Goal: Task Accomplishment & Management: Manage account settings

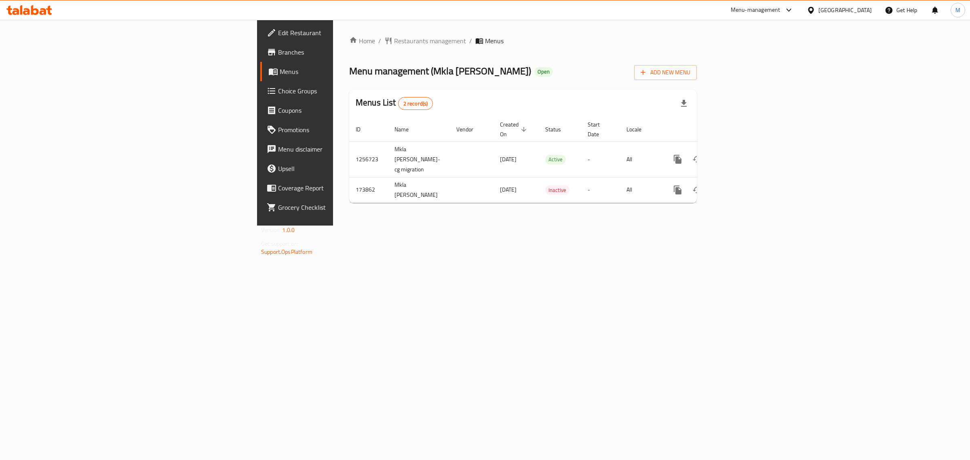
drag, startPoint x: 541, startPoint y: 235, endPoint x: 541, endPoint y: 229, distance: 6.5
click at [541, 225] on div "Home / Restaurants management / Menus Menu management ( Mkla Lulua Al Rawda ) O…" at bounding box center [523, 123] width 380 height 206
drag, startPoint x: 537, startPoint y: 234, endPoint x: 513, endPoint y: 235, distance: 23.4
click at [508, 225] on div "Home / Restaurants management / Menus Menu management ( Mkla Lulua Al Rawda ) O…" at bounding box center [523, 123] width 380 height 206
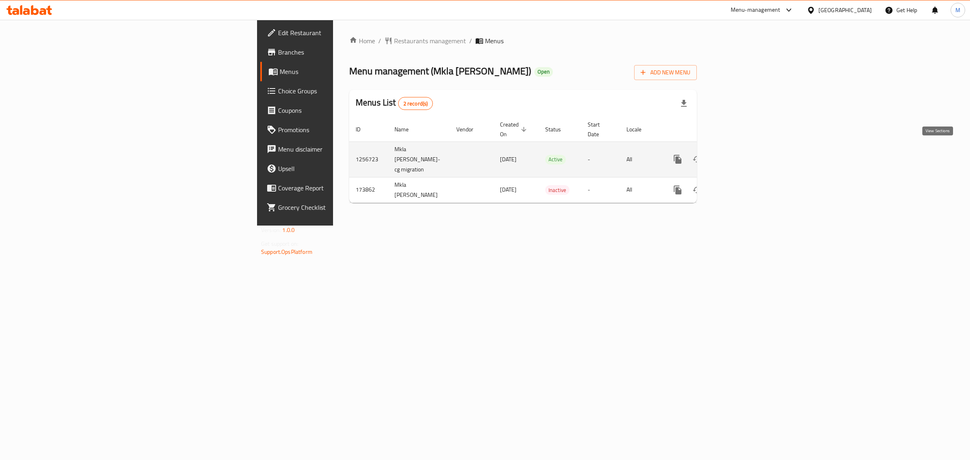
click at [741, 154] on icon "enhanced table" at bounding box center [736, 159] width 10 height 10
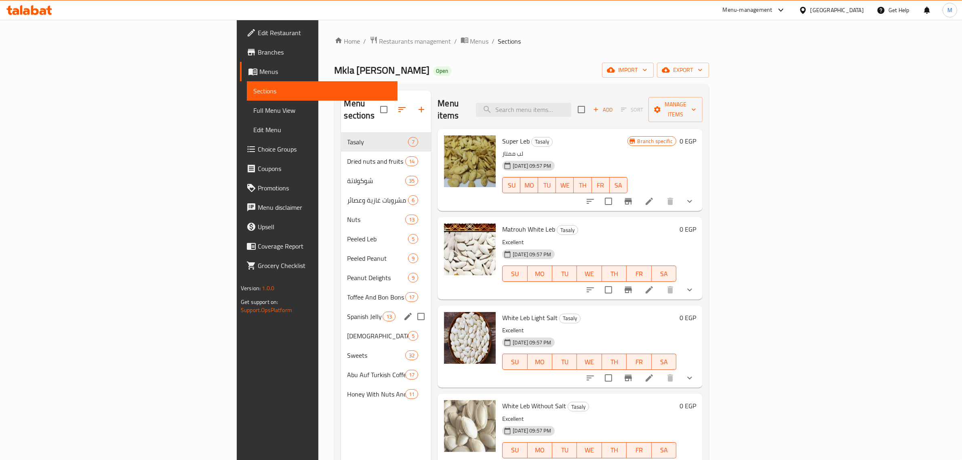
click at [348, 312] on span "Spanish Jelly" at bounding box center [366, 317] width 36 height 10
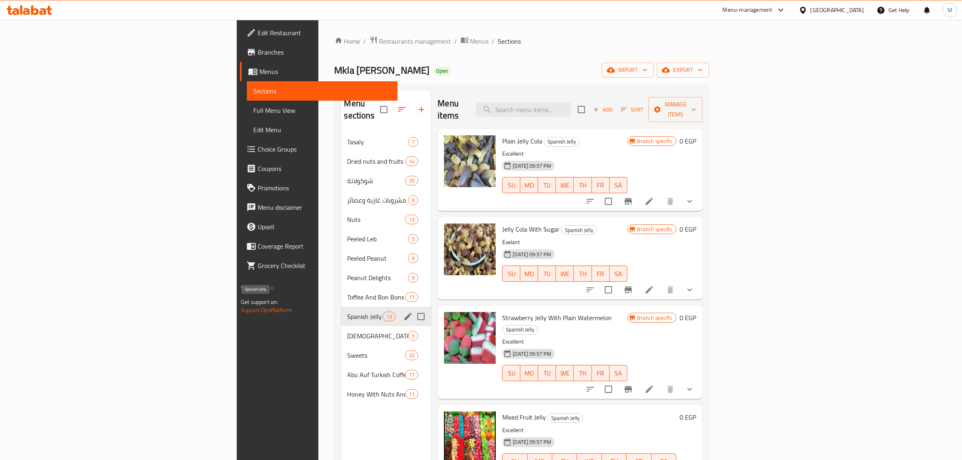
click at [348, 312] on span "Spanish Jelly" at bounding box center [366, 317] width 36 height 10
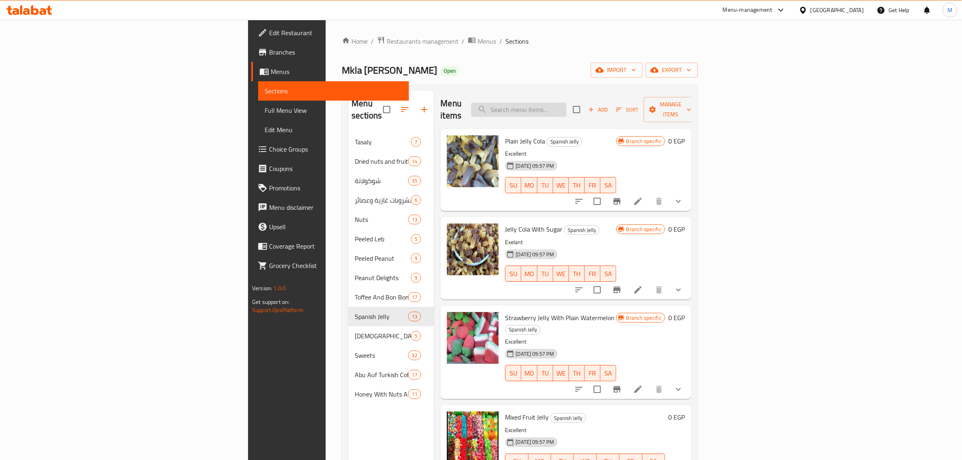
click at [567, 106] on input "search" at bounding box center [518, 110] width 95 height 14
paste input "Spanish Jelly"
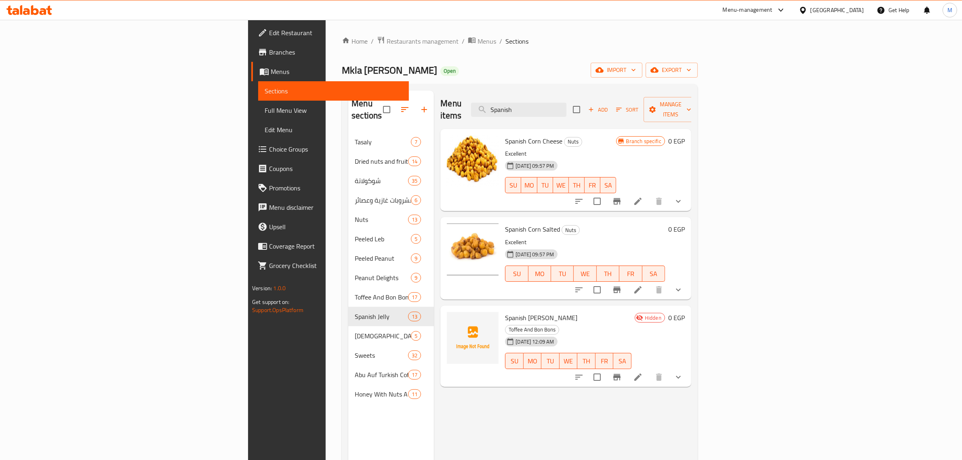
type input "Spanish"
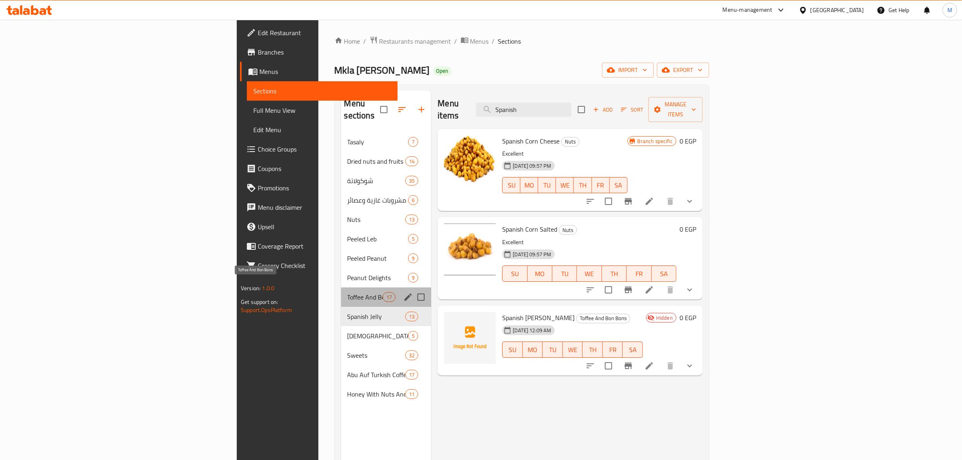
click at [348, 292] on span "Toffee And Bon Bons" at bounding box center [366, 297] width 36 height 10
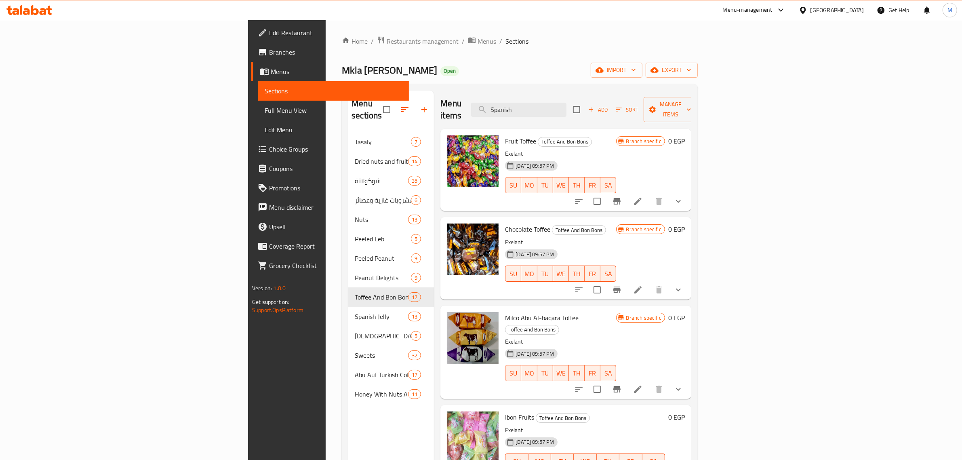
scroll to position [114, 0]
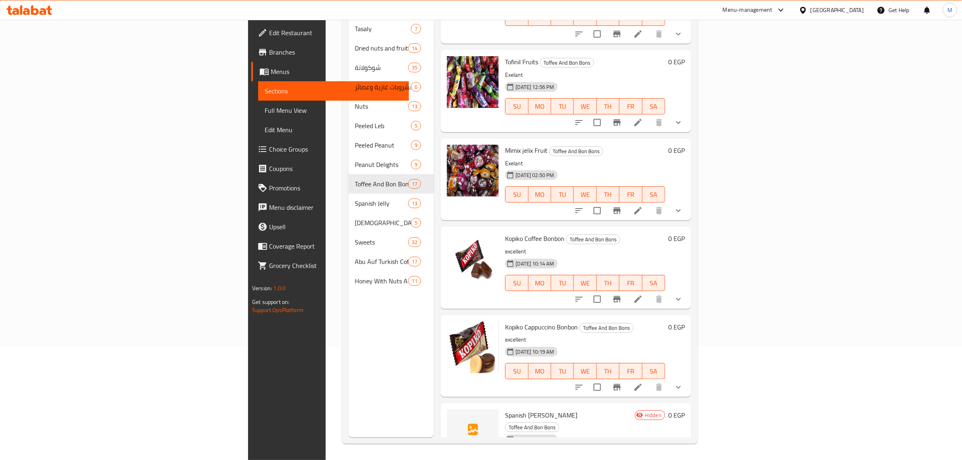
click at [348, 405] on div "Menu sections Tasaly 7 Dried nuts and fruits 14 شوكولاتة 35 مشروبات غازية وعصائ…" at bounding box center [391, 207] width 86 height 460
click at [348, 384] on div "Menu sections Tasaly 7 Dried nuts and fruits 14 شوكولاتة 35 مشروبات غازية وعصائ…" at bounding box center [391, 207] width 86 height 460
click at [505, 409] on span "Spanish kelly" at bounding box center [541, 415] width 72 height 12
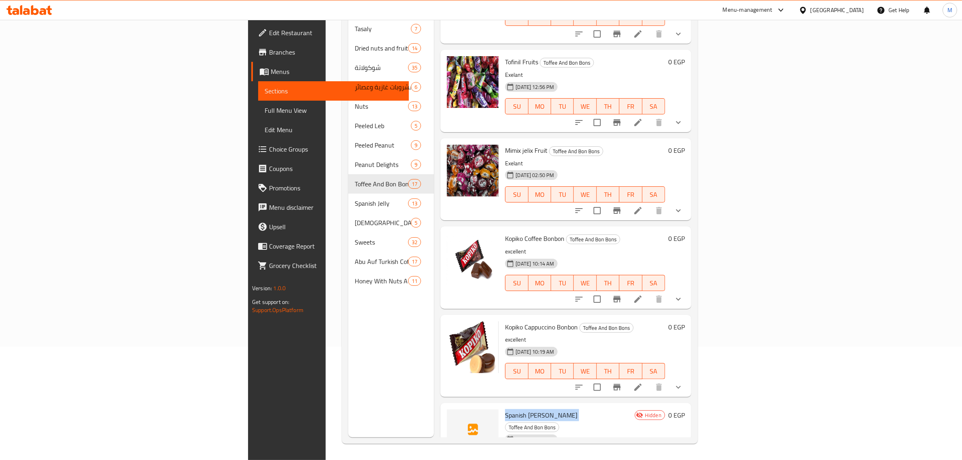
copy h6 "Spanish kelly"
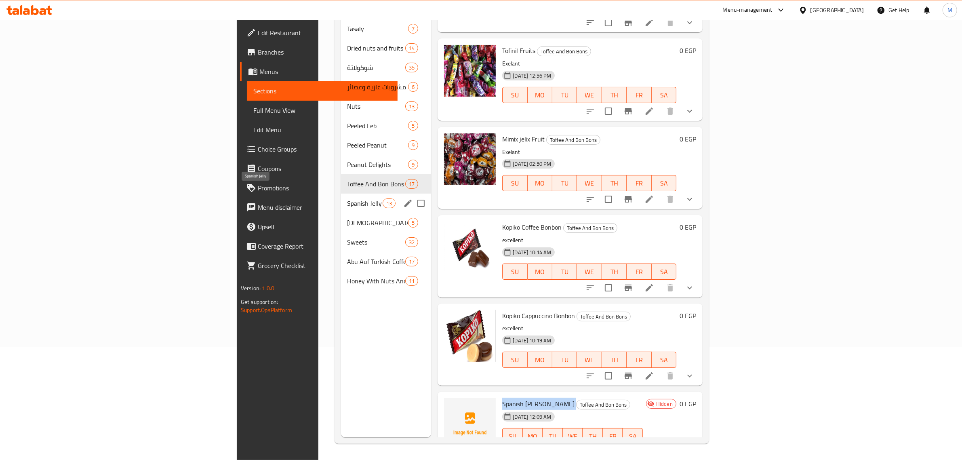
click at [348, 198] on span "Spanish Jelly" at bounding box center [366, 203] width 36 height 10
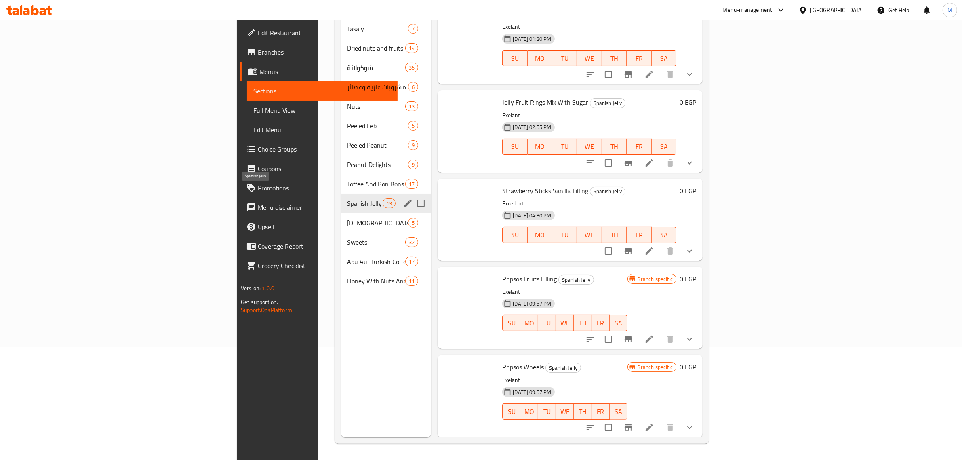
scroll to position [707, 0]
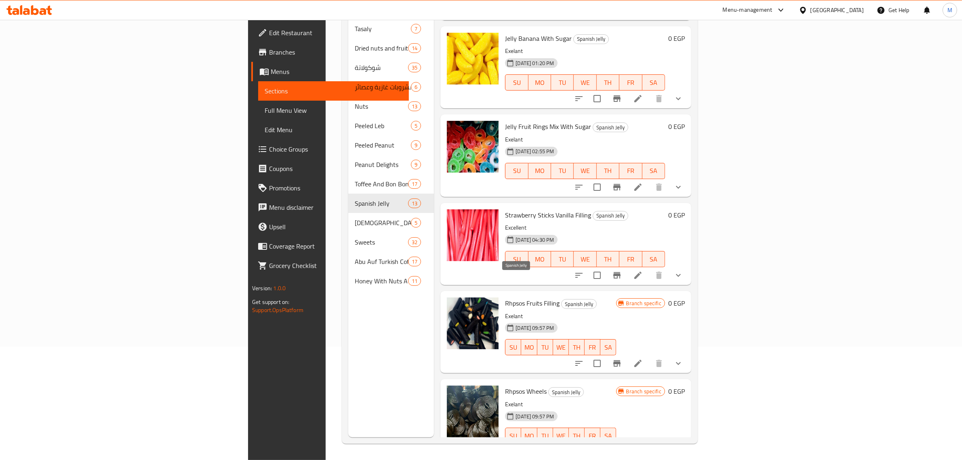
click at [562, 299] on span "Spanish Jelly" at bounding box center [579, 303] width 35 height 9
copy span "Spanish Jelly"
click at [348, 401] on div "Menu sections Tasaly 7 Dried nuts and fruits 14 شوكولاتة 35 مشروبات غازية وعصائ…" at bounding box center [391, 207] width 86 height 460
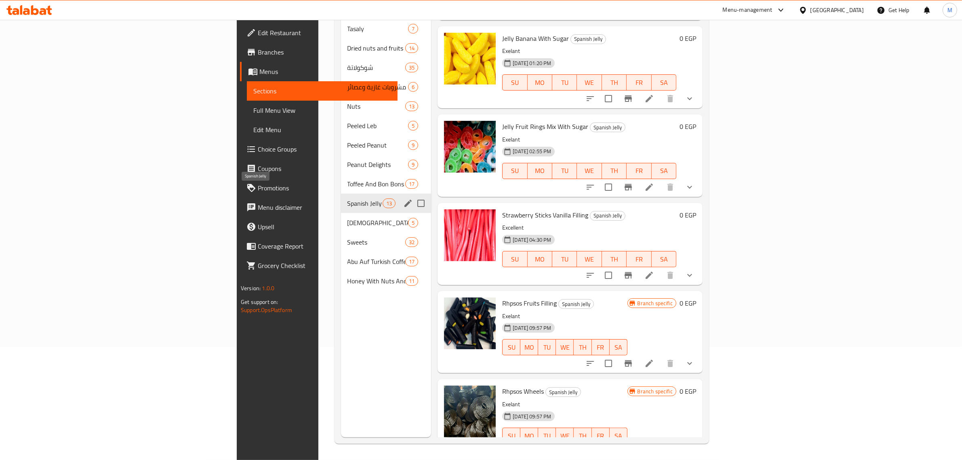
click at [348, 198] on span "Spanish Jelly" at bounding box center [366, 203] width 36 height 10
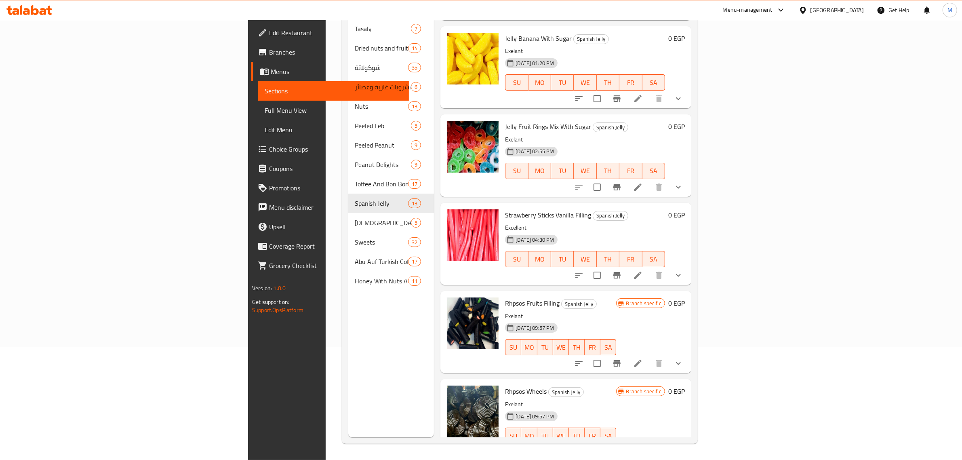
click at [665, 209] on h6 "Strawberry Sticks Vanilla Filling Spanish Jelly" at bounding box center [585, 214] width 160 height 11
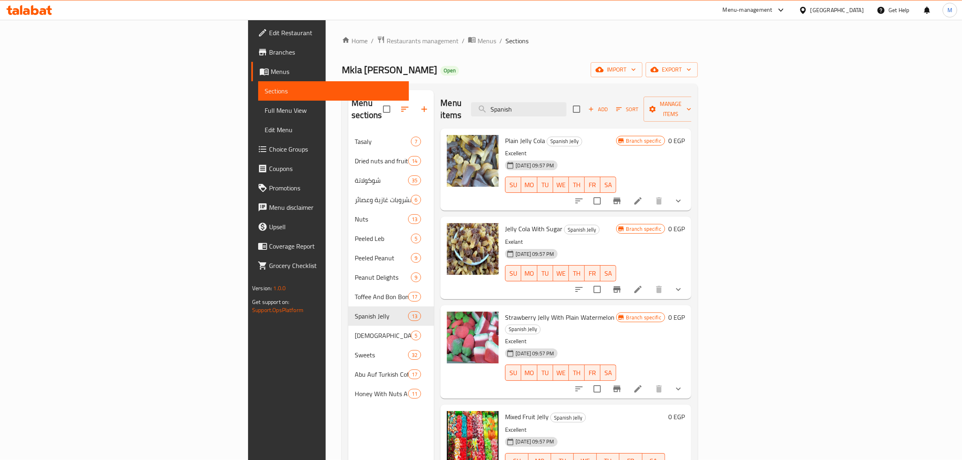
scroll to position [0, 0]
click at [567, 104] on input "Spanish" at bounding box center [518, 110] width 95 height 14
click at [627, 192] on button "Branch-specific-item" at bounding box center [616, 201] width 19 height 19
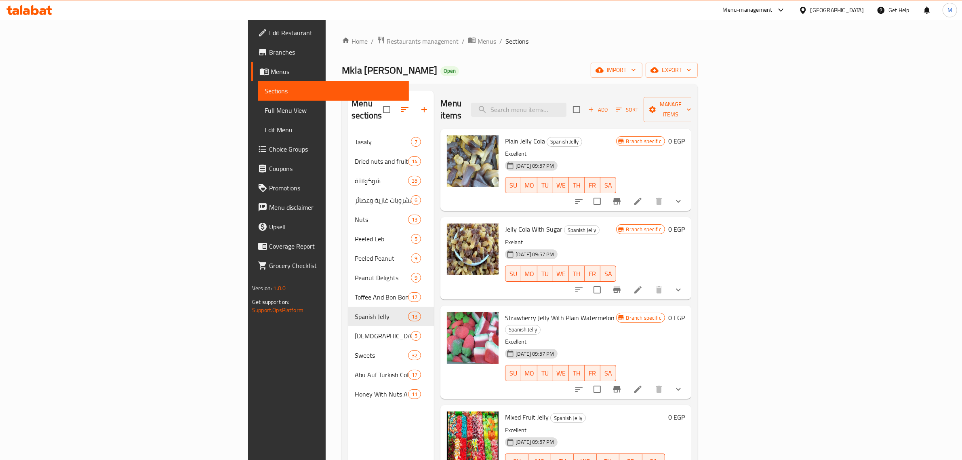
click at [688, 192] on button "show more" at bounding box center [678, 201] width 19 height 19
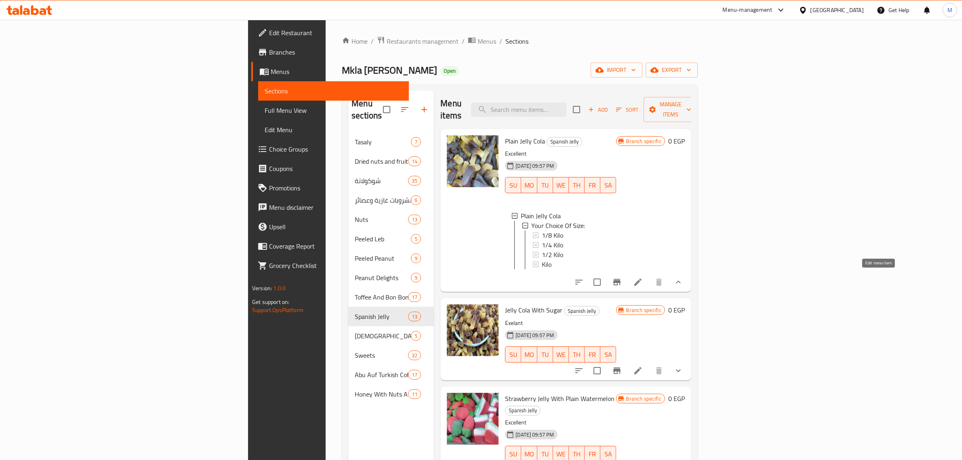
click at [643, 277] on icon at bounding box center [638, 282] width 10 height 10
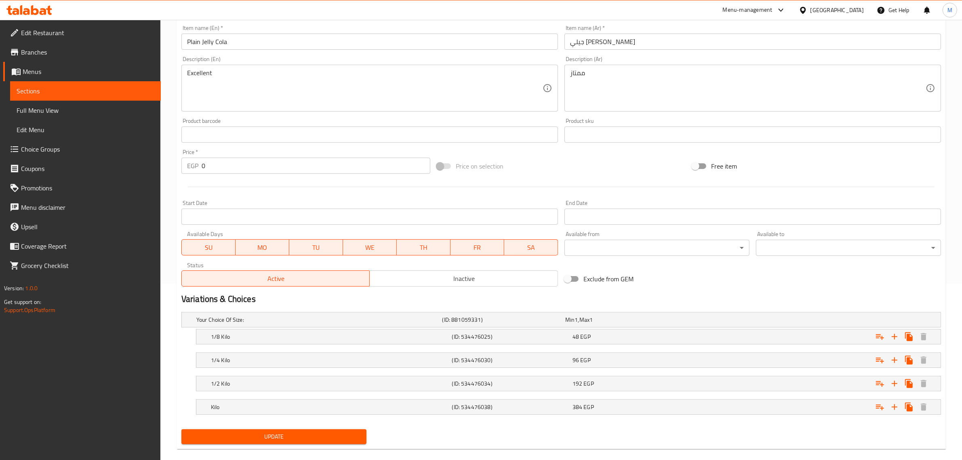
scroll to position [188, 0]
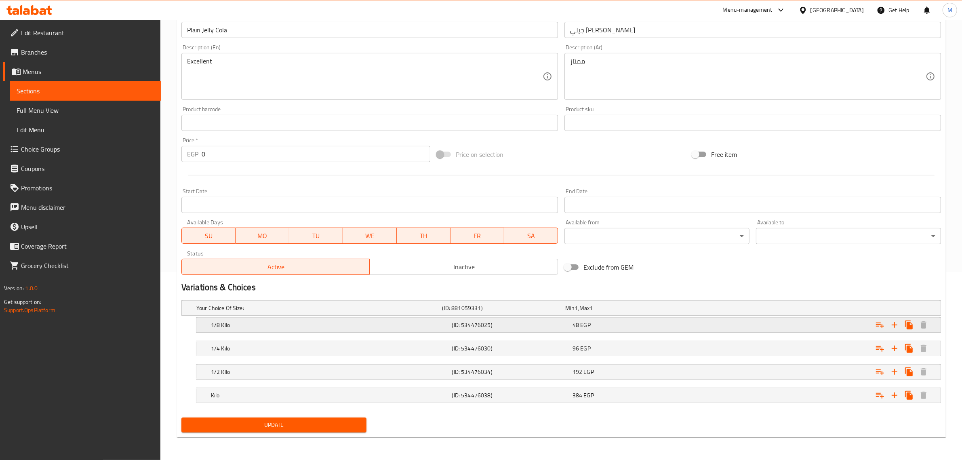
click at [651, 327] on div "48 EGP" at bounding box center [631, 325] width 117 height 8
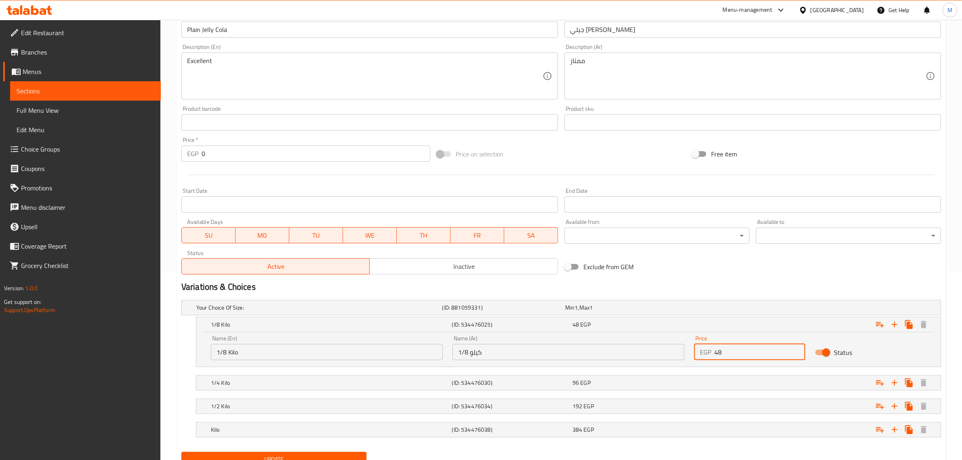
drag, startPoint x: 736, startPoint y: 350, endPoint x: 705, endPoint y: 353, distance: 31.2
click at [705, 353] on div "EGP 48 Price" at bounding box center [749, 352] width 111 height 16
type input "57"
click at [724, 385] on div "Expand" at bounding box center [811, 383] width 241 height 18
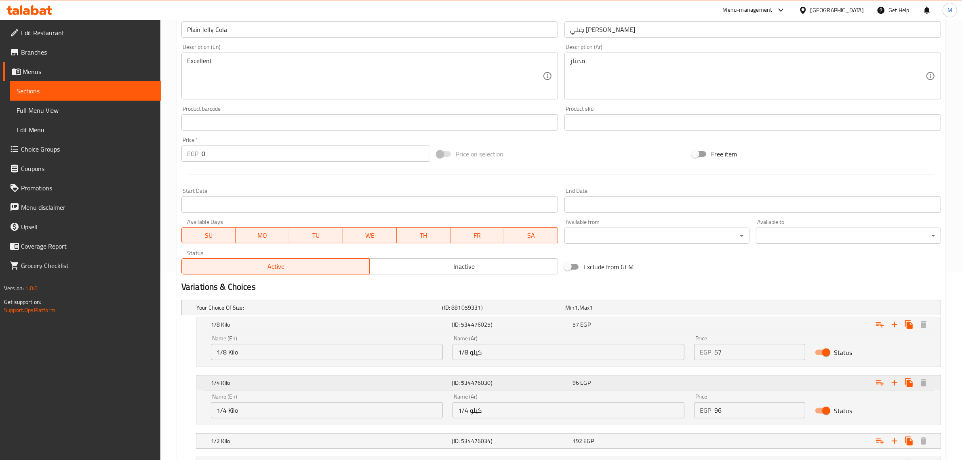
scroll to position [239, 0]
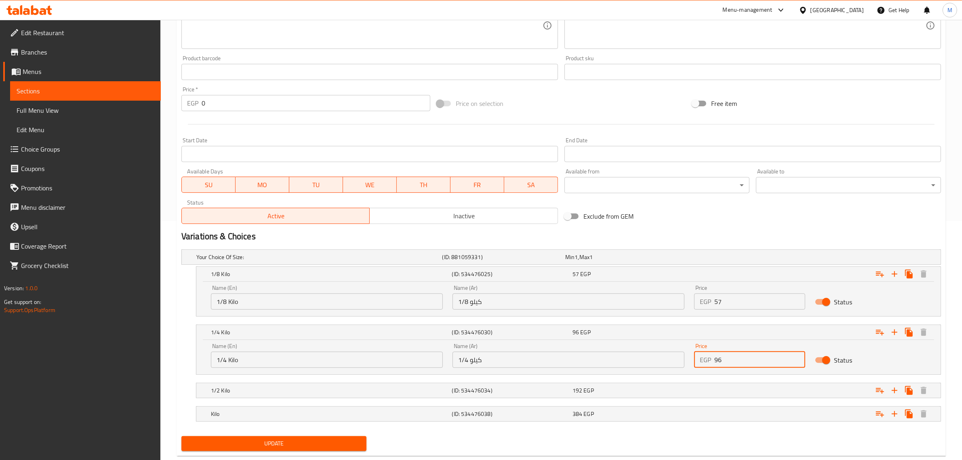
drag, startPoint x: 718, startPoint y: 362, endPoint x: 697, endPoint y: 363, distance: 21.5
click at [697, 363] on div "EGP 96 Price" at bounding box center [749, 360] width 111 height 16
type input "114"
click at [717, 384] on div "Expand" at bounding box center [811, 390] width 241 height 18
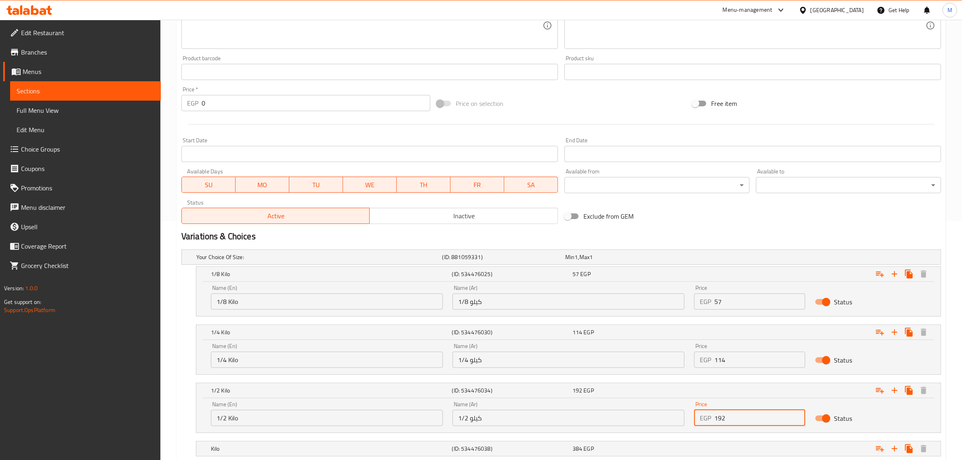
drag, startPoint x: 731, startPoint y: 418, endPoint x: 678, endPoint y: 418, distance: 52.9
click at [678, 418] on div "Name (En) 1/2 Kilo Name (En) Name (Ar) 1/2 كيلو Name (Ar) Price EGP 192 Price S…" at bounding box center [568, 413] width 725 height 34
type input "228"
click at [734, 210] on div "Exclude from GEM" at bounding box center [688, 216] width 255 height 22
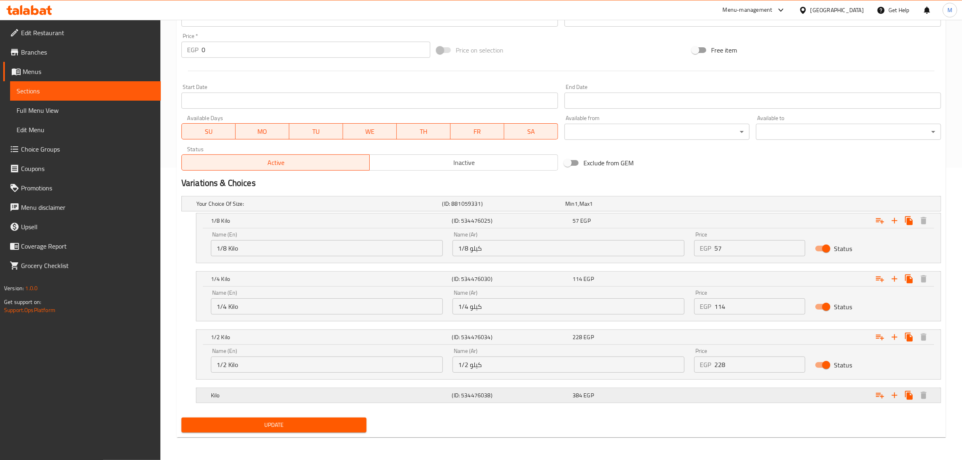
click at [684, 395] on div "384 EGP" at bounding box center [631, 395] width 117 height 8
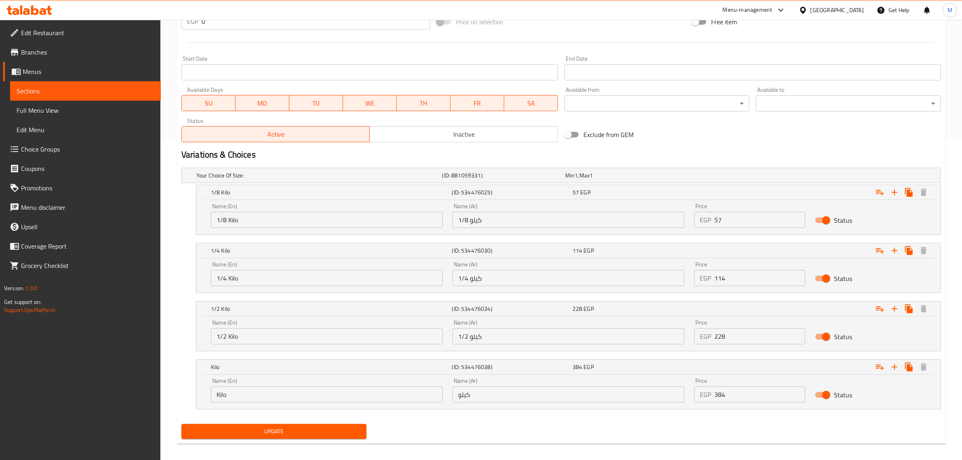
scroll to position [327, 0]
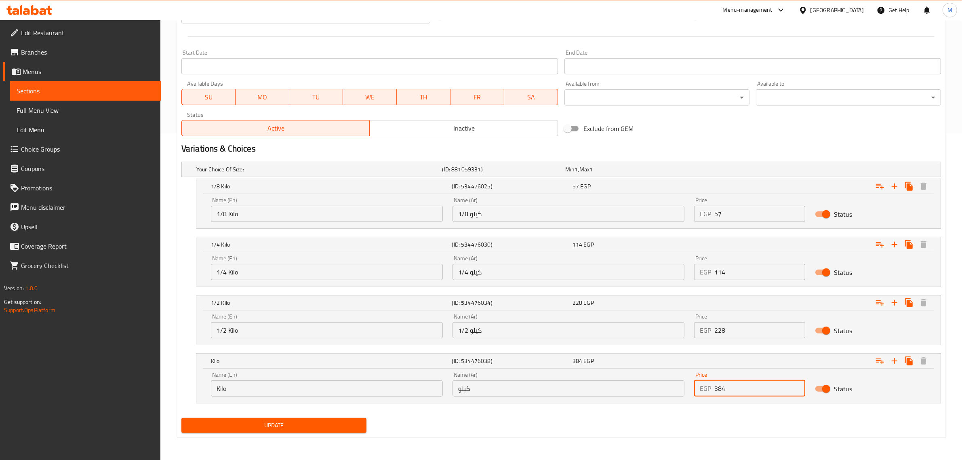
drag, startPoint x: 733, startPoint y: 388, endPoint x: 707, endPoint y: 388, distance: 26.3
click at [707, 388] on div "EGP 384 Price" at bounding box center [749, 388] width 111 height 16
type input "456"
click at [663, 407] on nav at bounding box center [561, 408] width 760 height 6
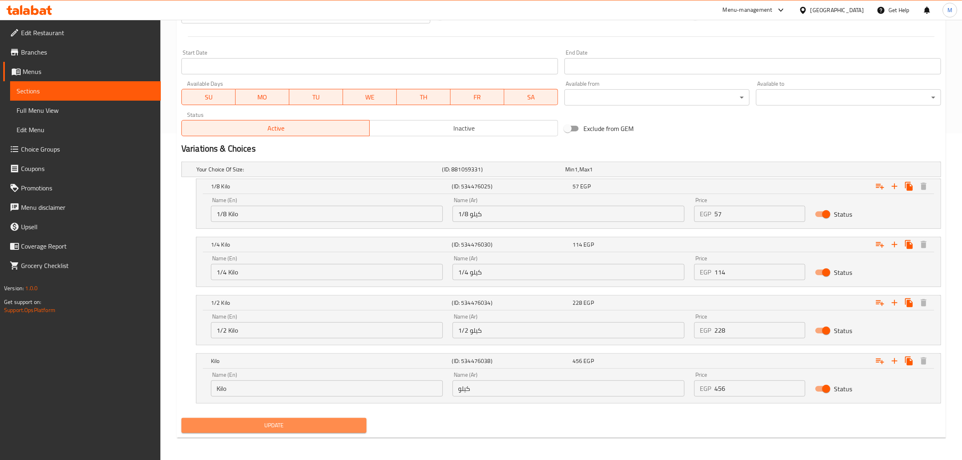
click at [324, 430] on span "Update" at bounding box center [274, 425] width 172 height 10
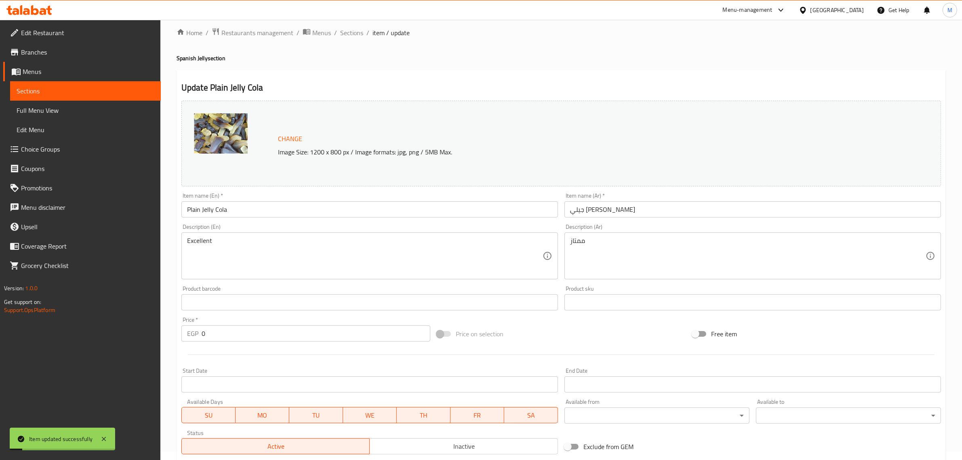
scroll to position [0, 0]
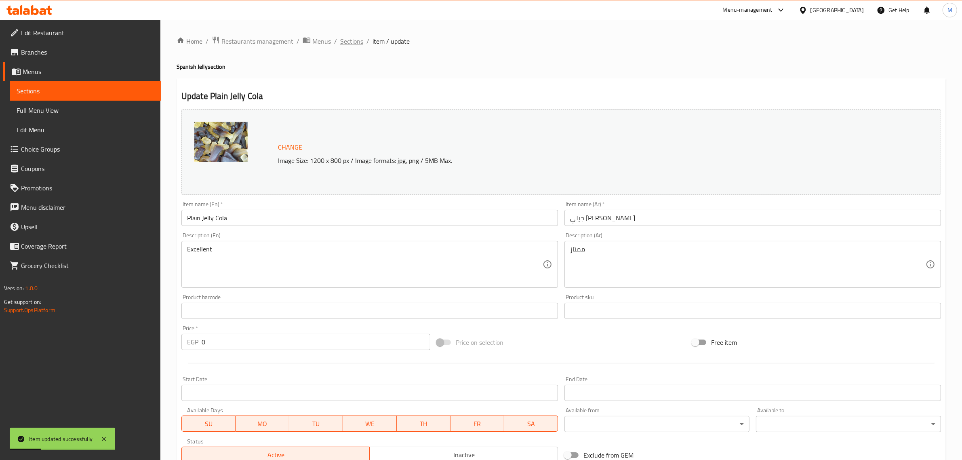
click at [360, 41] on span "Sections" at bounding box center [351, 41] width 23 height 10
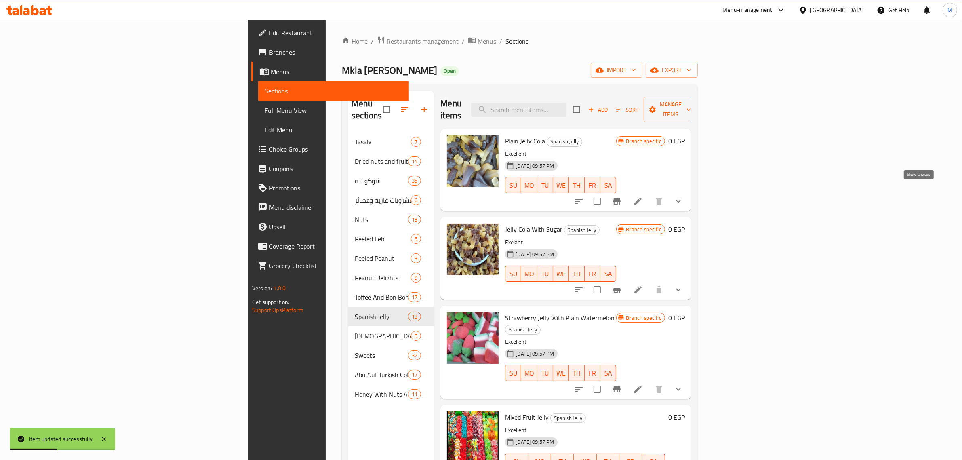
click at [683, 196] on icon "show more" at bounding box center [679, 201] width 10 height 10
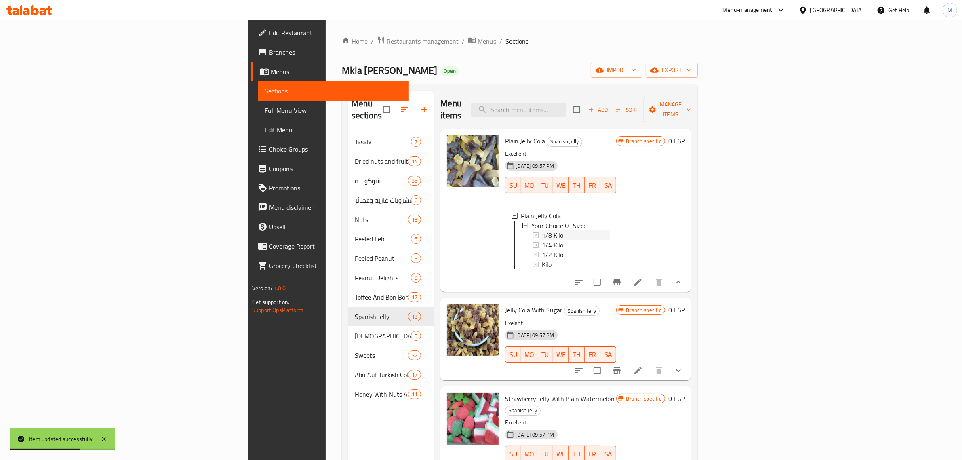
click at [542, 230] on span "1/8 Kilo" at bounding box center [552, 235] width 21 height 10
click at [542, 240] on span "1/4 Kilo" at bounding box center [552, 245] width 21 height 10
click at [542, 250] on span "1/2 Kilo" at bounding box center [552, 255] width 21 height 10
click at [542, 259] on div "Kilo" at bounding box center [575, 264] width 67 height 10
click at [621, 367] on icon "Branch-specific-item" at bounding box center [616, 370] width 7 height 6
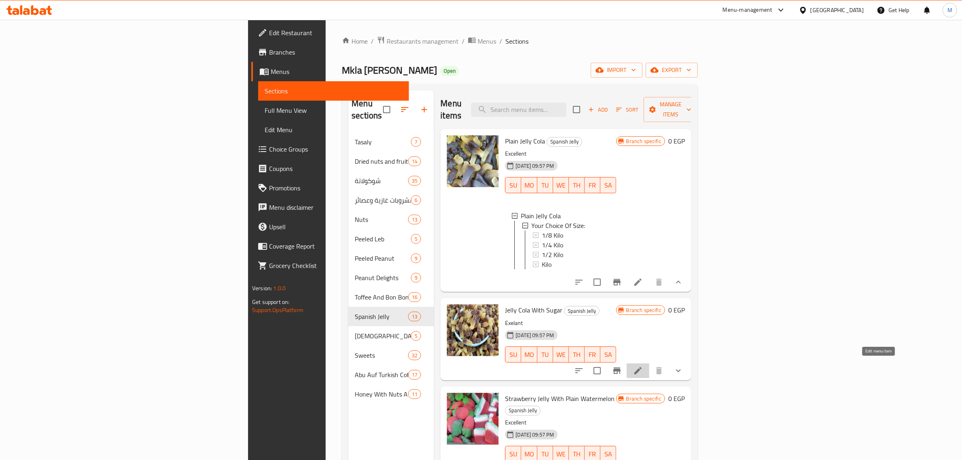
click at [642, 367] on icon at bounding box center [637, 370] width 7 height 7
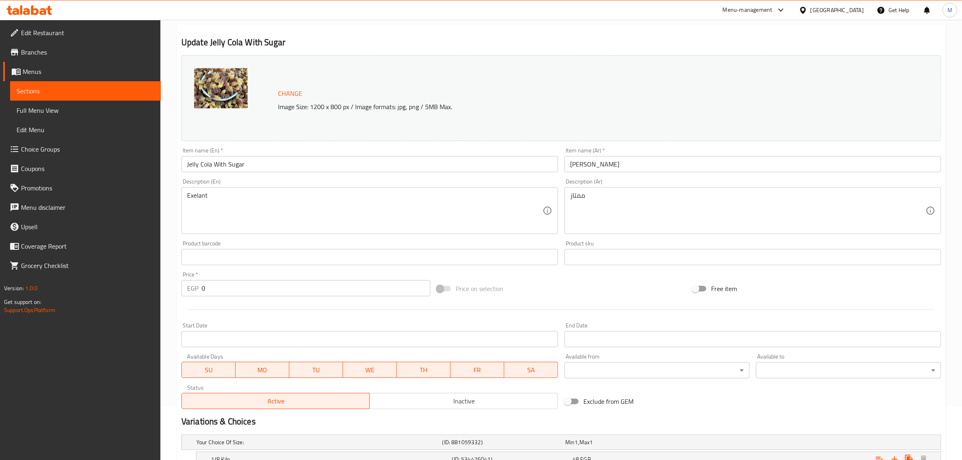
scroll to position [188, 0]
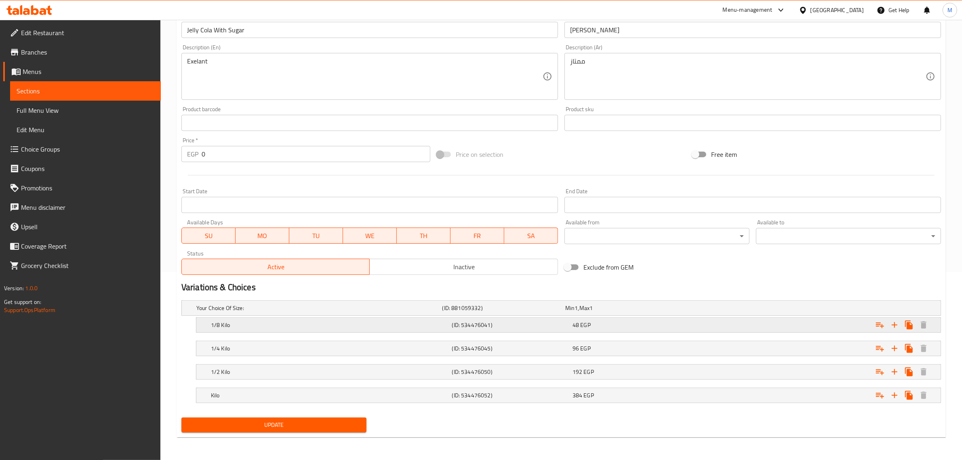
click at [617, 327] on div "48 EGP" at bounding box center [631, 325] width 117 height 8
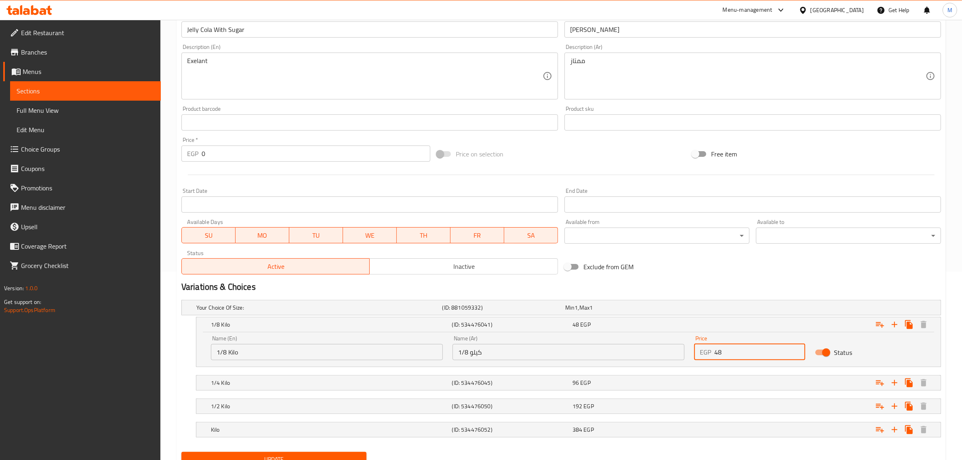
drag, startPoint x: 725, startPoint y: 354, endPoint x: 708, endPoint y: 354, distance: 16.6
click at [708, 354] on div "EGP 48 Price" at bounding box center [749, 352] width 111 height 16
type input "57"
click at [727, 381] on div "Expand" at bounding box center [811, 383] width 241 height 18
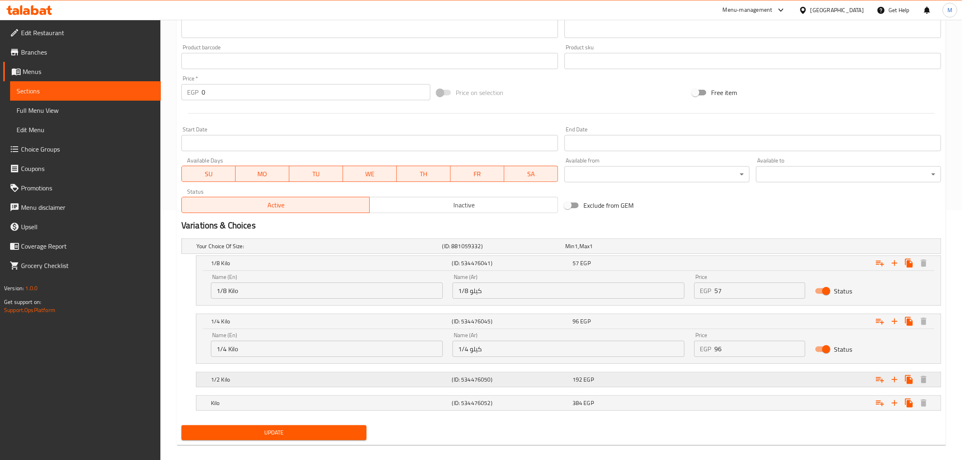
scroll to position [258, 0]
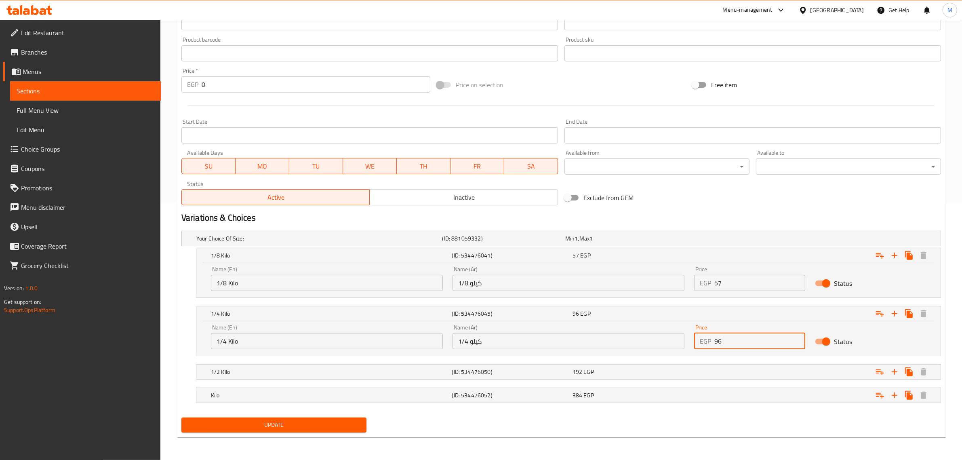
drag, startPoint x: 704, startPoint y: 339, endPoint x: 690, endPoint y: 342, distance: 14.8
click at [690, 342] on div "Price EGP 96 Price" at bounding box center [749, 337] width 121 height 34
type input "114"
click at [741, 363] on div "Expand" at bounding box center [811, 372] width 241 height 18
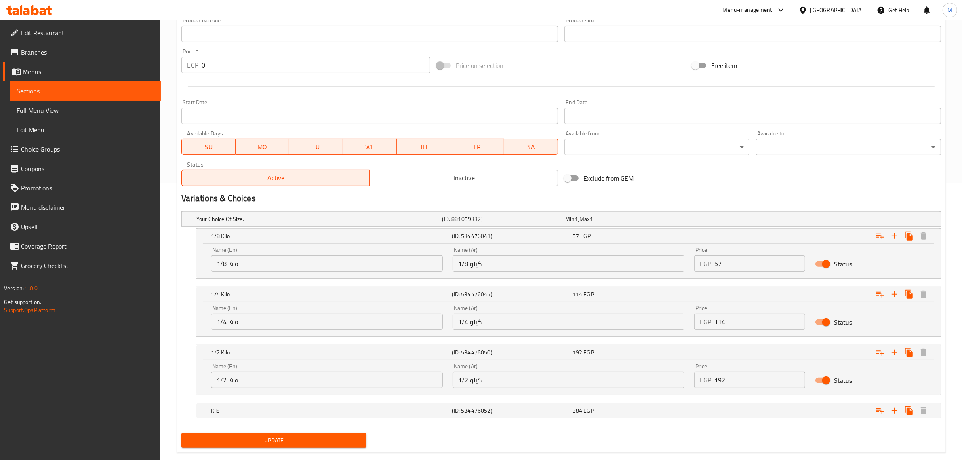
scroll to position [292, 0]
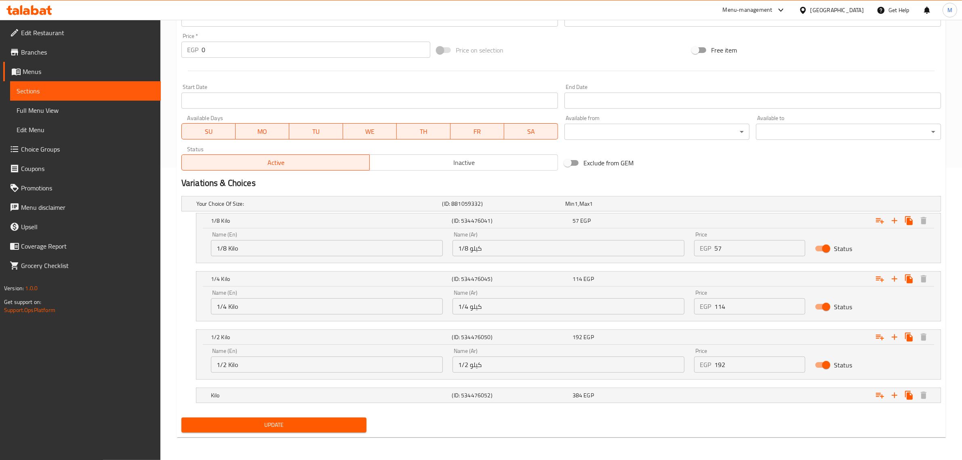
click at [704, 366] on div "EGP 192 Price" at bounding box center [749, 364] width 111 height 16
type input "228"
click at [722, 401] on div "Expand" at bounding box center [811, 395] width 241 height 18
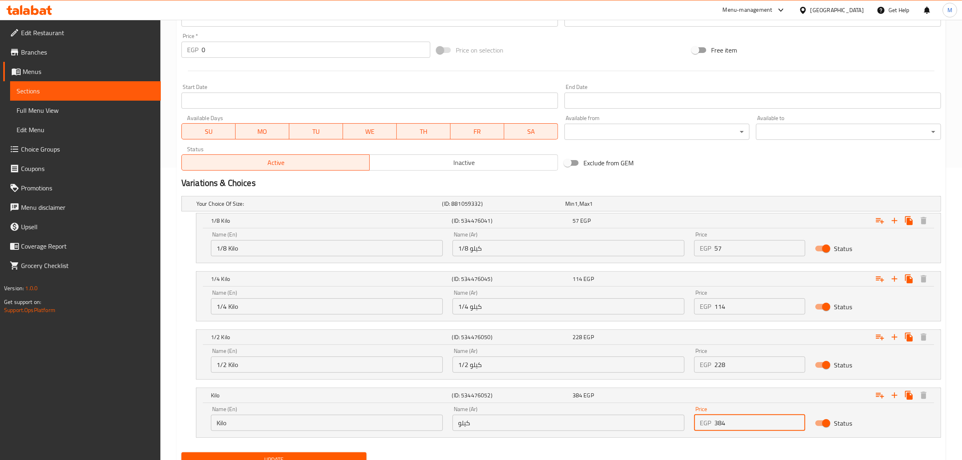
drag, startPoint x: 732, startPoint y: 421, endPoint x: 719, endPoint y: 425, distance: 13.4
click at [719, 425] on input "384" at bounding box center [759, 423] width 91 height 16
type input "3"
type input "456"
click at [750, 173] on div "Exclude from GEM" at bounding box center [688, 163] width 255 height 22
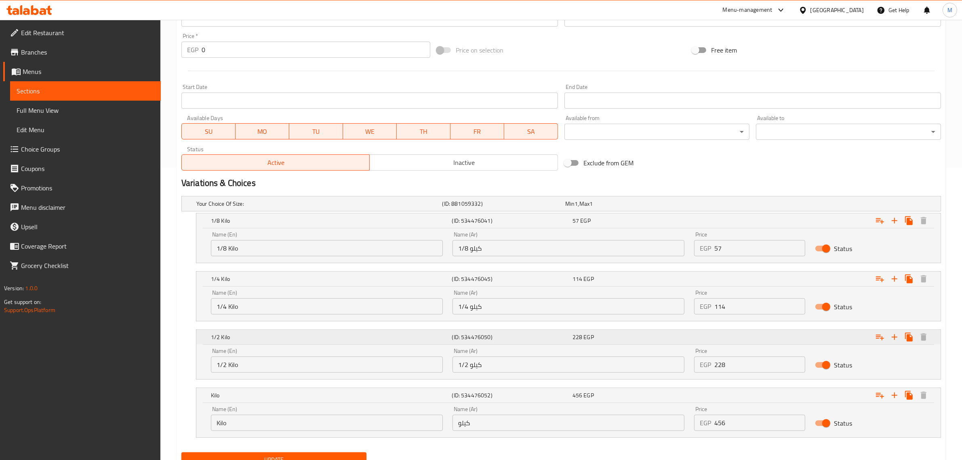
scroll to position [327, 0]
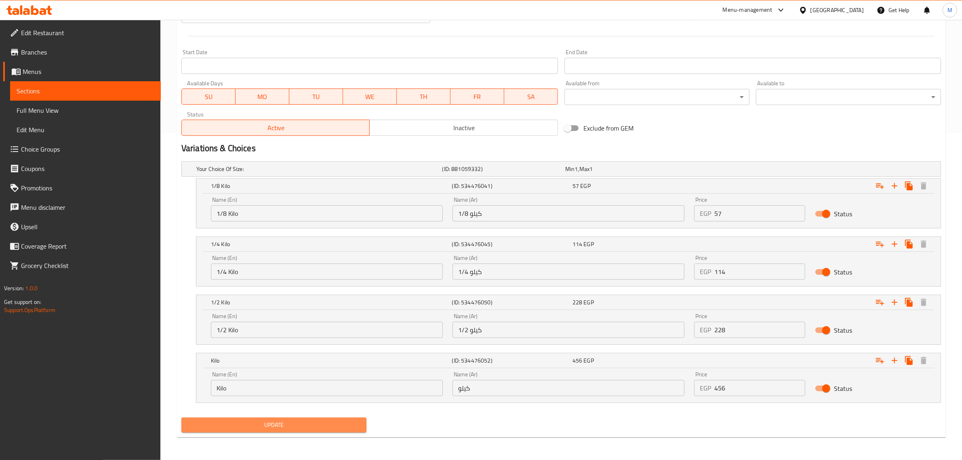
click at [344, 425] on span "Update" at bounding box center [274, 425] width 172 height 10
click at [320, 426] on span "Update" at bounding box center [274, 425] width 172 height 10
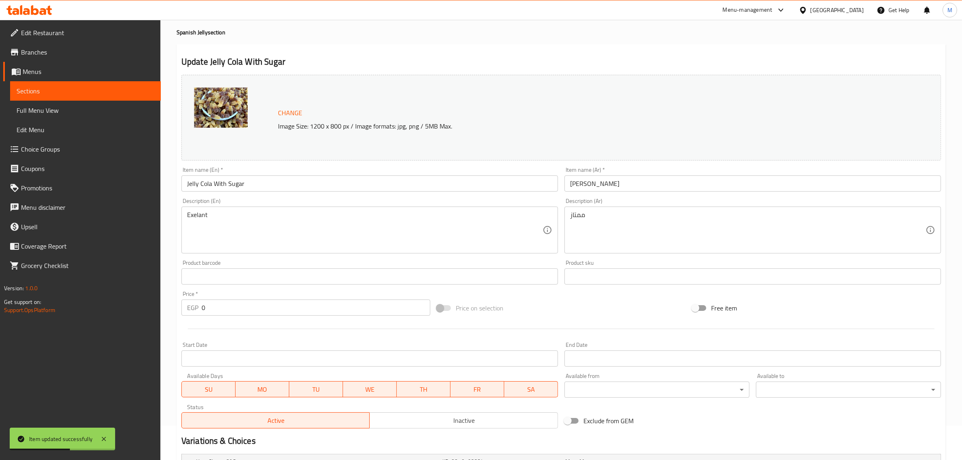
scroll to position [0, 0]
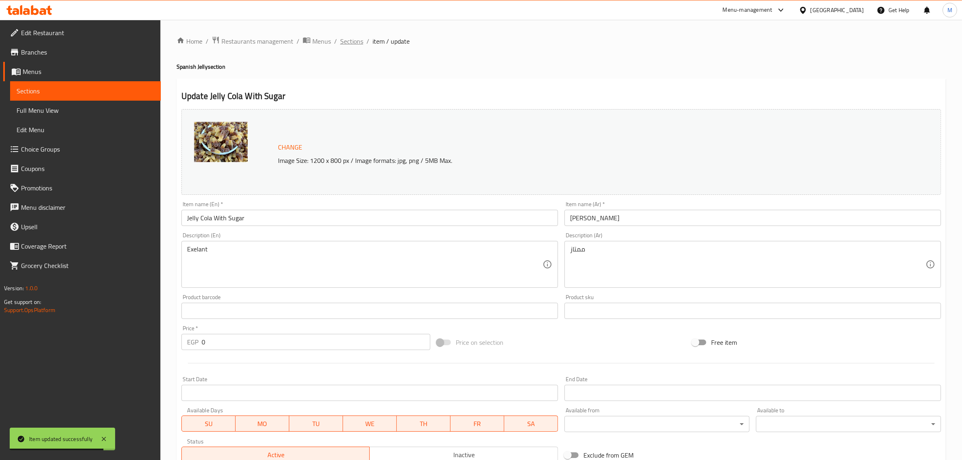
click at [354, 41] on span "Sections" at bounding box center [351, 41] width 23 height 10
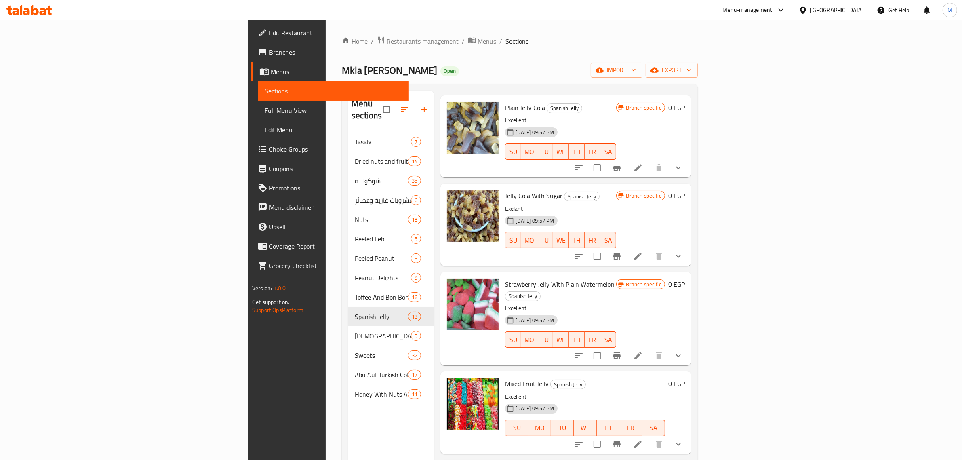
scroll to position [51, 0]
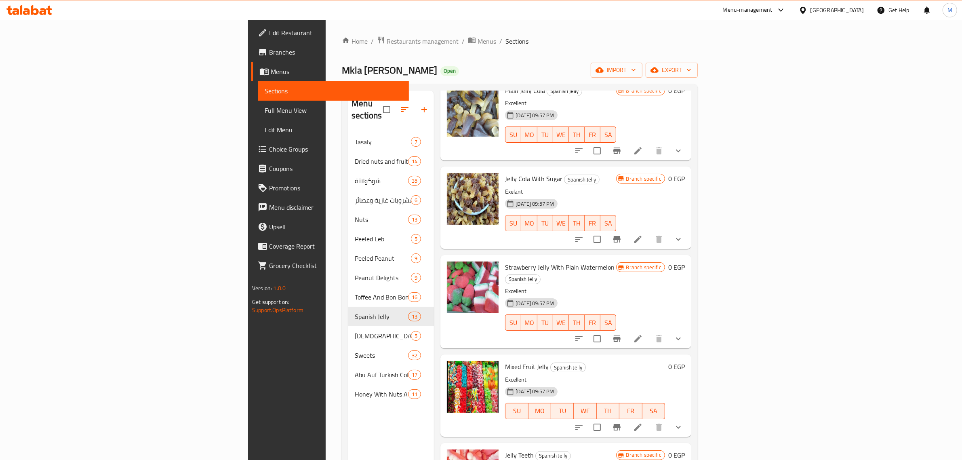
click at [619, 295] on div "31-08-2024 09:57 PM SU MO TU WE TH FR SA" at bounding box center [560, 317] width 117 height 44
click at [622, 234] on icon "Branch-specific-item" at bounding box center [617, 239] width 10 height 10
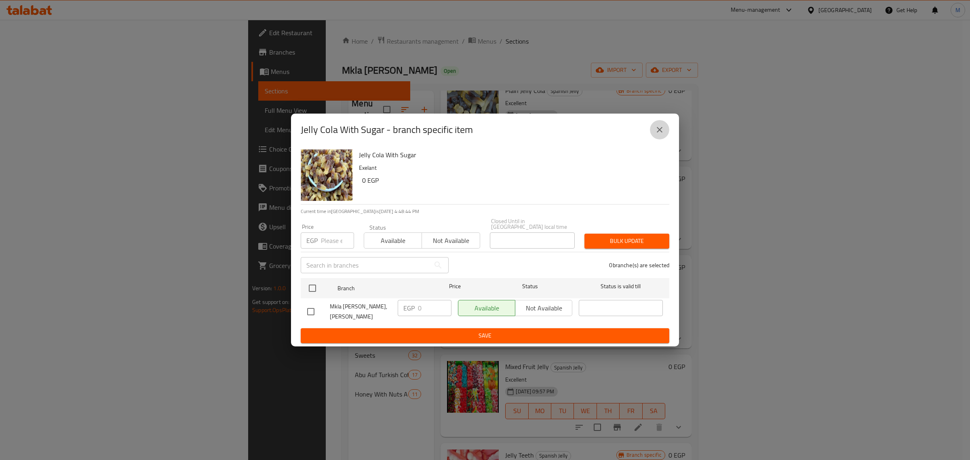
click at [655, 133] on icon "close" at bounding box center [660, 130] width 10 height 10
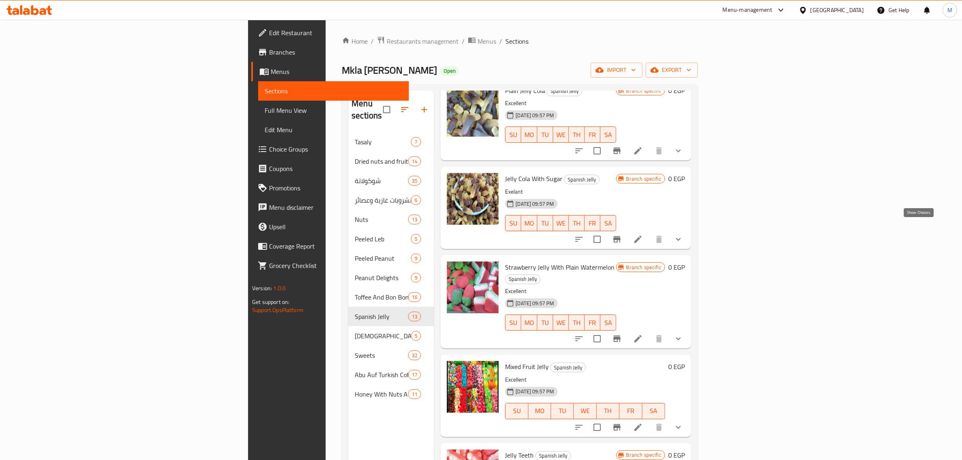
click at [681, 238] on icon "show more" at bounding box center [678, 239] width 5 height 3
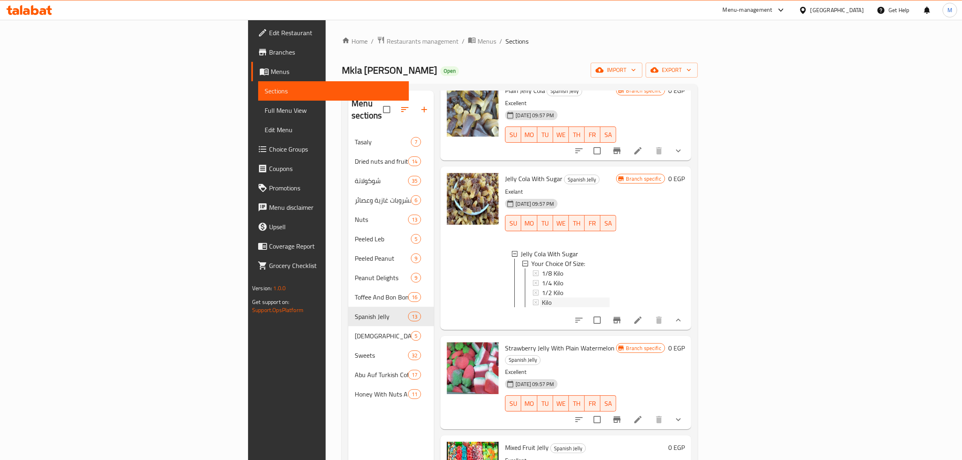
click at [542, 297] on div "Kilo" at bounding box center [575, 302] width 67 height 10
click at [542, 288] on div "1/2 Kilo" at bounding box center [575, 293] width 67 height 10
click at [548, 278] on div "1/4 Kilo" at bounding box center [575, 283] width 67 height 10
click at [542, 268] on div "1/8 Kilo" at bounding box center [575, 273] width 67 height 10
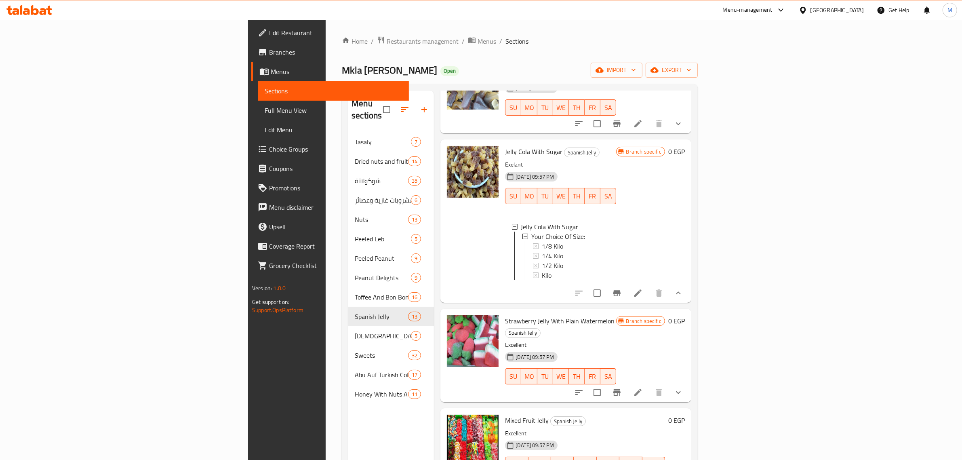
scroll to position [101, 0]
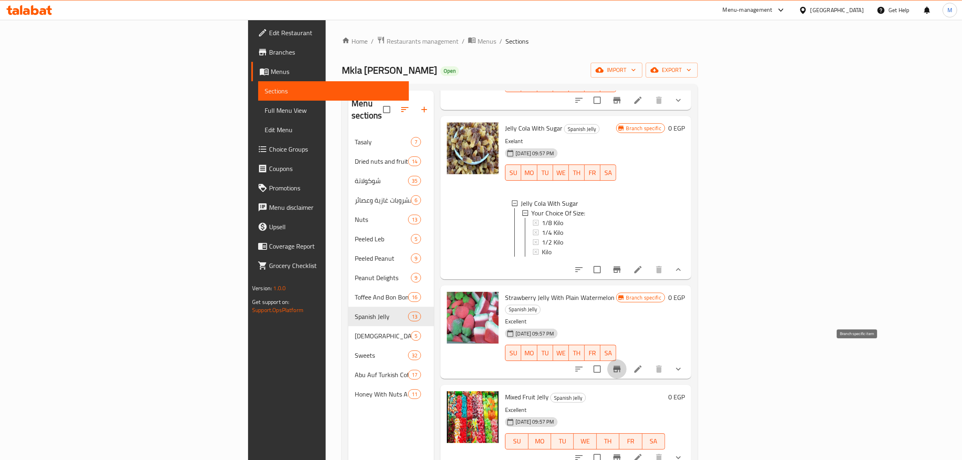
click at [621, 366] on icon "Branch-specific-item" at bounding box center [616, 369] width 7 height 6
click at [643, 364] on icon at bounding box center [638, 369] width 10 height 10
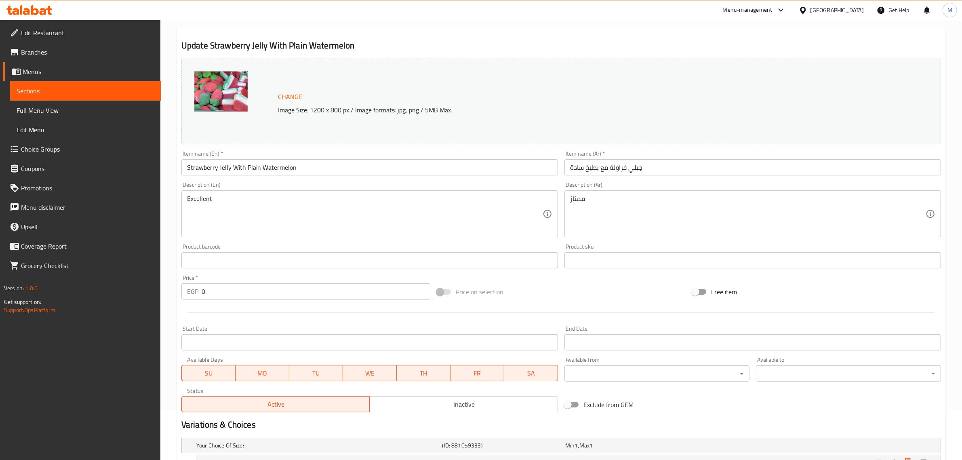
scroll to position [188, 0]
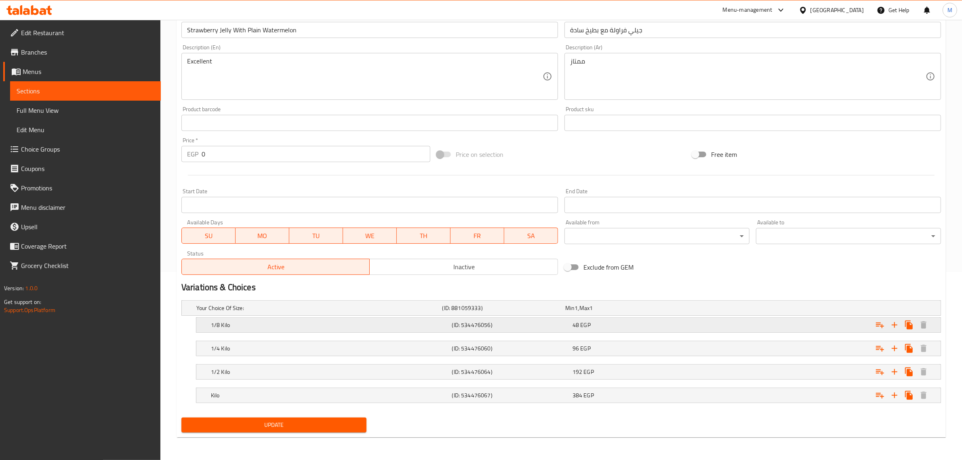
click at [621, 326] on div "48 EGP" at bounding box center [631, 325] width 117 height 8
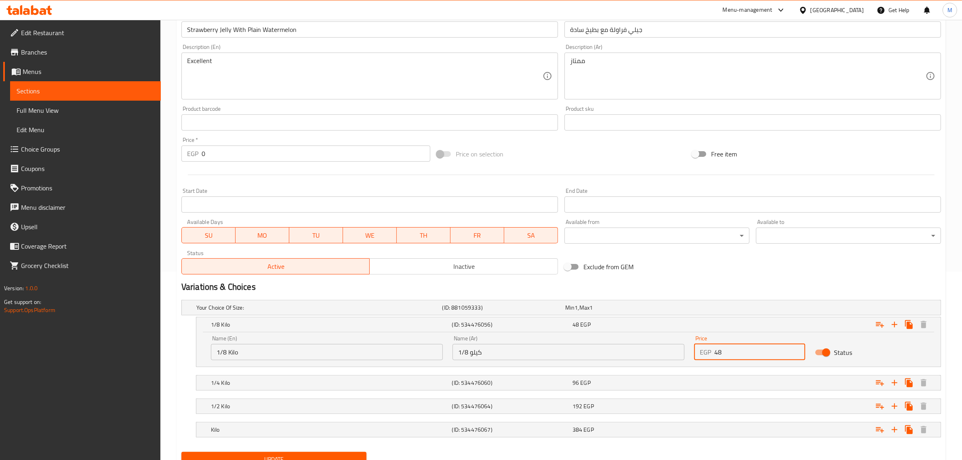
drag, startPoint x: 725, startPoint y: 353, endPoint x: 699, endPoint y: 354, distance: 26.3
click at [699, 354] on div "EGP 48 Price" at bounding box center [749, 352] width 111 height 16
type input "57"
click at [694, 382] on div "Expand" at bounding box center [811, 383] width 241 height 18
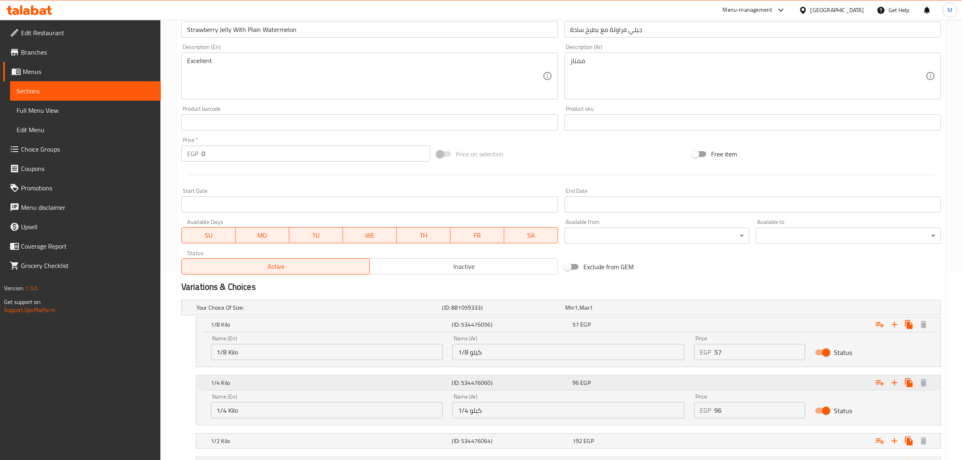
scroll to position [239, 0]
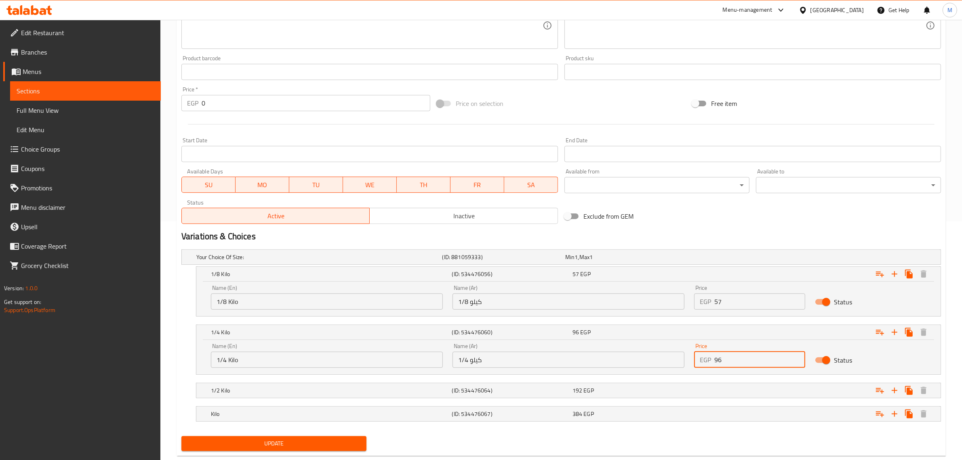
drag, startPoint x: 722, startPoint y: 360, endPoint x: 698, endPoint y: 364, distance: 24.1
click at [698, 364] on div "EGP 96 Price" at bounding box center [749, 360] width 111 height 16
type input "114"
click at [718, 387] on div "Expand" at bounding box center [811, 390] width 241 height 18
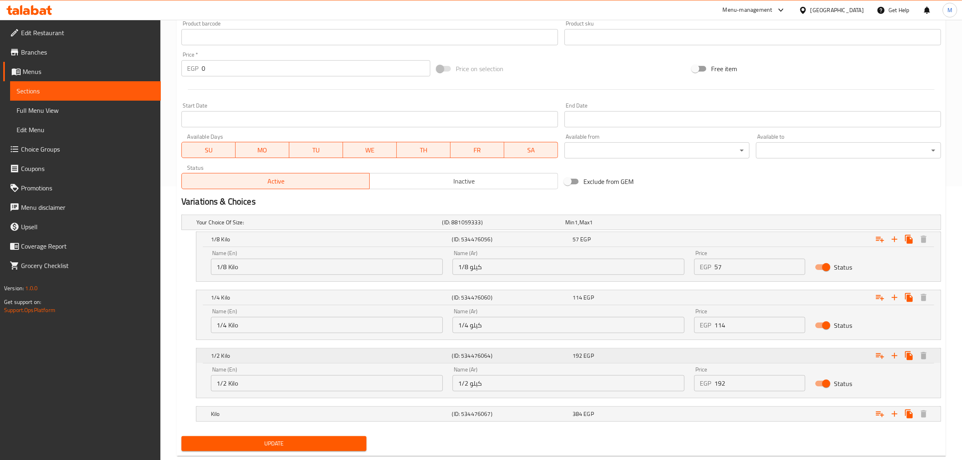
scroll to position [289, 0]
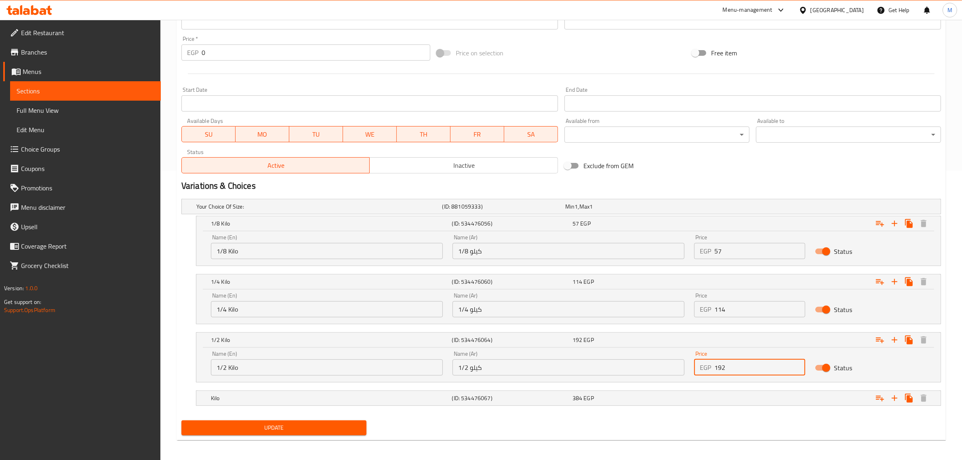
drag, startPoint x: 727, startPoint y: 367, endPoint x: 700, endPoint y: 370, distance: 27.2
click at [700, 370] on div "EGP 192 Price" at bounding box center [749, 367] width 111 height 16
type input "228"
click at [695, 397] on div "Expand" at bounding box center [811, 398] width 241 height 18
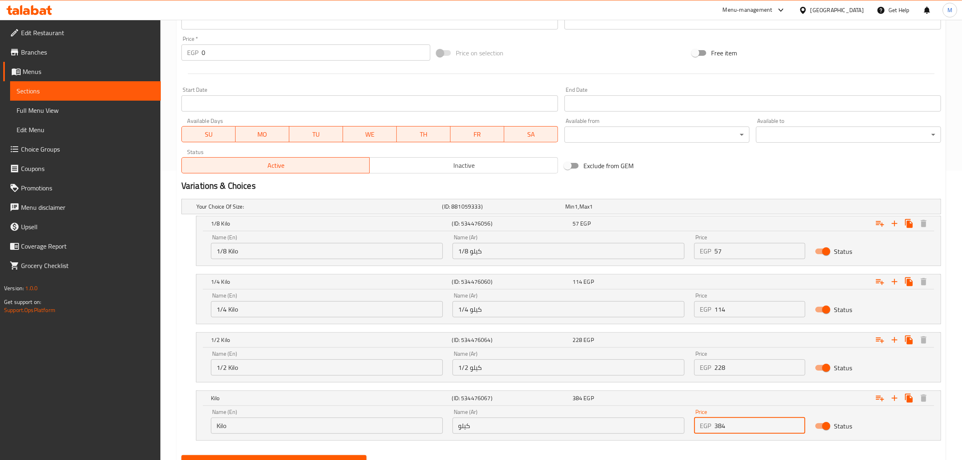
drag, startPoint x: 737, startPoint y: 428, endPoint x: 706, endPoint y: 426, distance: 31.1
click at [706, 426] on div "EGP 384 Price" at bounding box center [749, 425] width 111 height 16
type input "456"
drag, startPoint x: 766, startPoint y: 188, endPoint x: 731, endPoint y: 188, distance: 34.8
click at [765, 188] on h2 "Variations & Choices" at bounding box center [561, 186] width 760 height 12
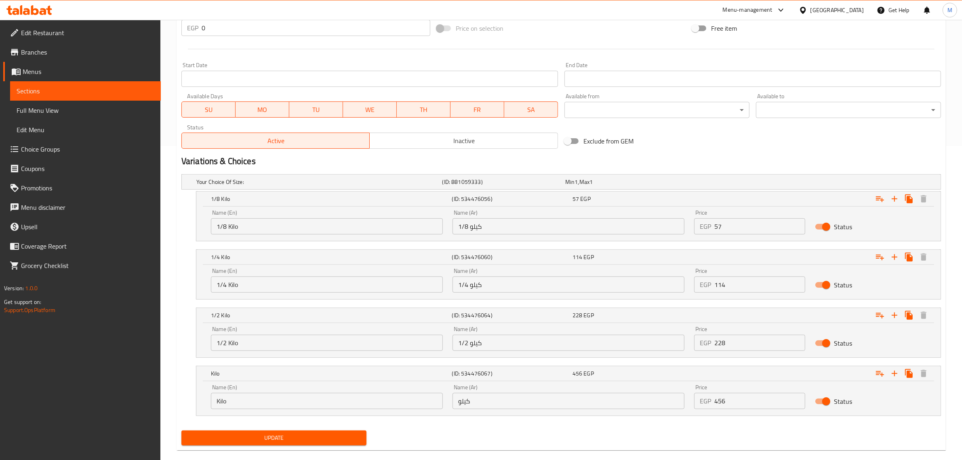
scroll to position [327, 0]
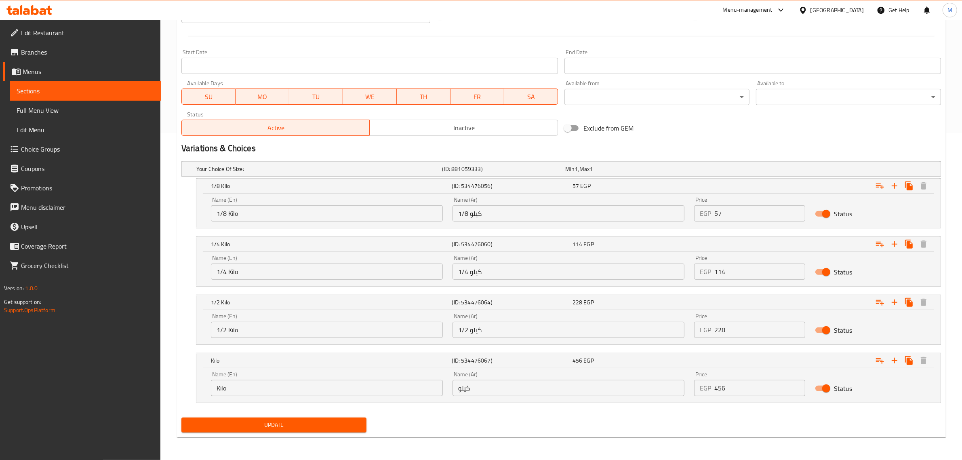
click at [320, 421] on span "Update" at bounding box center [274, 425] width 172 height 10
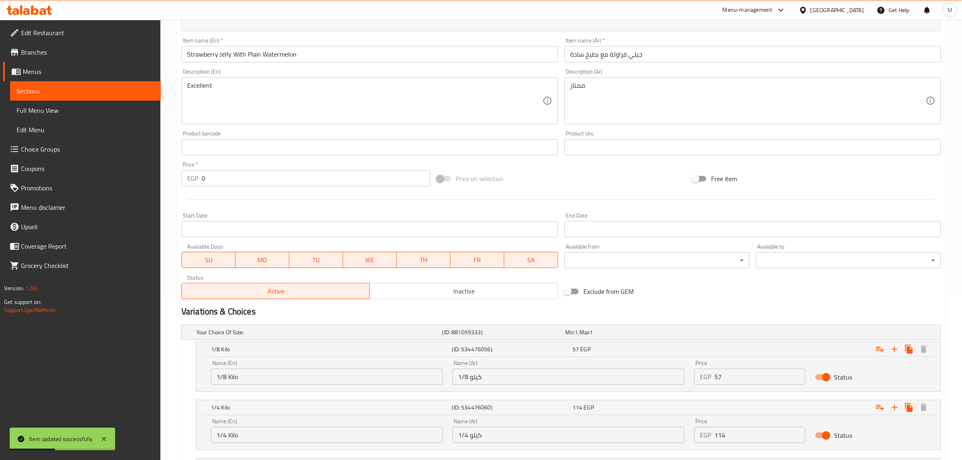
scroll to position [0, 0]
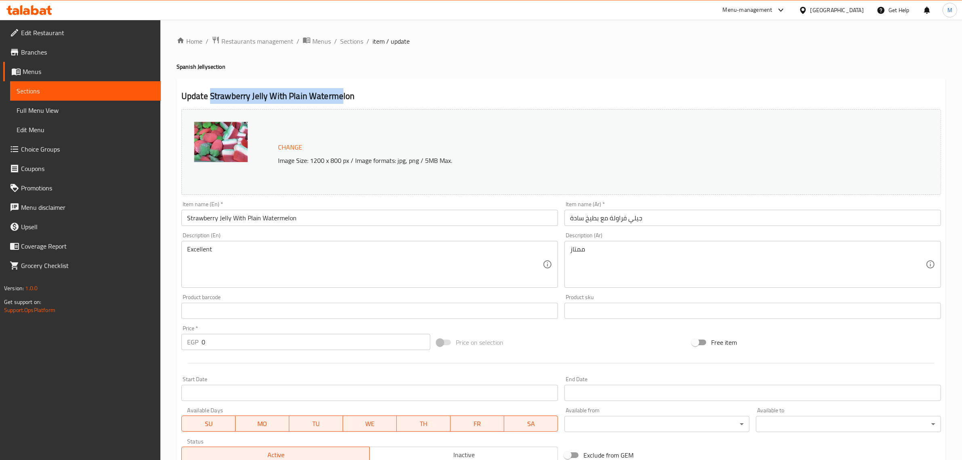
drag, startPoint x: 210, startPoint y: 96, endPoint x: 340, endPoint y: 97, distance: 129.7
click at [340, 97] on h2 "Update Strawberry Jelly With Plain Watermelon" at bounding box center [561, 96] width 760 height 12
copy h2 "Strawberry Jelly With Plain Waterme"
click at [353, 43] on span "Sections" at bounding box center [351, 41] width 23 height 10
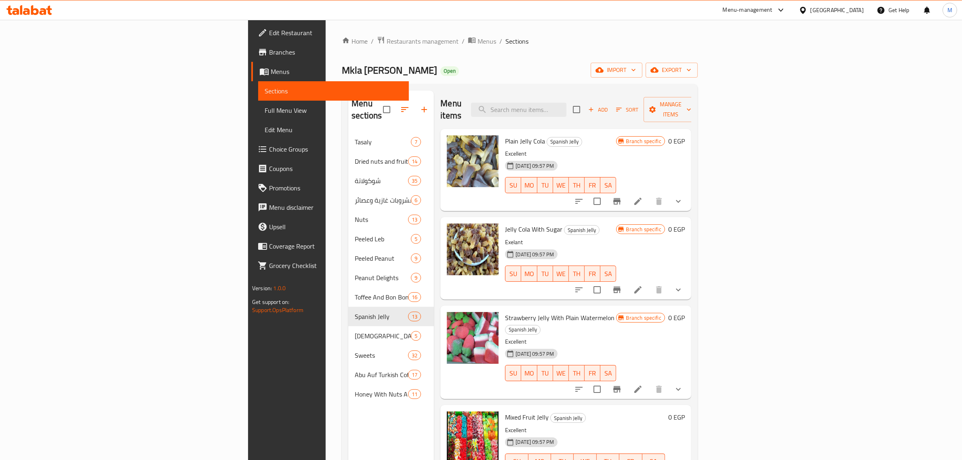
click at [616, 237] on p "Exelant" at bounding box center [560, 242] width 111 height 10
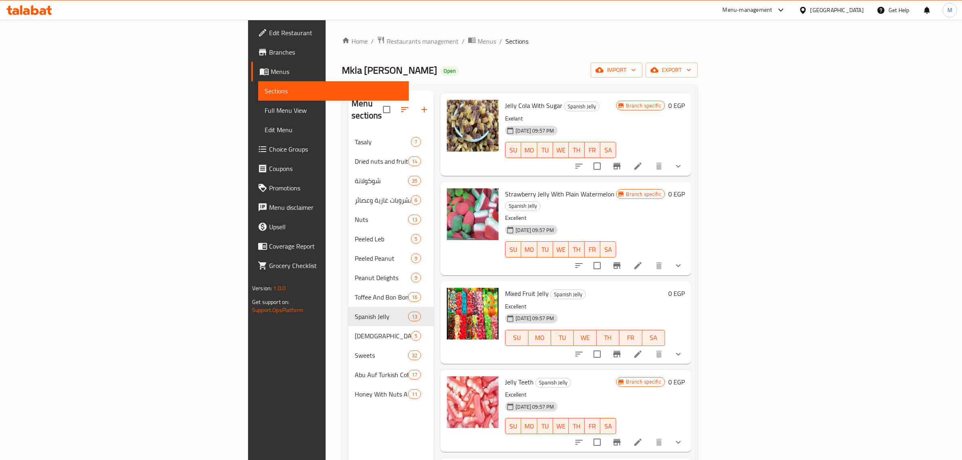
scroll to position [101, 0]
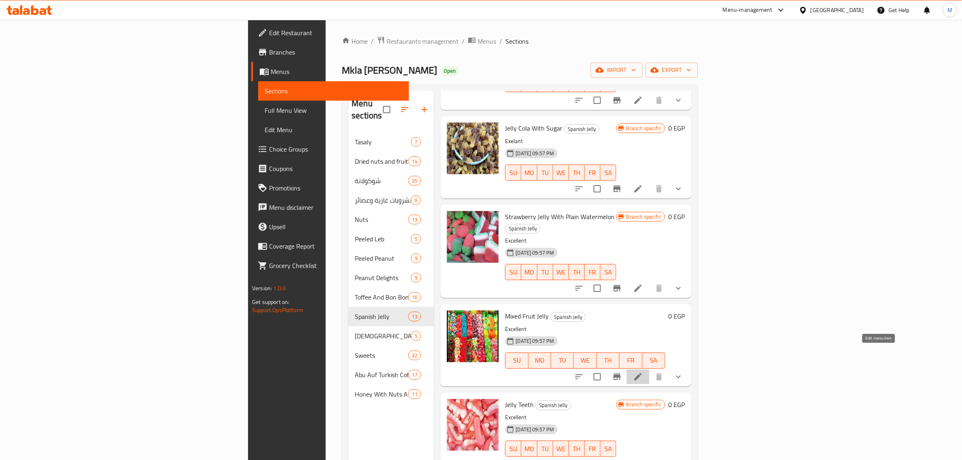
click at [643, 372] on icon at bounding box center [638, 377] width 10 height 10
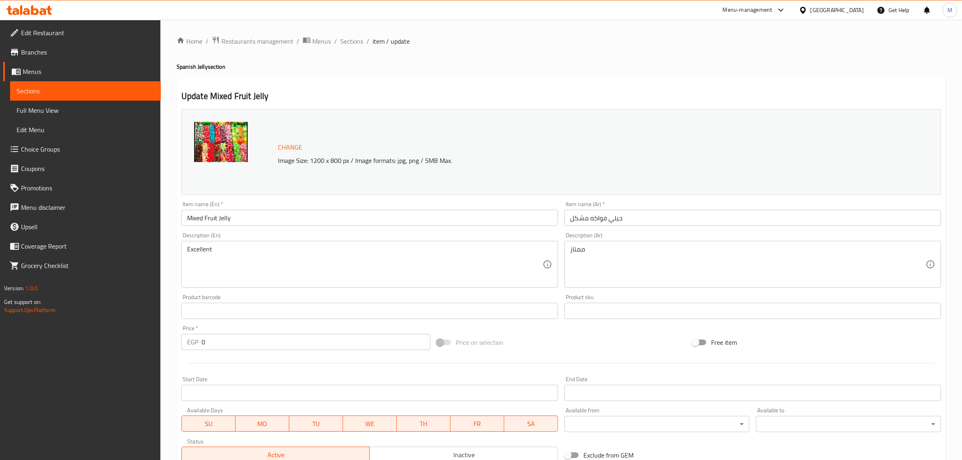
click at [549, 347] on div "Price on selection" at bounding box center [561, 342] width 255 height 22
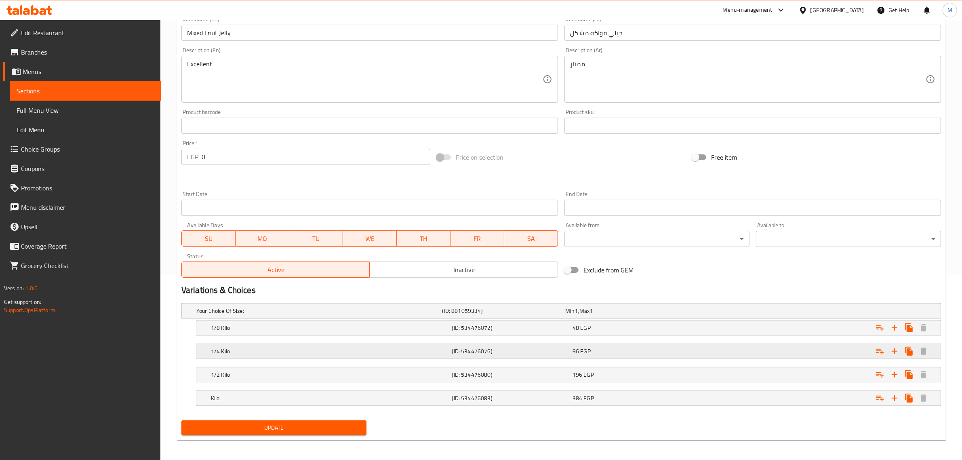
scroll to position [188, 0]
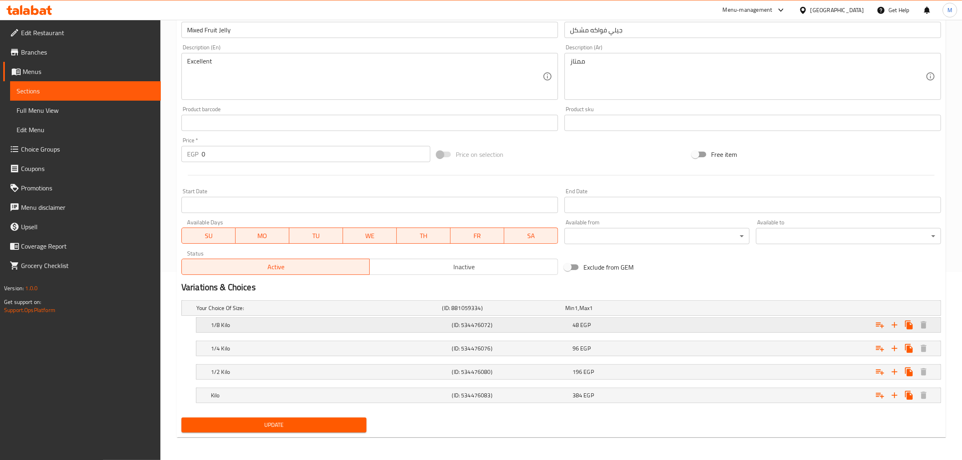
click at [691, 320] on div "48 EGP" at bounding box center [631, 324] width 120 height 11
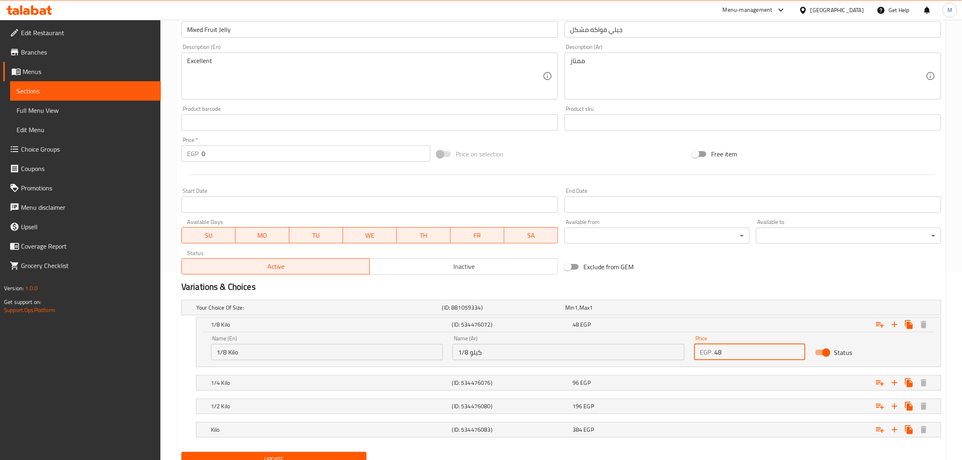
drag, startPoint x: 725, startPoint y: 357, endPoint x: 708, endPoint y: 356, distance: 16.2
click at [708, 356] on div "EGP 48 Price" at bounding box center [749, 352] width 111 height 16
type input "57"
click at [734, 381] on div "Expand" at bounding box center [811, 383] width 241 height 18
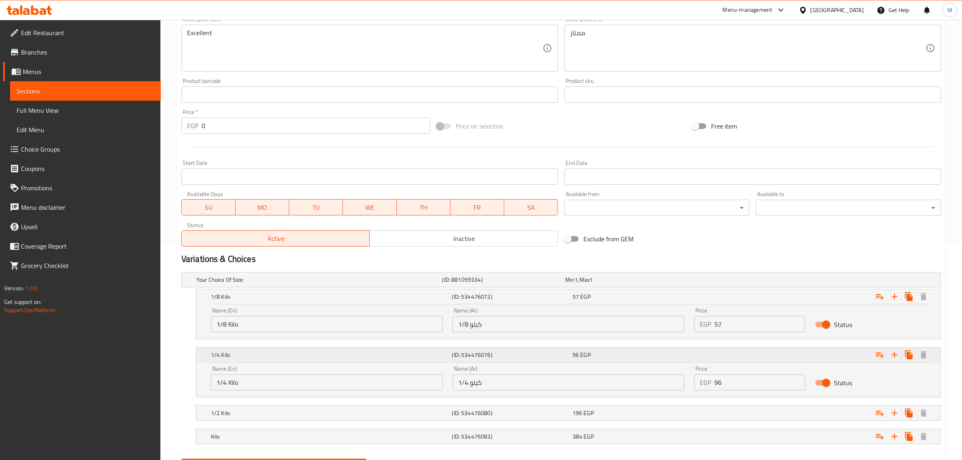
scroll to position [239, 0]
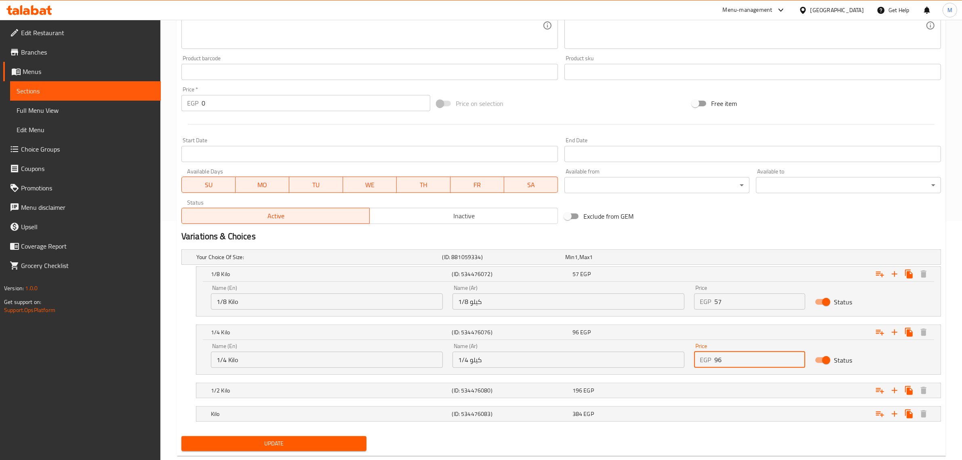
drag, startPoint x: 728, startPoint y: 362, endPoint x: 698, endPoint y: 364, distance: 30.4
click at [698, 364] on div "EGP 96 Price" at bounding box center [749, 360] width 111 height 16
type input "114"
click at [730, 385] on div "Expand" at bounding box center [811, 390] width 241 height 18
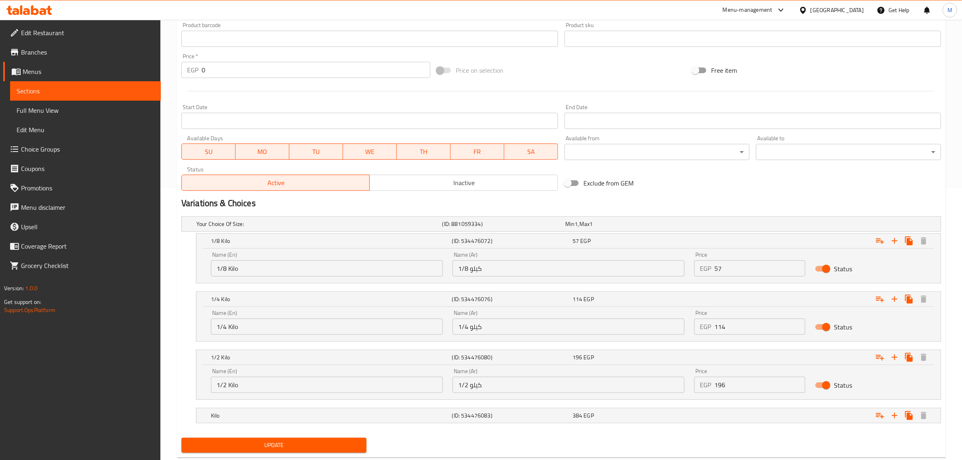
scroll to position [289, 0]
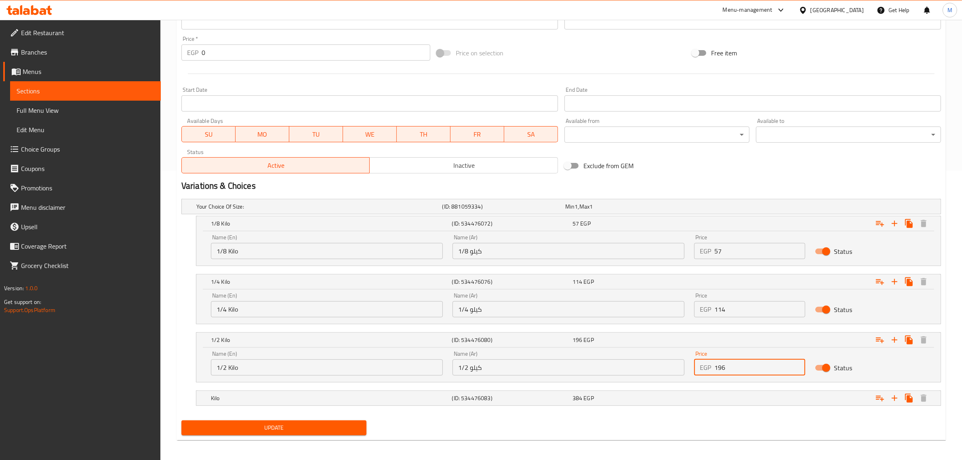
drag, startPoint x: 730, startPoint y: 368, endPoint x: 702, endPoint y: 369, distance: 27.9
click at [704, 369] on div "EGP 196 Price" at bounding box center [749, 367] width 111 height 16
type input "228"
click at [716, 397] on div "Expand" at bounding box center [811, 398] width 241 height 18
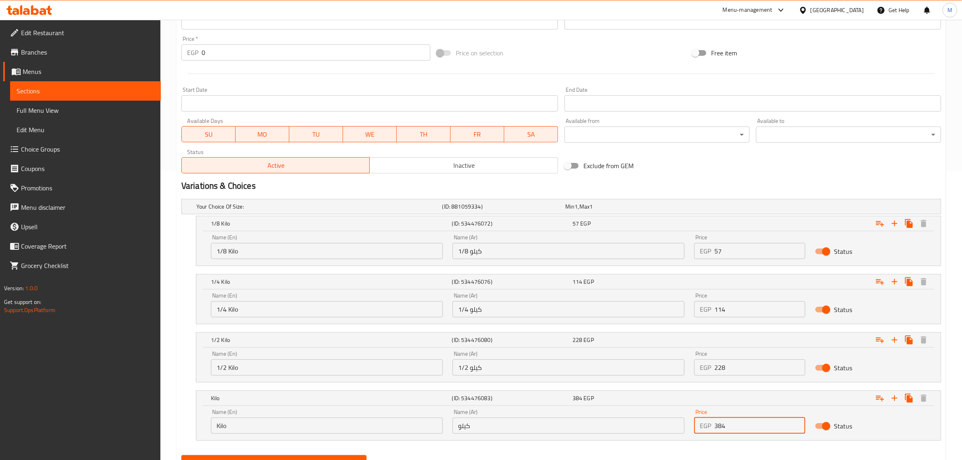
drag, startPoint x: 728, startPoint y: 426, endPoint x: 704, endPoint y: 428, distance: 23.9
click at [704, 428] on div "EGP 384 Price" at bounding box center [749, 425] width 111 height 16
type input "456"
click at [699, 177] on div "Variations & Choices" at bounding box center [561, 186] width 766 height 19
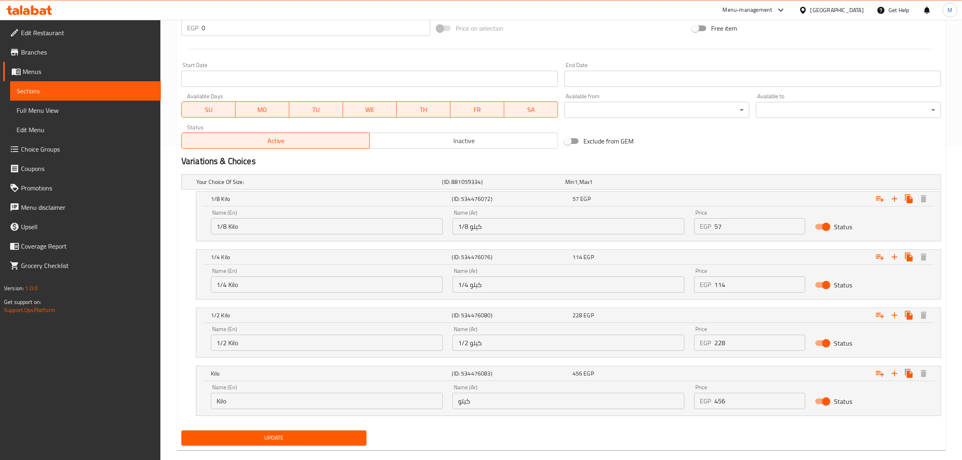
scroll to position [327, 0]
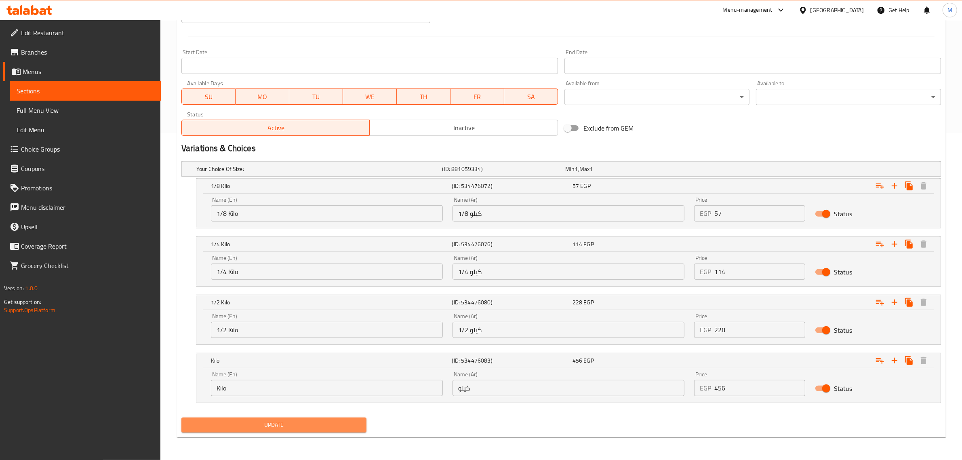
click at [304, 421] on span "Update" at bounding box center [274, 425] width 172 height 10
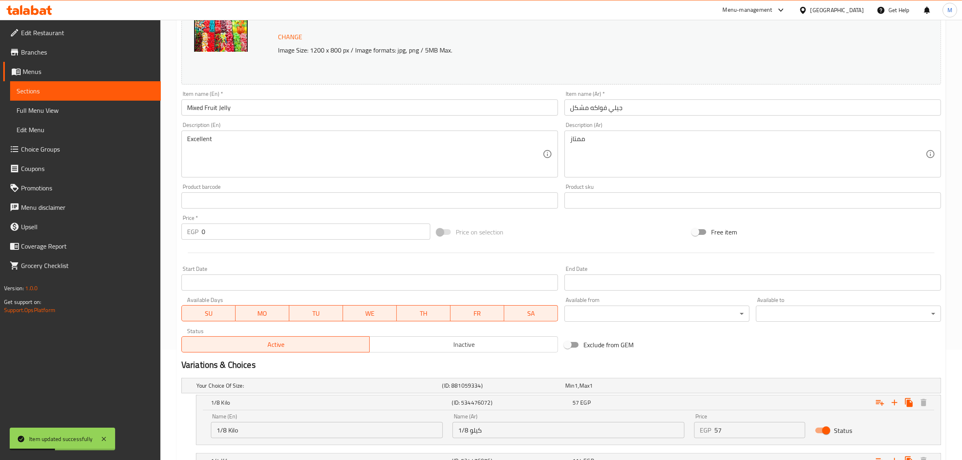
scroll to position [0, 0]
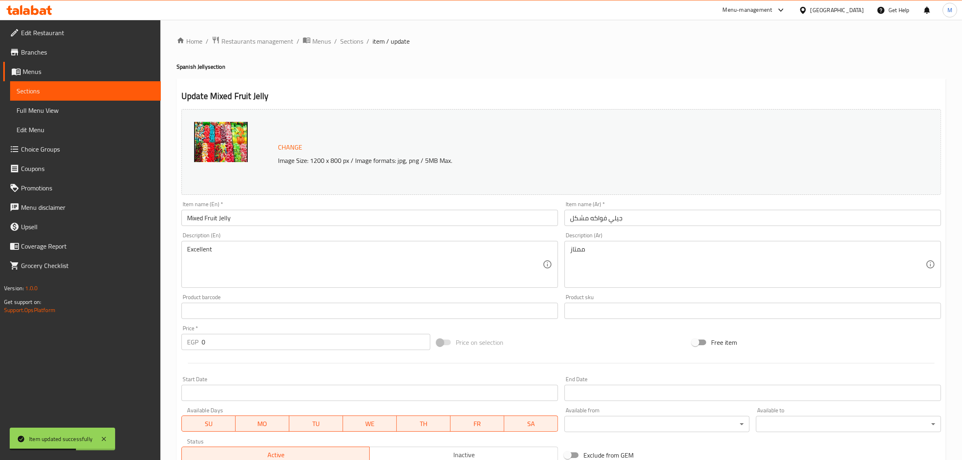
drag, startPoint x: 392, startPoint y: 80, endPoint x: 377, endPoint y: 67, distance: 20.3
click at [391, 79] on div "Update Mixed Fruit Jelly Change Image Size: 1200 x 800 px / Image formats: jpg,…" at bounding box center [561, 421] width 769 height 686
click at [346, 44] on span "Sections" at bounding box center [351, 41] width 23 height 10
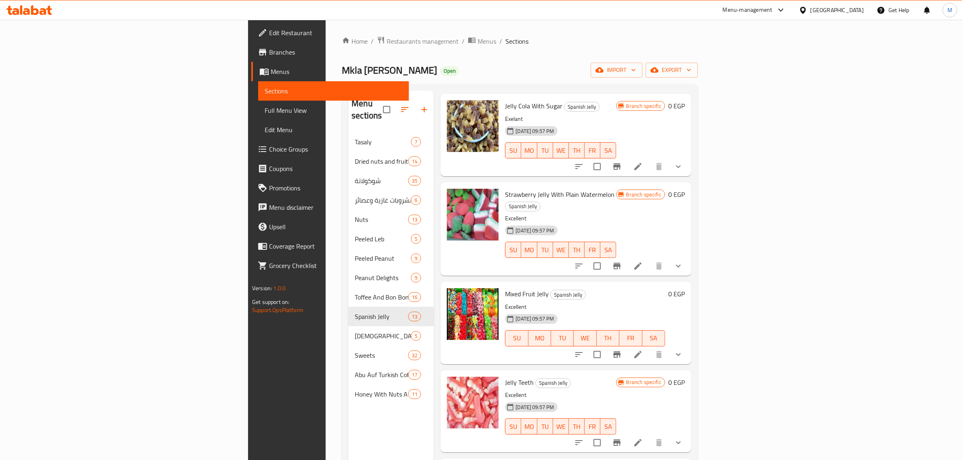
scroll to position [152, 0]
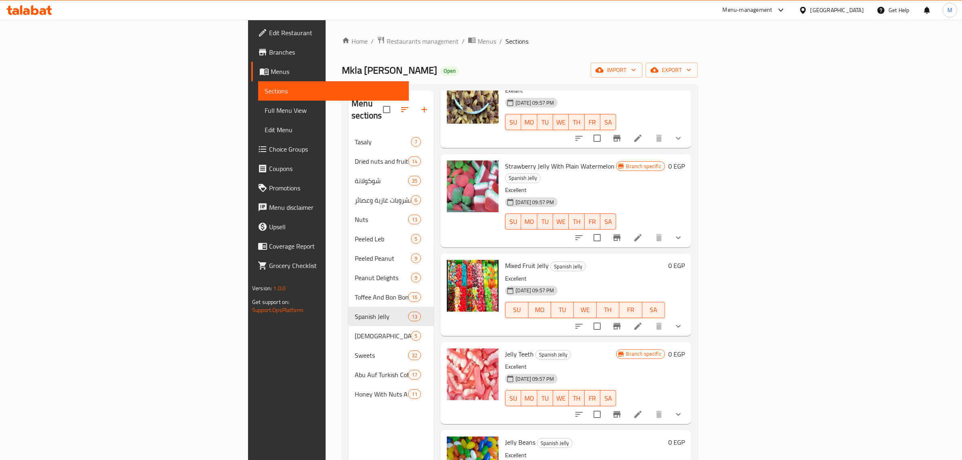
click at [688, 316] on button "show more" at bounding box center [678, 325] width 19 height 19
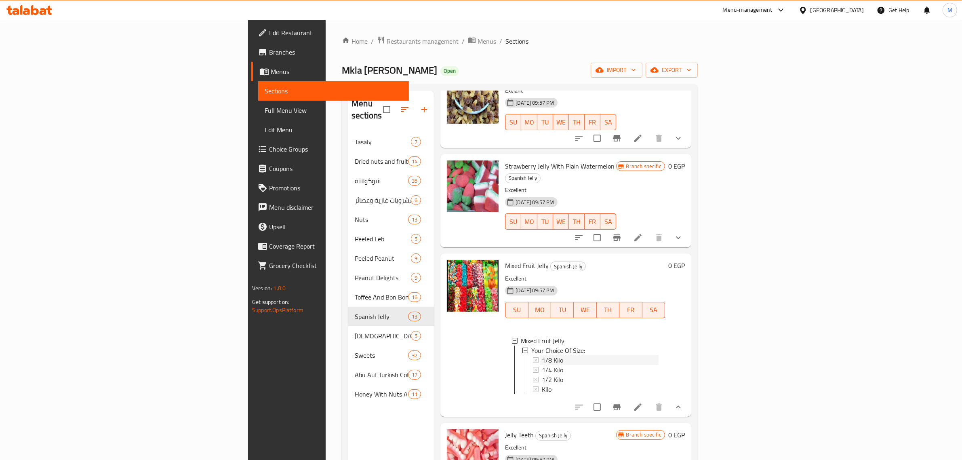
click at [542, 355] on div "1/8 Kilo" at bounding box center [600, 360] width 117 height 10
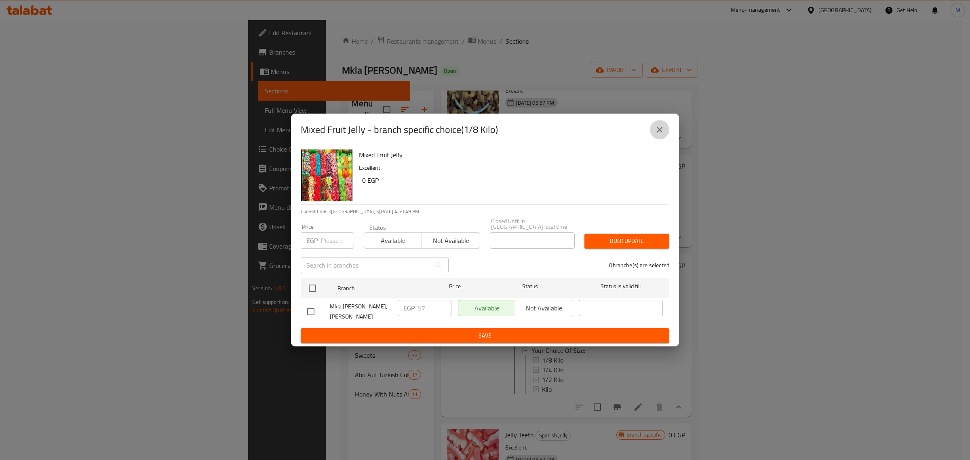
click at [661, 133] on icon "close" at bounding box center [660, 130] width 6 height 6
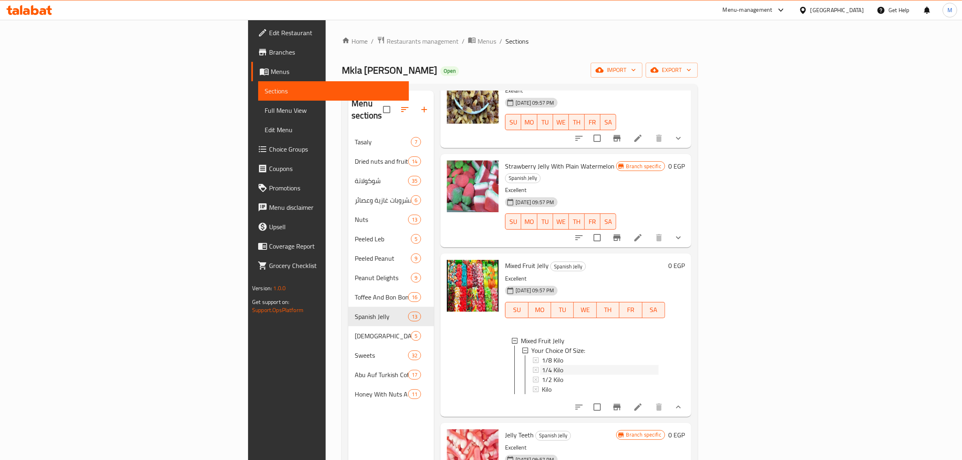
click at [542, 365] on span "1/4 Kilo" at bounding box center [552, 370] width 21 height 10
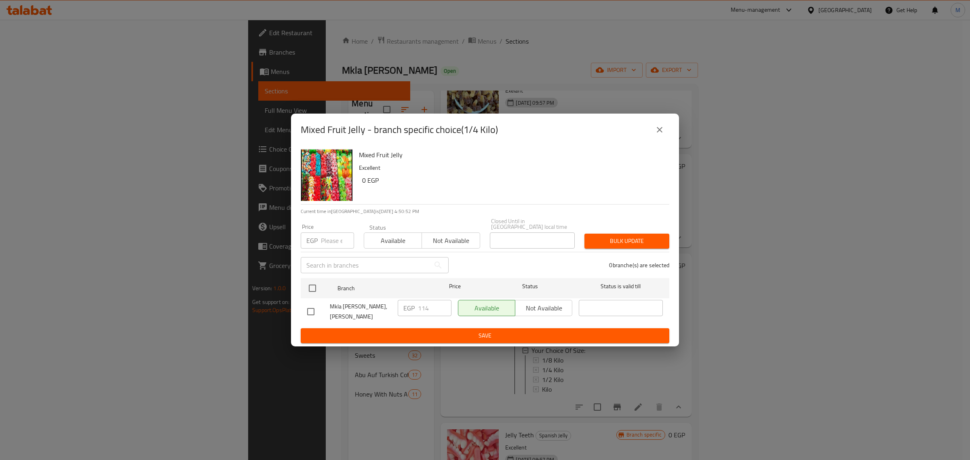
click at [655, 134] on icon "close" at bounding box center [660, 130] width 10 height 10
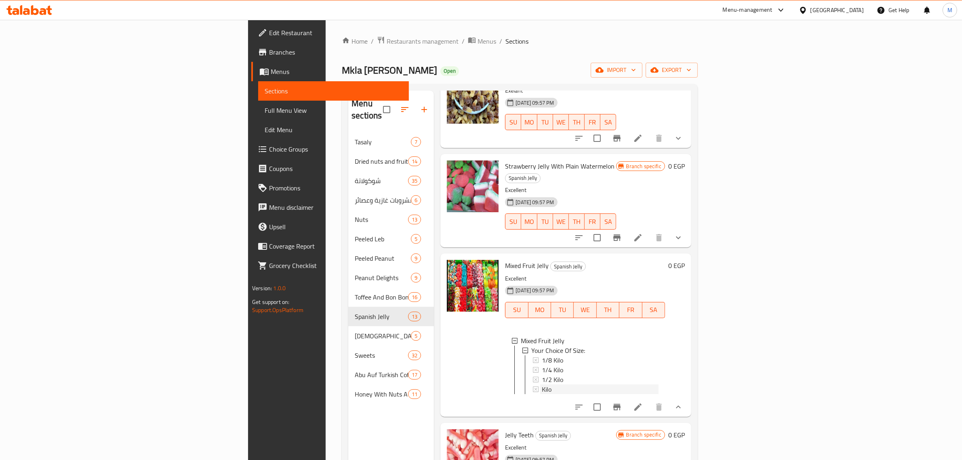
click at [542, 384] on div "Kilo" at bounding box center [600, 389] width 117 height 10
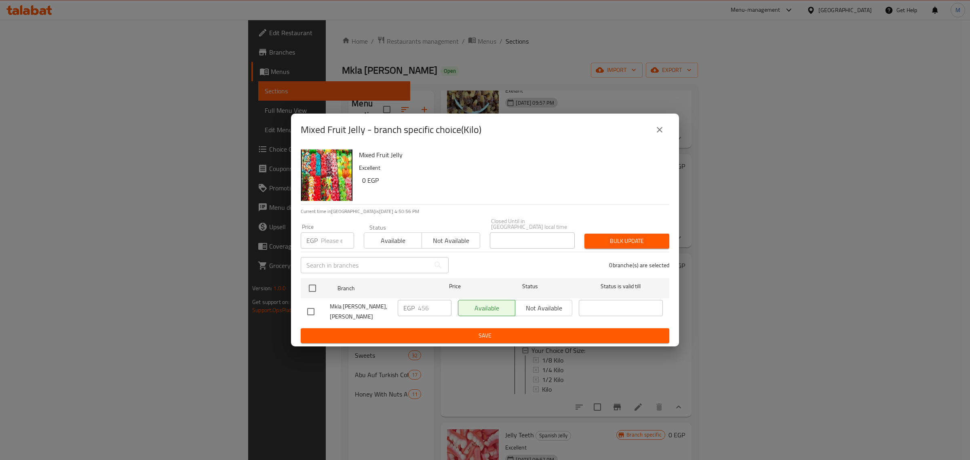
click at [659, 131] on icon "close" at bounding box center [660, 130] width 10 height 10
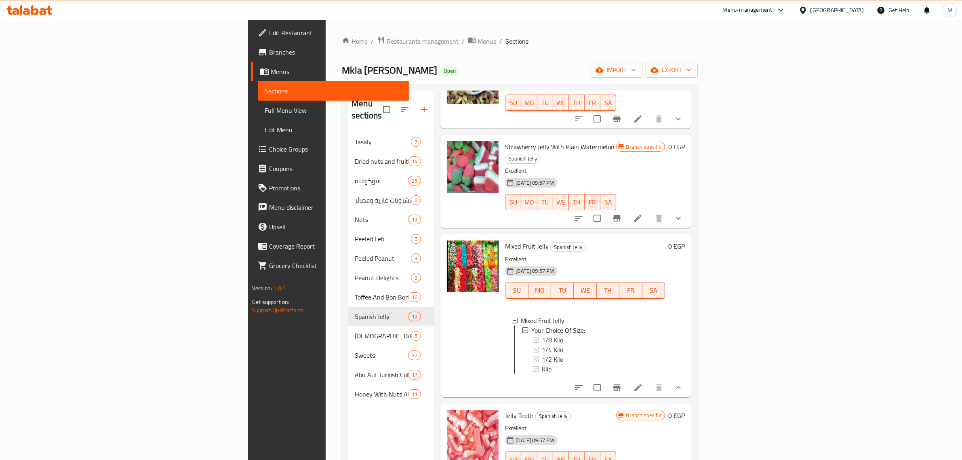
scroll to position [202, 0]
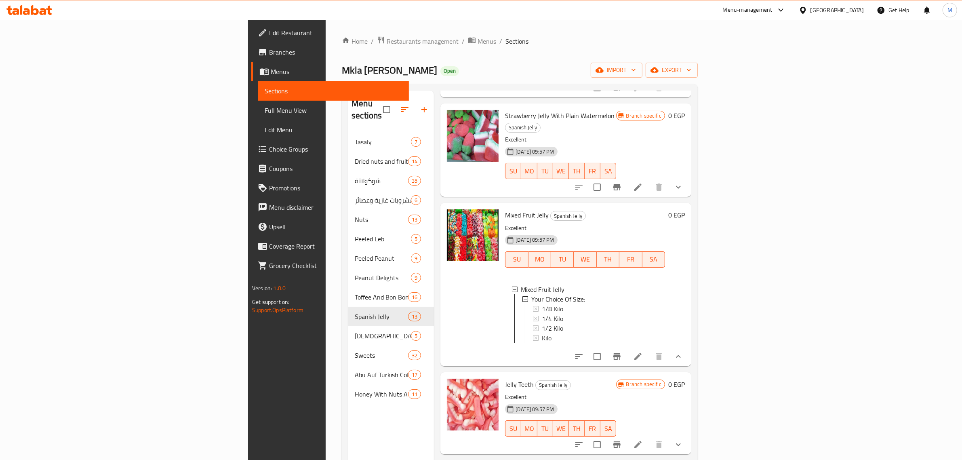
click at [587, 376] on div "Jelly Teeth Spanish Jelly Excellent 31-08-2024 09:57 PM SU MO TU WE TH FR SA" at bounding box center [560, 413] width 117 height 76
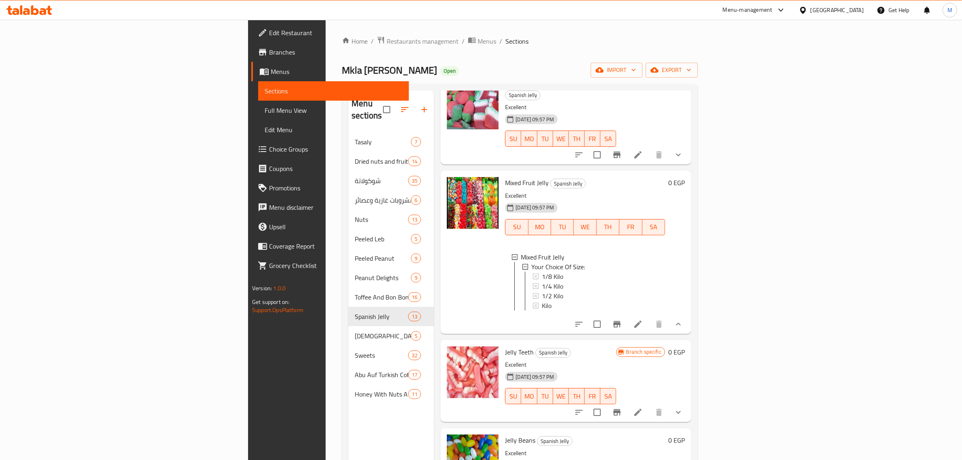
scroll to position [253, 0]
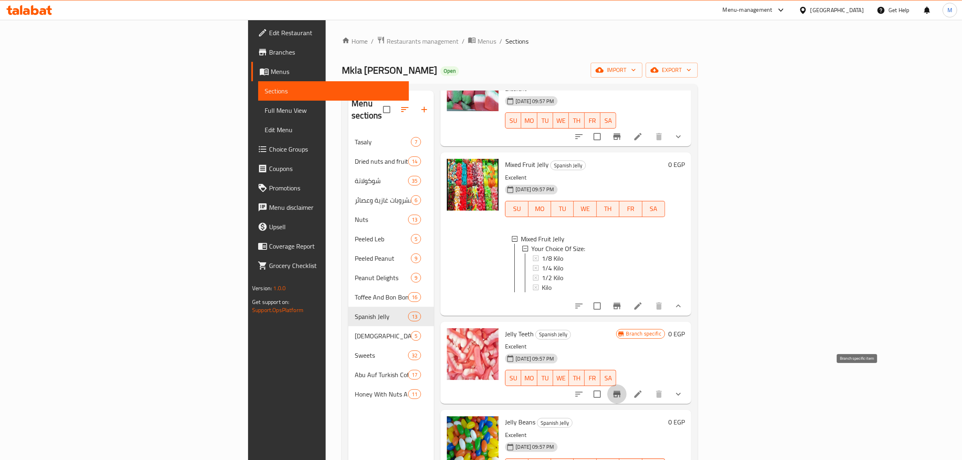
click at [622, 389] on icon "Branch-specific-item" at bounding box center [617, 394] width 10 height 10
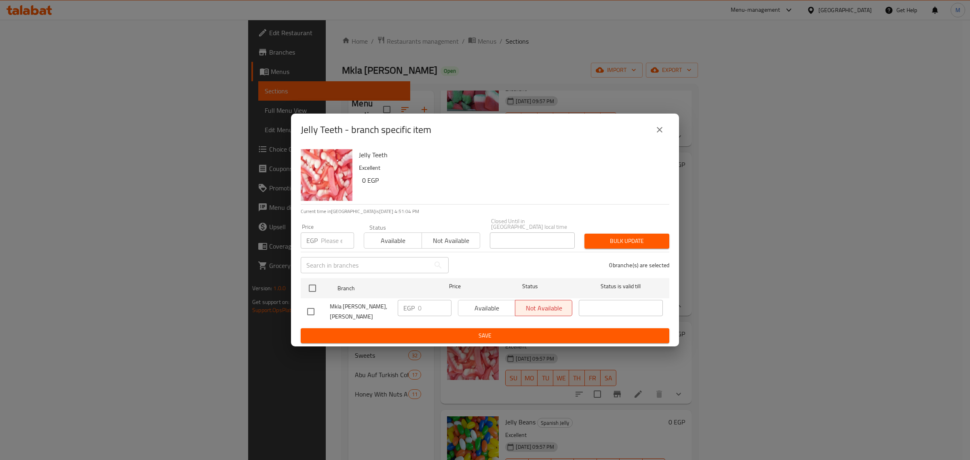
click at [656, 133] on icon "close" at bounding box center [660, 130] width 10 height 10
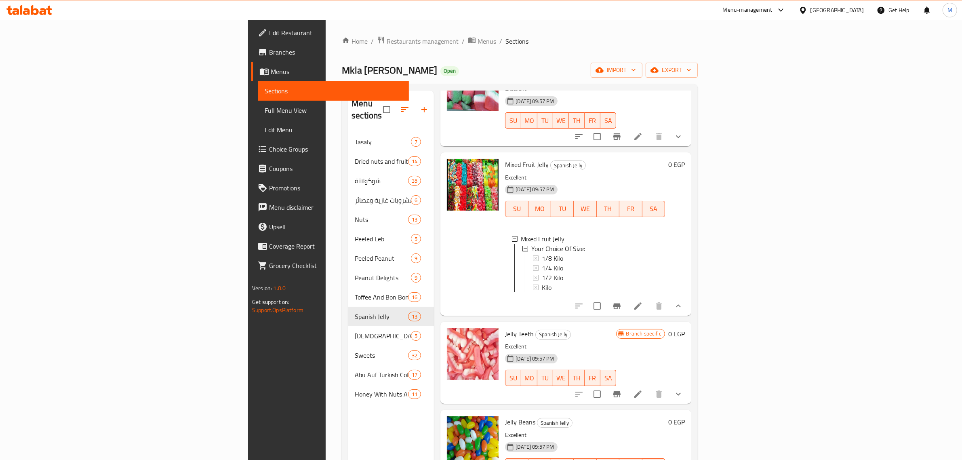
click at [505, 328] on span "Jelly Teeth" at bounding box center [519, 334] width 29 height 12
copy h6 "Jelly Teeth"
click at [642, 390] on icon at bounding box center [637, 393] width 7 height 7
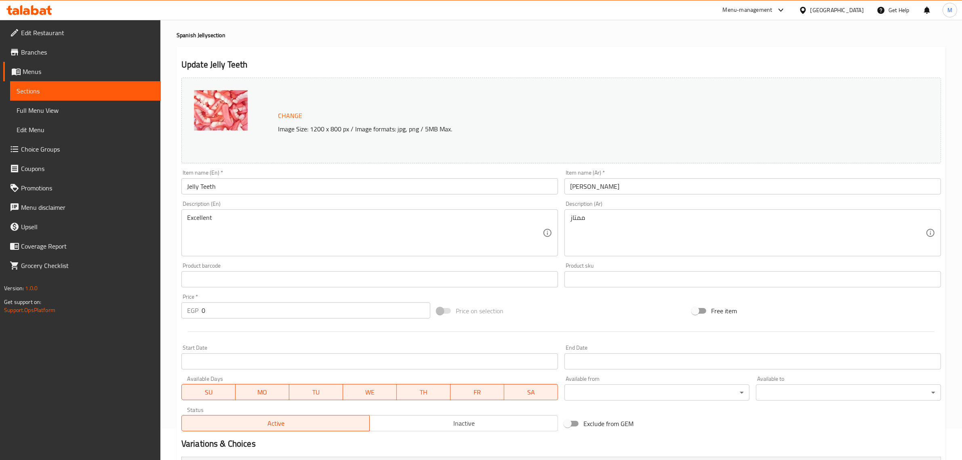
scroll to position [188, 0]
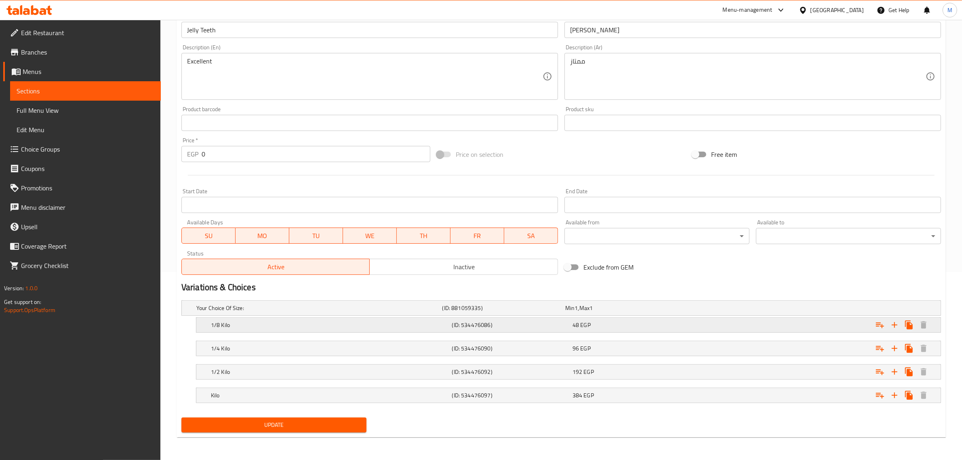
click at [634, 323] on div "48 EGP" at bounding box center [631, 325] width 117 height 8
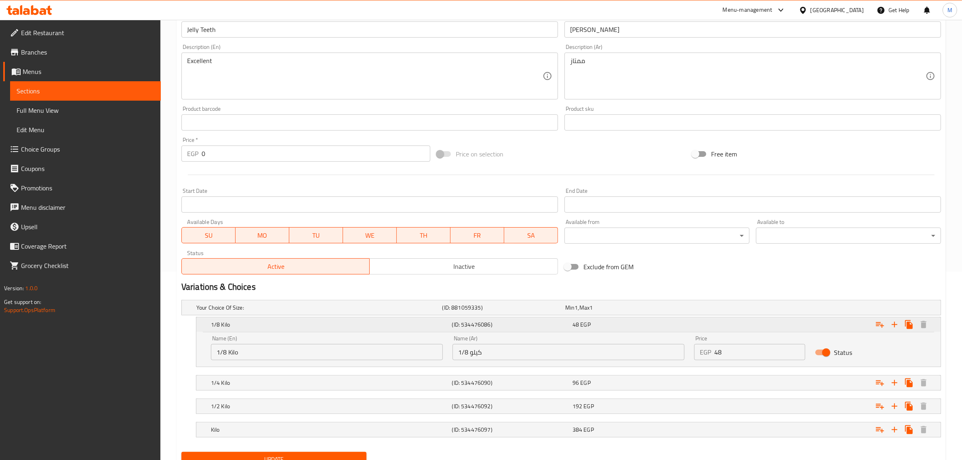
scroll to position [223, 0]
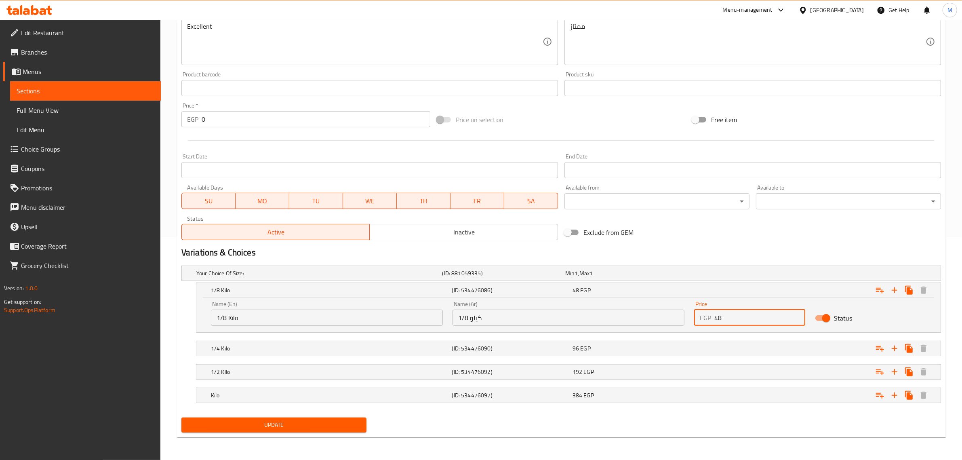
drag, startPoint x: 725, startPoint y: 318, endPoint x: 704, endPoint y: 318, distance: 20.2
click at [704, 318] on div "EGP 48 Price" at bounding box center [749, 318] width 111 height 16
type input "57"
click at [723, 349] on div "Expand" at bounding box center [811, 348] width 241 height 18
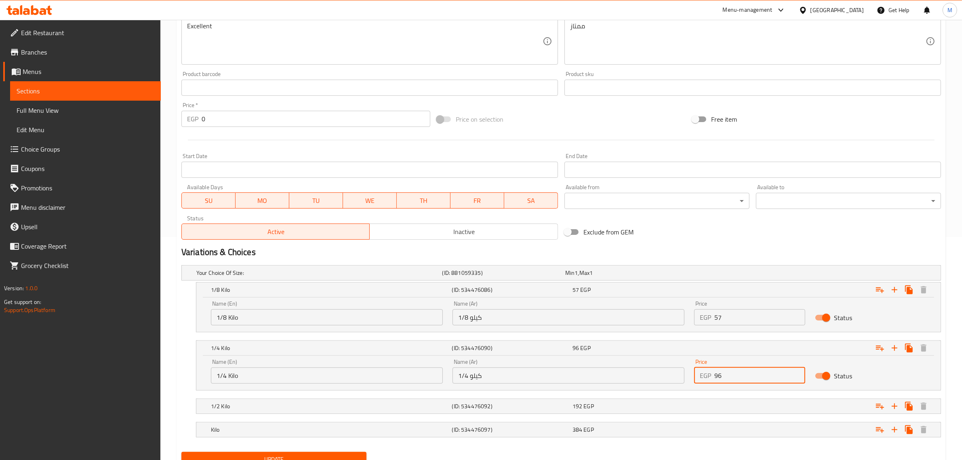
drag, startPoint x: 720, startPoint y: 376, endPoint x: 689, endPoint y: 380, distance: 31.4
click at [689, 380] on div "Price EGP 96 Price" at bounding box center [749, 371] width 121 height 34
type input "114"
click at [746, 246] on h2 "Variations & Choices" at bounding box center [561, 252] width 760 height 12
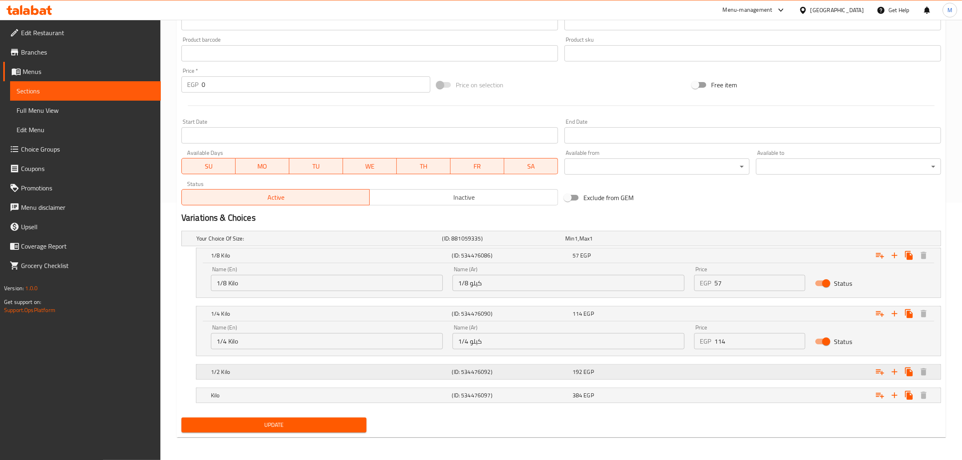
click at [729, 370] on div "Expand" at bounding box center [811, 372] width 241 height 18
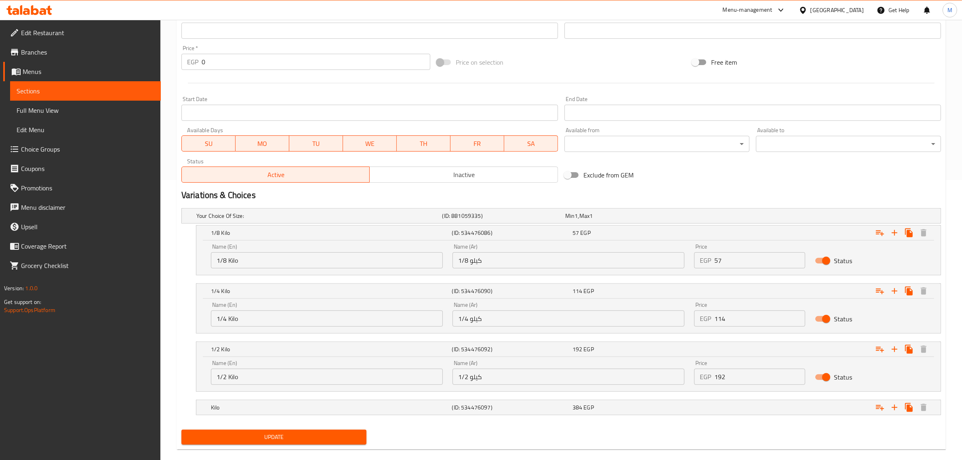
scroll to position [292, 0]
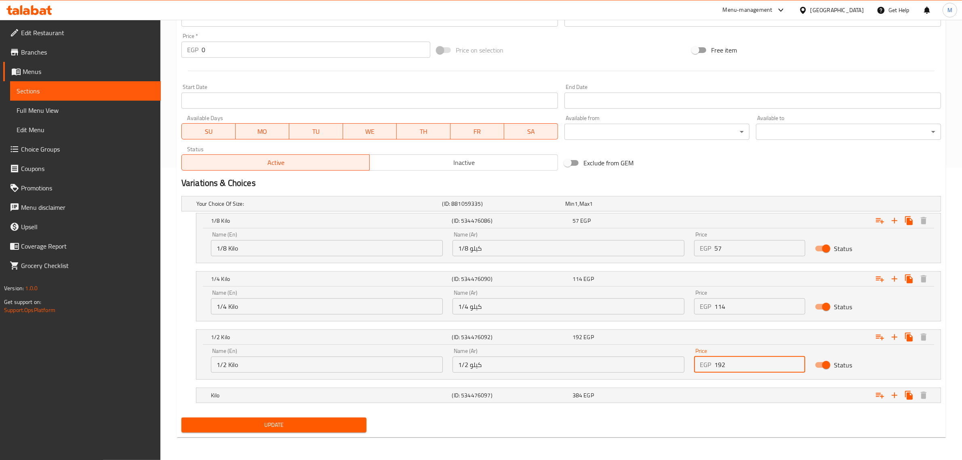
drag, startPoint x: 728, startPoint y: 360, endPoint x: 682, endPoint y: 362, distance: 46.2
click at [682, 362] on div "Name (En) 1/2 Kilo Name (En) Name (Ar) 1/2 كيلو Name (Ar) Price EGP 192 Price S…" at bounding box center [568, 360] width 725 height 34
type input "228"
click at [768, 174] on div "Variations & Choices" at bounding box center [561, 183] width 766 height 19
click at [726, 394] on div "Expand" at bounding box center [811, 395] width 241 height 18
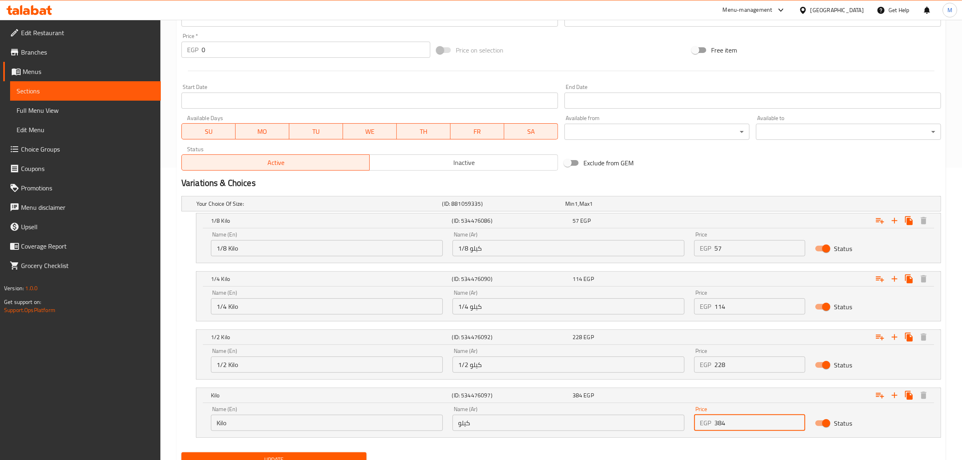
drag, startPoint x: 714, startPoint y: 425, endPoint x: 704, endPoint y: 425, distance: 10.1
click at [704, 425] on div "EGP 384 Price" at bounding box center [749, 423] width 111 height 16
type input "456"
click at [762, 169] on div "Exclude from GEM" at bounding box center [688, 163] width 255 height 22
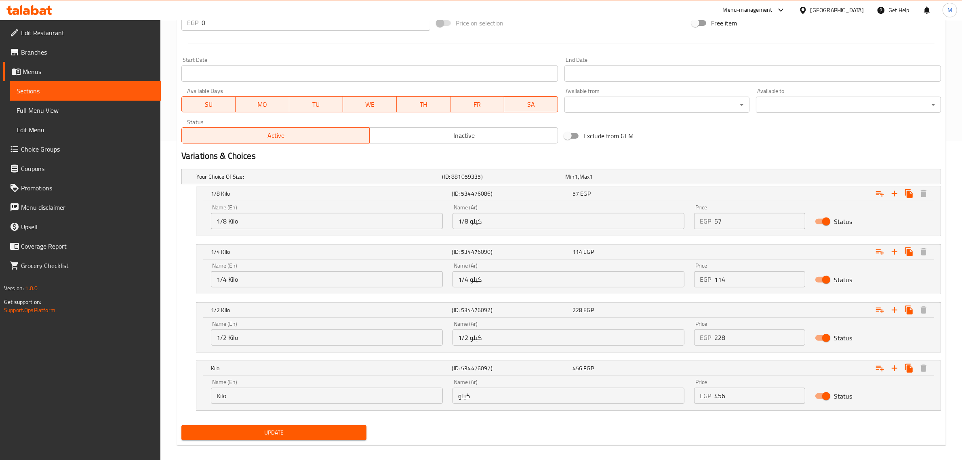
scroll to position [327, 0]
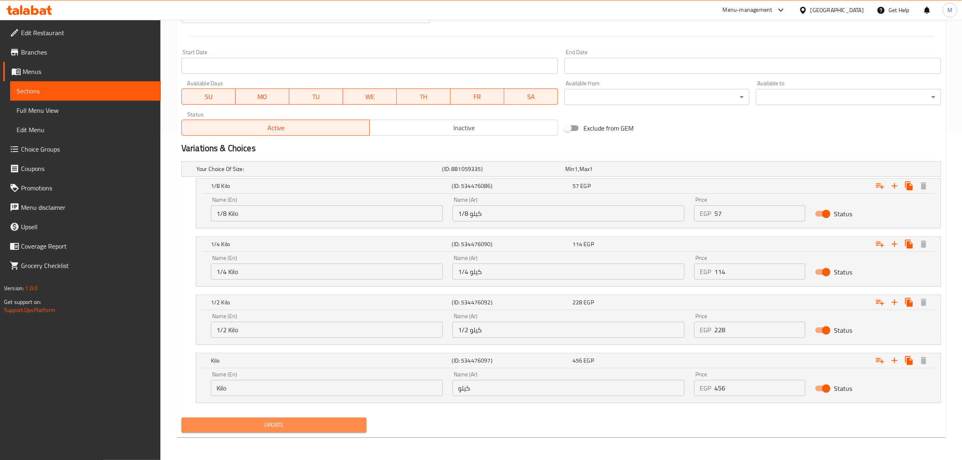
click at [313, 419] on button "Update" at bounding box center [273, 424] width 185 height 15
click at [346, 426] on span "Update" at bounding box center [274, 425] width 172 height 10
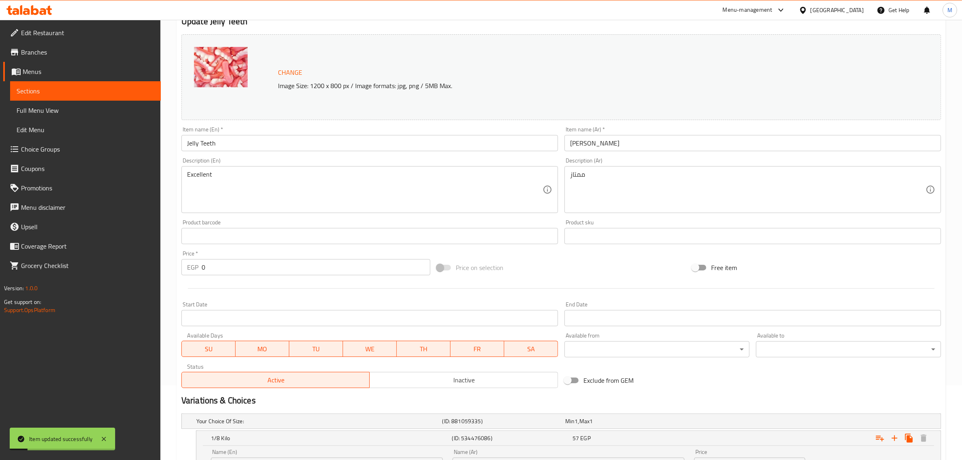
scroll to position [0, 0]
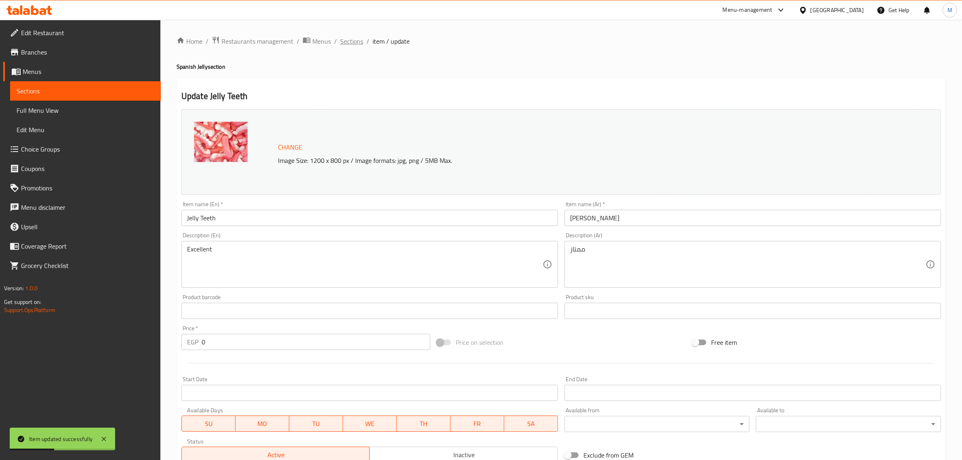
click at [348, 42] on span "Sections" at bounding box center [351, 41] width 23 height 10
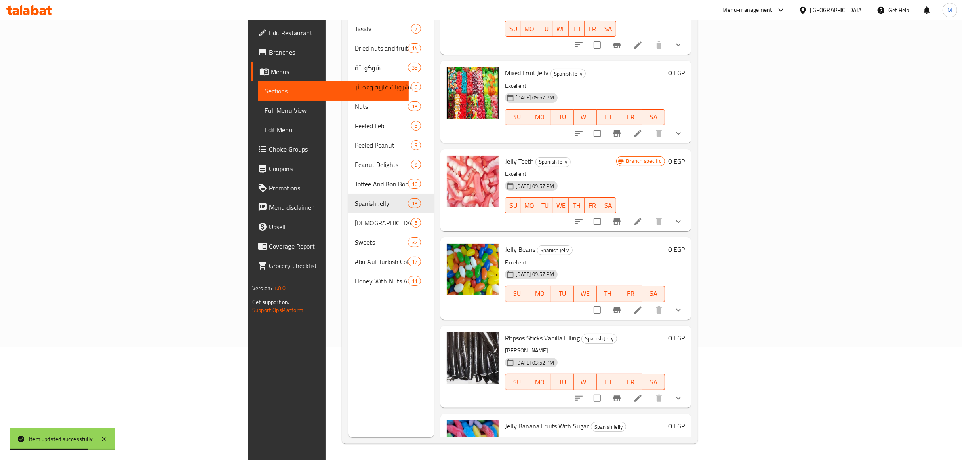
scroll to position [253, 0]
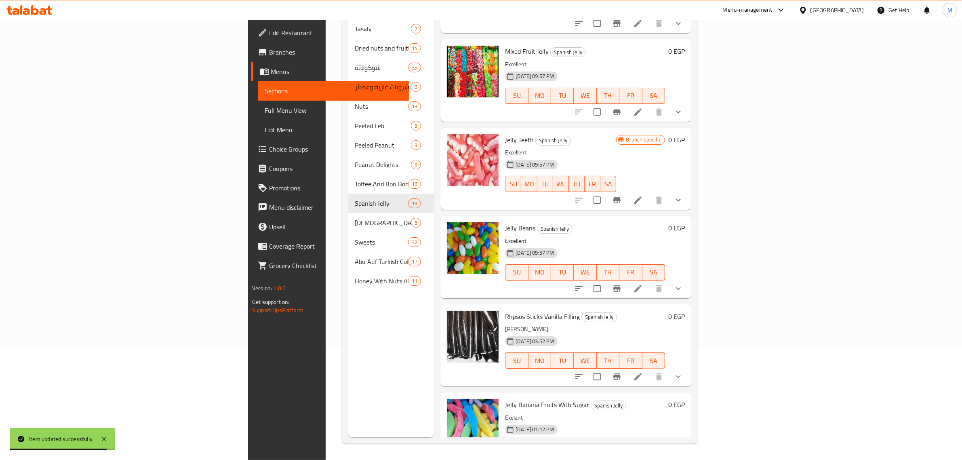
click at [505, 222] on span "Jelly Beans" at bounding box center [520, 228] width 30 height 12
copy h6 "Jelly Beans"
click at [683, 195] on icon "show more" at bounding box center [679, 200] width 10 height 10
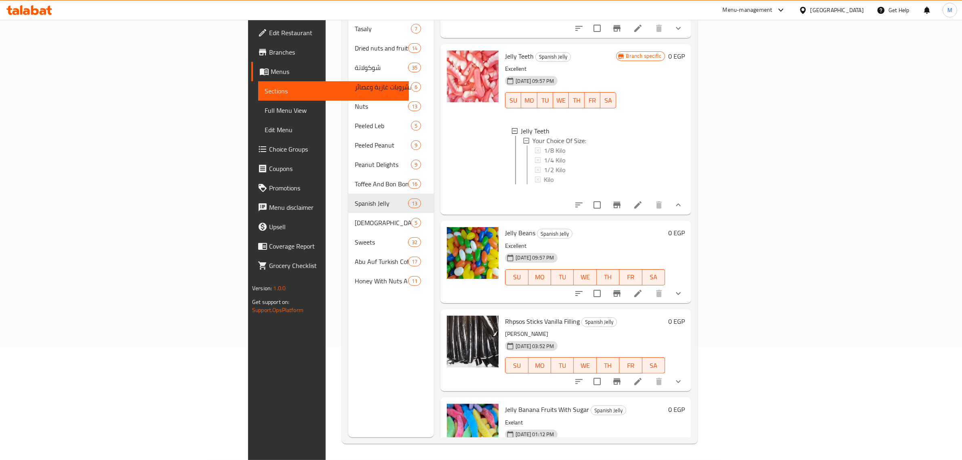
scroll to position [341, 0]
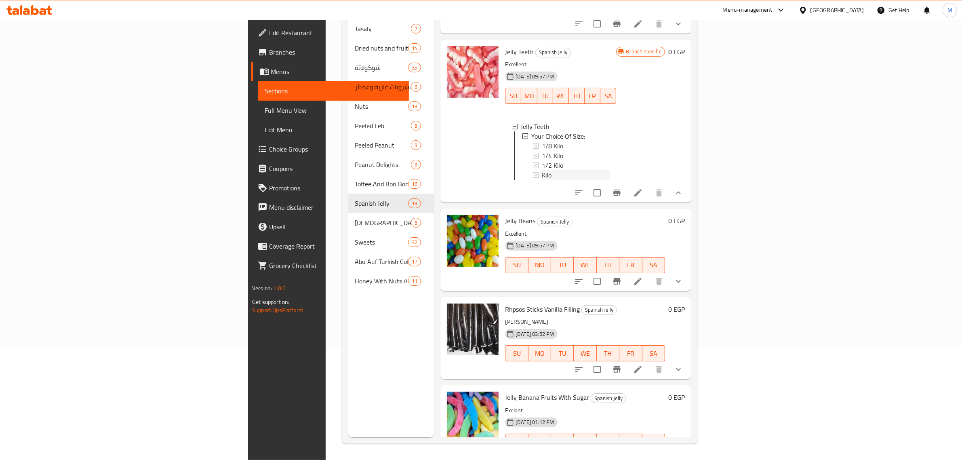
click at [542, 170] on div "Kilo" at bounding box center [575, 175] width 67 height 10
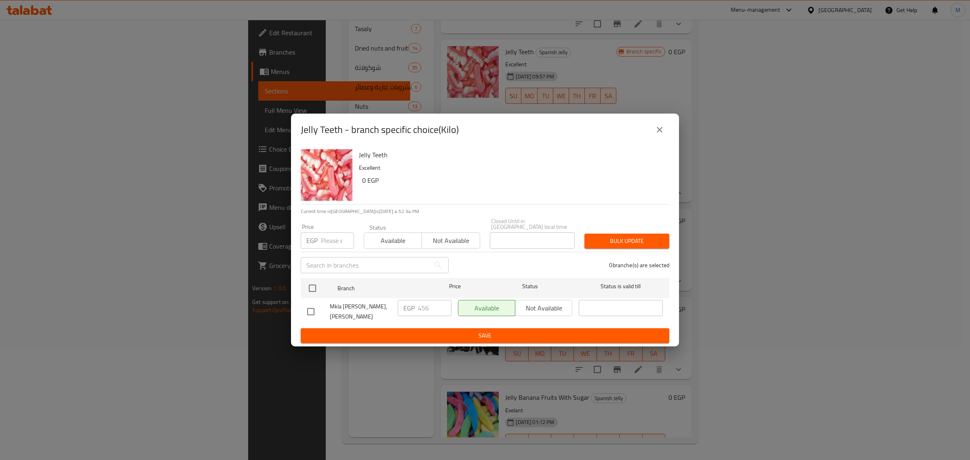
click at [664, 132] on icon "close" at bounding box center [660, 130] width 10 height 10
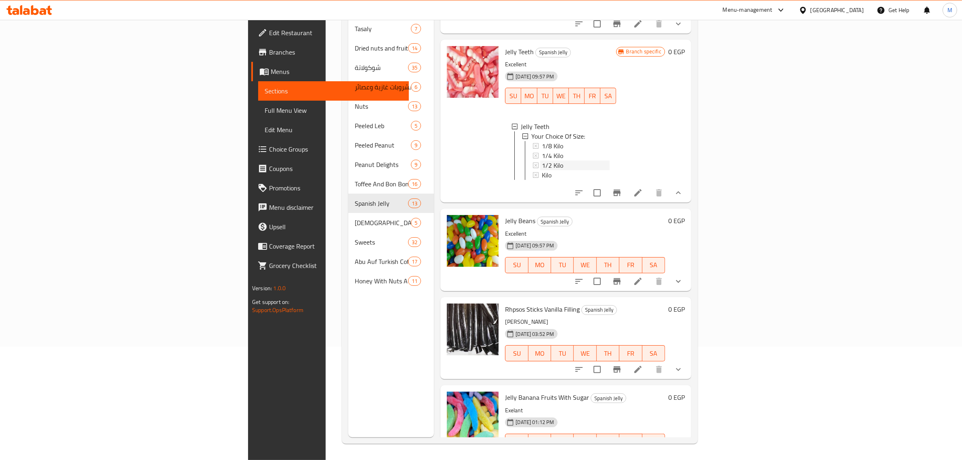
click at [542, 160] on div "1/2 Kilo" at bounding box center [575, 165] width 67 height 10
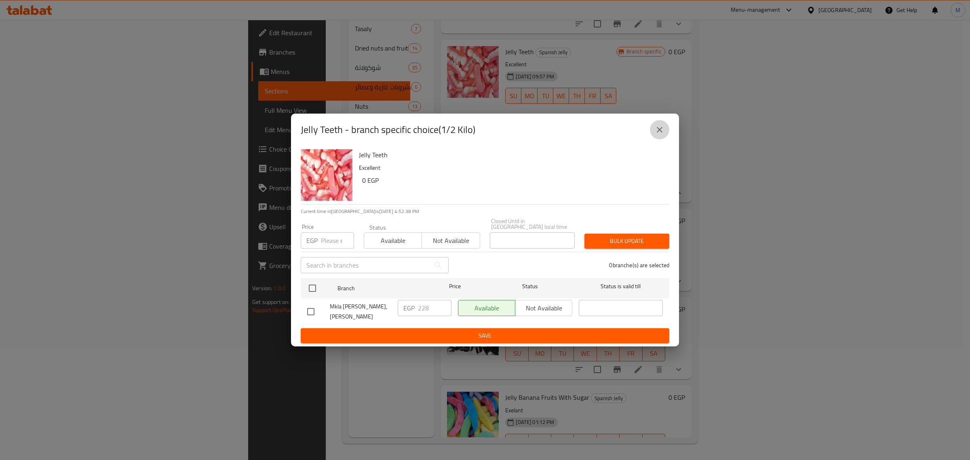
click at [663, 133] on icon "close" at bounding box center [660, 130] width 10 height 10
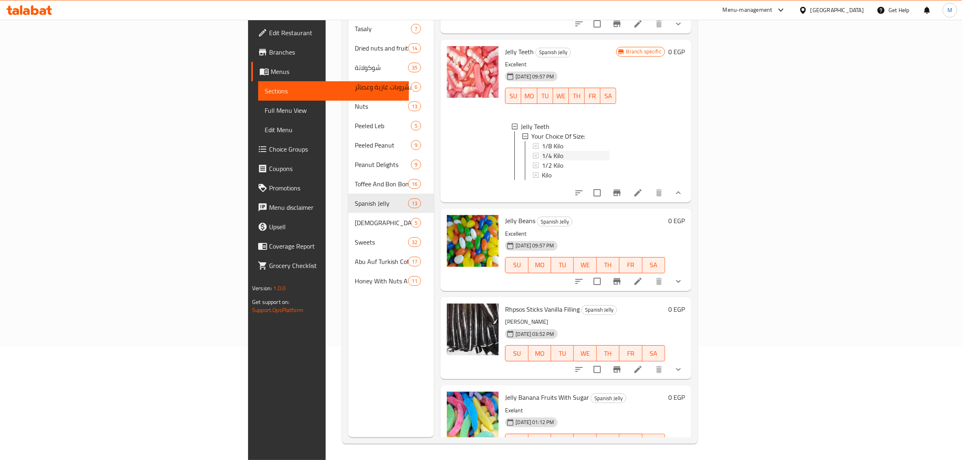
click at [542, 151] on div "1/4 Kilo" at bounding box center [575, 156] width 67 height 10
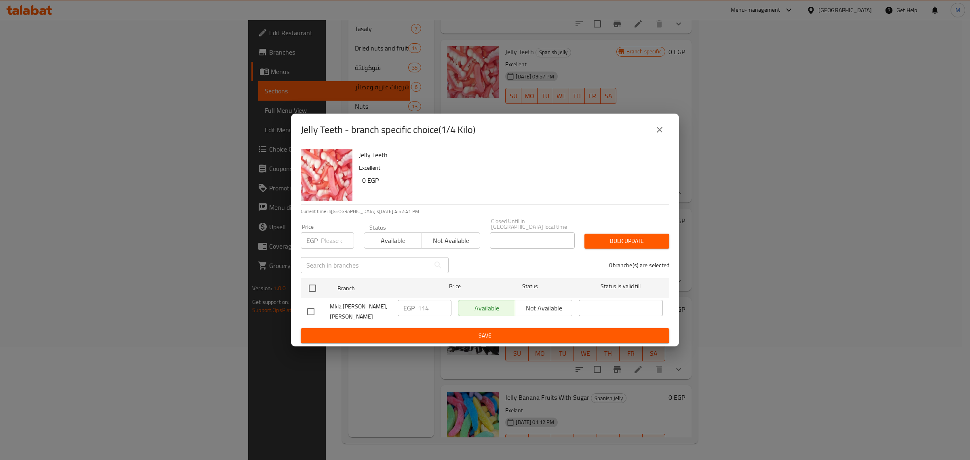
click at [657, 133] on icon "close" at bounding box center [660, 130] width 10 height 10
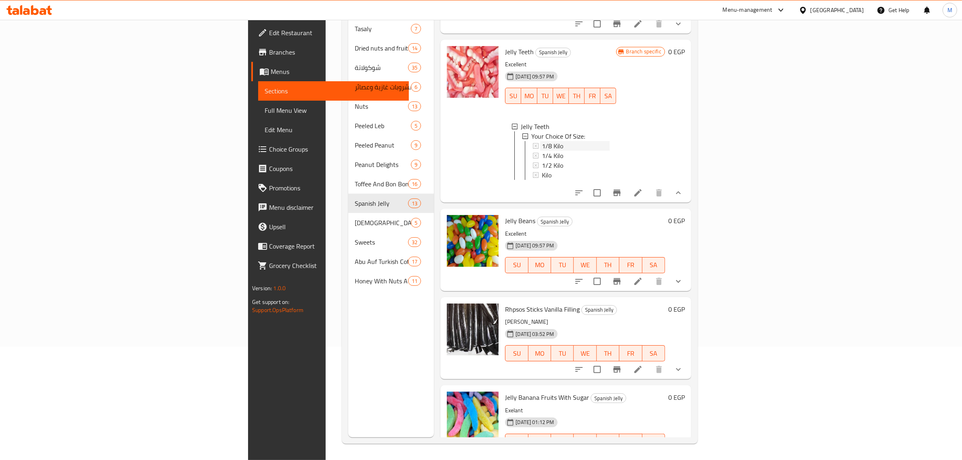
click at [542, 141] on div "1/8 Kilo" at bounding box center [575, 146] width 67 height 10
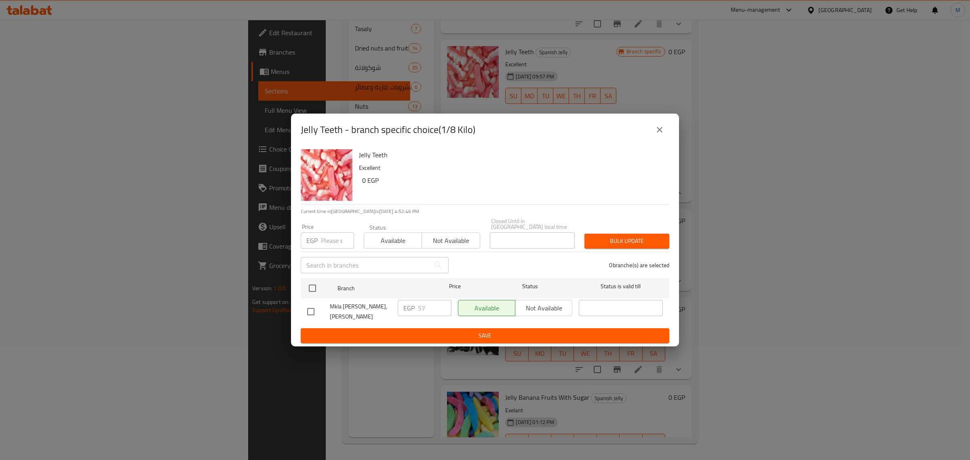
drag, startPoint x: 590, startPoint y: 148, endPoint x: 603, endPoint y: 139, distance: 16.2
click at [598, 138] on div "Jelly Teeth - branch specific choice(1/8 Kilo)" at bounding box center [485, 129] width 369 height 19
click at [655, 135] on icon "close" at bounding box center [660, 130] width 10 height 10
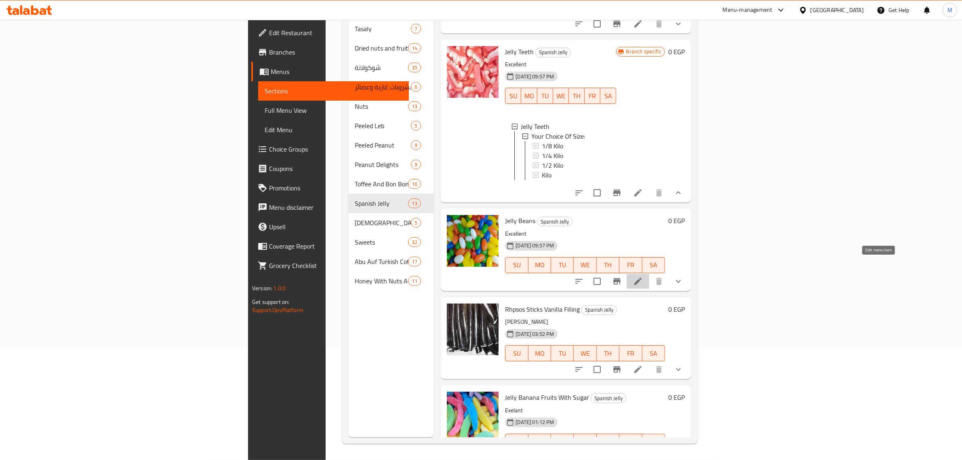
click at [643, 276] on icon at bounding box center [638, 281] width 10 height 10
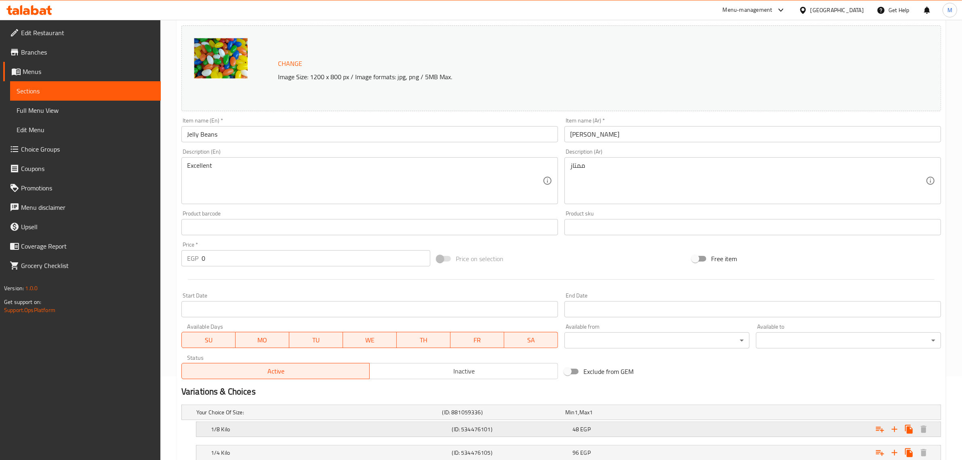
scroll to position [188, 0]
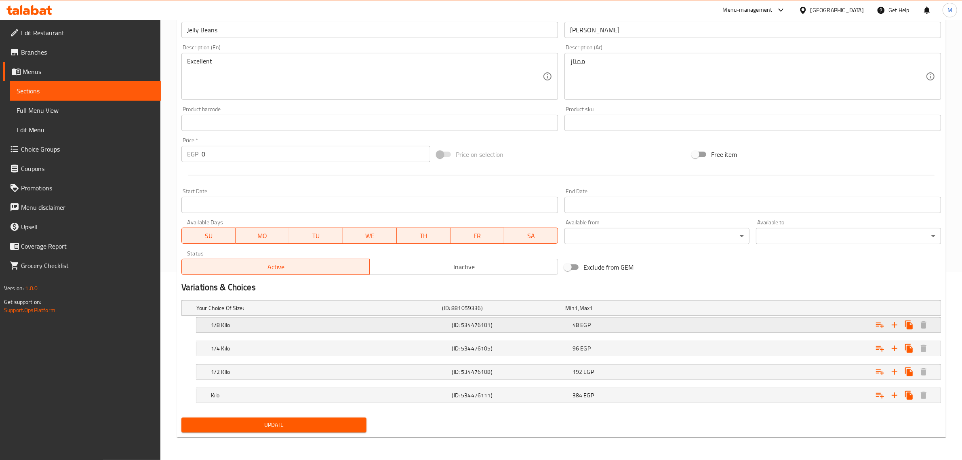
click at [716, 320] on div "Expand" at bounding box center [811, 325] width 241 height 18
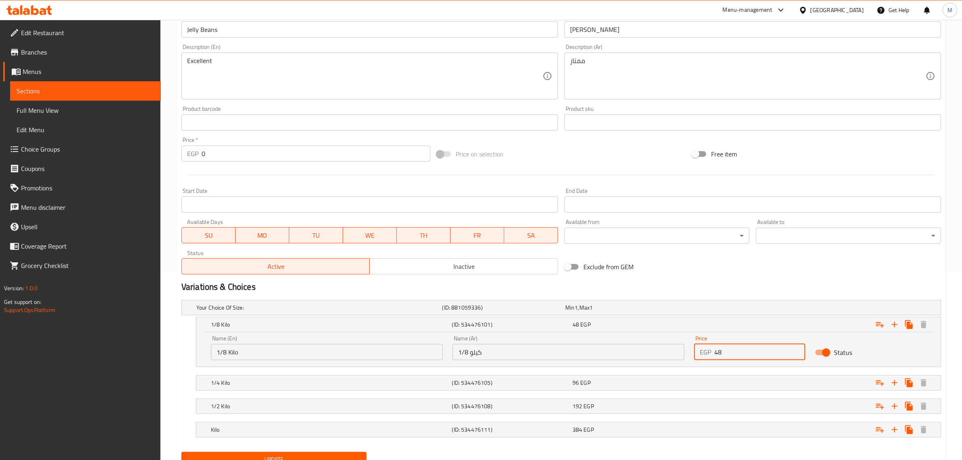
drag, startPoint x: 724, startPoint y: 354, endPoint x: 703, endPoint y: 354, distance: 20.6
click at [703, 354] on div "EGP 48 Price" at bounding box center [749, 352] width 111 height 16
type input "57"
click at [741, 381] on div "Expand" at bounding box center [811, 383] width 241 height 18
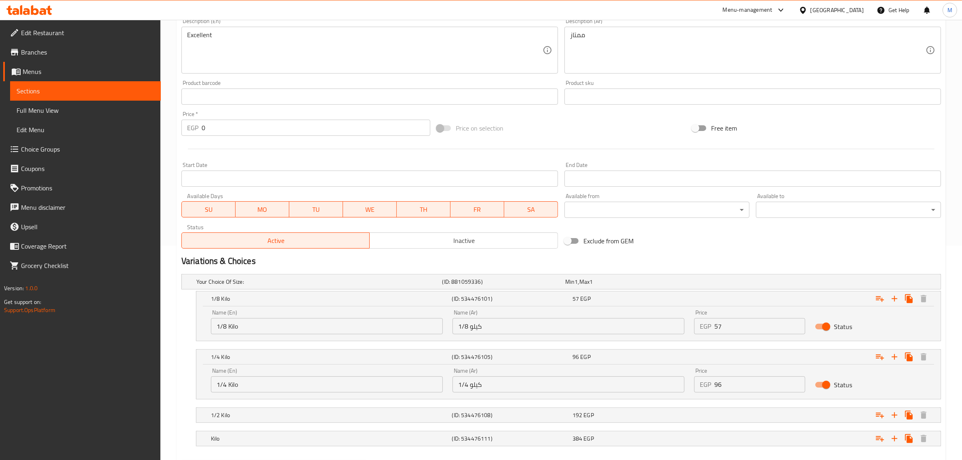
scroll to position [258, 0]
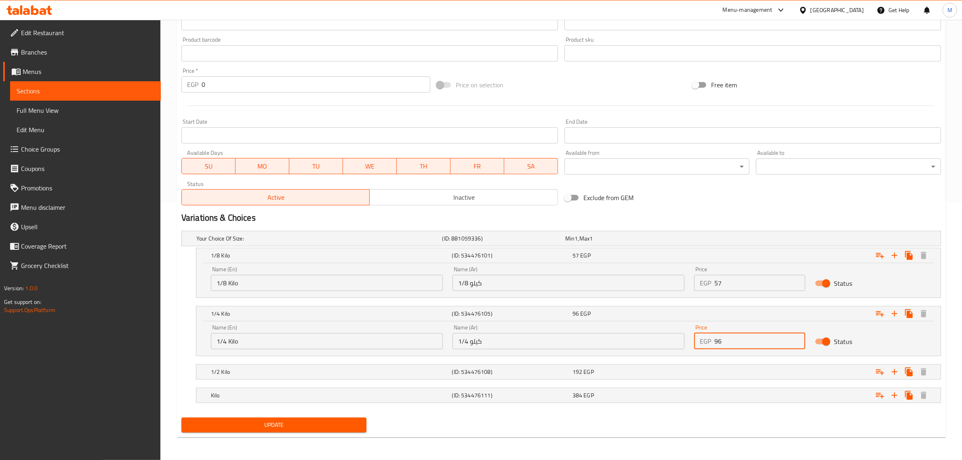
drag, startPoint x: 730, startPoint y: 343, endPoint x: 694, endPoint y: 343, distance: 36.4
click at [694, 343] on div "EGP 96 Price" at bounding box center [749, 341] width 111 height 16
type input "114"
click at [736, 371] on div "Expand" at bounding box center [811, 372] width 241 height 18
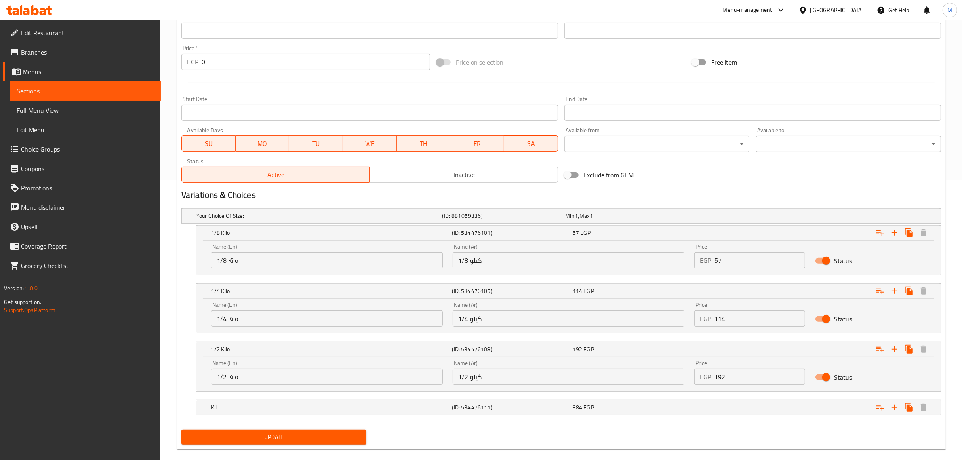
scroll to position [292, 0]
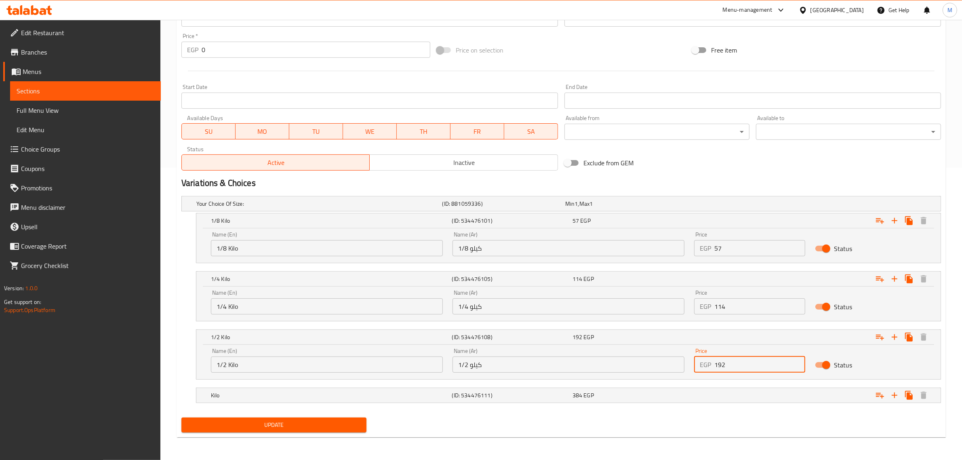
drag, startPoint x: 729, startPoint y: 366, endPoint x: 696, endPoint y: 366, distance: 32.3
click at [696, 366] on div "EGP 192 Price" at bounding box center [749, 364] width 111 height 16
type input "228"
click at [726, 389] on div "Expand" at bounding box center [811, 395] width 241 height 18
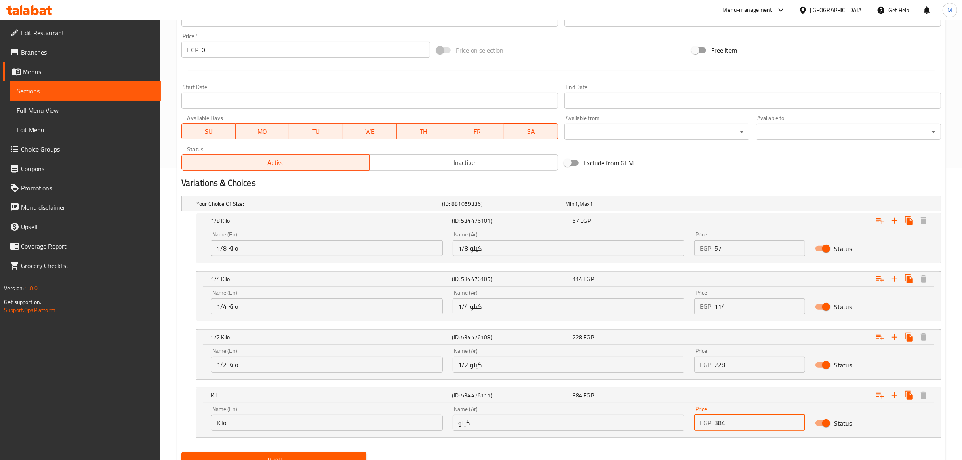
drag, startPoint x: 732, startPoint y: 427, endPoint x: 702, endPoint y: 426, distance: 29.5
click at [702, 426] on div "EGP 384 Price" at bounding box center [749, 423] width 111 height 16
type input "456"
click at [745, 185] on h2 "Variations & Choices" at bounding box center [561, 183] width 760 height 12
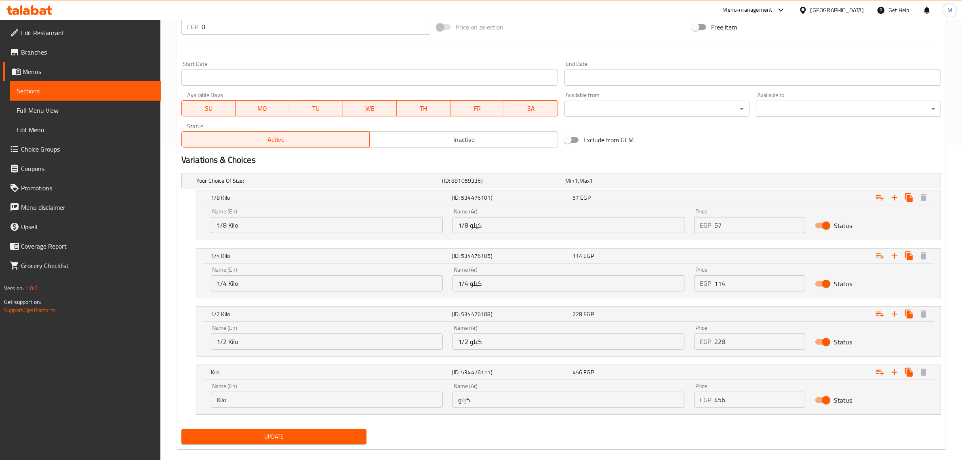
scroll to position [327, 0]
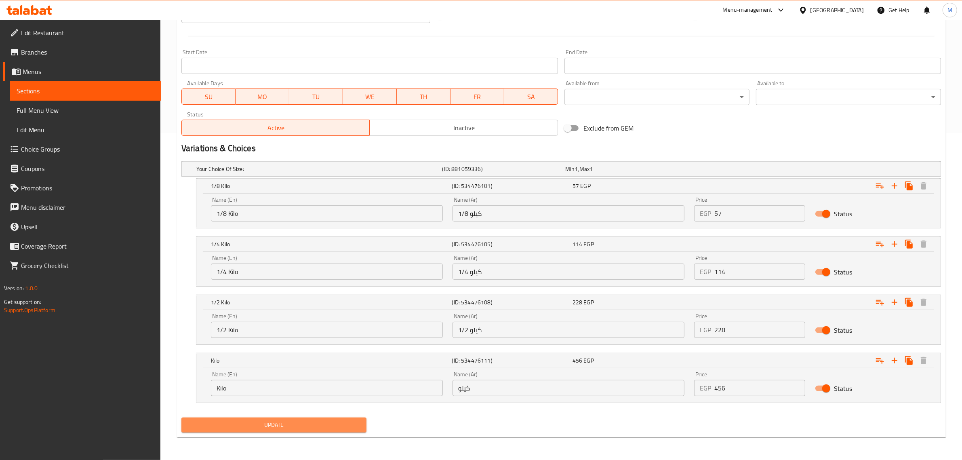
click at [323, 420] on span "Update" at bounding box center [274, 425] width 172 height 10
drag, startPoint x: 461, startPoint y: 421, endPoint x: 244, endPoint y: 421, distance: 216.2
click at [460, 421] on div "Update" at bounding box center [561, 424] width 766 height 21
click at [263, 420] on span "Update" at bounding box center [274, 425] width 172 height 10
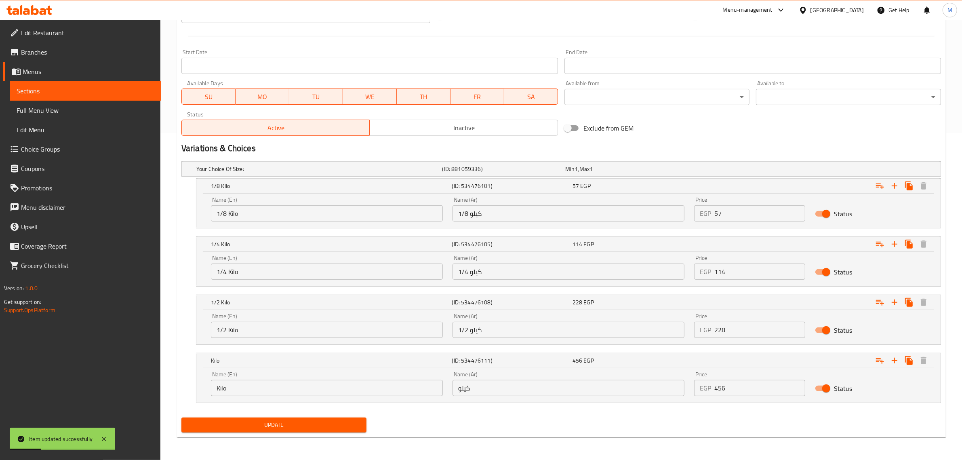
click at [437, 419] on div "Update" at bounding box center [561, 424] width 766 height 21
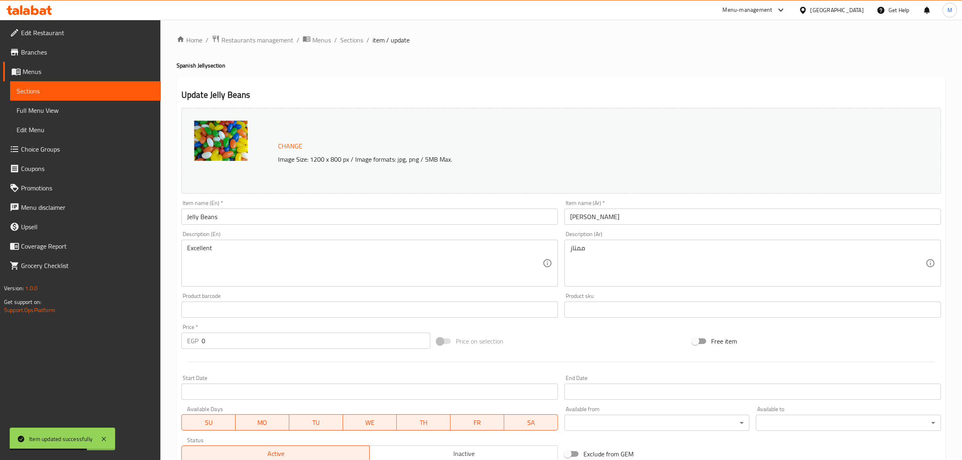
scroll to position [0, 0]
click at [352, 41] on span "Sections" at bounding box center [351, 41] width 23 height 10
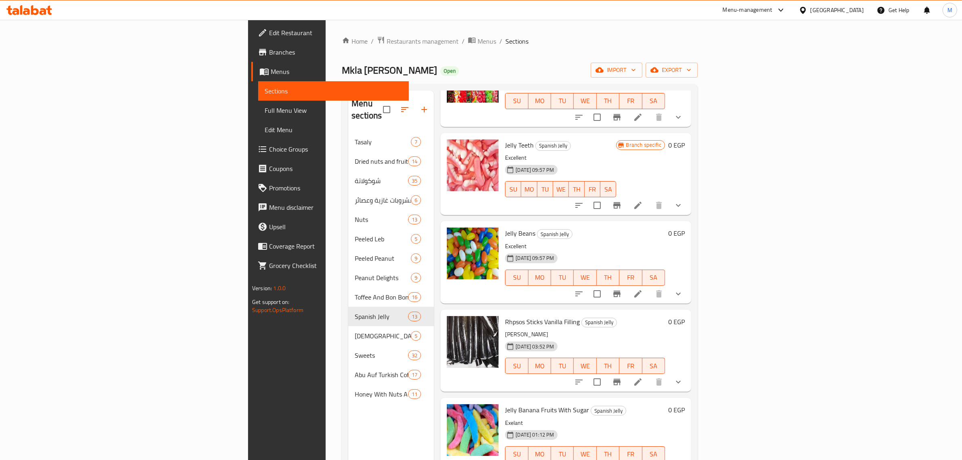
scroll to position [401, 0]
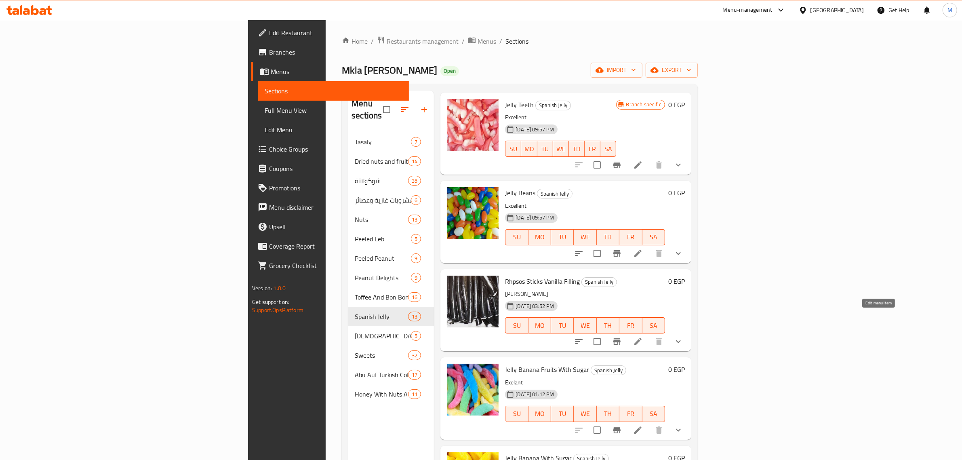
click at [642, 338] on icon at bounding box center [637, 341] width 7 height 7
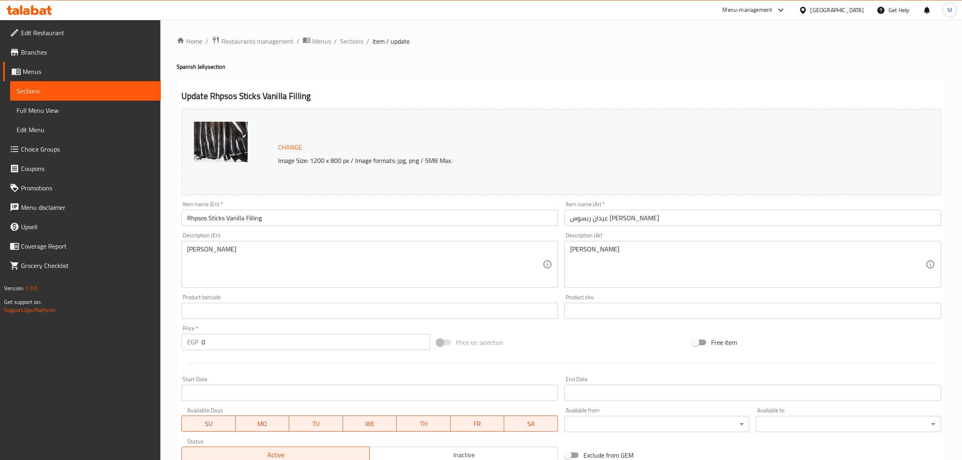
click at [657, 352] on div "Price on selection" at bounding box center [561, 342] width 255 height 22
click at [647, 350] on div "Price on selection" at bounding box center [561, 342] width 255 height 22
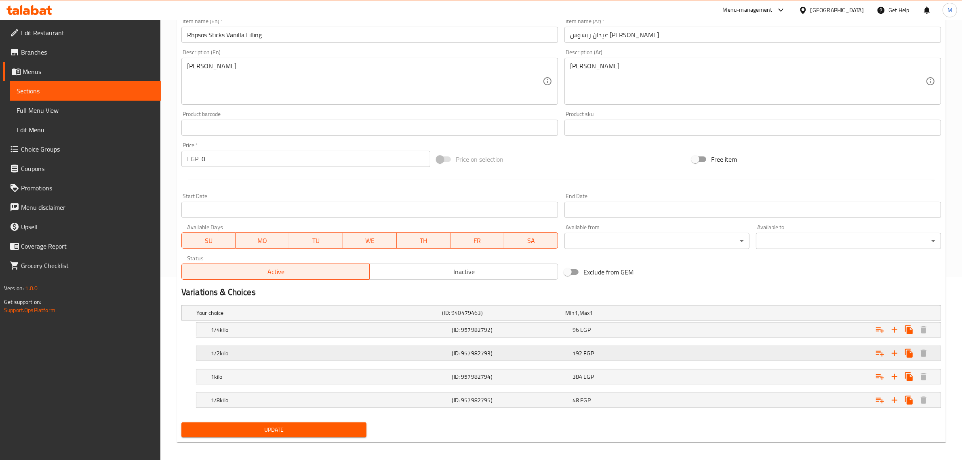
scroll to position [188, 0]
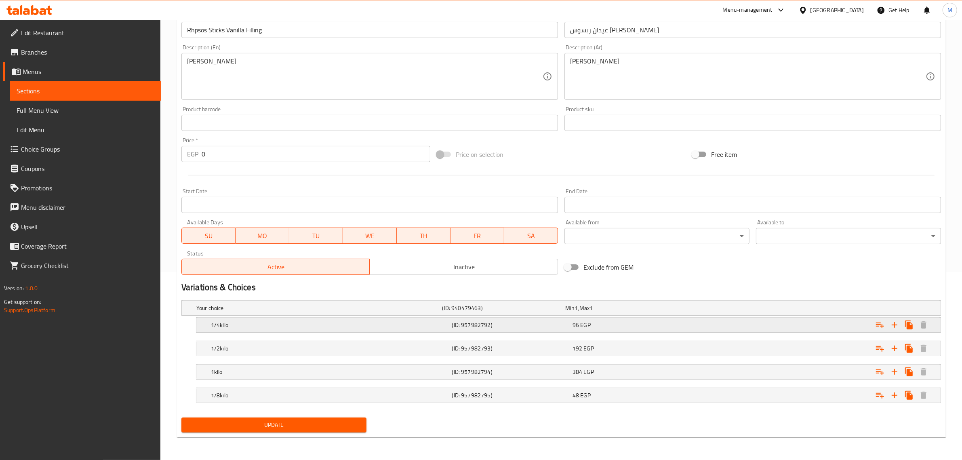
click at [706, 327] on div "Expand" at bounding box center [811, 325] width 241 height 18
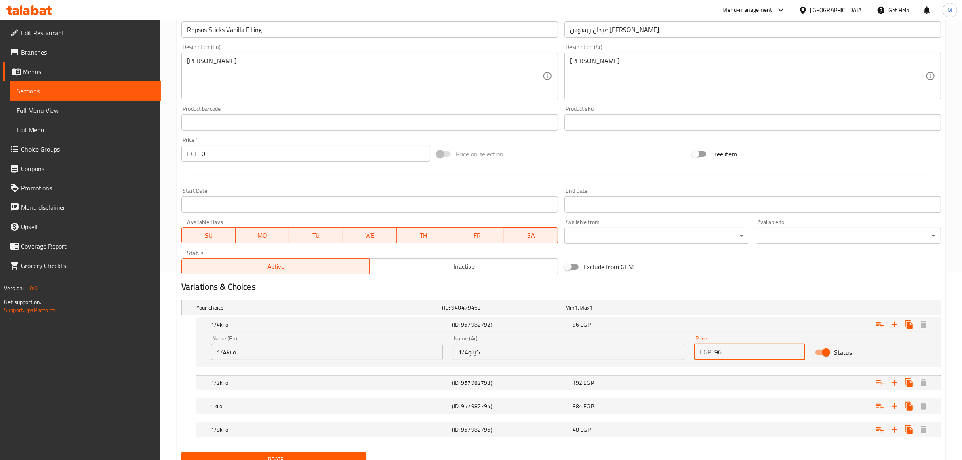
drag, startPoint x: 723, startPoint y: 349, endPoint x: 695, endPoint y: 352, distance: 27.7
click at [695, 352] on div "EGP 96 Price" at bounding box center [749, 352] width 111 height 16
type input "57"
click at [749, 373] on nav at bounding box center [561, 372] width 760 height 6
click at [748, 376] on div "Expand" at bounding box center [811, 383] width 241 height 18
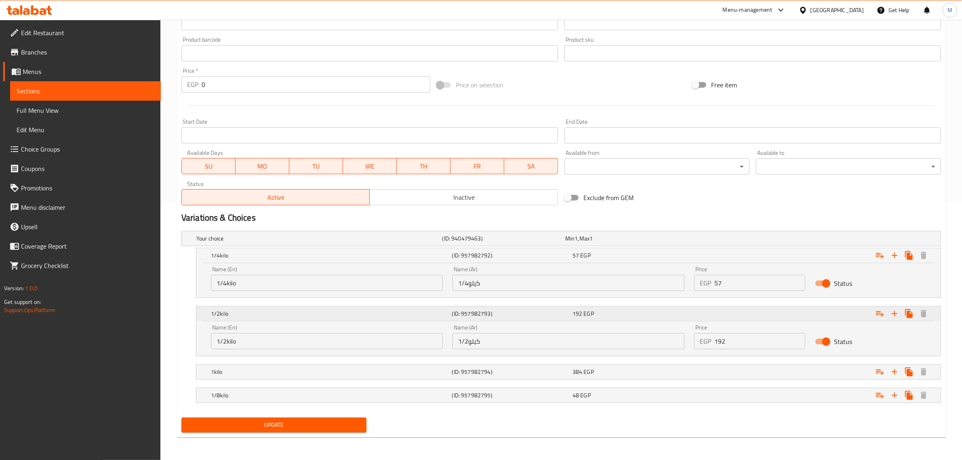
scroll to position [258, 0]
click at [736, 392] on div "Expand" at bounding box center [811, 395] width 241 height 18
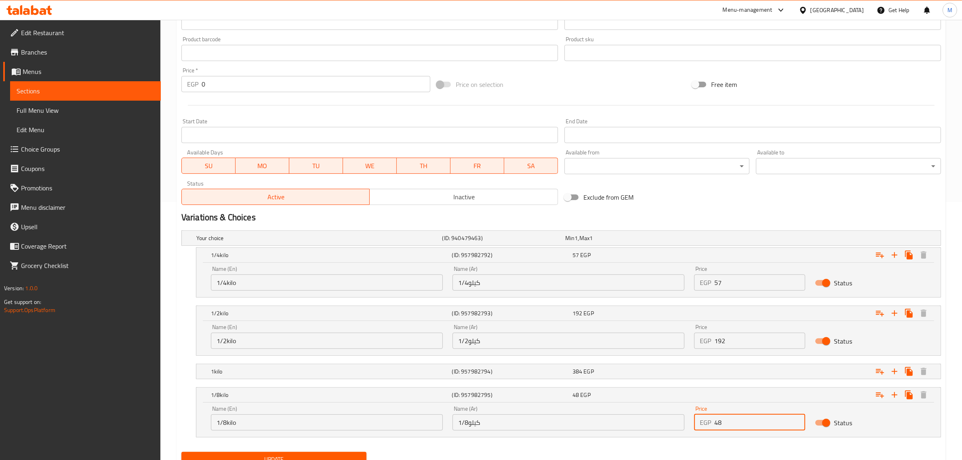
drag, startPoint x: 725, startPoint y: 419, endPoint x: 696, endPoint y: 419, distance: 28.7
click at [696, 419] on div "EGP 48 Price" at bounding box center [749, 422] width 111 height 16
type input "57"
drag, startPoint x: 746, startPoint y: 278, endPoint x: 704, endPoint y: 281, distance: 42.1
click at [704, 281] on div "EGP 57 Price" at bounding box center [749, 282] width 111 height 16
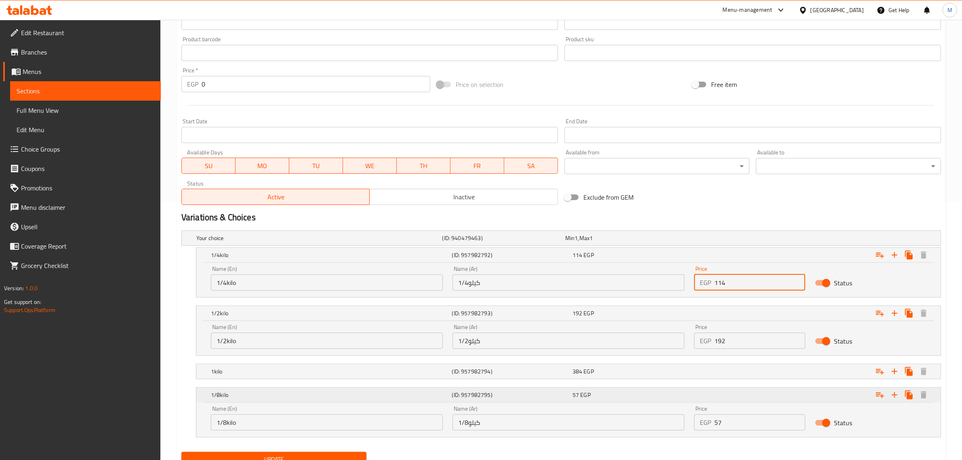
type input "114"
drag, startPoint x: 213, startPoint y: 398, endPoint x: 223, endPoint y: 253, distance: 145.8
click at [223, 253] on div "Your choice (ID: 940479463) Min 1 , Max 1 Name (En) Your choice Name (En) Name …" at bounding box center [561, 337] width 766 height 221
drag, startPoint x: 741, startPoint y: 343, endPoint x: 702, endPoint y: 342, distance: 39.2
click at [702, 342] on div "EGP 192 Price" at bounding box center [749, 341] width 111 height 16
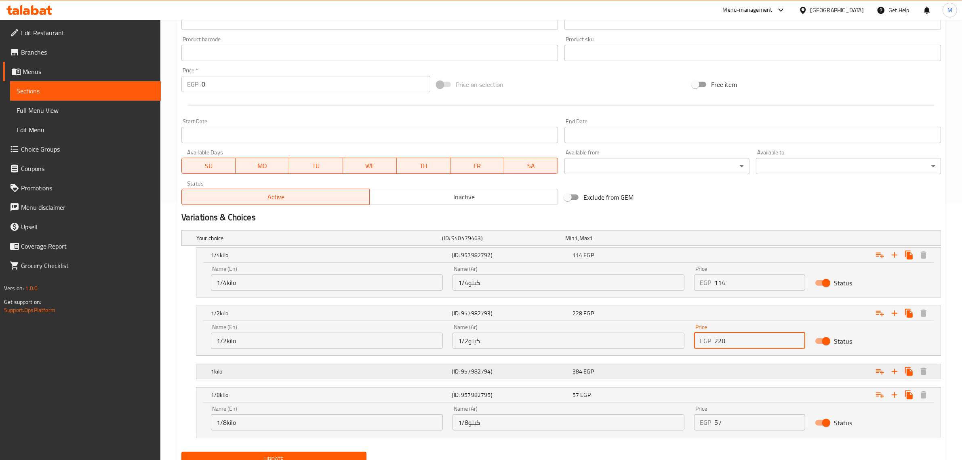
type input "228"
click at [728, 376] on div "Expand" at bounding box center [811, 371] width 241 height 18
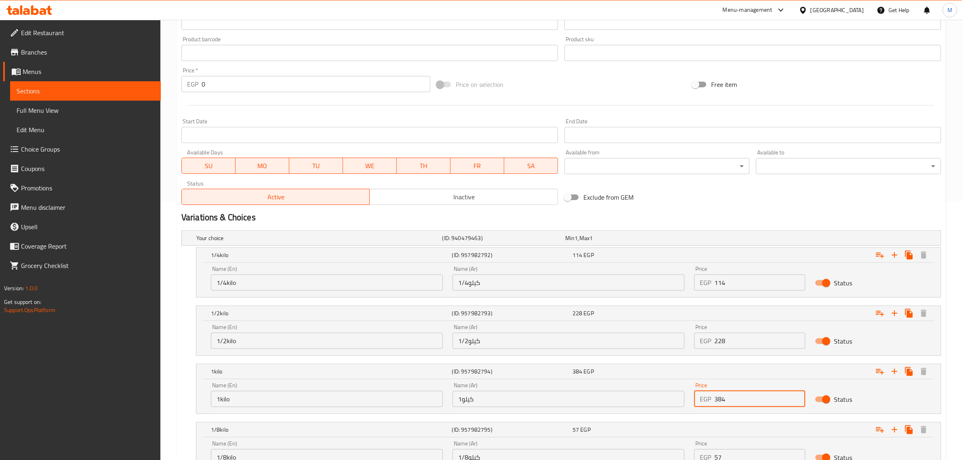
drag, startPoint x: 720, startPoint y: 404, endPoint x: 710, endPoint y: 404, distance: 9.7
click at [710, 404] on div "EGP 384 Price" at bounding box center [749, 399] width 111 height 16
type input "456"
click at [728, 209] on div "Variations & Choices" at bounding box center [561, 217] width 766 height 19
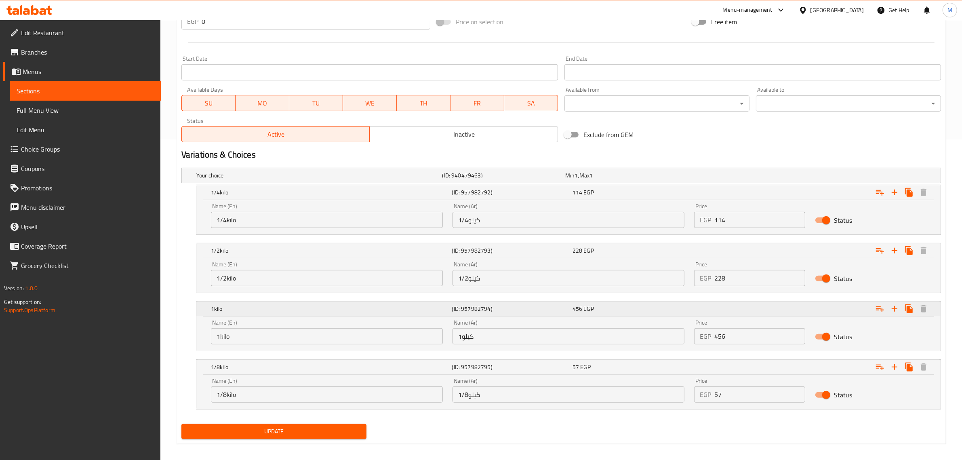
scroll to position [327, 0]
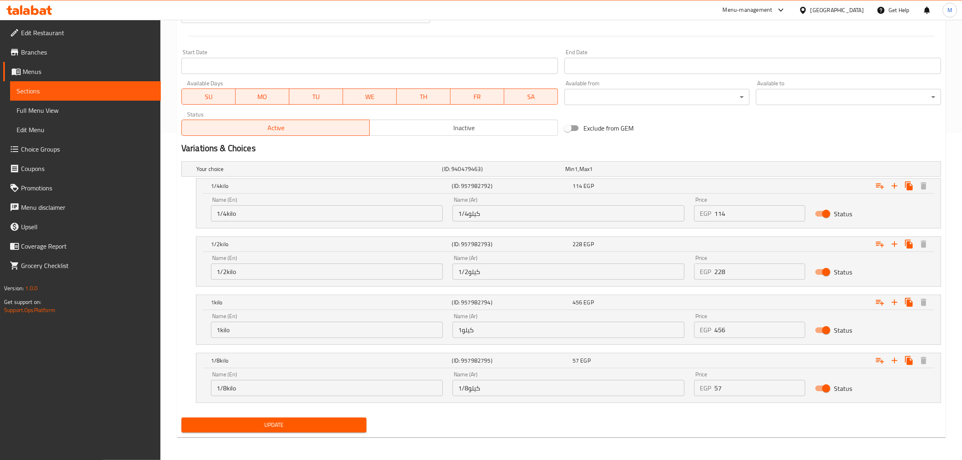
click at [340, 423] on span "Update" at bounding box center [274, 425] width 172 height 10
click at [475, 421] on div "Update" at bounding box center [561, 424] width 766 height 21
click at [494, 388] on input "1/8كيلو" at bounding box center [569, 388] width 232 height 16
click at [668, 388] on input "1/8كيلو" at bounding box center [569, 388] width 232 height 16
type input "1/8 كيلو"
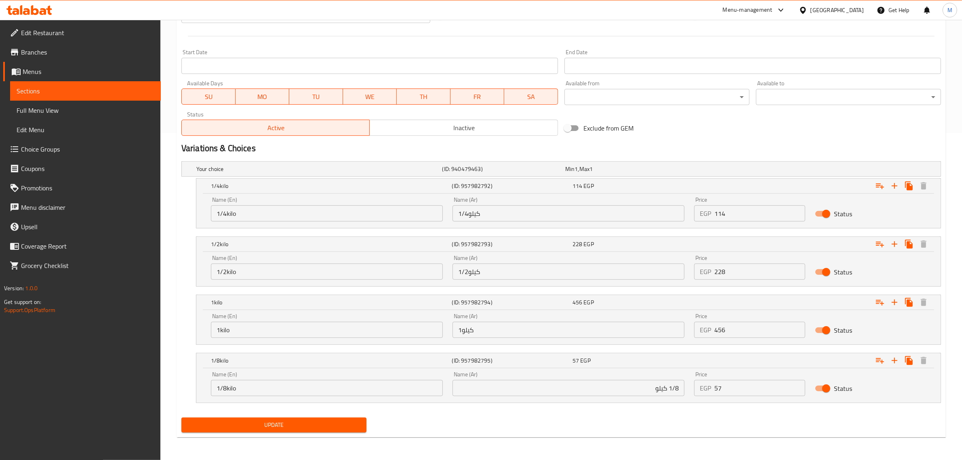
click at [581, 411] on div "Your choice (ID: 940479463) Min 1 , Max 1 Name (En) Your choice Name (En) Name …" at bounding box center [561, 286] width 766 height 256
click at [577, 333] on input "1كيلو" at bounding box center [569, 330] width 232 height 16
click at [676, 331] on input "1كيلو" at bounding box center [569, 330] width 232 height 16
type input "1 كيلو"
click at [582, 277] on input "1/2كيلو" at bounding box center [569, 271] width 232 height 16
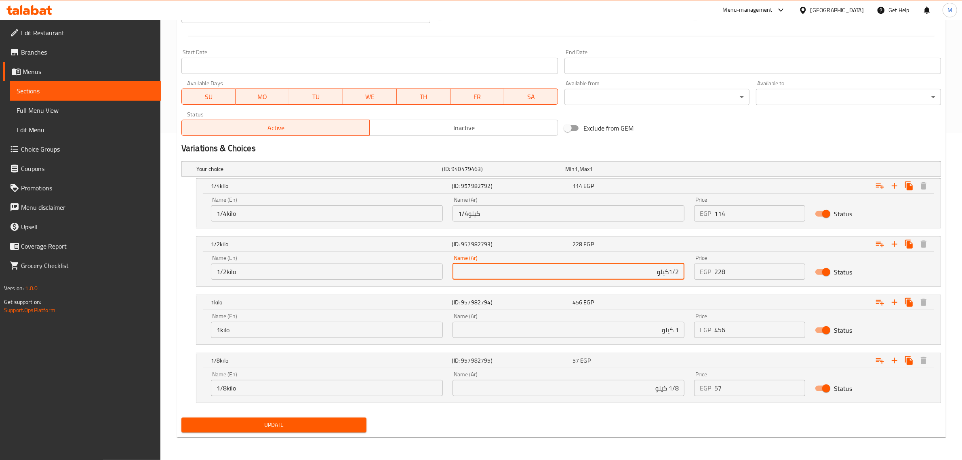
click at [668, 276] on input "1/2كيلو" at bounding box center [569, 271] width 232 height 16
type input "1/2 كيلو"
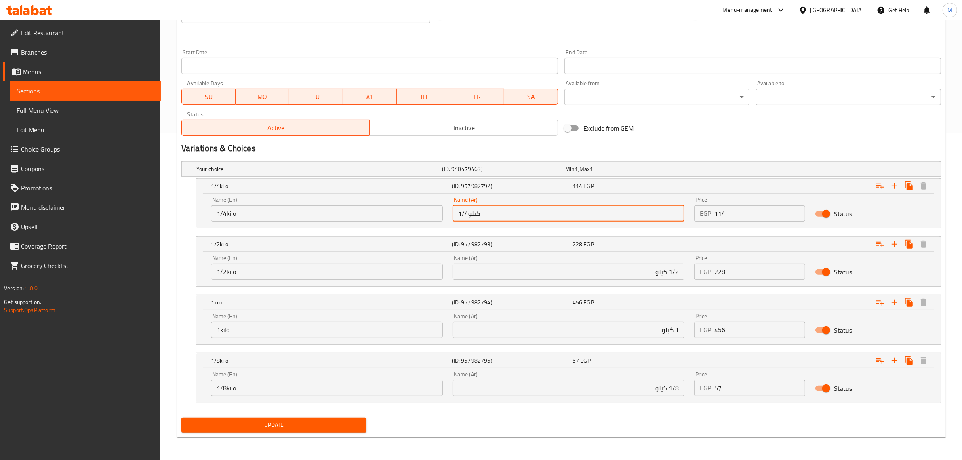
click at [623, 213] on input "1/4كيلو" at bounding box center [569, 213] width 232 height 16
click at [668, 215] on input "1/4كيلو" at bounding box center [569, 213] width 232 height 16
type input "1/4 كيلو"
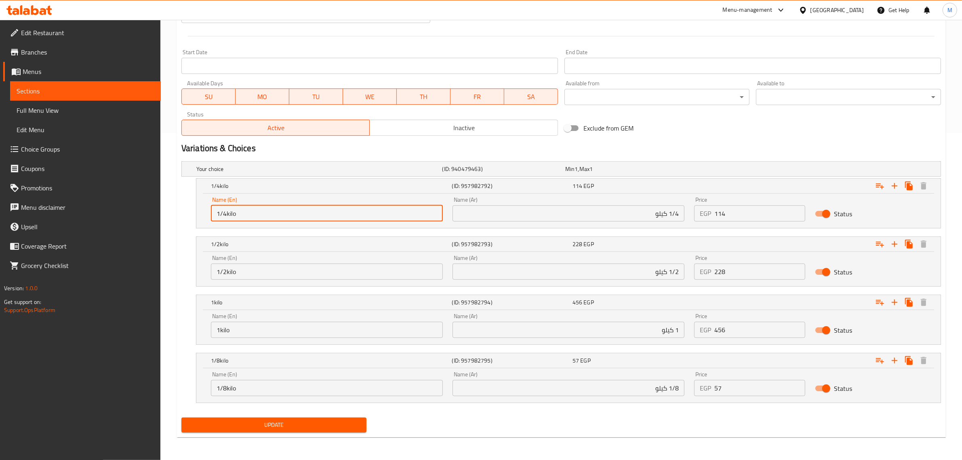
click at [225, 213] on input "1/4kilo" at bounding box center [327, 213] width 232 height 16
click at [234, 215] on input "1/4 kilo" at bounding box center [327, 213] width 232 height 16
type input "1/4 Kilo"
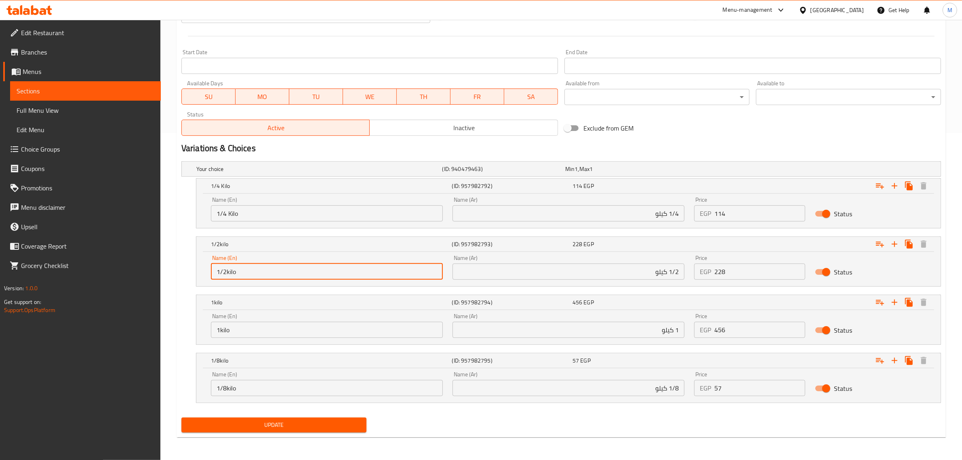
click at [228, 274] on input "1/2kilo" at bounding box center [327, 271] width 232 height 16
click at [229, 270] on input "1/2 kilo" at bounding box center [327, 271] width 232 height 16
type input "1/2 Kilo"
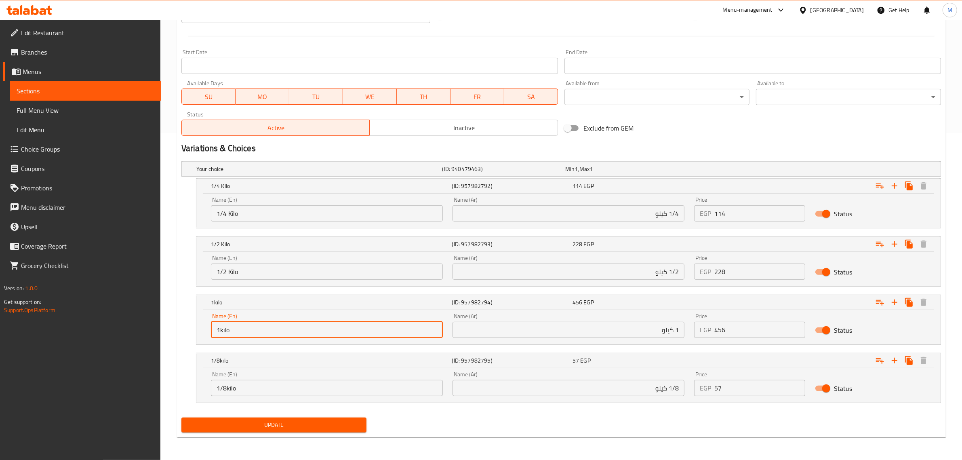
click at [280, 333] on input "1kilo" at bounding box center [327, 330] width 232 height 16
click at [221, 329] on input "1kilo" at bounding box center [327, 330] width 232 height 16
click at [223, 332] on input "1 kilo" at bounding box center [327, 330] width 232 height 16
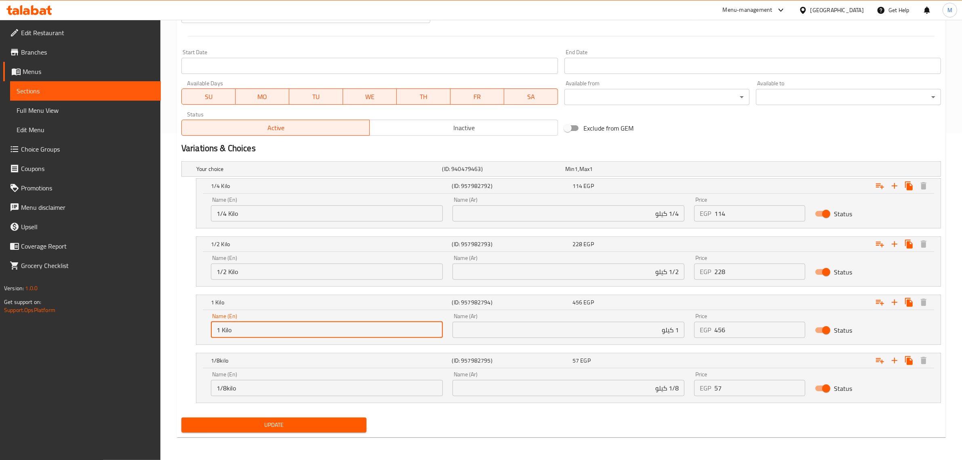
type input "1 Kilo"
click at [443, 444] on div "Home / Restaurants management / Menus / Sections / item / update Spanish Jelly …" at bounding box center [561, 76] width 802 height 767
click at [227, 386] on input "1/8kilo" at bounding box center [327, 388] width 232 height 16
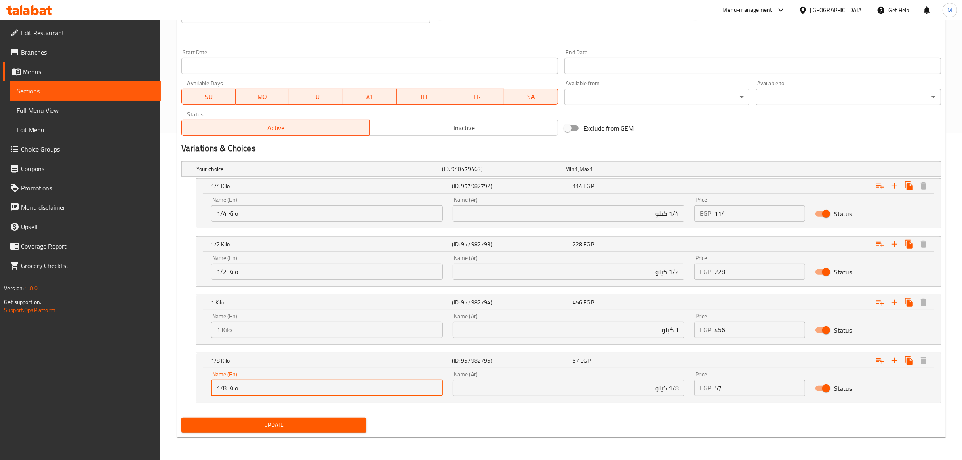
type input "1/8 Kilo"
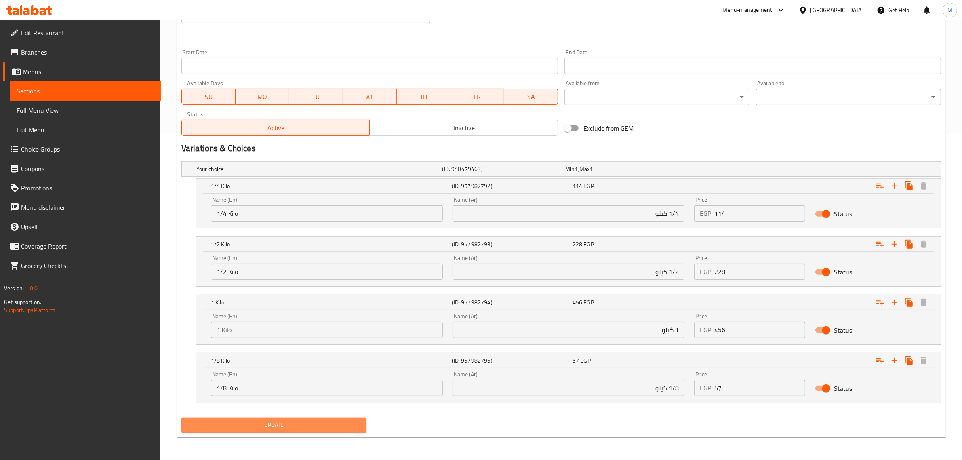
click at [320, 417] on button "Update" at bounding box center [273, 424] width 185 height 15
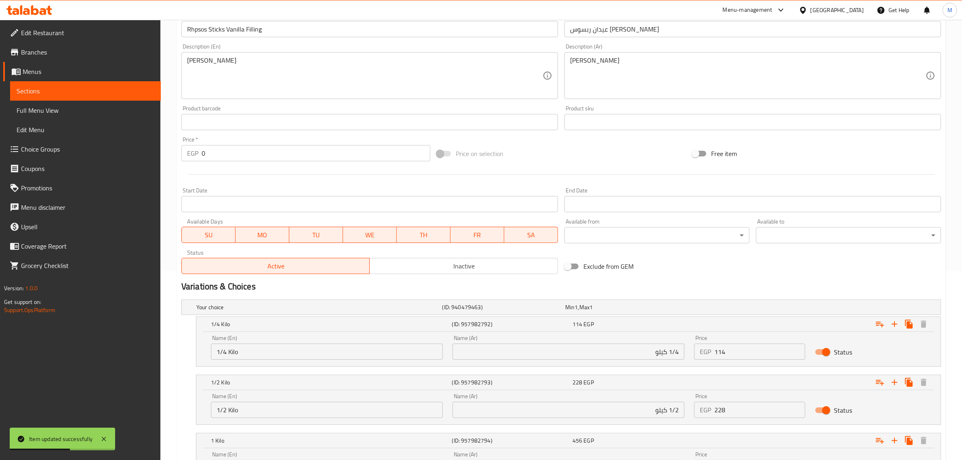
scroll to position [24, 0]
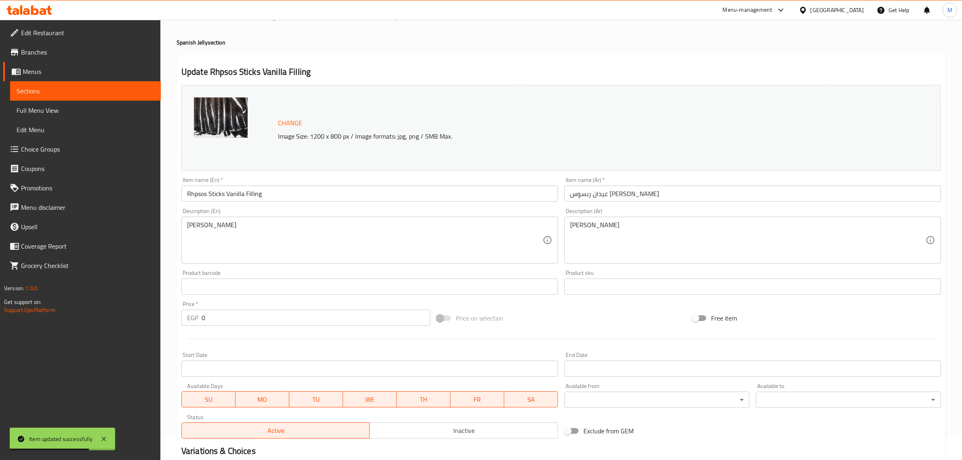
click at [291, 197] on input "Rhpsos Sticks Vanilla Filling" at bounding box center [369, 193] width 377 height 16
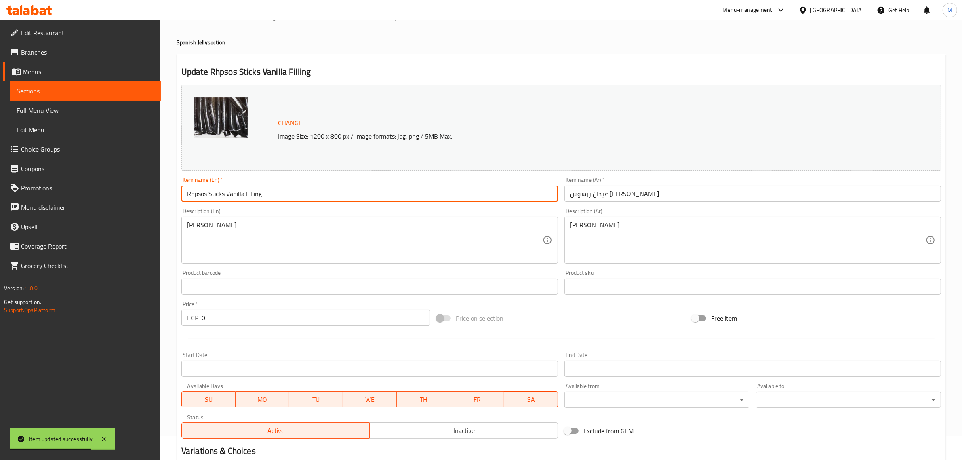
click at [291, 197] on input "Rhpsos Sticks Vanilla Filling" at bounding box center [369, 193] width 377 height 16
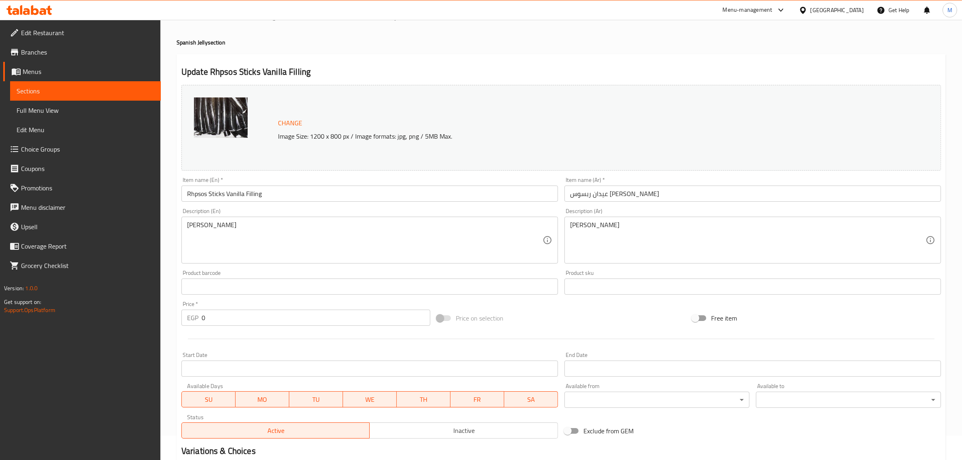
click at [274, 41] on h4 "Spanish Jelly section" at bounding box center [561, 42] width 769 height 8
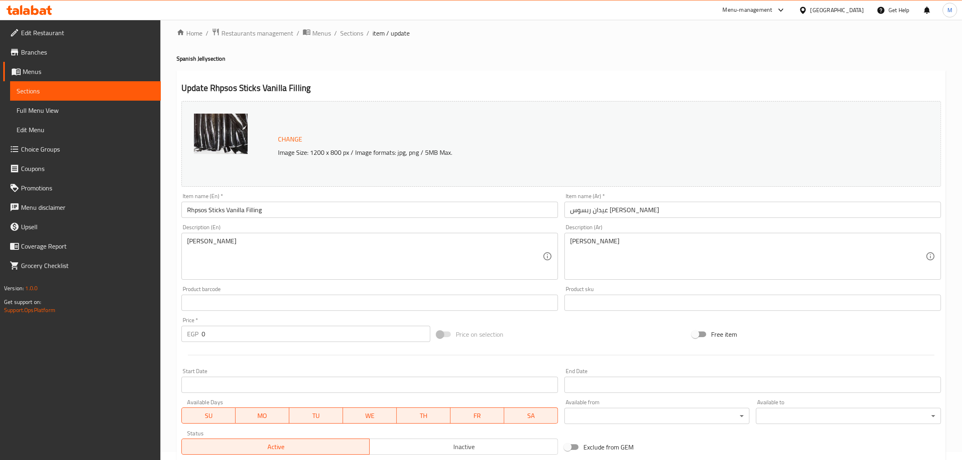
scroll to position [0, 0]
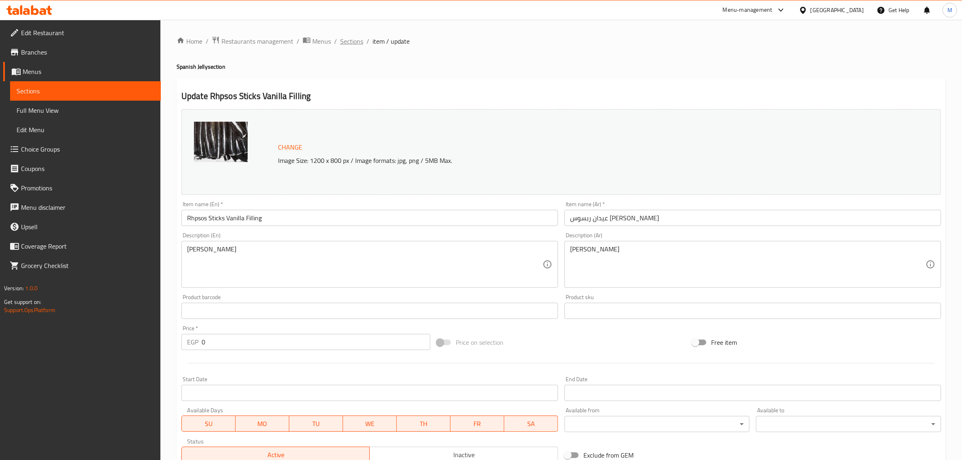
click at [350, 43] on span "Sections" at bounding box center [351, 41] width 23 height 10
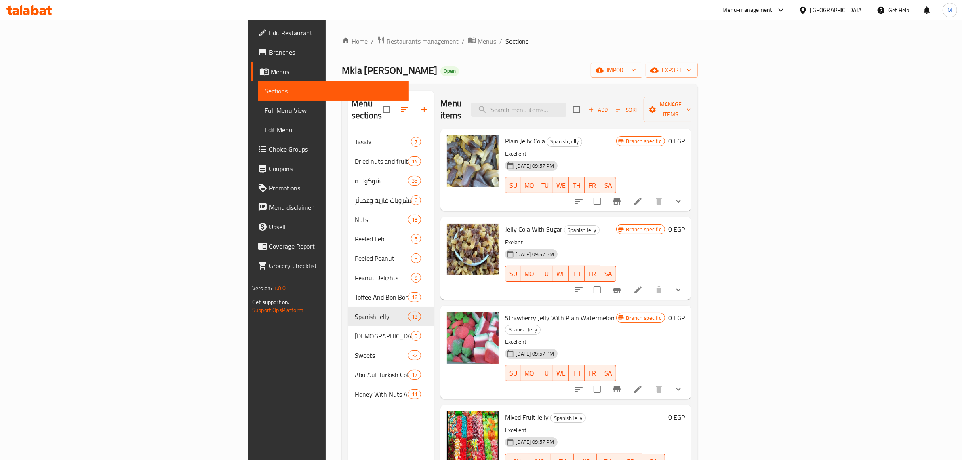
scroll to position [337, 0]
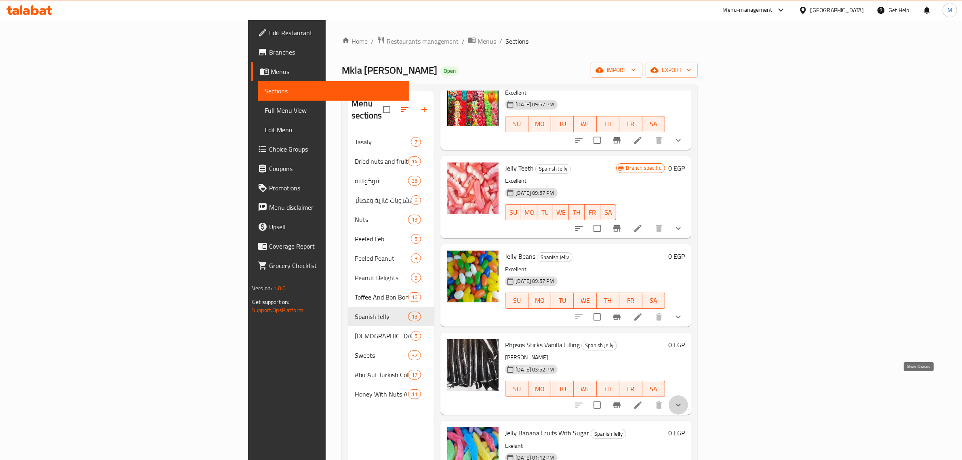
click at [683, 400] on icon "show more" at bounding box center [679, 405] width 10 height 10
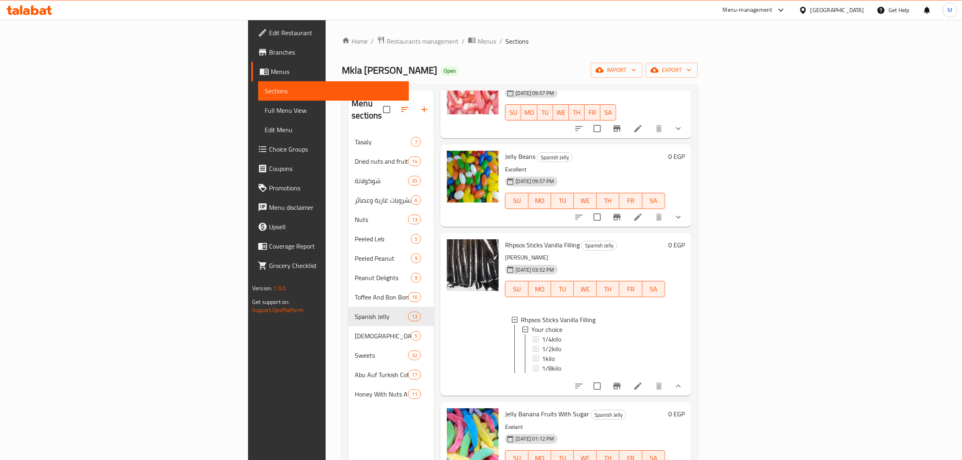
scroll to position [438, 0]
click at [584, 380] on icon "sort-choices" at bounding box center [579, 385] width 10 height 10
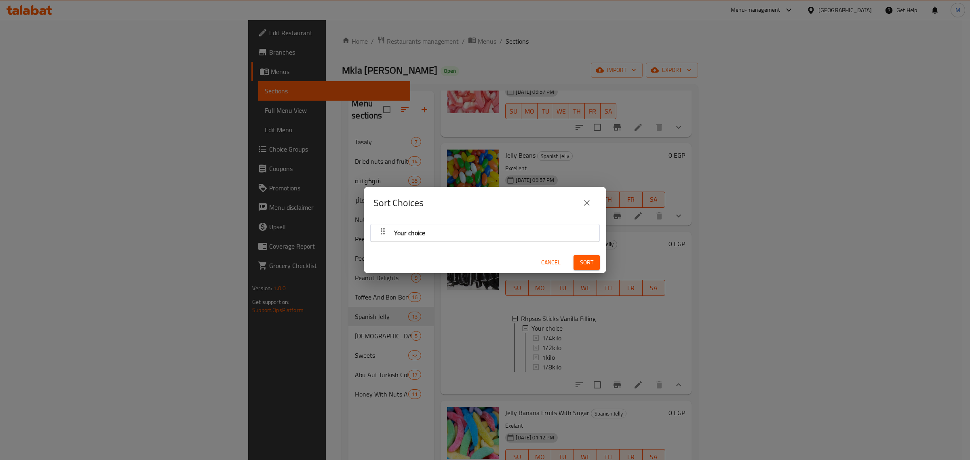
click at [414, 237] on span "Your choice" at bounding box center [409, 233] width 31 height 12
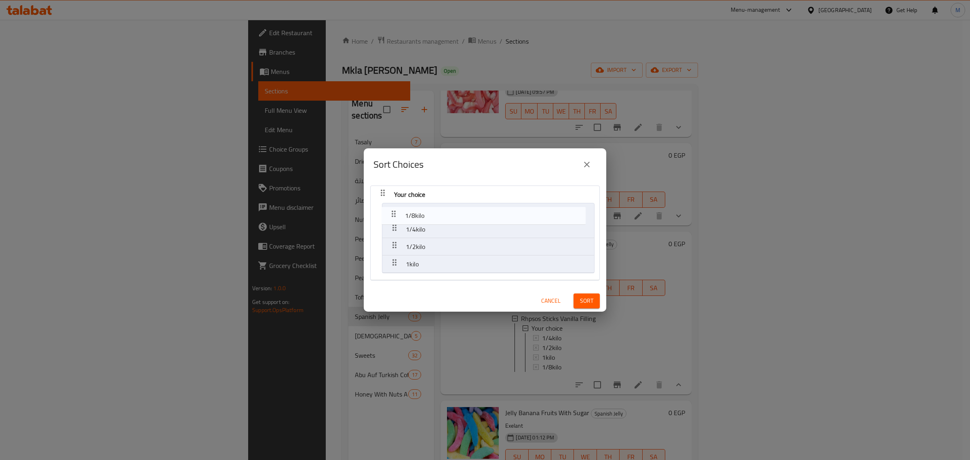
drag, startPoint x: 393, startPoint y: 263, endPoint x: 392, endPoint y: 212, distance: 51.3
click at [392, 212] on nav "Your choice 1/4kilo 1/2kilo 1kilo 1/8kilo" at bounding box center [485, 232] width 230 height 95
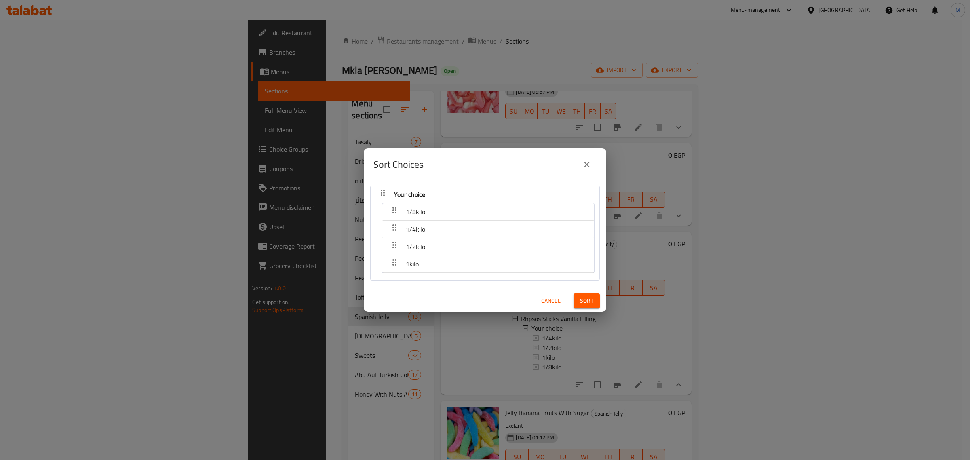
click at [584, 304] on span "Sort" at bounding box center [586, 301] width 13 height 10
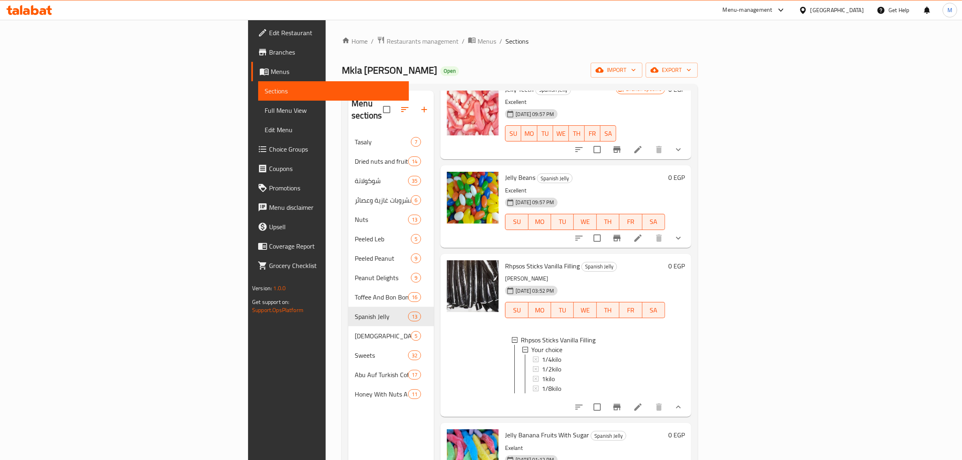
scroll to position [489, 0]
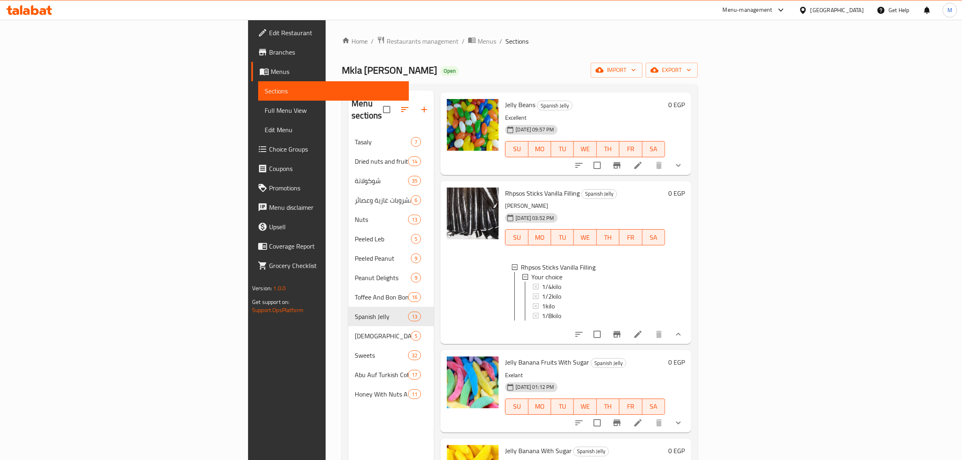
click at [589, 356] on h6 "Jelly Banana Fruits With Sugar Spanish Jelly" at bounding box center [585, 361] width 160 height 11
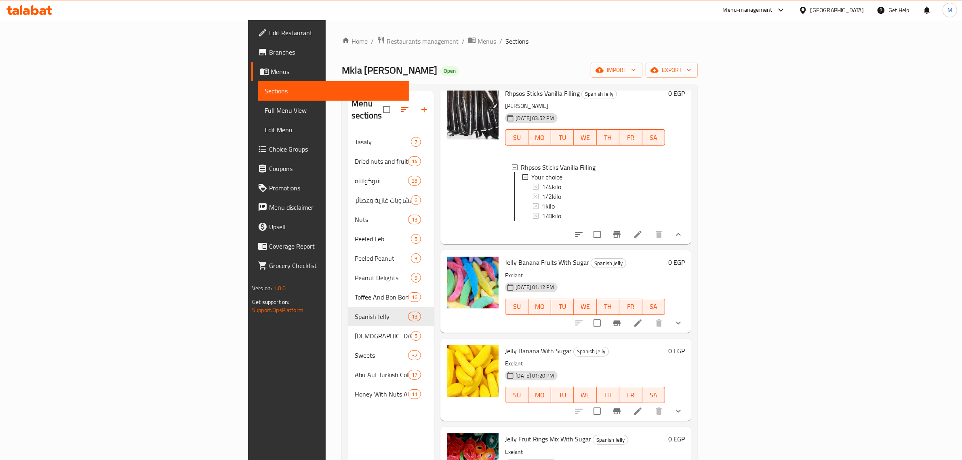
scroll to position [590, 0]
click at [505, 255] on span "Jelly Banana Fruits With Sugar" at bounding box center [547, 261] width 84 height 12
copy h6 "Jelly Banana Fruits With Sugar"
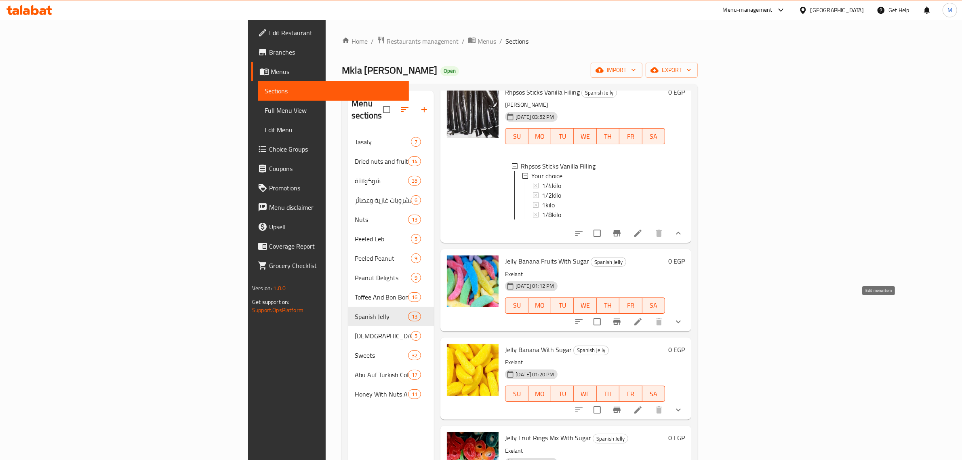
click at [643, 317] on icon at bounding box center [638, 322] width 10 height 10
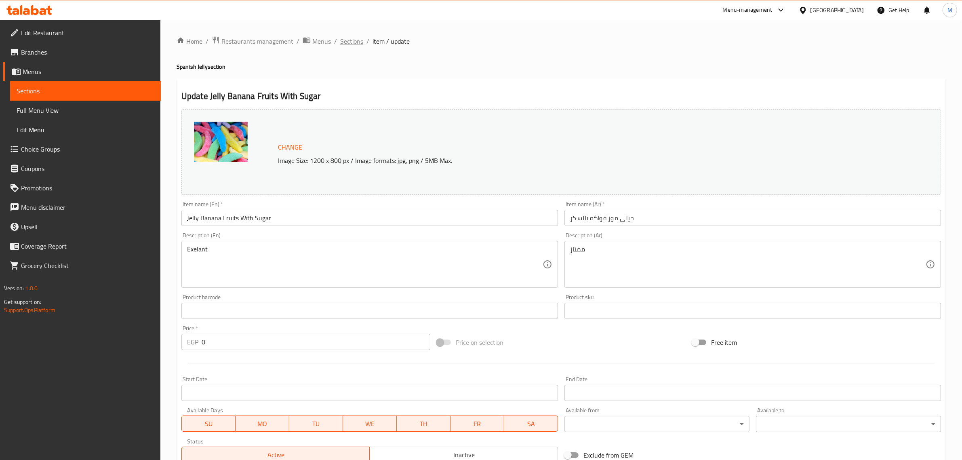
click at [358, 44] on span "Sections" at bounding box center [351, 41] width 23 height 10
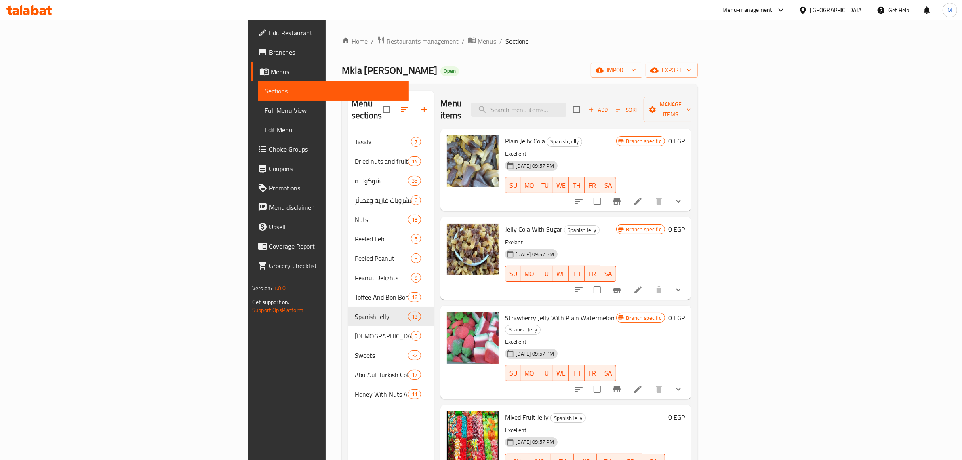
scroll to position [426, 0]
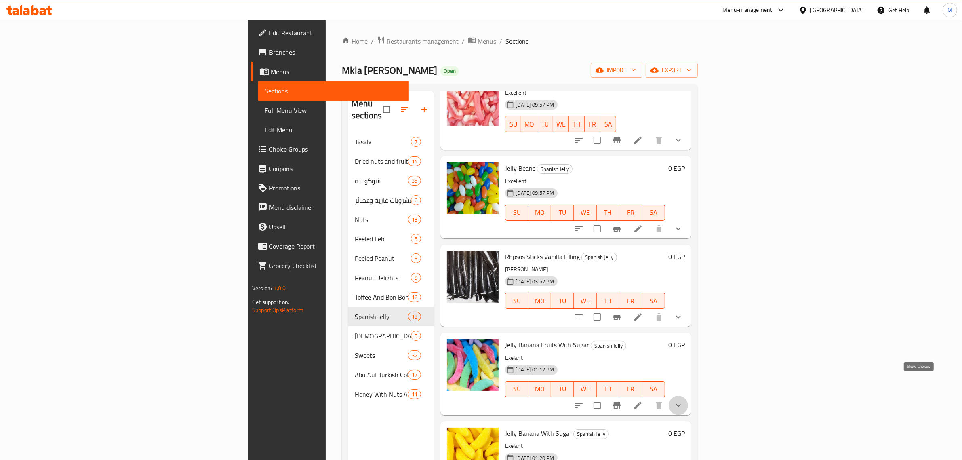
click at [683, 400] on icon "show more" at bounding box center [679, 405] width 10 height 10
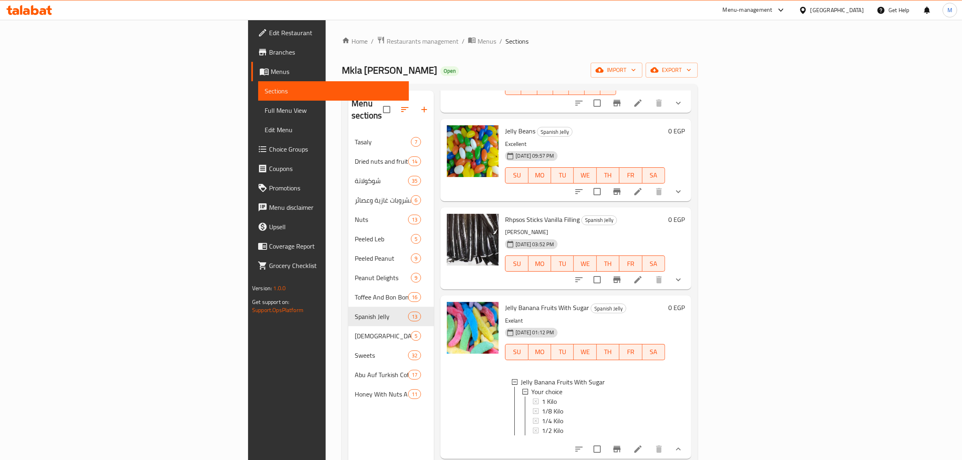
scroll to position [577, 0]
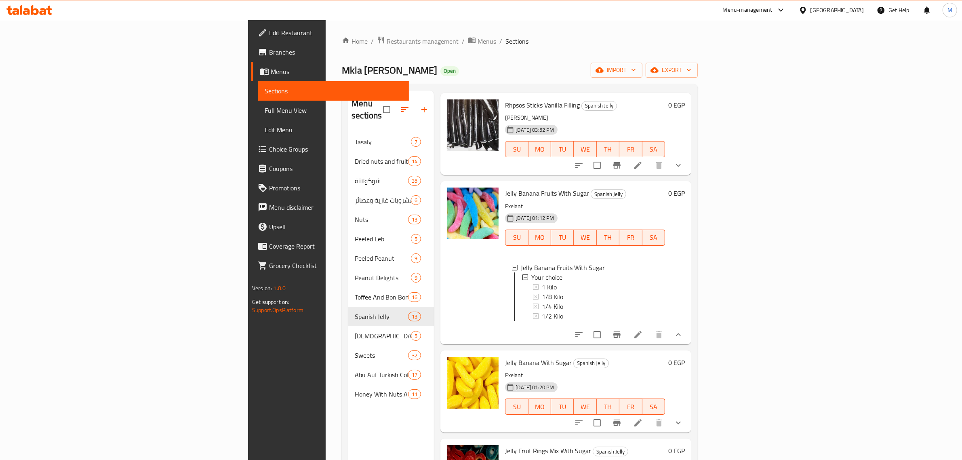
click at [584, 330] on icon "sort-choices" at bounding box center [579, 335] width 10 height 10
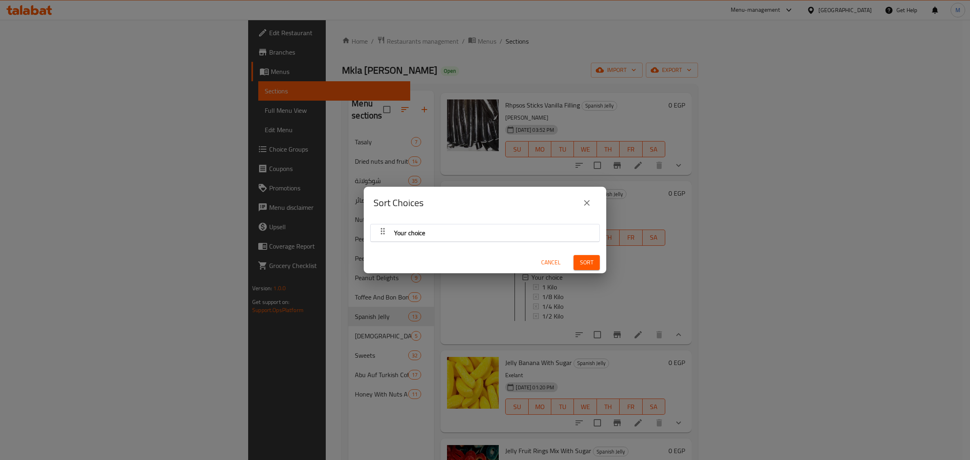
click at [437, 233] on div "Your choice" at bounding box center [485, 232] width 221 height 19
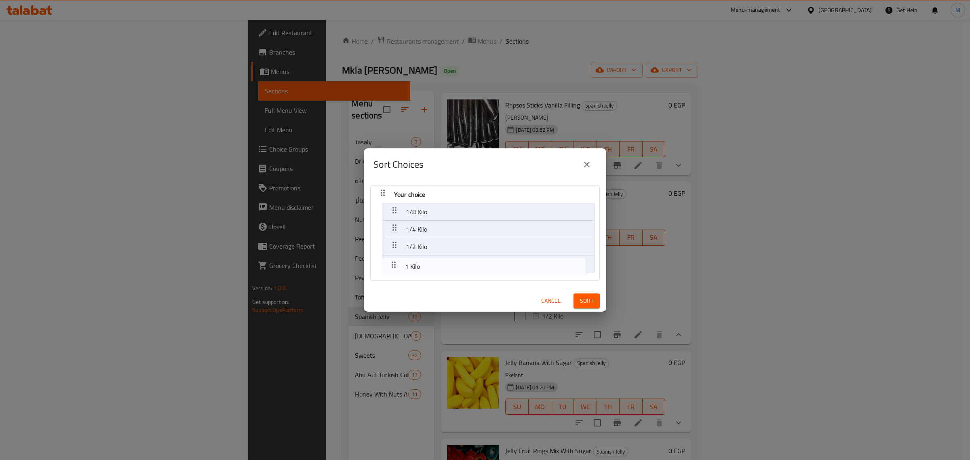
drag, startPoint x: 393, startPoint y: 209, endPoint x: 392, endPoint y: 265, distance: 56.6
click at [392, 265] on nav "Your choice 1 Kilo 1/8 Kilo 1/4 Kilo 1/2 Kilo" at bounding box center [485, 232] width 230 height 95
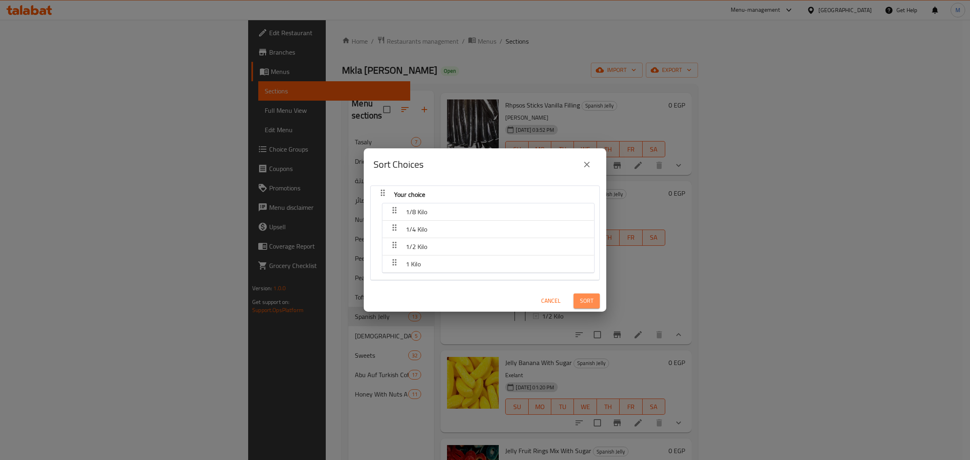
click at [580, 297] on span "Sort" at bounding box center [586, 301] width 13 height 10
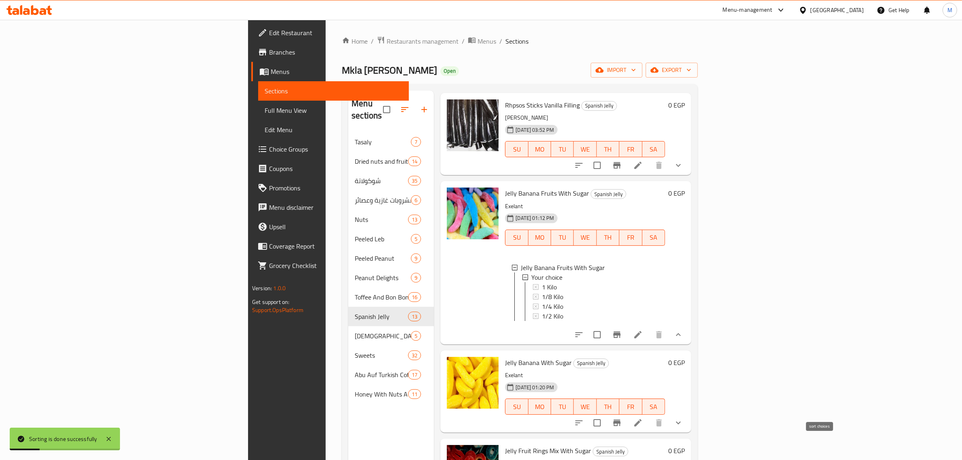
click at [584, 418] on icon "sort-choices" at bounding box center [579, 423] width 10 height 10
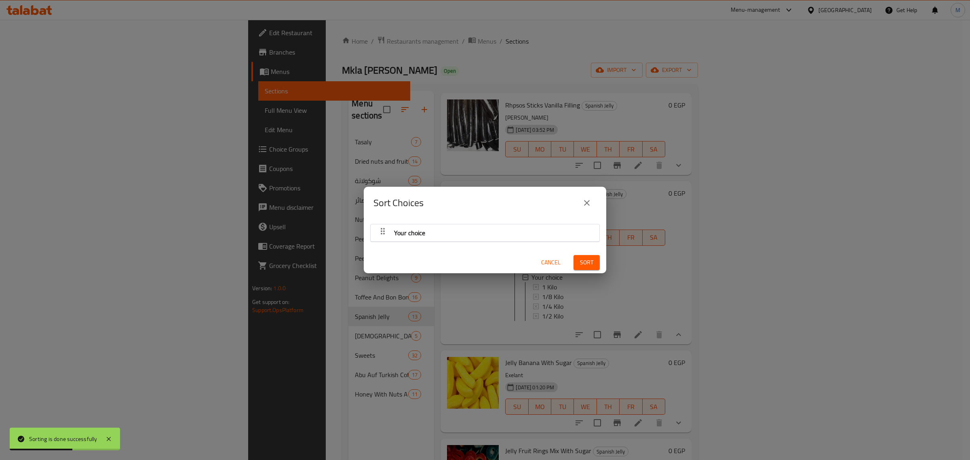
click at [483, 233] on div "Your choice" at bounding box center [485, 232] width 221 height 19
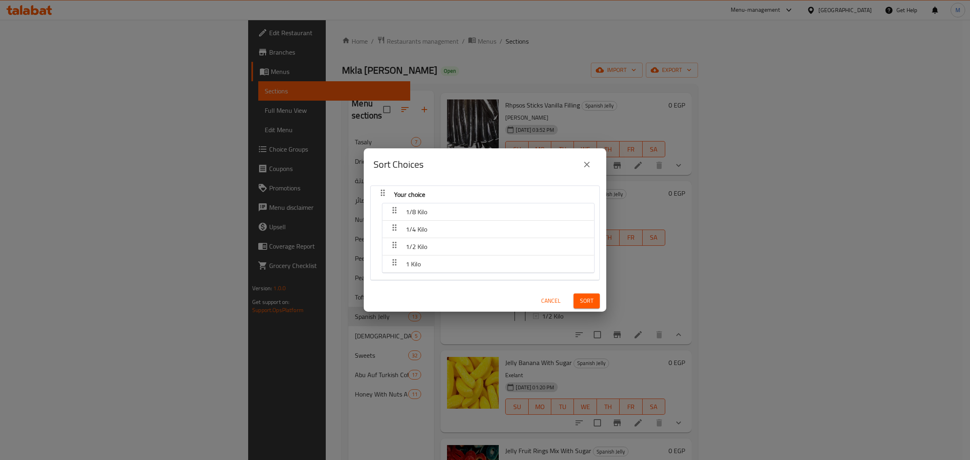
click at [543, 299] on span "Cancel" at bounding box center [550, 301] width 19 height 10
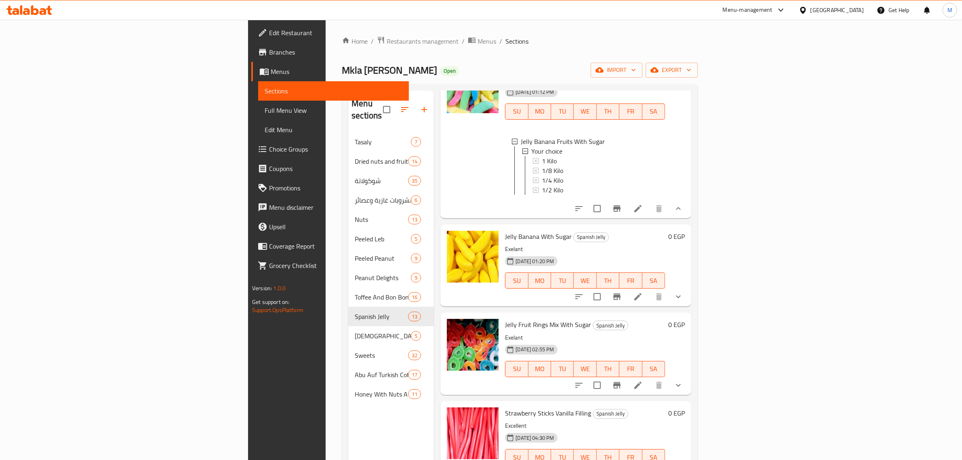
scroll to position [729, 0]
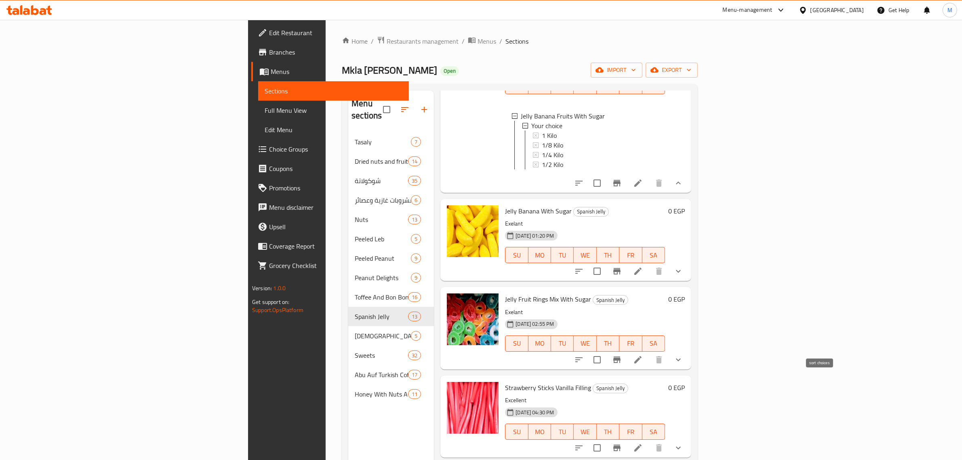
click at [584, 355] on icon "sort-choices" at bounding box center [579, 360] width 10 height 10
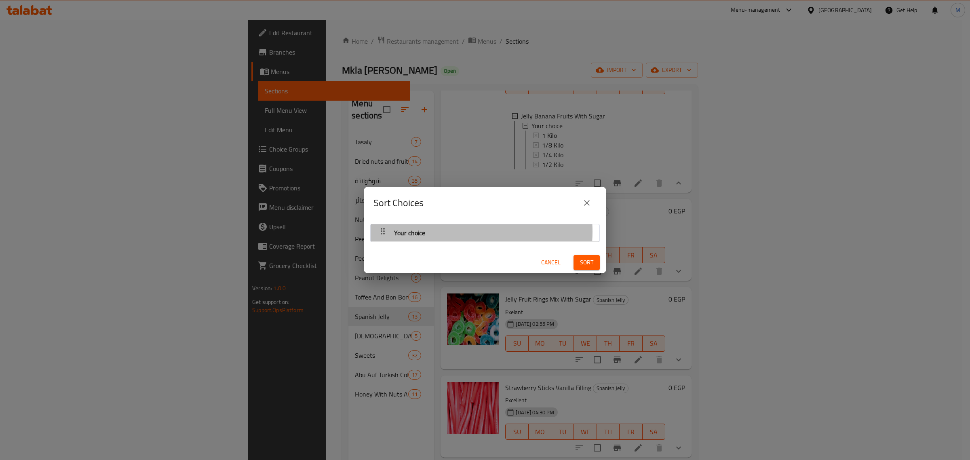
click at [438, 232] on div "Your choice" at bounding box center [485, 232] width 221 height 19
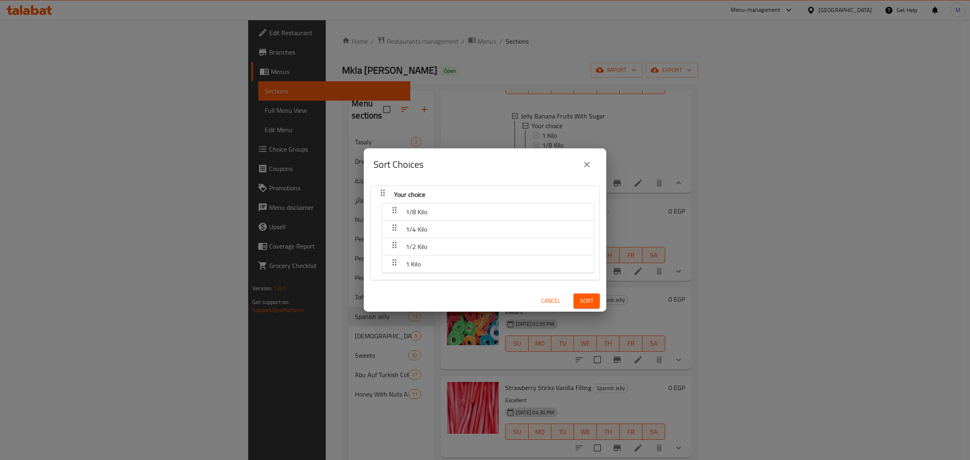
click at [589, 163] on icon "close" at bounding box center [587, 165] width 10 height 10
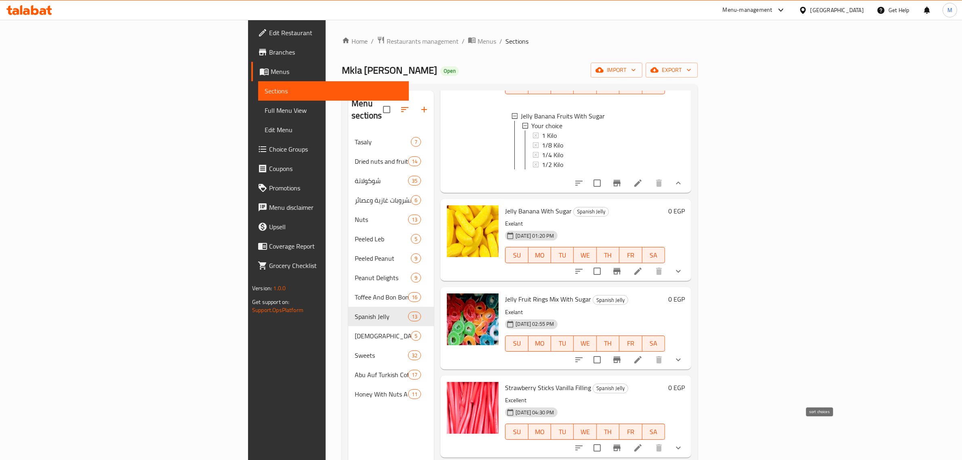
click at [584, 443] on icon "sort-choices" at bounding box center [579, 448] width 10 height 10
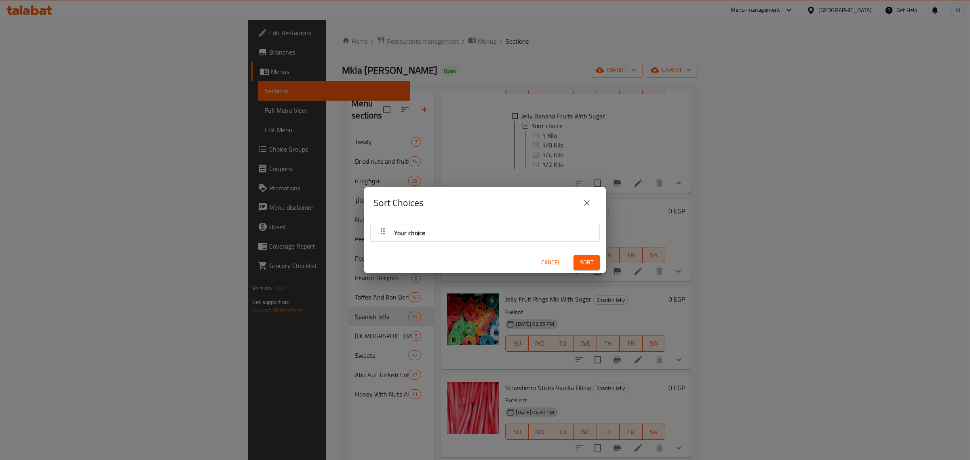
click at [426, 235] on div "Your choice" at bounding box center [410, 232] width 38 height 19
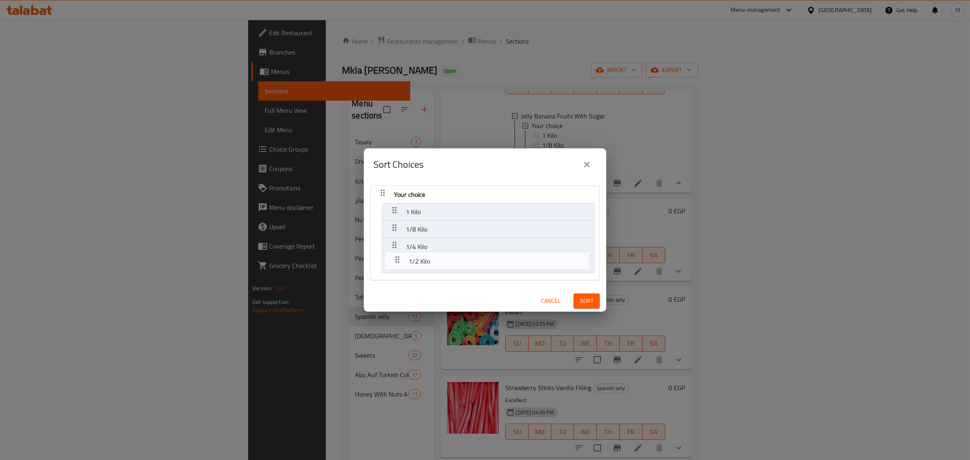
drag, startPoint x: 394, startPoint y: 209, endPoint x: 397, endPoint y: 260, distance: 51.4
click at [397, 260] on nav "Your choice 1/2 Kilo 1 Kilo 1/8 Kilo 1/4 Kilo" at bounding box center [485, 232] width 230 height 95
drag, startPoint x: 396, startPoint y: 227, endPoint x: 399, endPoint y: 268, distance: 40.5
click at [399, 268] on nav "Your choice 1 Kilo 1/8 Kilo 1/4 Kilo 1/2 Kilo" at bounding box center [485, 232] width 230 height 95
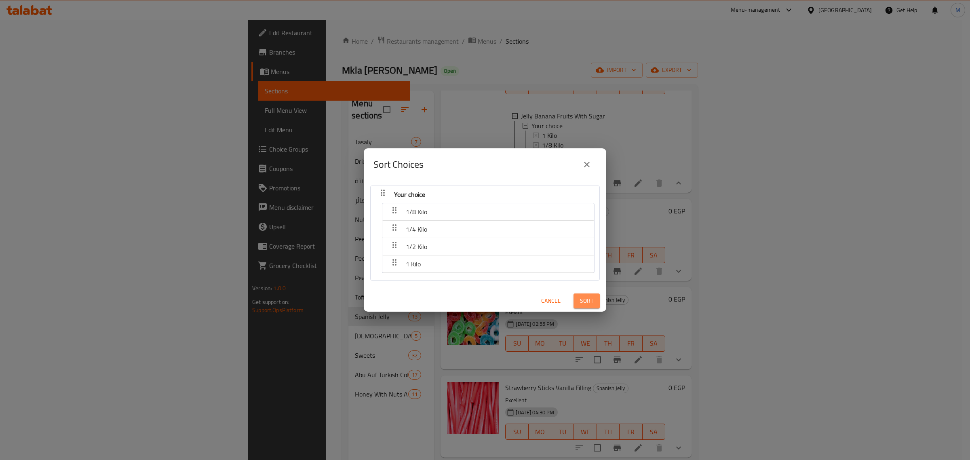
click at [580, 298] on span "Sort" at bounding box center [586, 301] width 13 height 10
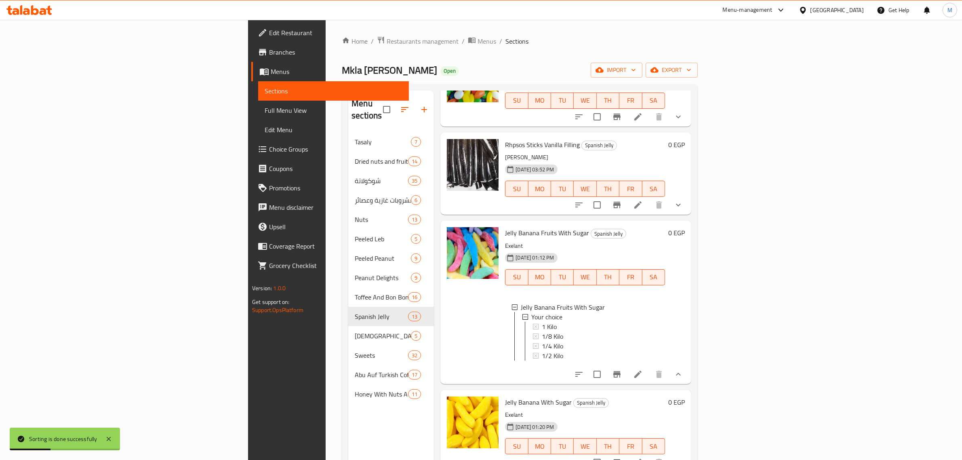
scroll to position [527, 0]
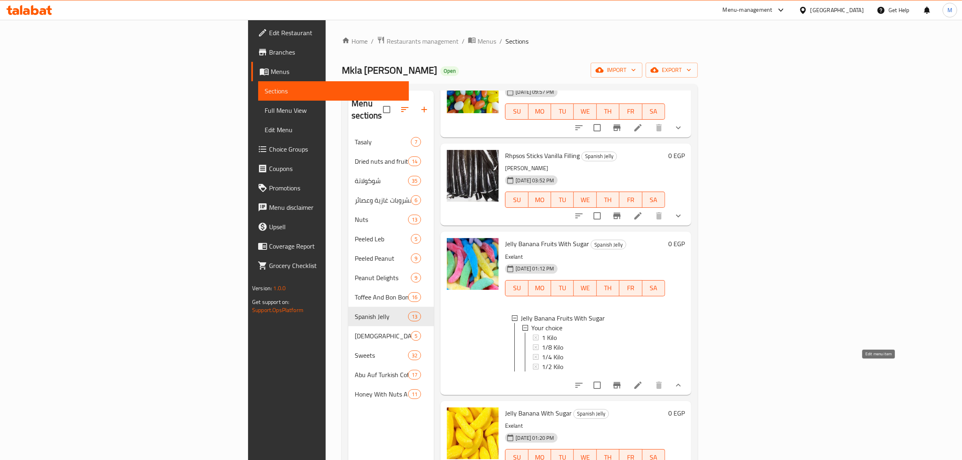
click at [643, 380] on icon at bounding box center [638, 385] width 10 height 10
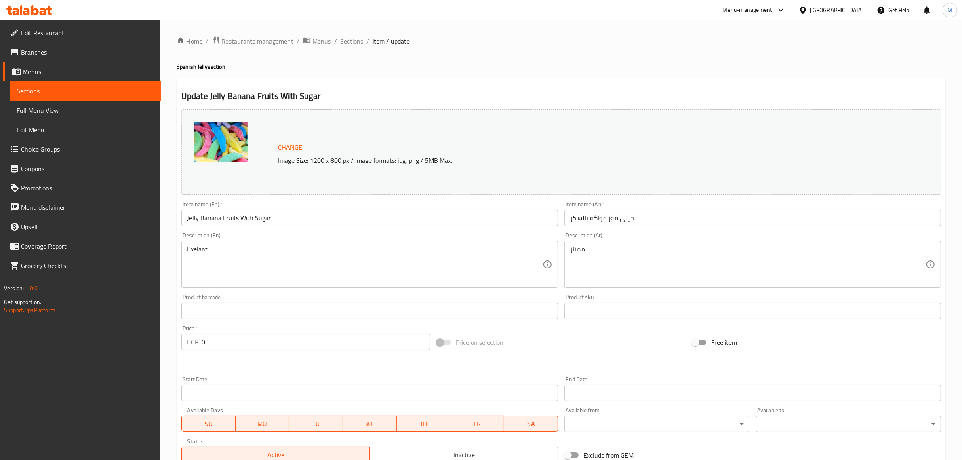
click at [638, 366] on div at bounding box center [561, 363] width 766 height 20
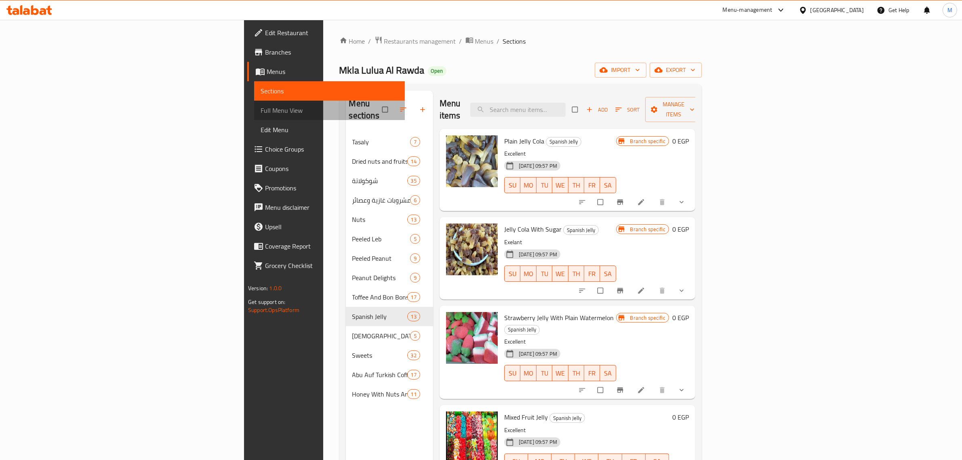
click at [261, 110] on span "Full Menu View" at bounding box center [330, 110] width 138 height 10
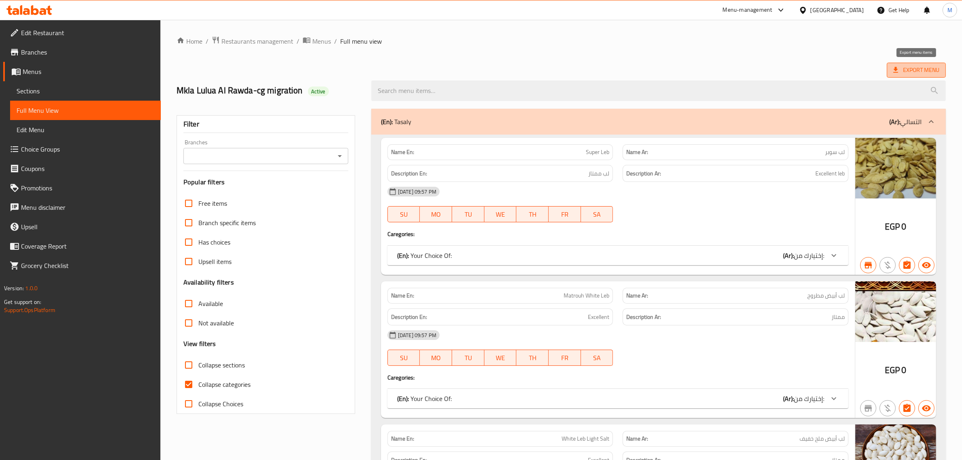
click at [933, 67] on span "Export Menu" at bounding box center [916, 70] width 46 height 10
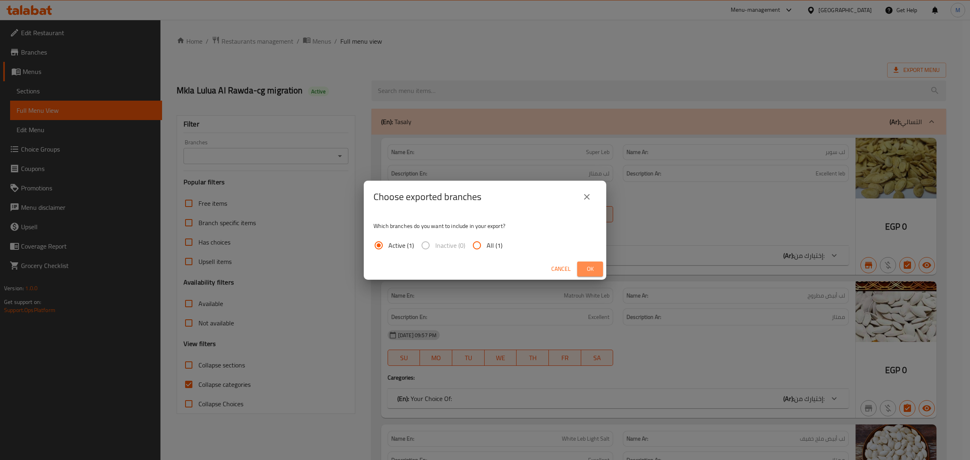
click at [592, 272] on span "Ok" at bounding box center [589, 269] width 13 height 10
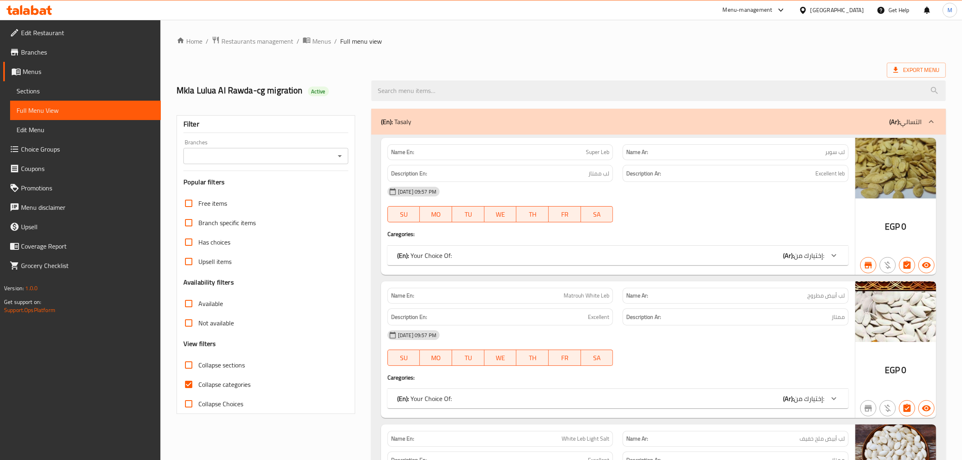
click at [606, 44] on ol "Home / Restaurants management / Menus / Full menu view" at bounding box center [561, 41] width 769 height 11
click at [620, 69] on div "Export Menu" at bounding box center [561, 70] width 769 height 15
click at [617, 71] on div "Export Menu" at bounding box center [561, 70] width 769 height 15
click at [189, 367] on input "Collapse sections" at bounding box center [188, 364] width 19 height 19
checkbox input "true"
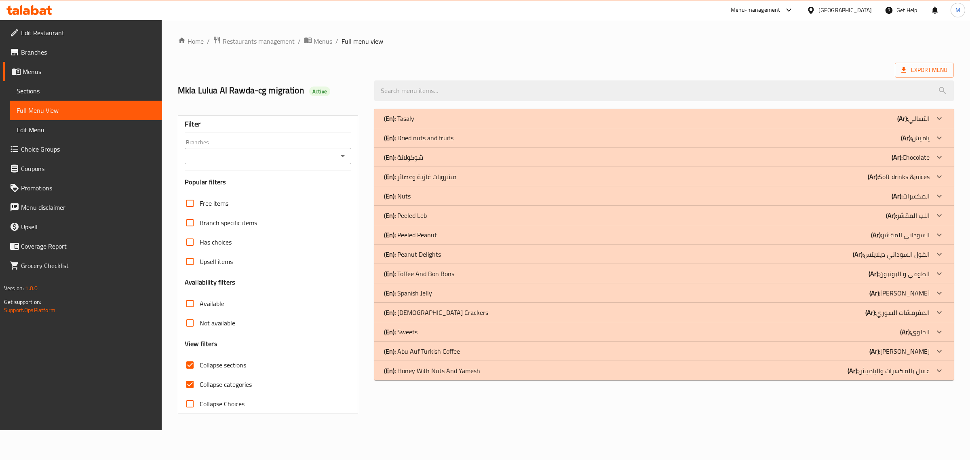
click at [480, 275] on div "(En): Toffee And Bon Bons (Ar): الطوفي و البونبون" at bounding box center [657, 274] width 546 height 10
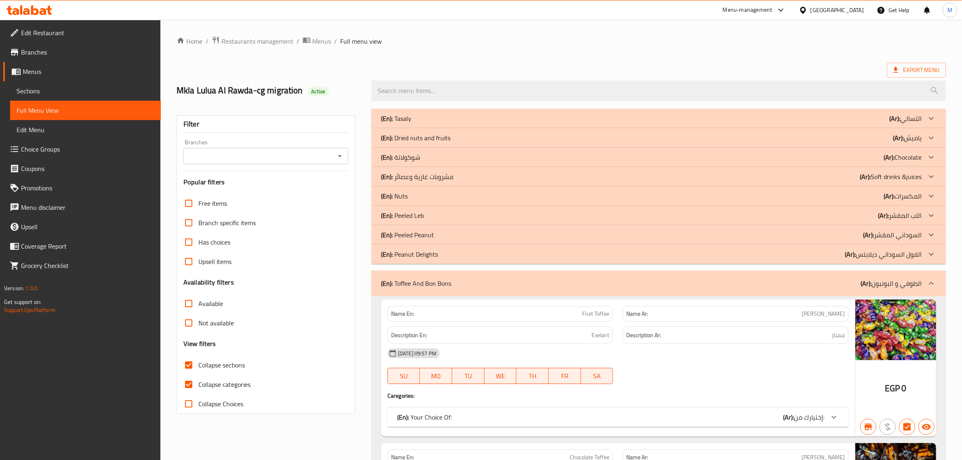
click at [190, 385] on input "Collapse categories" at bounding box center [188, 384] width 19 height 19
checkbox input "false"
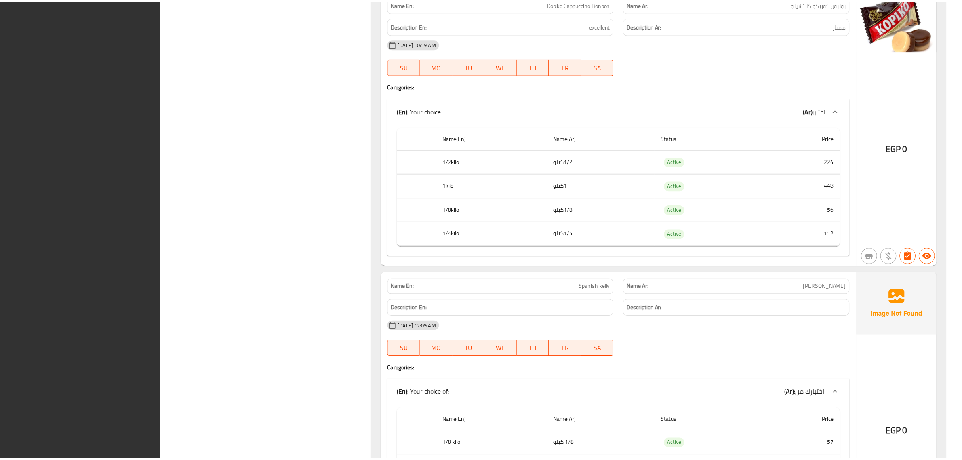
scroll to position [4796, 0]
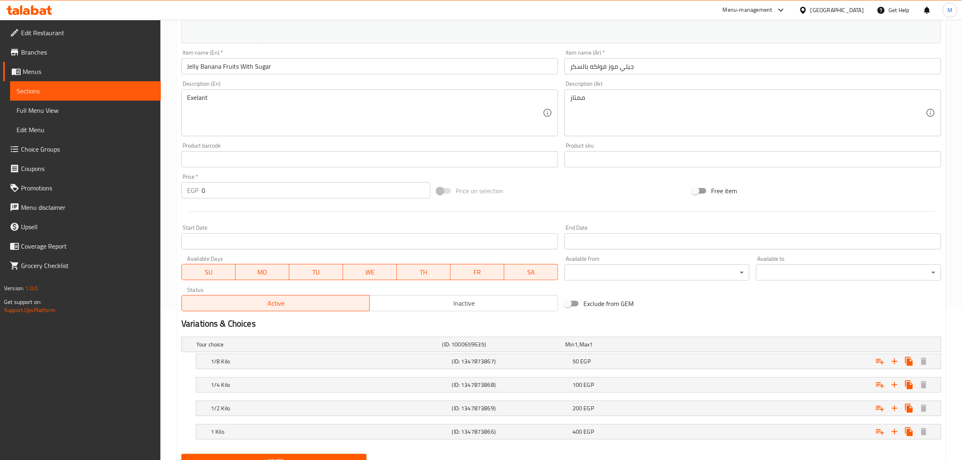
scroll to position [188, 0]
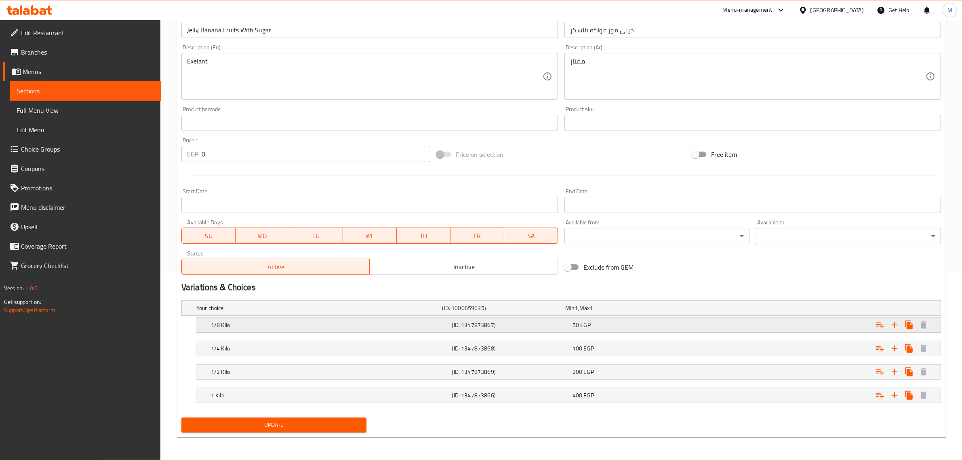
click at [629, 328] on div "50 EGP" at bounding box center [631, 324] width 120 height 11
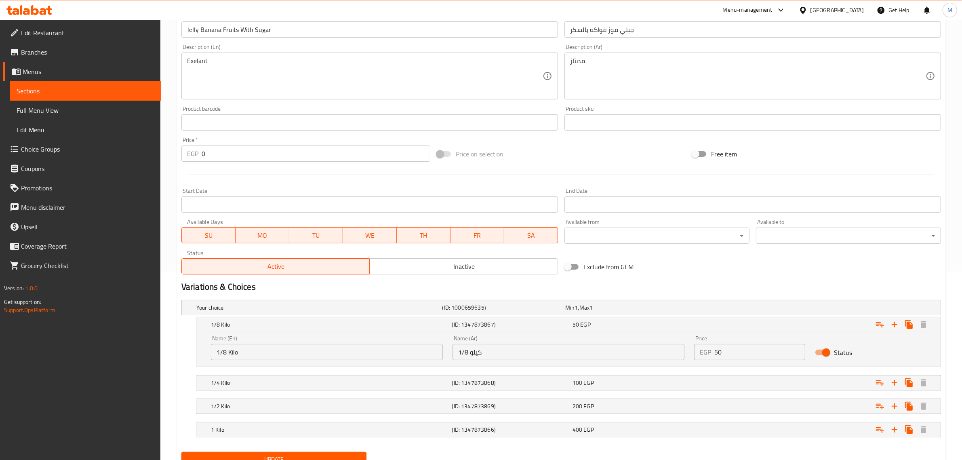
click at [730, 352] on input "50" at bounding box center [759, 352] width 91 height 16
type input "57"
click at [716, 379] on div "Expand" at bounding box center [811, 383] width 241 height 18
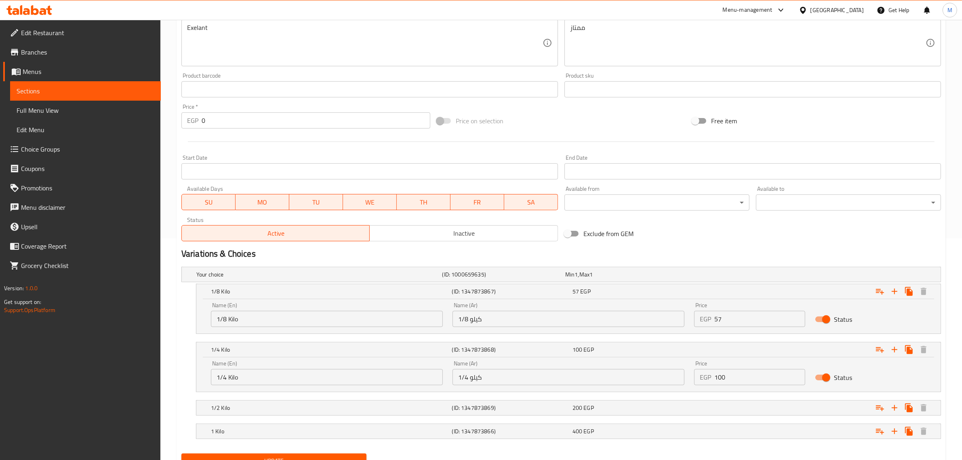
scroll to position [239, 0]
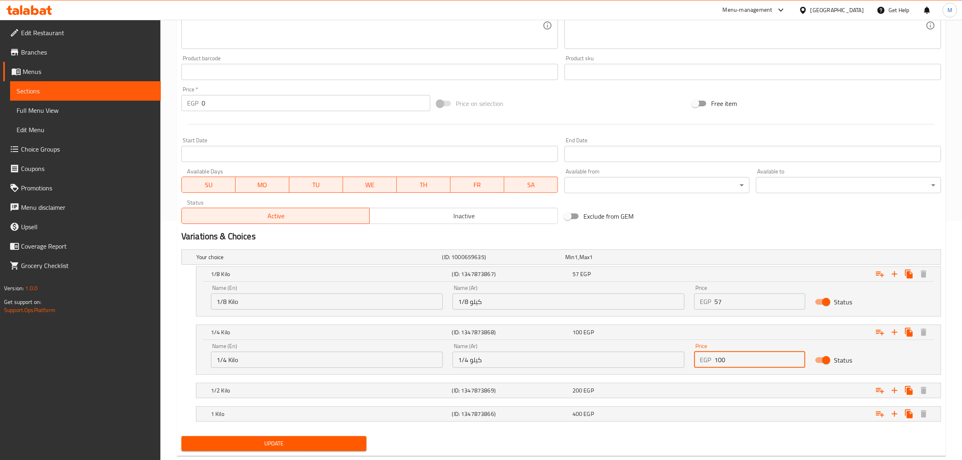
drag, startPoint x: 735, startPoint y: 364, endPoint x: 706, endPoint y: 362, distance: 29.6
click at [706, 362] on div "EGP 100 Price" at bounding box center [749, 360] width 111 height 16
type input "114"
click at [726, 382] on div "Expand" at bounding box center [811, 390] width 241 height 18
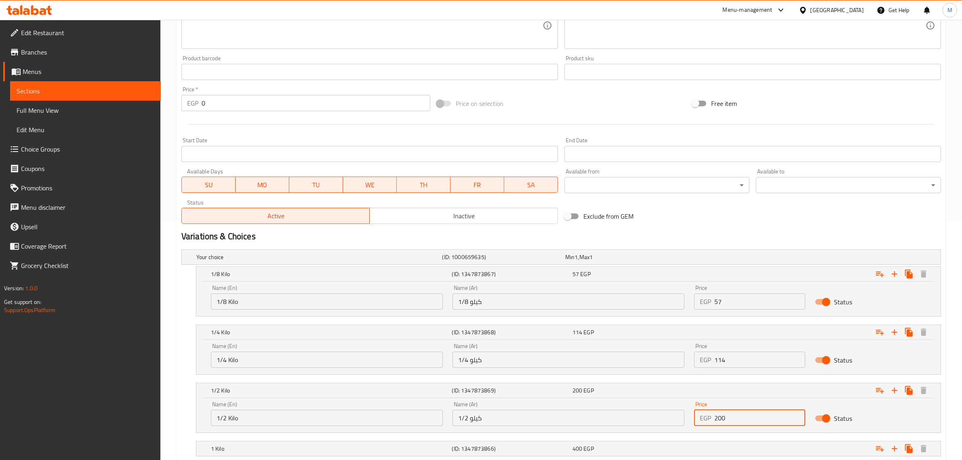
drag, startPoint x: 727, startPoint y: 420, endPoint x: 704, endPoint y: 420, distance: 23.0
click at [704, 420] on div "EGP 200 Price" at bounding box center [749, 418] width 111 height 16
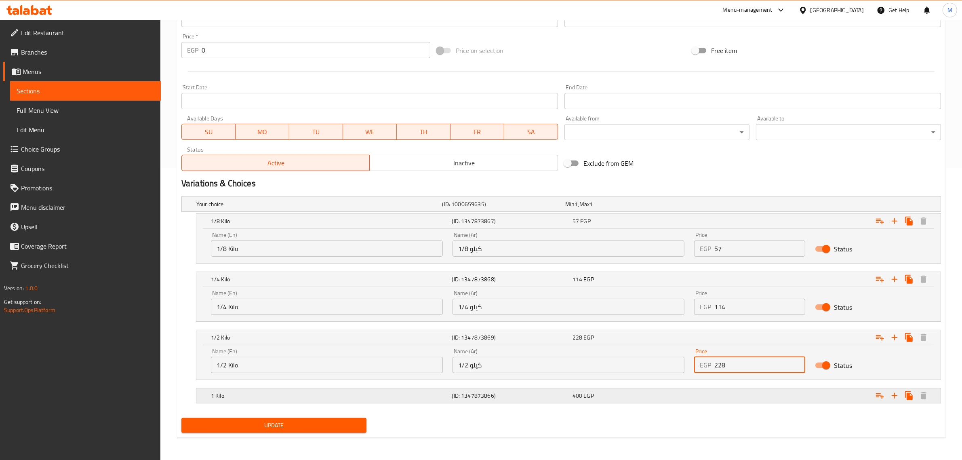
scroll to position [292, 0]
type input "228"
click at [733, 391] on div "Expand" at bounding box center [811, 395] width 241 height 18
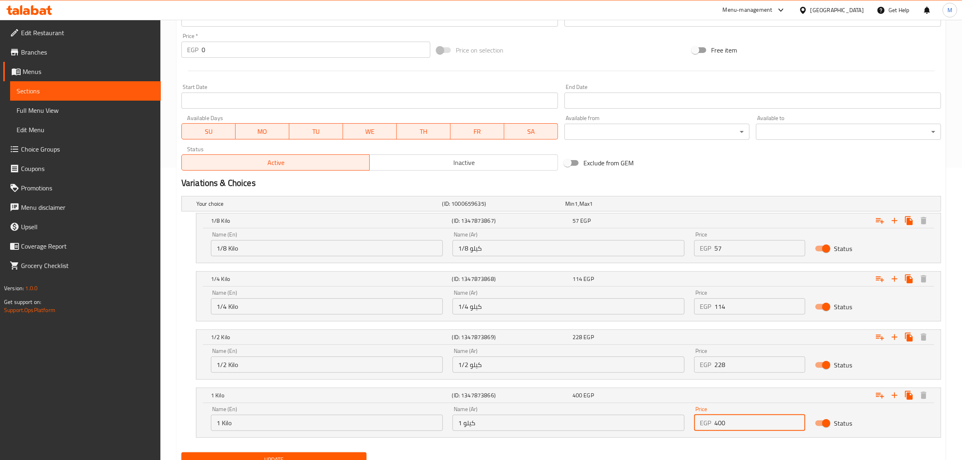
drag, startPoint x: 732, startPoint y: 417, endPoint x: 689, endPoint y: 423, distance: 42.8
click at [689, 423] on div "Price EGP 400 Price" at bounding box center [749, 418] width 121 height 34
type input "456"
click at [709, 173] on div "Exclude from GEM" at bounding box center [688, 163] width 255 height 22
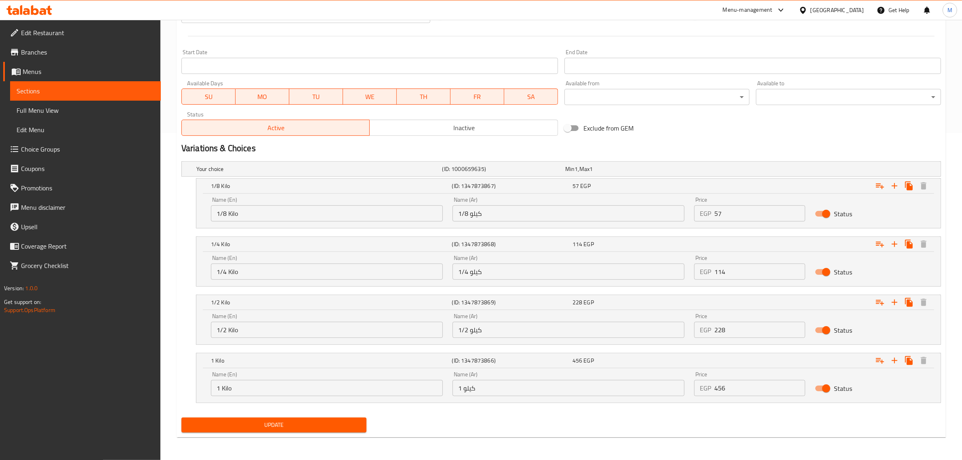
click at [296, 423] on span "Update" at bounding box center [274, 425] width 172 height 10
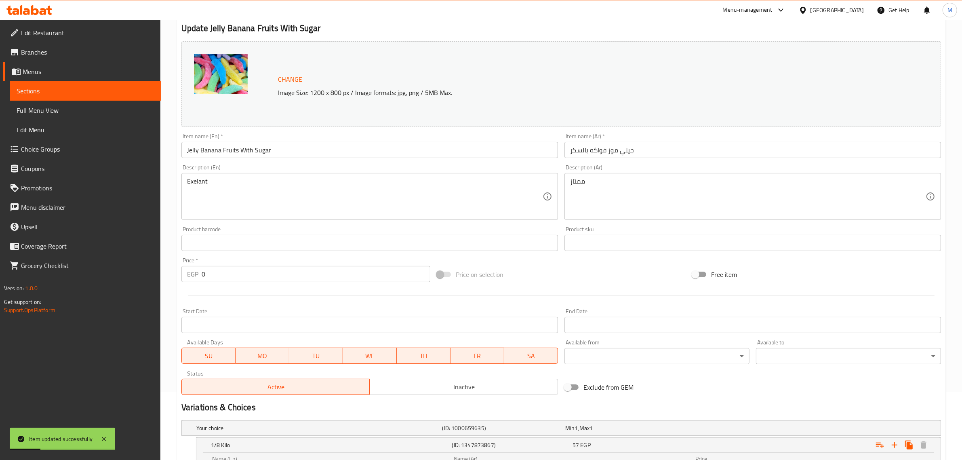
scroll to position [0, 0]
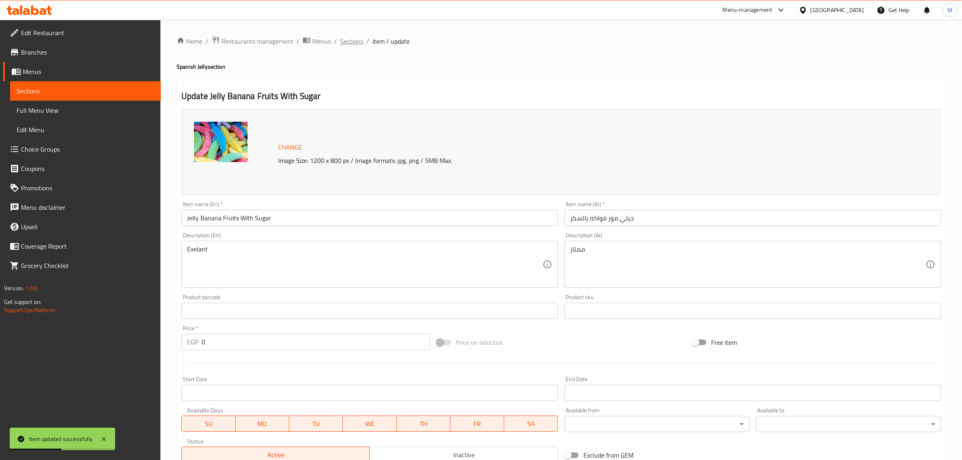
click at [354, 39] on span "Sections" at bounding box center [351, 41] width 23 height 10
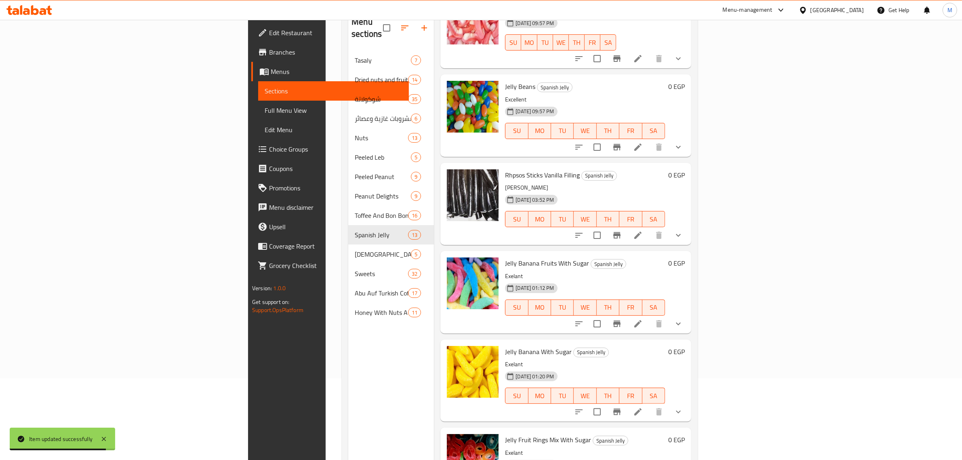
scroll to position [114, 0]
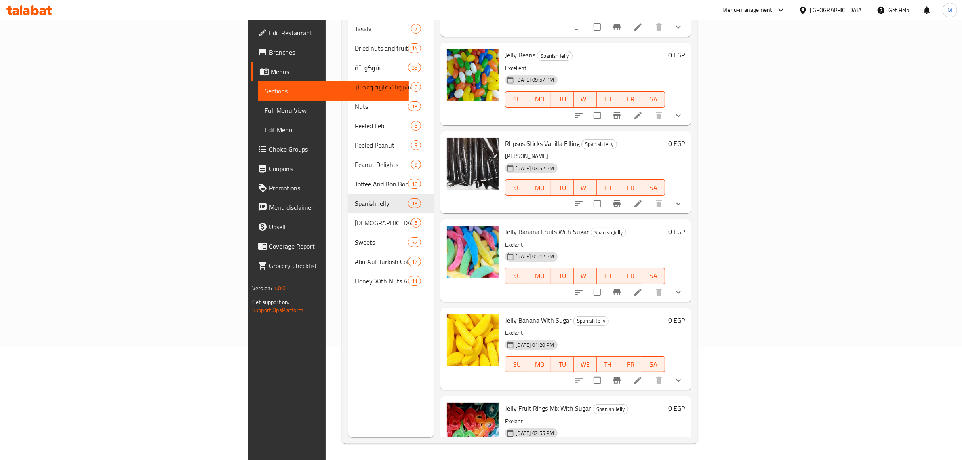
click at [505, 314] on span "Jelly Banana With Sugar" at bounding box center [538, 320] width 67 height 12
copy h6 "Jelly Banana With Sugar"
click at [643, 375] on icon at bounding box center [638, 380] width 10 height 10
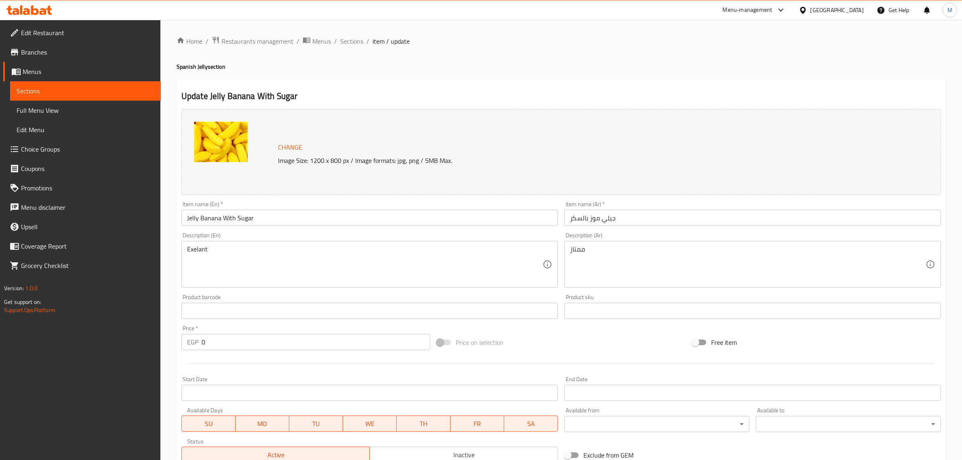
click at [579, 344] on div "Price on selection" at bounding box center [561, 342] width 255 height 22
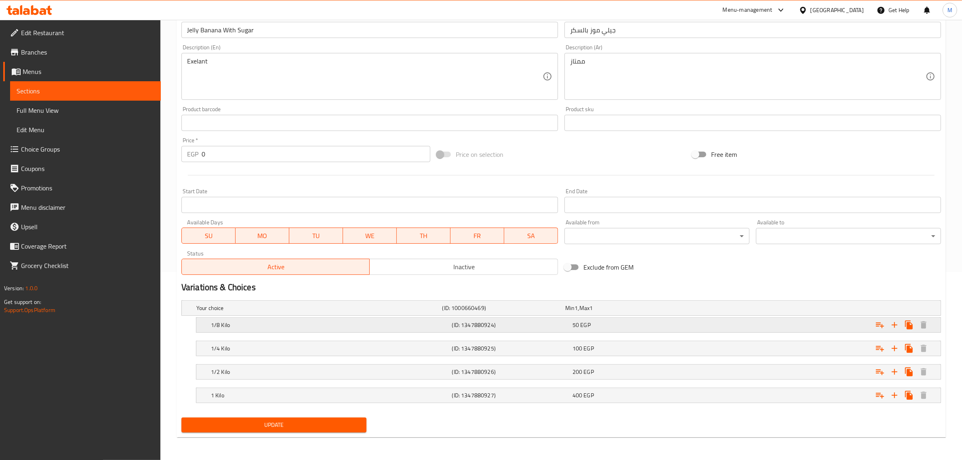
click at [615, 323] on div "50 EGP" at bounding box center [631, 325] width 117 height 8
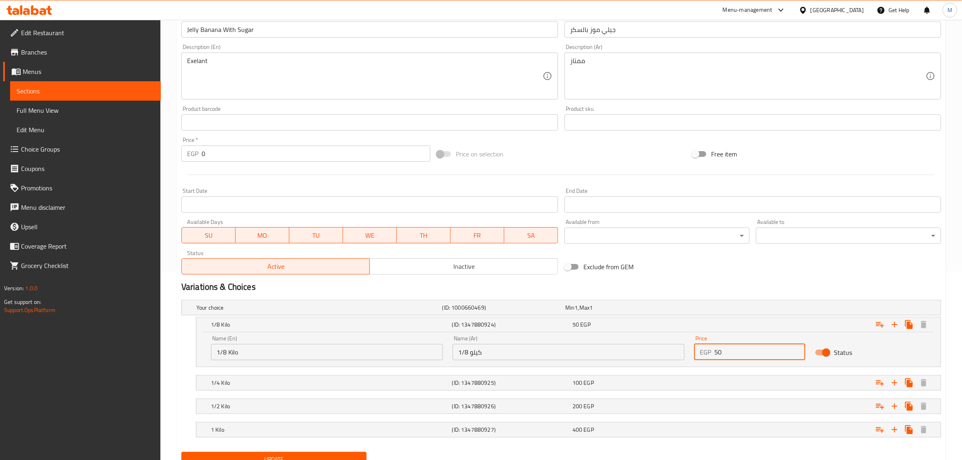
drag, startPoint x: 727, startPoint y: 351, endPoint x: 710, endPoint y: 352, distance: 17.0
click at [710, 352] on div "EGP 50 Price" at bounding box center [749, 352] width 111 height 16
type input "57"
click at [728, 386] on div "Expand" at bounding box center [811, 383] width 241 height 18
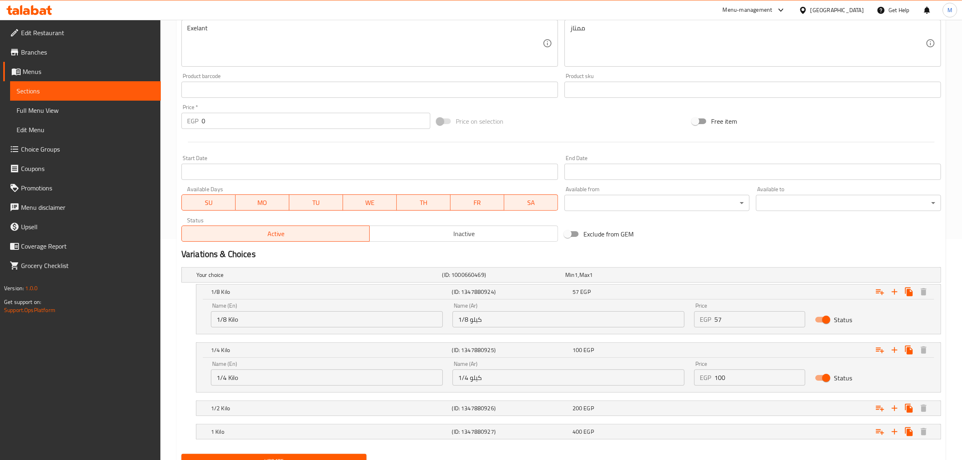
scroll to position [258, 0]
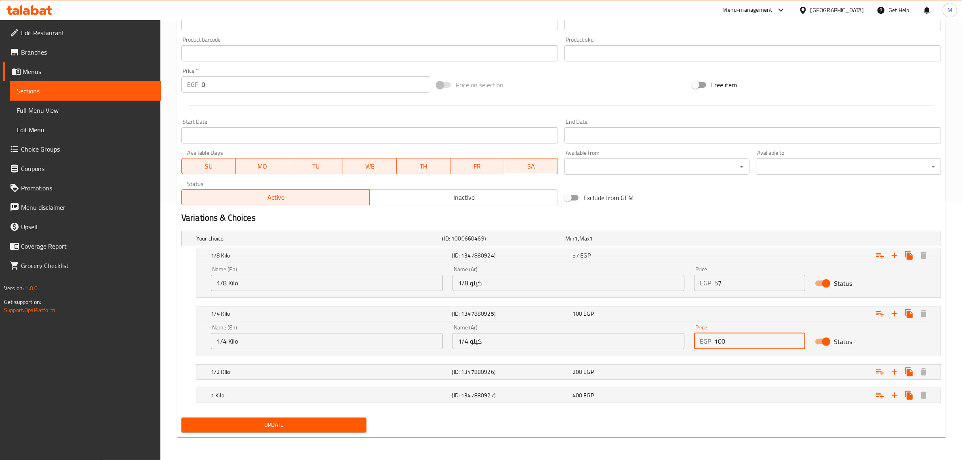
drag, startPoint x: 728, startPoint y: 345, endPoint x: 694, endPoint y: 344, distance: 34.3
click at [694, 344] on div "EGP 100 Price" at bounding box center [749, 341] width 111 height 16
type input "114"
click at [720, 366] on div "Expand" at bounding box center [811, 372] width 241 height 18
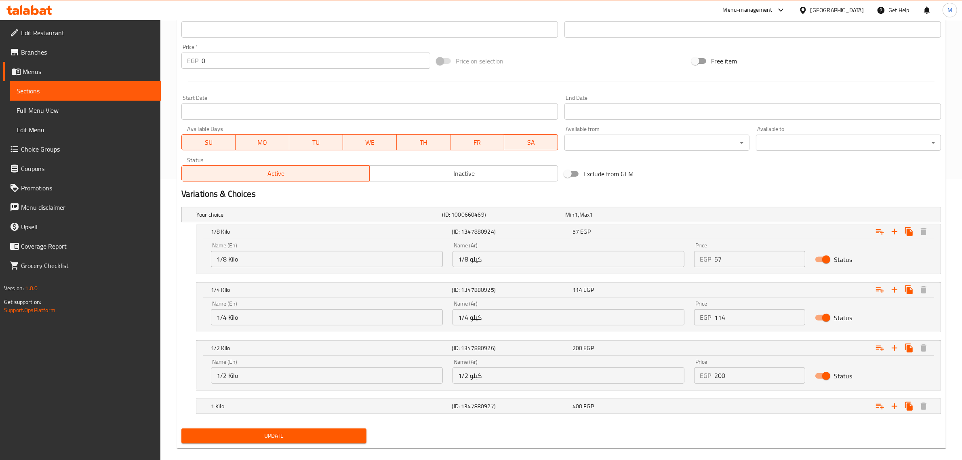
scroll to position [292, 0]
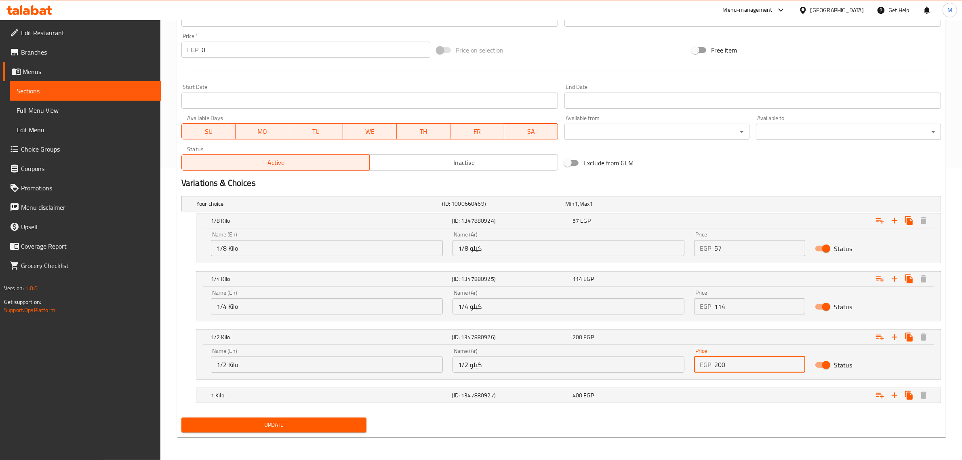
drag, startPoint x: 733, startPoint y: 360, endPoint x: 699, endPoint y: 370, distance: 35.0
click at [702, 369] on div "EGP 200 Price" at bounding box center [749, 364] width 111 height 16
type input "228"
click at [704, 398] on div "Expand" at bounding box center [811, 395] width 241 height 18
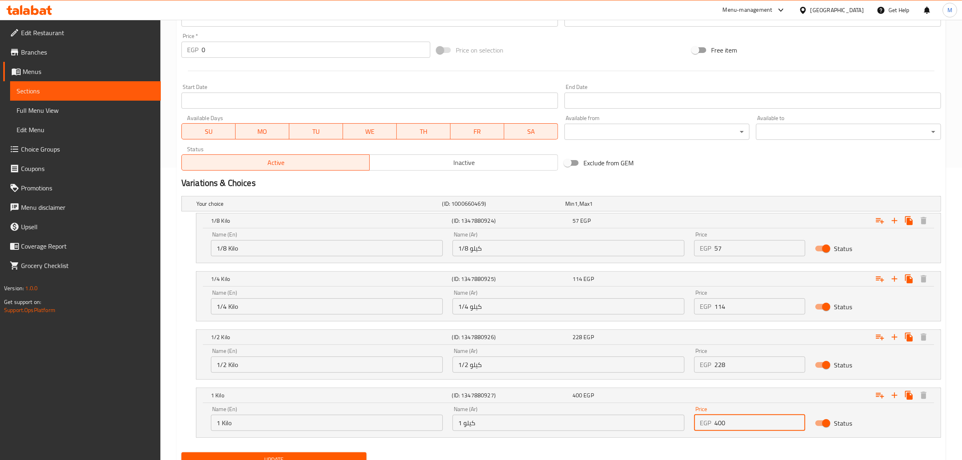
drag, startPoint x: 725, startPoint y: 422, endPoint x: 705, endPoint y: 425, distance: 19.6
click at [705, 425] on div "EGP 400 Price" at bounding box center [749, 423] width 111 height 16
type input "456"
click at [727, 183] on h2 "Variations & Choices" at bounding box center [561, 183] width 760 height 12
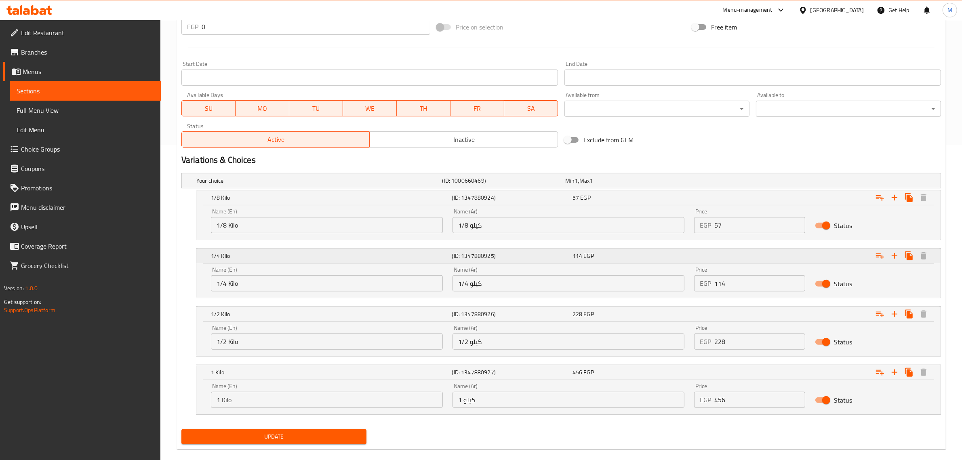
scroll to position [327, 0]
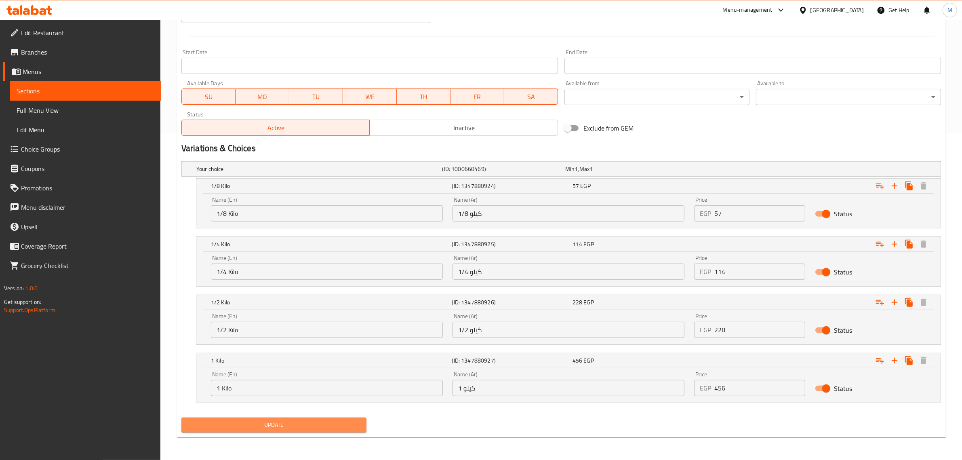
click at [273, 427] on span "Update" at bounding box center [274, 425] width 172 height 10
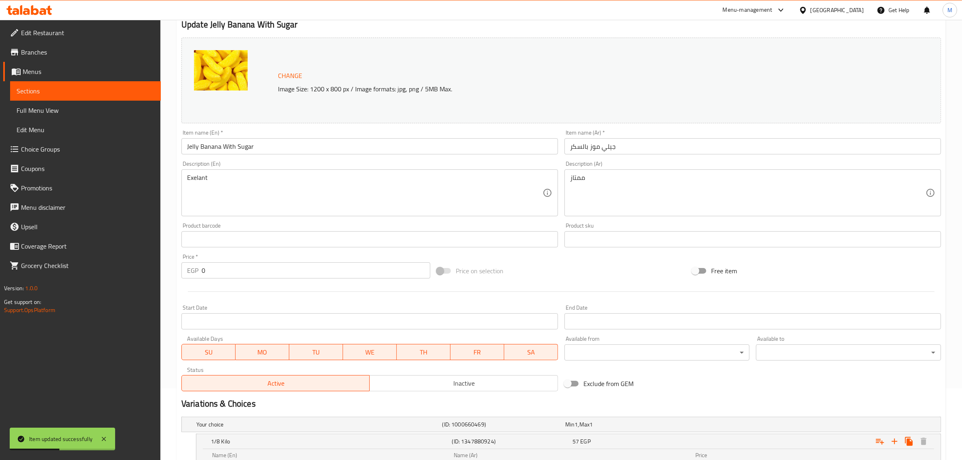
scroll to position [0, 0]
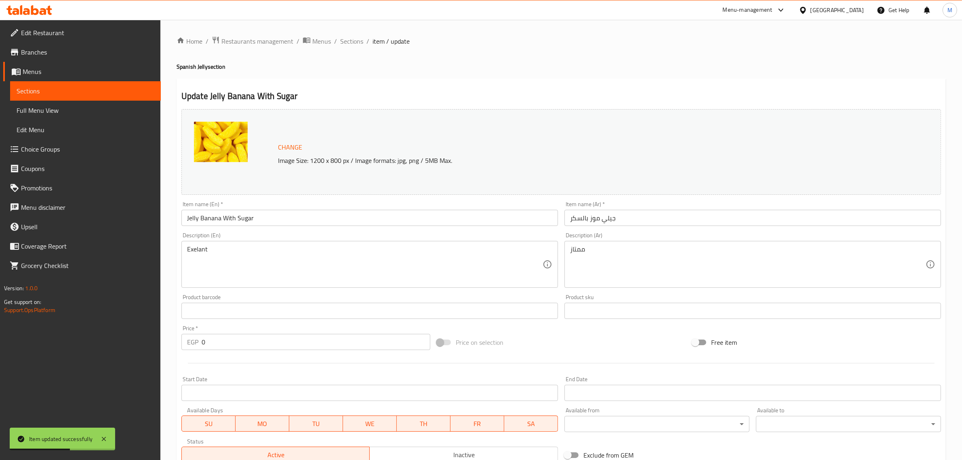
click at [467, 84] on div "Update Jelly Banana With Sugar Change Image Size: 1200 x 800 px / Image formats…" at bounding box center [561, 421] width 769 height 686
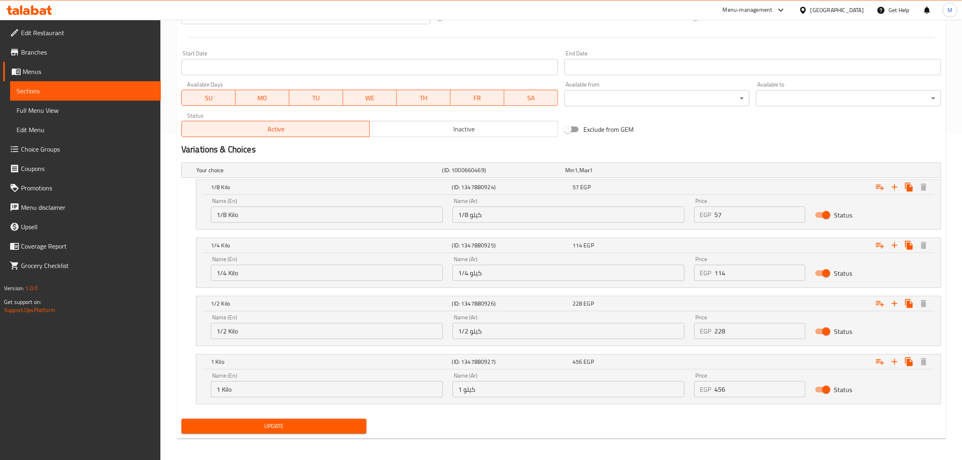
scroll to position [327, 0]
drag, startPoint x: 452, startPoint y: 76, endPoint x: 754, endPoint y: 130, distance: 307.1
click at [754, 130] on div "Exclude from GEM" at bounding box center [688, 128] width 255 height 22
click at [743, 124] on div "Exclude from GEM" at bounding box center [688, 128] width 255 height 22
click at [324, 425] on span "Update" at bounding box center [274, 425] width 172 height 10
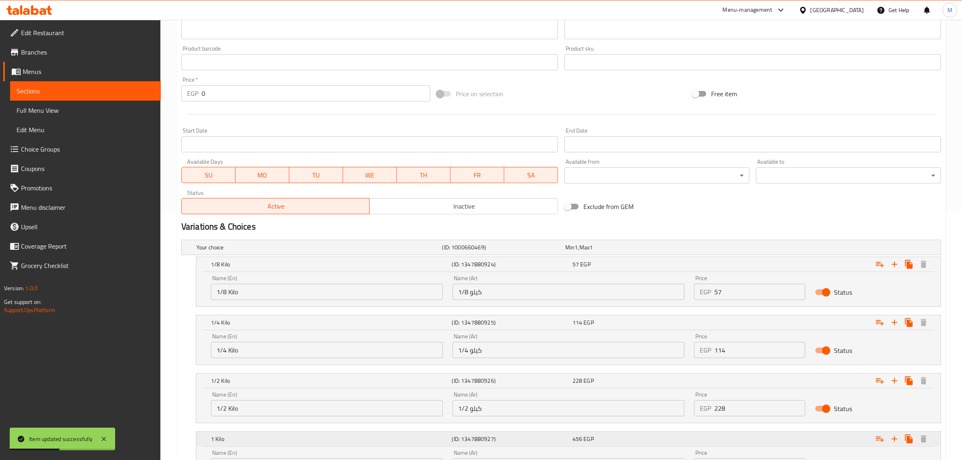
scroll to position [0, 0]
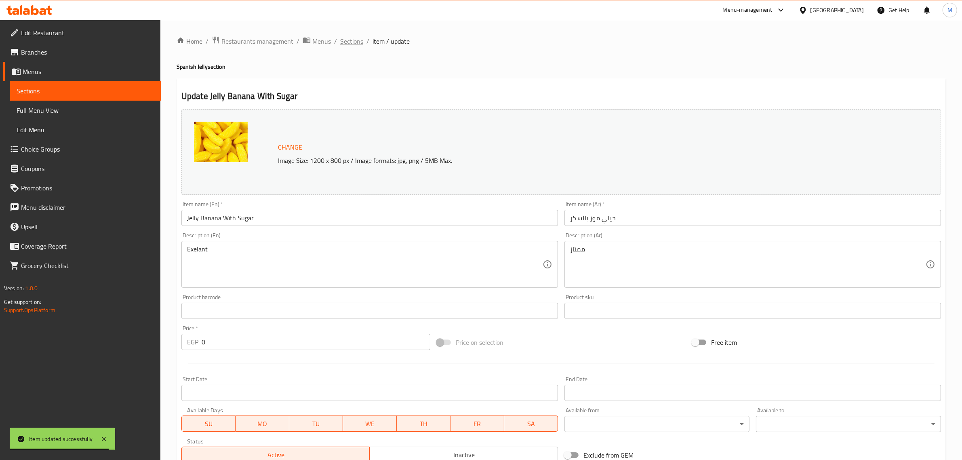
click at [351, 42] on span "Sections" at bounding box center [351, 41] width 23 height 10
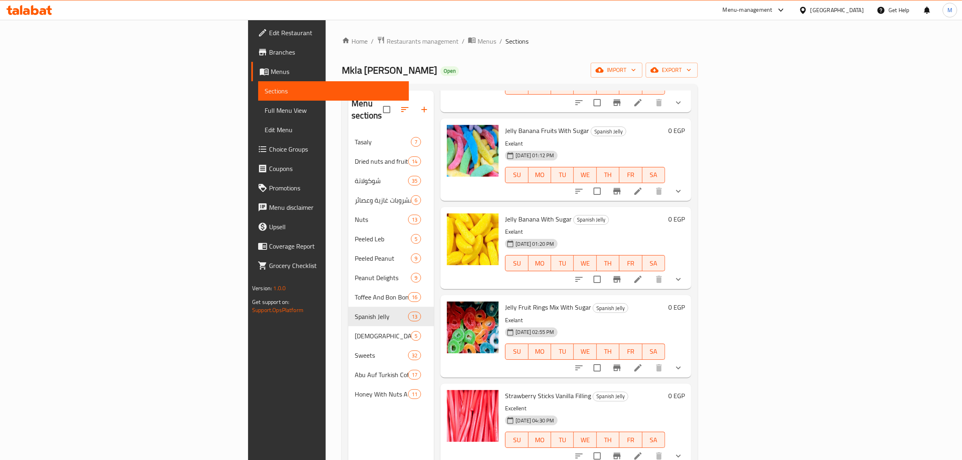
scroll to position [666, 0]
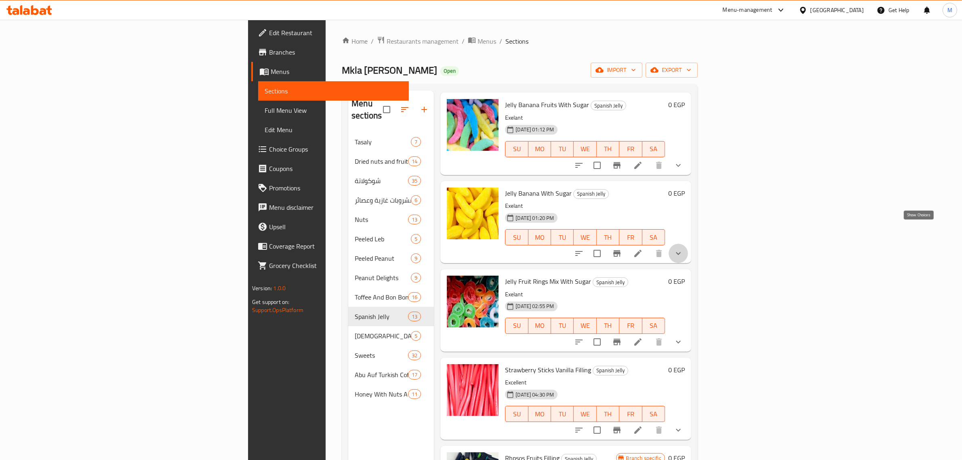
click at [683, 249] on icon "show more" at bounding box center [679, 254] width 10 height 10
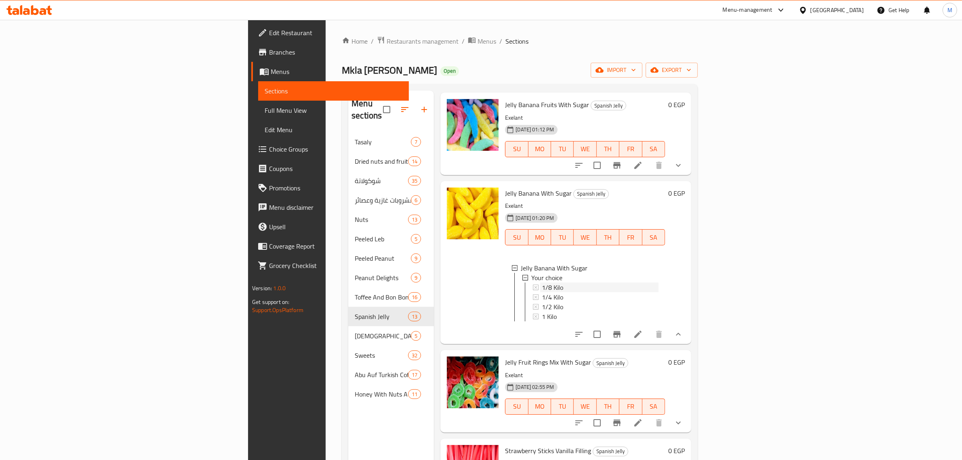
click at [542, 282] on div "1/8 Kilo" at bounding box center [600, 287] width 117 height 10
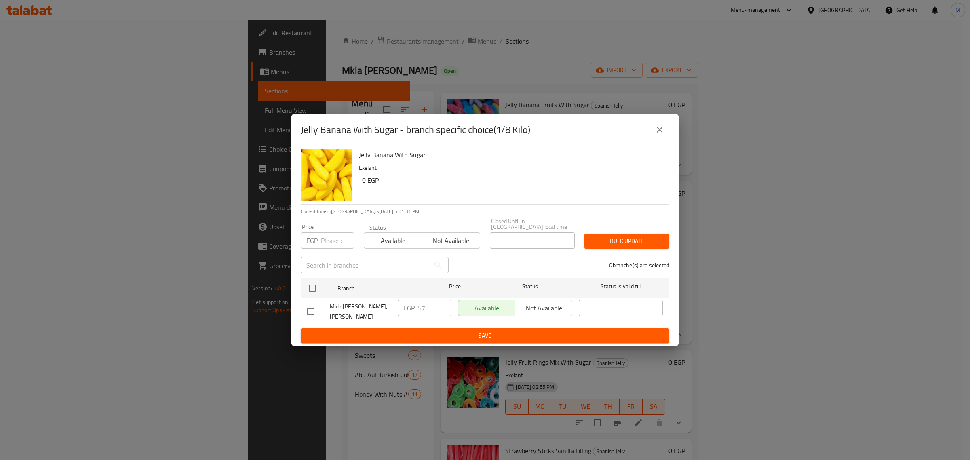
click at [659, 132] on icon "close" at bounding box center [660, 130] width 6 height 6
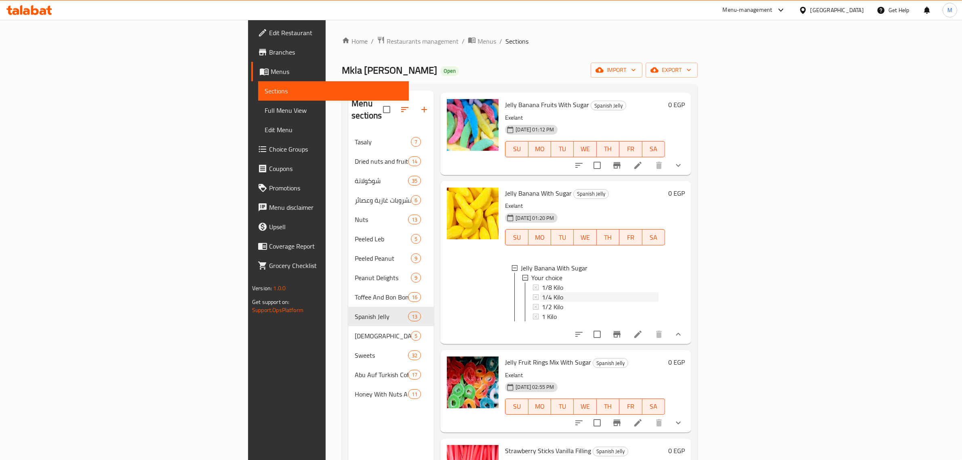
click at [542, 292] on div "1/4 Kilo" at bounding box center [600, 297] width 117 height 10
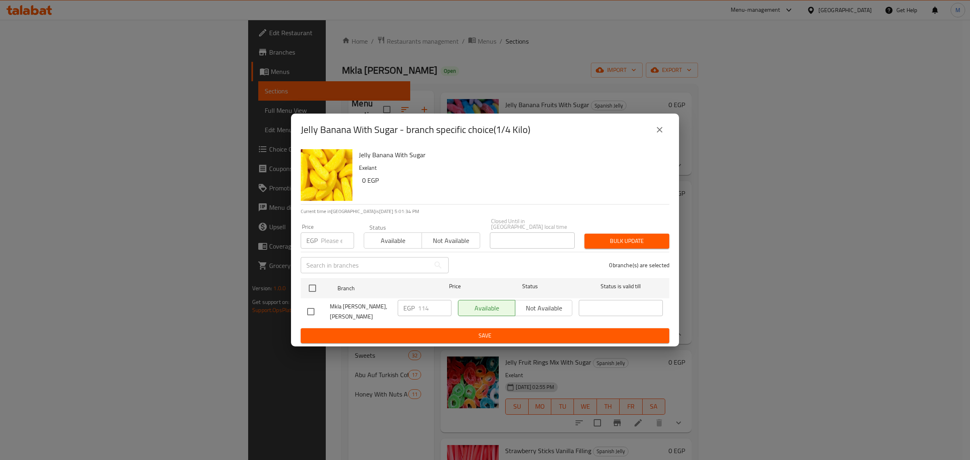
click at [661, 133] on icon "close" at bounding box center [660, 130] width 10 height 10
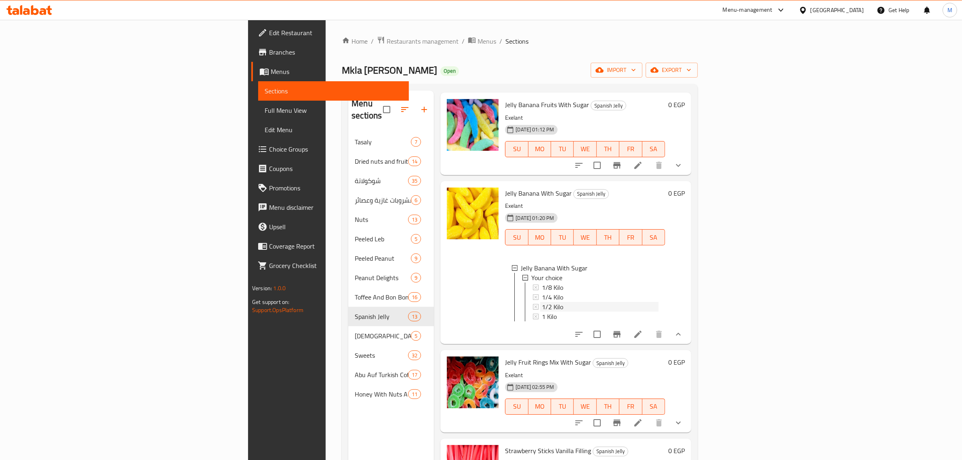
click at [542, 302] on span "1/2 Kilo" at bounding box center [552, 307] width 21 height 10
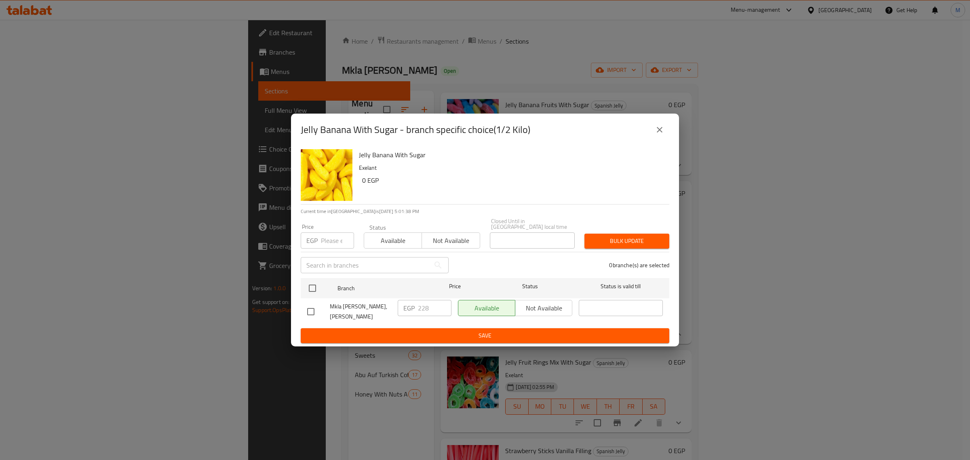
click at [661, 133] on icon "close" at bounding box center [660, 130] width 10 height 10
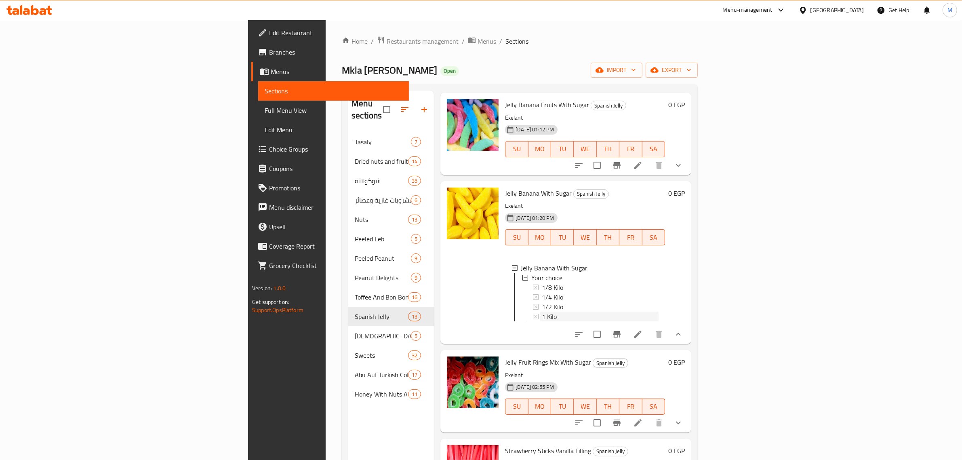
click at [542, 312] on div "1 Kilo" at bounding box center [600, 317] width 117 height 10
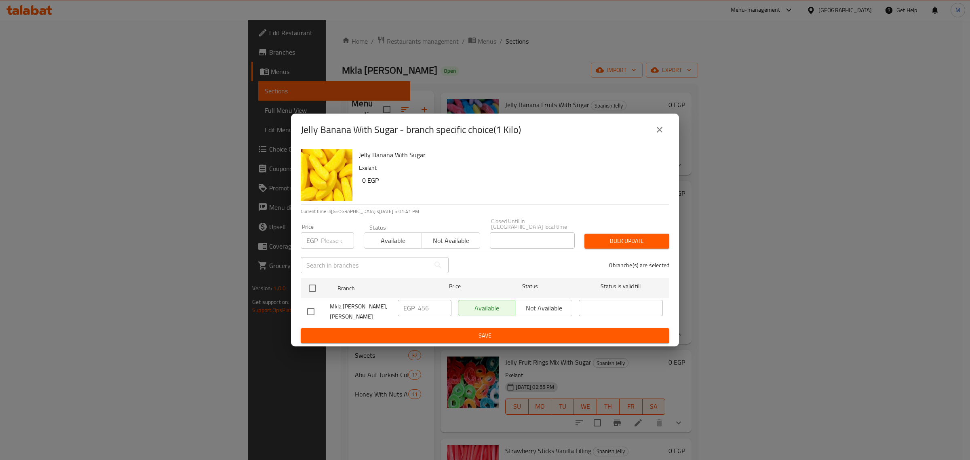
click at [665, 135] on button "close" at bounding box center [659, 129] width 19 height 19
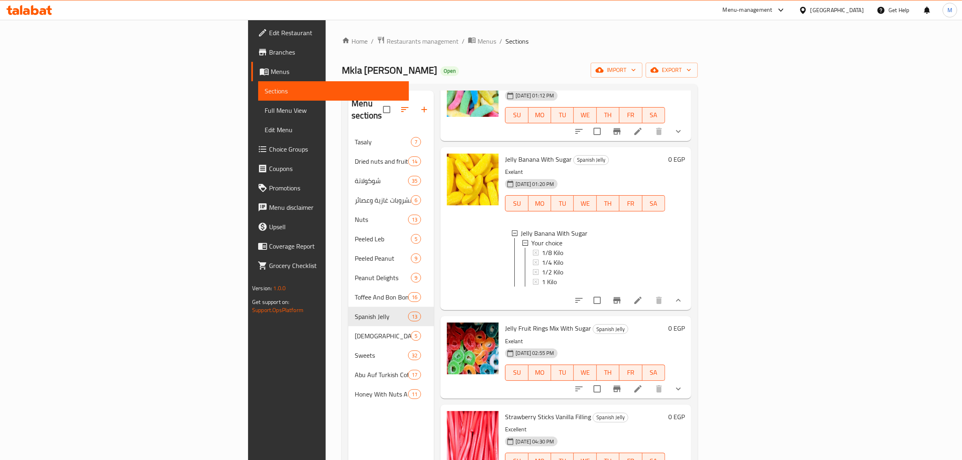
scroll to position [716, 0]
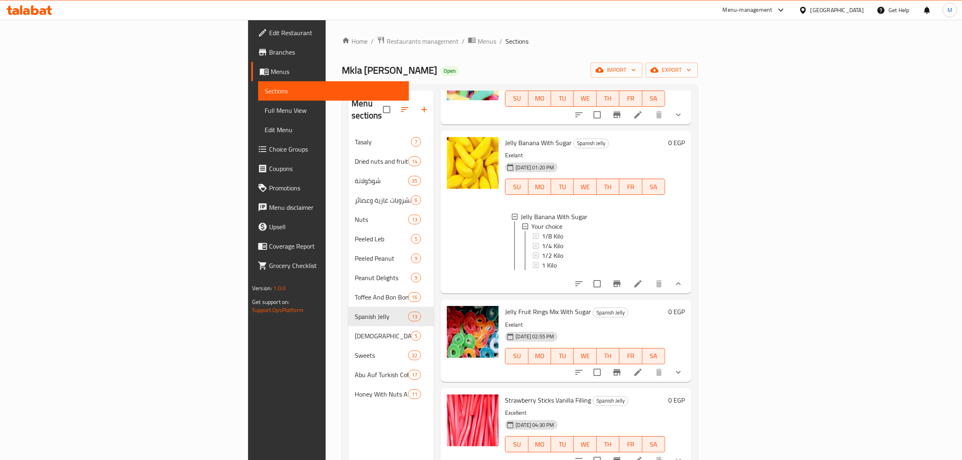
click at [505, 305] on span "Jelly Fruit Rings Mix With Sugar" at bounding box center [548, 311] width 86 height 12
copy h6 "Jelly Fruit Rings Mix With Sugar"
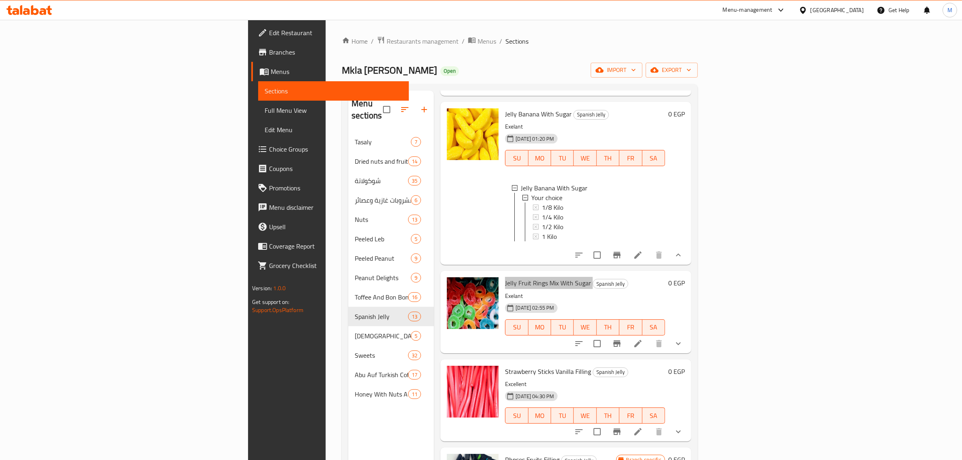
scroll to position [767, 0]
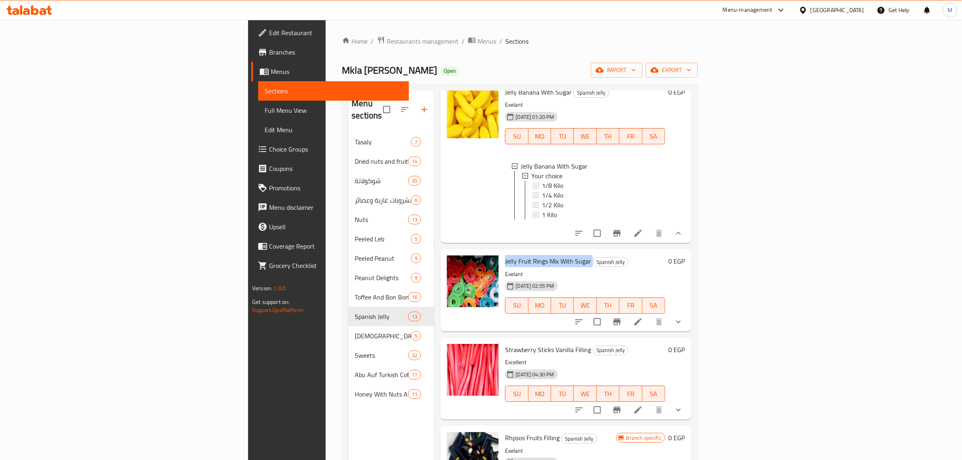
click at [649, 314] on li at bounding box center [638, 321] width 23 height 15
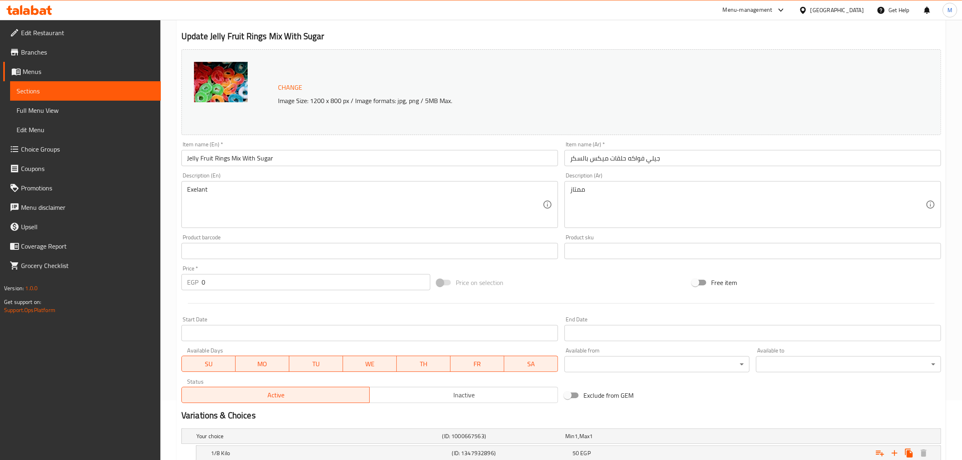
scroll to position [188, 0]
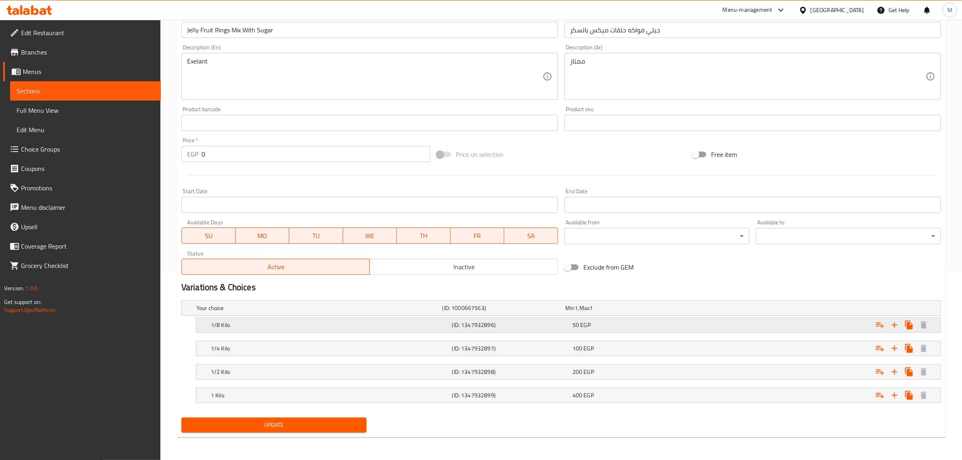
click at [632, 323] on div "50 EGP" at bounding box center [631, 325] width 117 height 8
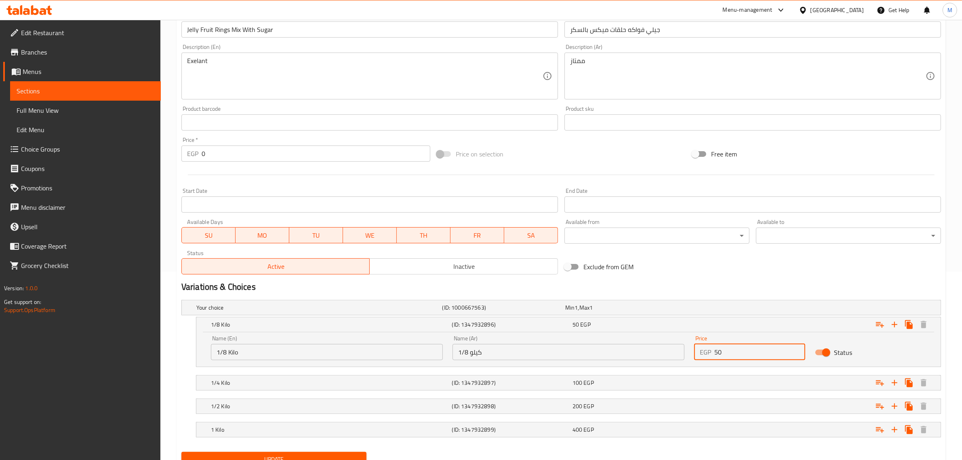
drag, startPoint x: 726, startPoint y: 351, endPoint x: 701, endPoint y: 354, distance: 24.4
click at [701, 354] on div "EGP 50 Price" at bounding box center [749, 352] width 111 height 16
type input "57"
click at [712, 380] on div "Expand" at bounding box center [811, 383] width 241 height 18
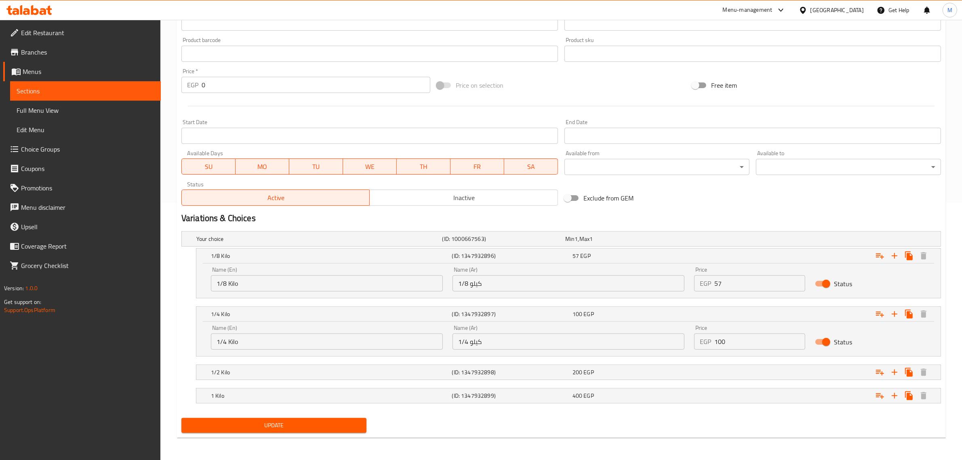
scroll to position [258, 0]
drag, startPoint x: 729, startPoint y: 344, endPoint x: 708, endPoint y: 345, distance: 21.0
click at [711, 345] on div "EGP 100 Price" at bounding box center [749, 341] width 111 height 16
type input "114"
click at [708, 370] on div "Expand" at bounding box center [811, 372] width 241 height 18
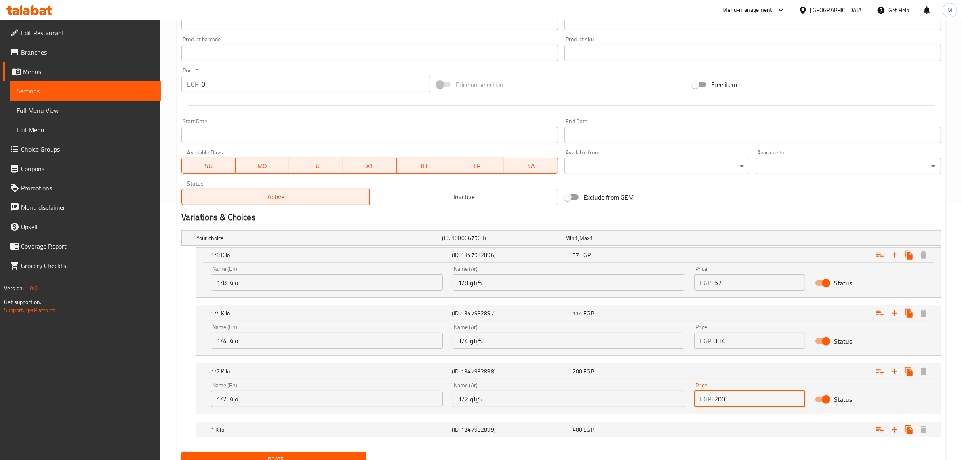
drag, startPoint x: 712, startPoint y: 401, endPoint x: 705, endPoint y: 401, distance: 7.3
click at [705, 401] on div "EGP 200 Price" at bounding box center [749, 399] width 111 height 16
type input "228"
click at [725, 422] on div "Expand" at bounding box center [811, 430] width 241 height 18
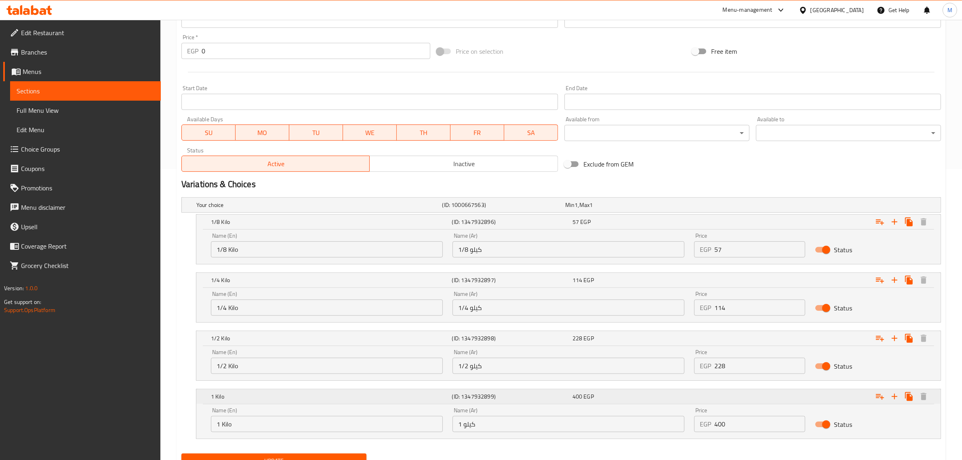
scroll to position [308, 0]
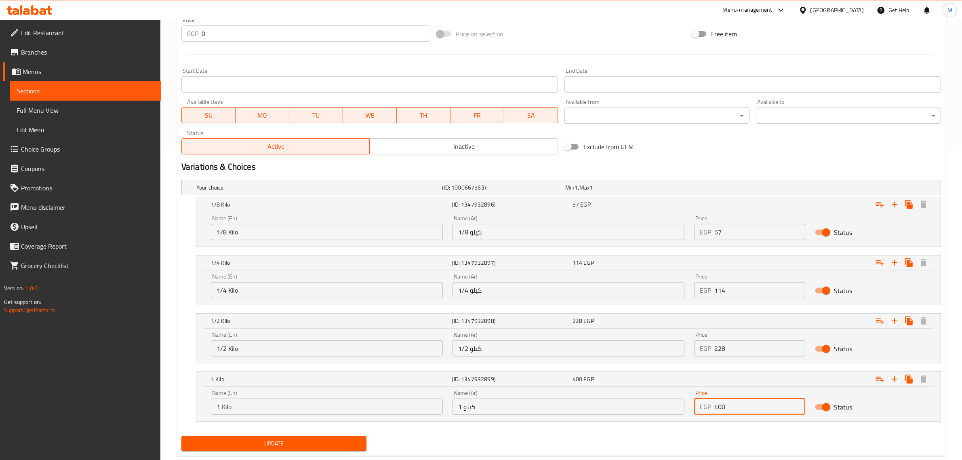
drag, startPoint x: 726, startPoint y: 407, endPoint x: 716, endPoint y: 405, distance: 9.8
click at [716, 405] on input "400" at bounding box center [759, 406] width 91 height 16
type input "456"
click at [661, 426] on nav at bounding box center [561, 426] width 760 height 6
click at [279, 446] on span "Update" at bounding box center [274, 443] width 172 height 10
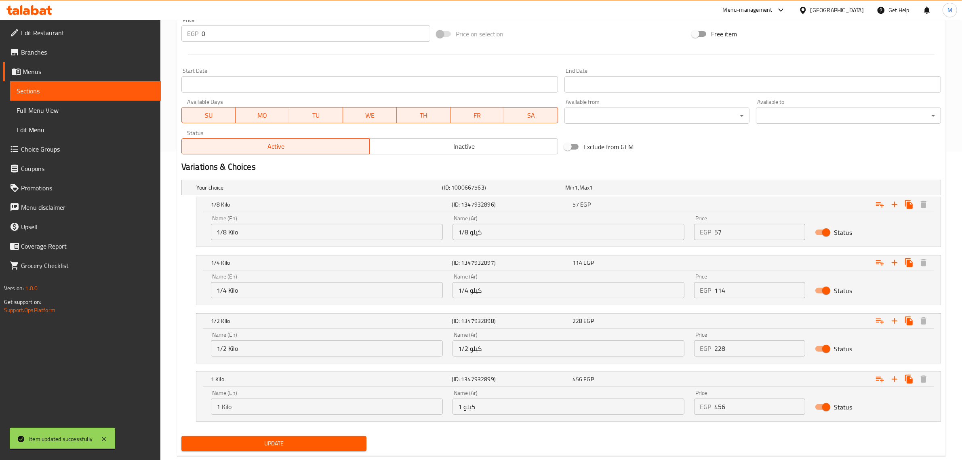
click at [435, 438] on div "Update" at bounding box center [561, 443] width 766 height 21
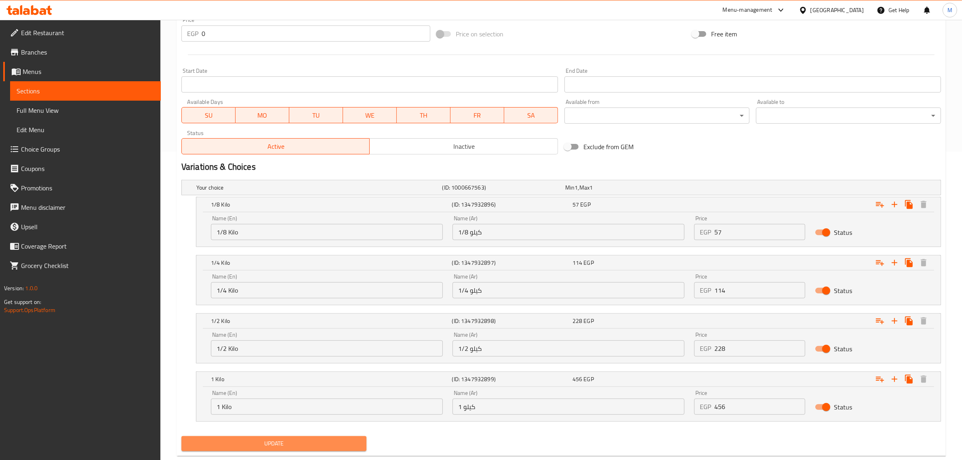
click at [335, 442] on span "Update" at bounding box center [274, 443] width 172 height 10
click at [347, 438] on span "Update" at bounding box center [274, 443] width 172 height 10
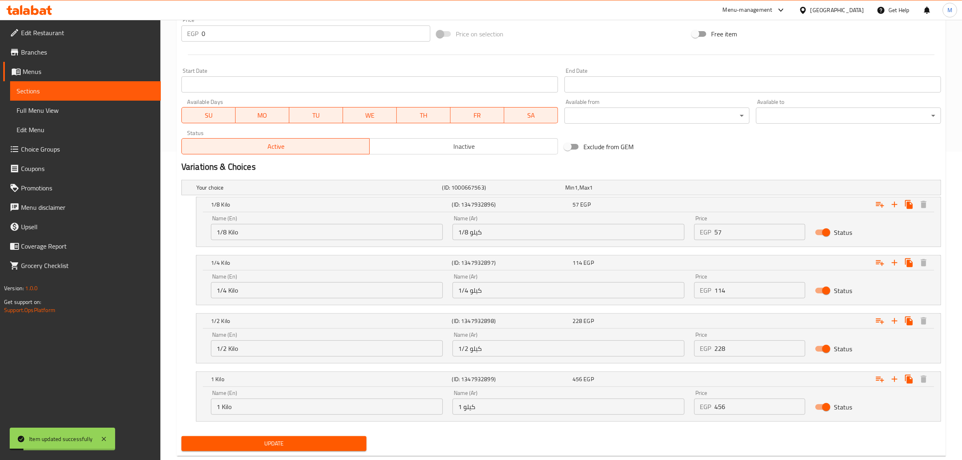
drag, startPoint x: 395, startPoint y: 458, endPoint x: 386, endPoint y: 448, distance: 13.5
click at [386, 448] on div "Update" at bounding box center [561, 443] width 766 height 21
drag, startPoint x: 387, startPoint y: 447, endPoint x: 389, endPoint y: 453, distance: 6.4
drag, startPoint x: 389, startPoint y: 453, endPoint x: 375, endPoint y: 451, distance: 14.2
click at [375, 451] on div "Update" at bounding box center [561, 443] width 766 height 21
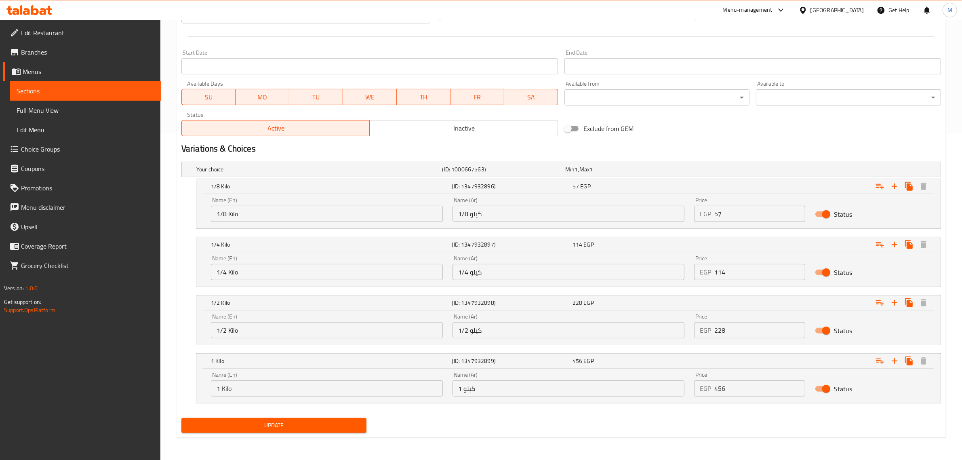
scroll to position [327, 0]
click at [386, 437] on div "Update Jelly Fruit Rings Mix With Sugar Change Image Size: 1200 x 800 px / Imag…" at bounding box center [561, 94] width 769 height 686
click at [345, 429] on span "Update" at bounding box center [274, 425] width 172 height 10
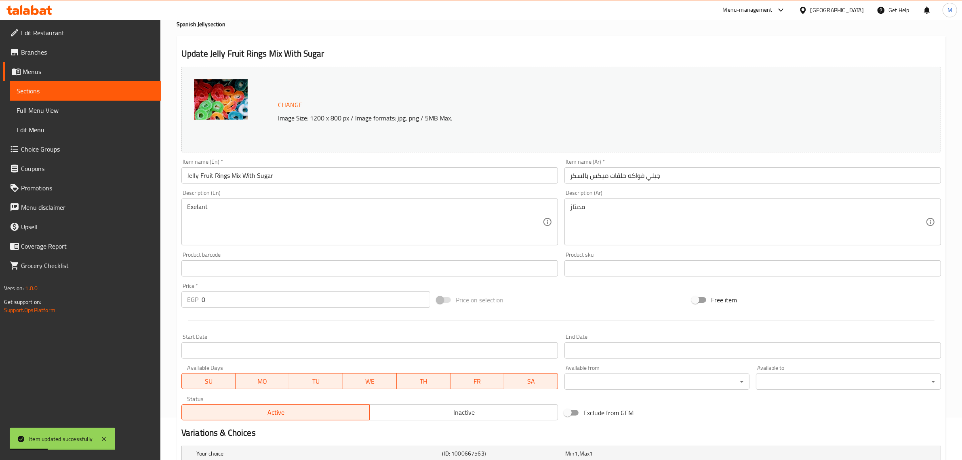
scroll to position [0, 0]
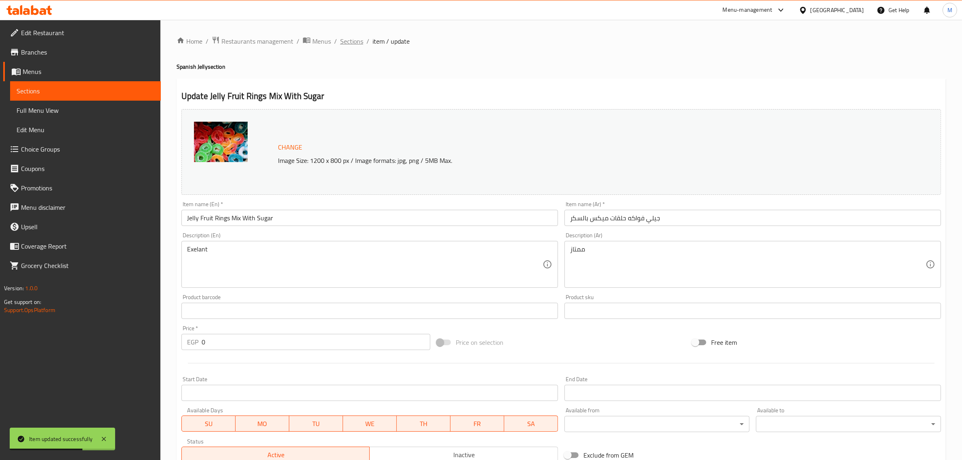
click at [356, 41] on span "Sections" at bounding box center [351, 41] width 23 height 10
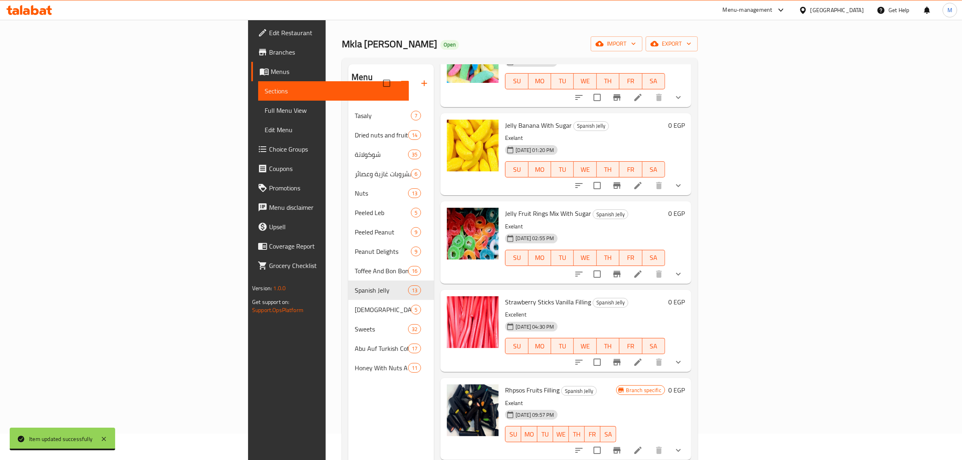
scroll to position [51, 0]
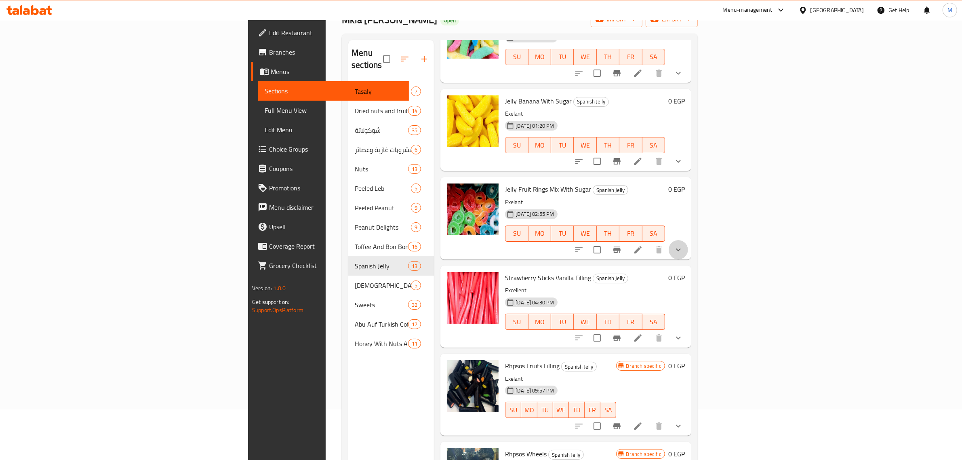
click at [688, 240] on button "show more" at bounding box center [678, 249] width 19 height 19
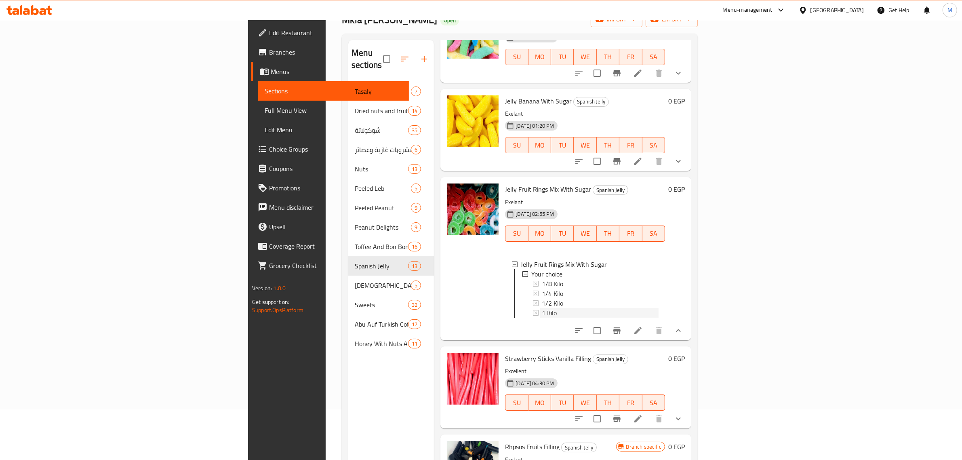
click at [542, 308] on div "1 Kilo" at bounding box center [600, 313] width 117 height 10
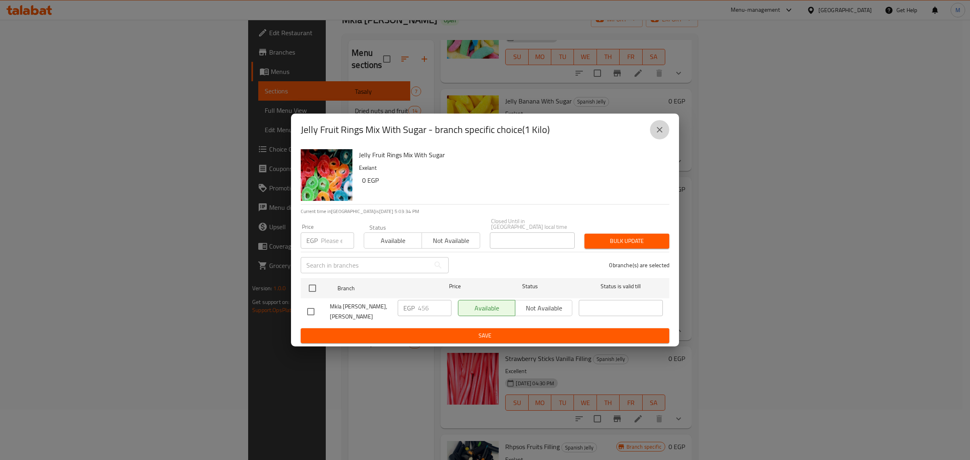
click at [659, 135] on icon "close" at bounding box center [660, 130] width 10 height 10
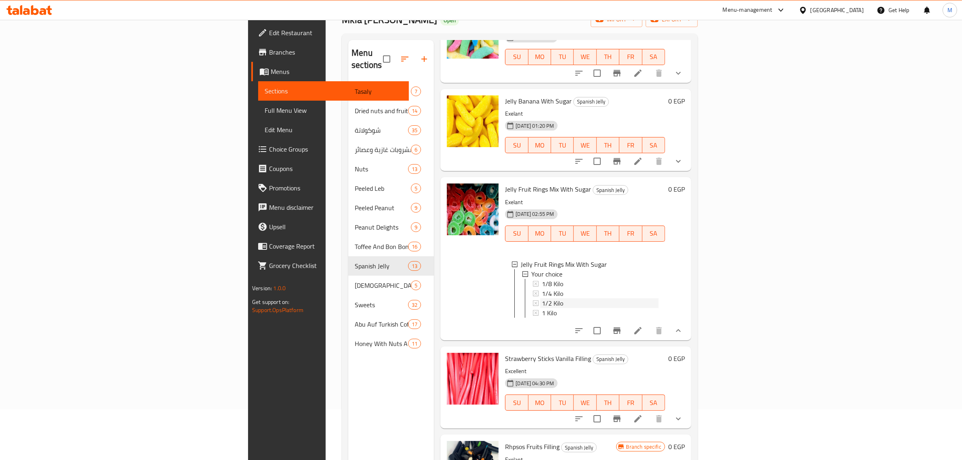
click at [542, 298] on div "1/2 Kilo" at bounding box center [600, 303] width 117 height 10
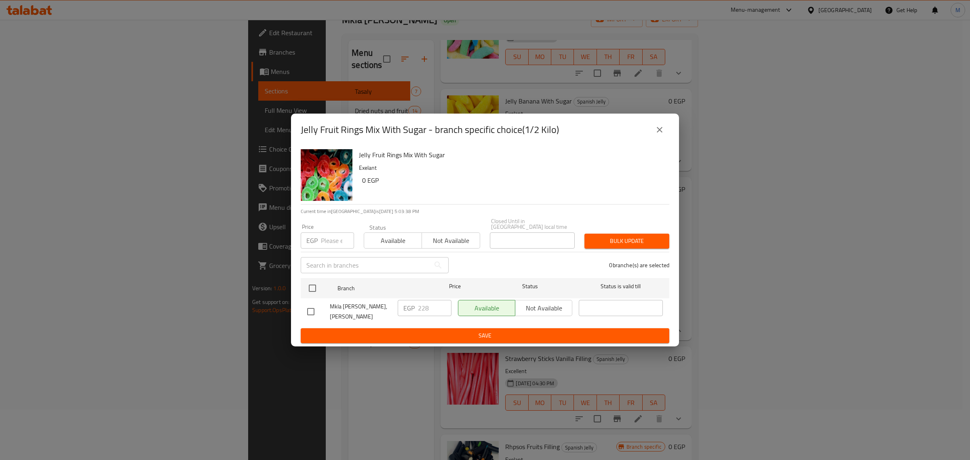
click at [663, 134] on icon "close" at bounding box center [660, 130] width 10 height 10
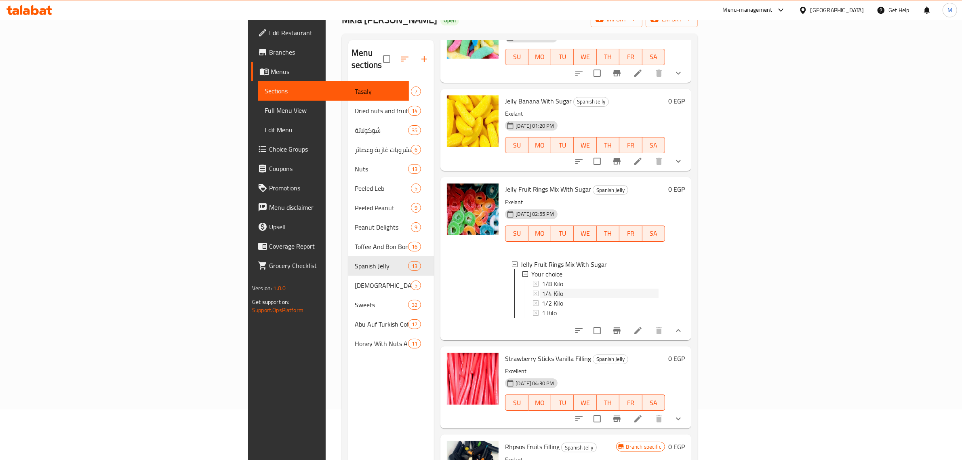
click at [542, 289] on div "1/4 Kilo" at bounding box center [600, 294] width 117 height 10
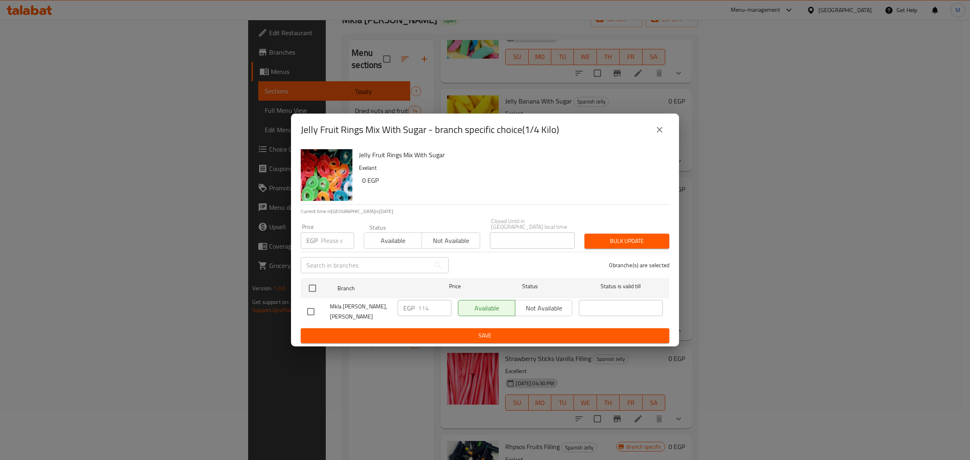
click at [655, 132] on icon "close" at bounding box center [660, 130] width 10 height 10
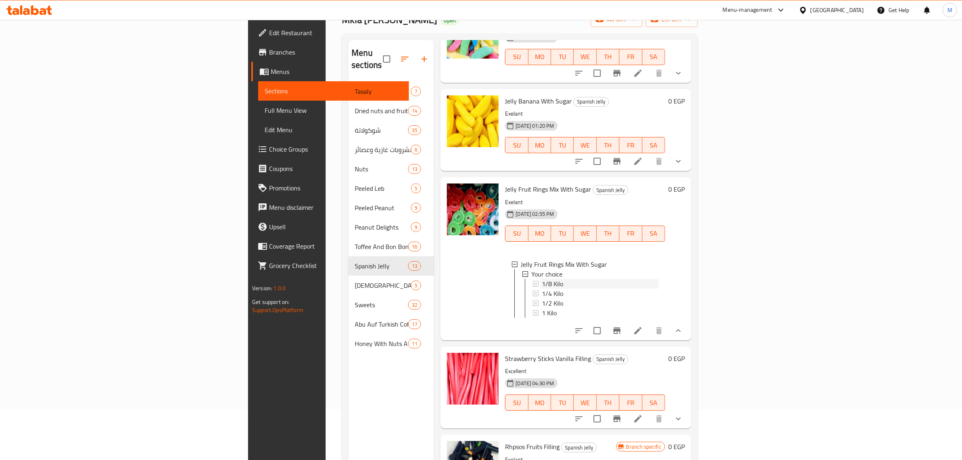
click at [542, 279] on div "1/8 Kilo" at bounding box center [600, 284] width 117 height 10
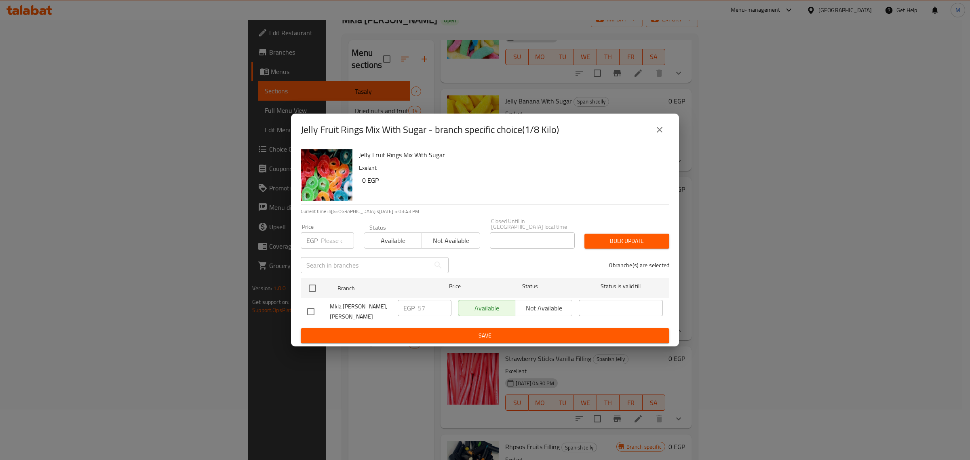
click at [661, 135] on icon "close" at bounding box center [660, 130] width 10 height 10
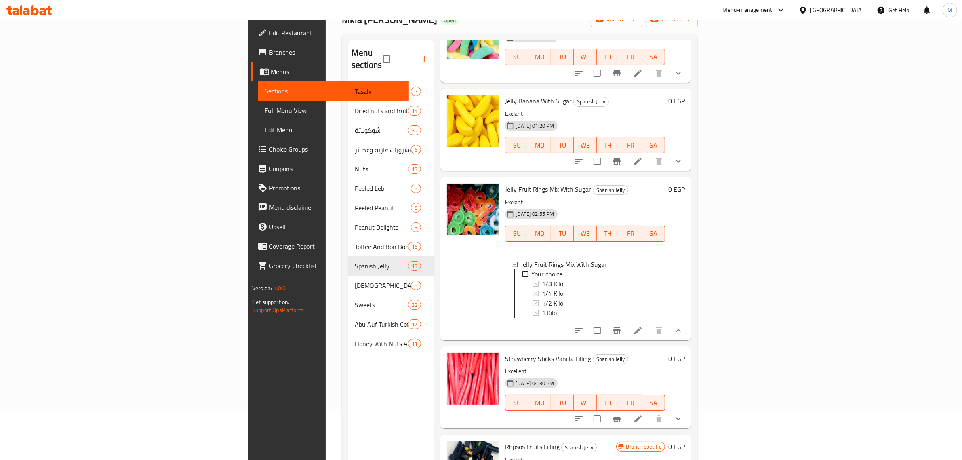
scroll to position [1, 0]
click at [645, 350] on div "Strawberry Sticks Vanilla Filling Spanish Jelly Excellent 07-04-2025 04:30 PM S…" at bounding box center [585, 388] width 166 height 76
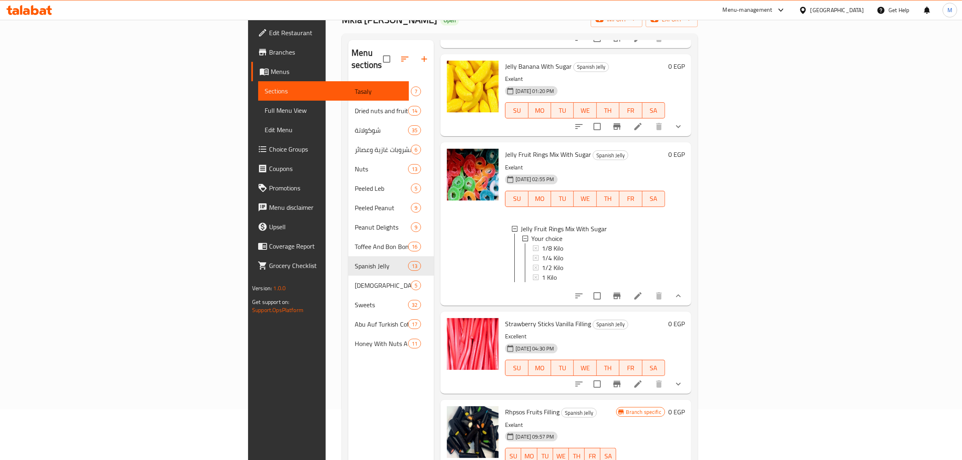
scroll to position [795, 0]
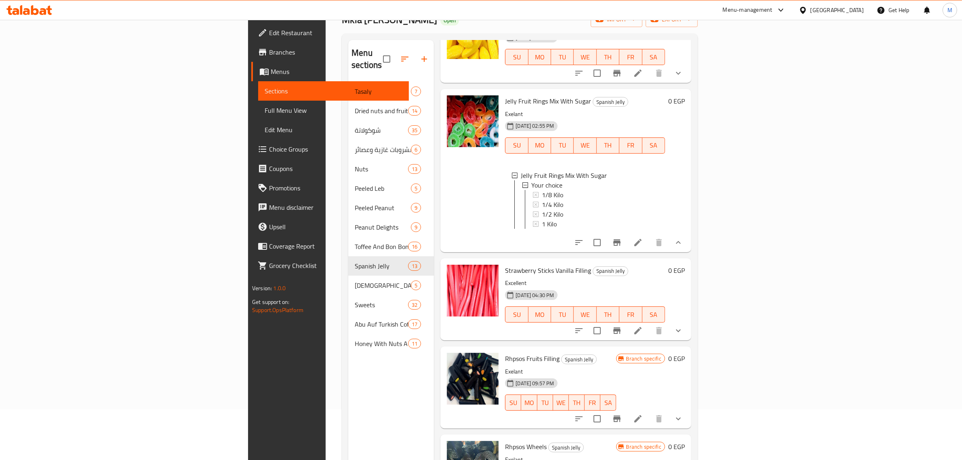
click at [505, 264] on span "Strawberry Sticks Vanilla Filling" at bounding box center [548, 270] width 86 height 12
copy h6 "Strawberry Sticks Vanilla Filling"
click at [642, 327] on icon at bounding box center [637, 330] width 7 height 7
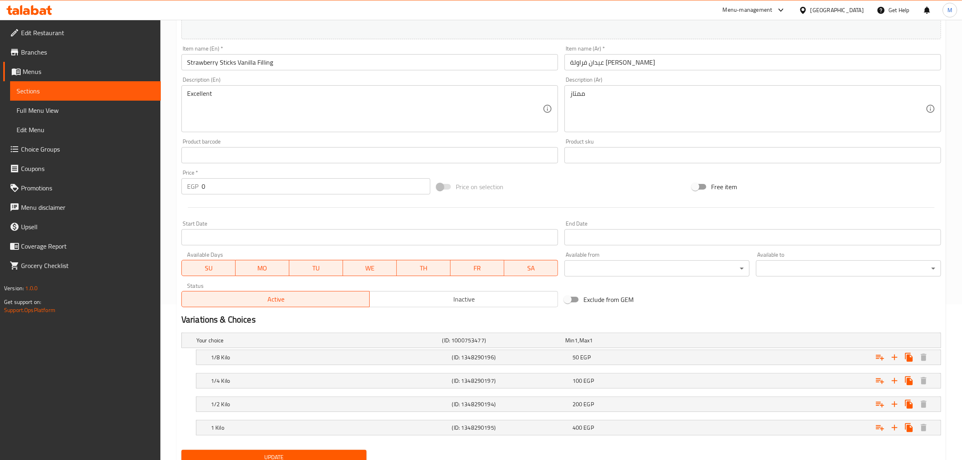
scroll to position [138, 0]
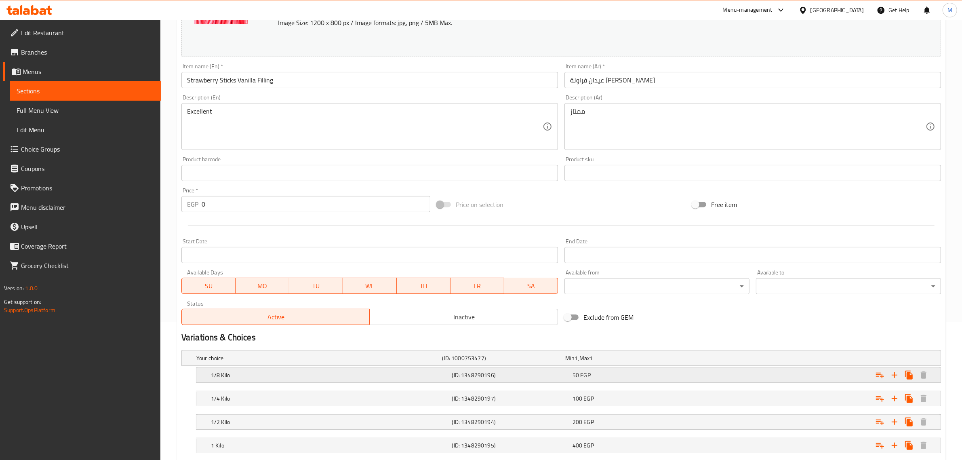
click at [669, 377] on div "50 EGP" at bounding box center [631, 375] width 117 height 8
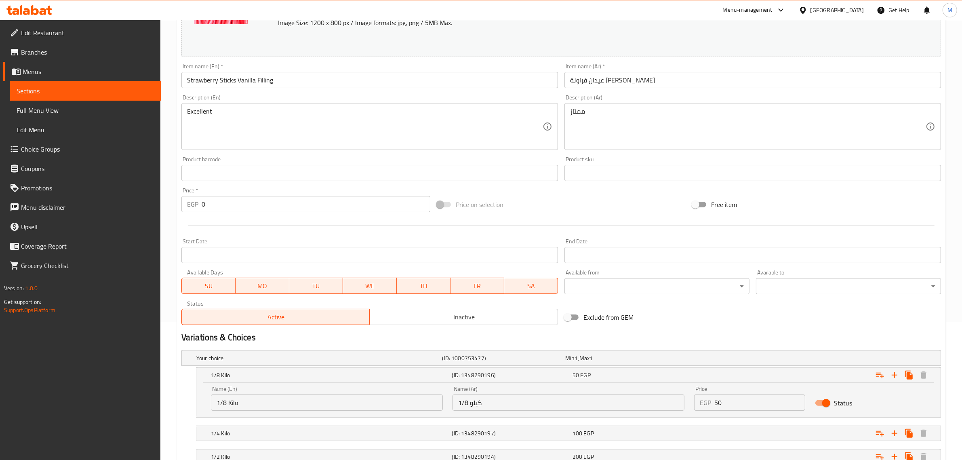
click at [710, 404] on div "EGP 50 Price" at bounding box center [749, 402] width 111 height 16
type input "57"
click at [719, 431] on div "Expand" at bounding box center [811, 433] width 241 height 18
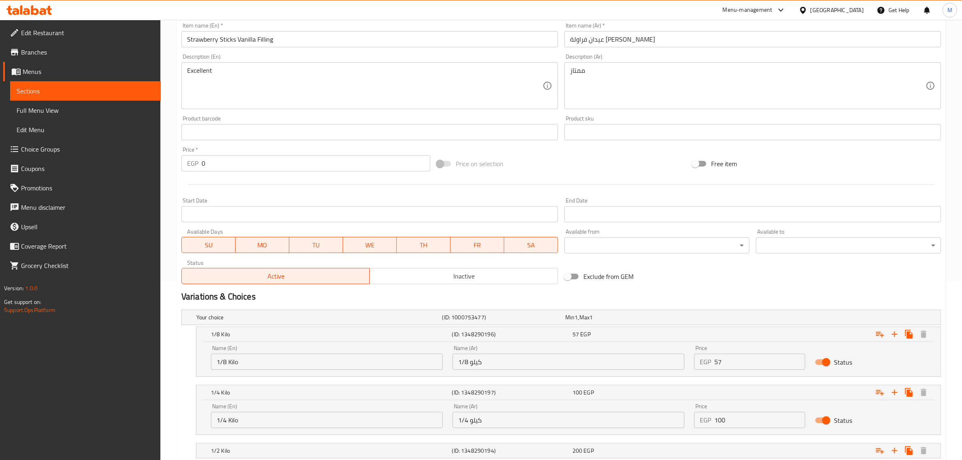
scroll to position [258, 0]
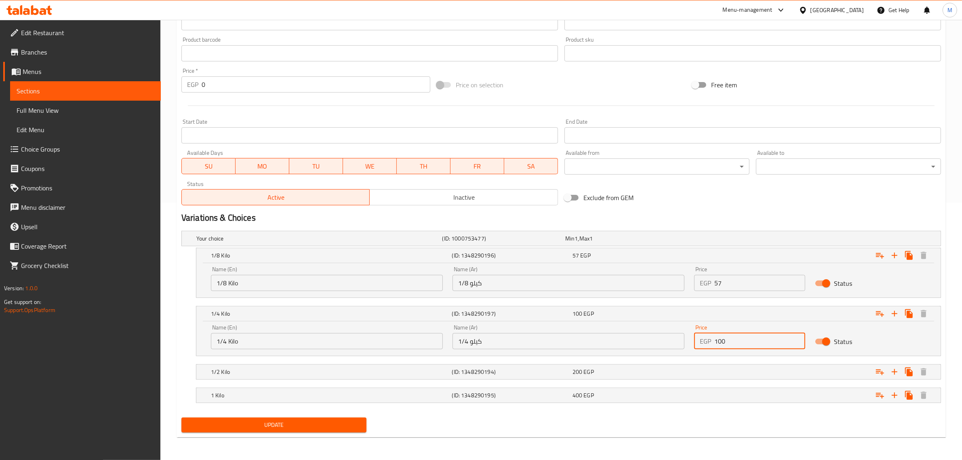
drag, startPoint x: 735, startPoint y: 346, endPoint x: 706, endPoint y: 346, distance: 28.7
click at [706, 346] on div "EGP 100 Price" at bounding box center [749, 341] width 111 height 16
type input "114"
click at [730, 369] on div "Expand" at bounding box center [811, 372] width 241 height 18
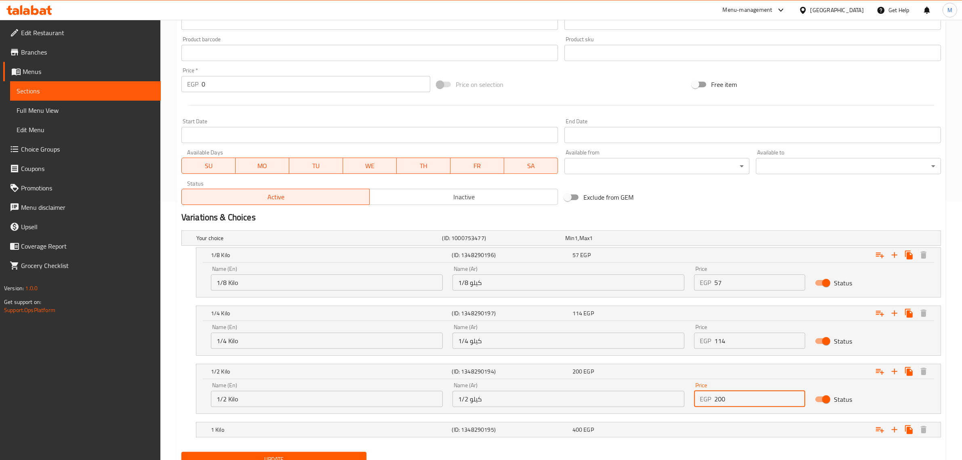
drag, startPoint x: 699, startPoint y: 406, endPoint x: 693, endPoint y: 406, distance: 5.7
click at [693, 406] on div "Price EGP 200 Price" at bounding box center [749, 394] width 121 height 34
type input "228"
click at [716, 425] on div "Expand" at bounding box center [811, 430] width 241 height 18
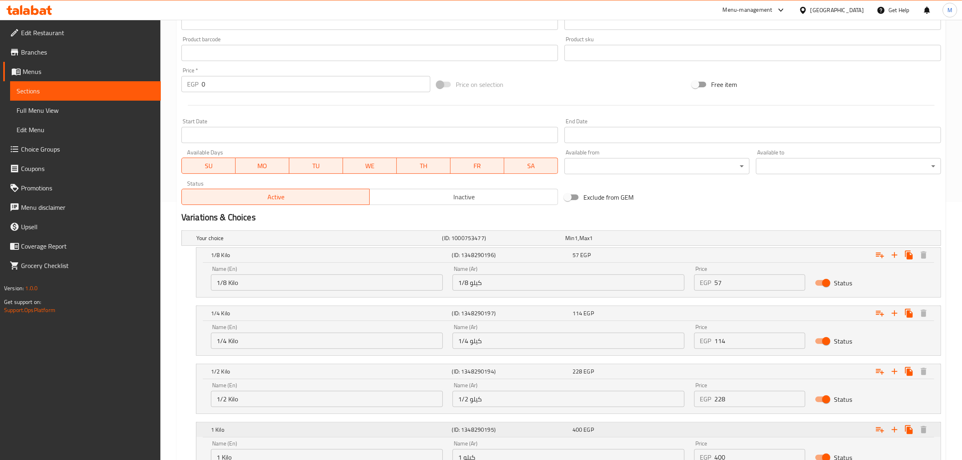
scroll to position [308, 0]
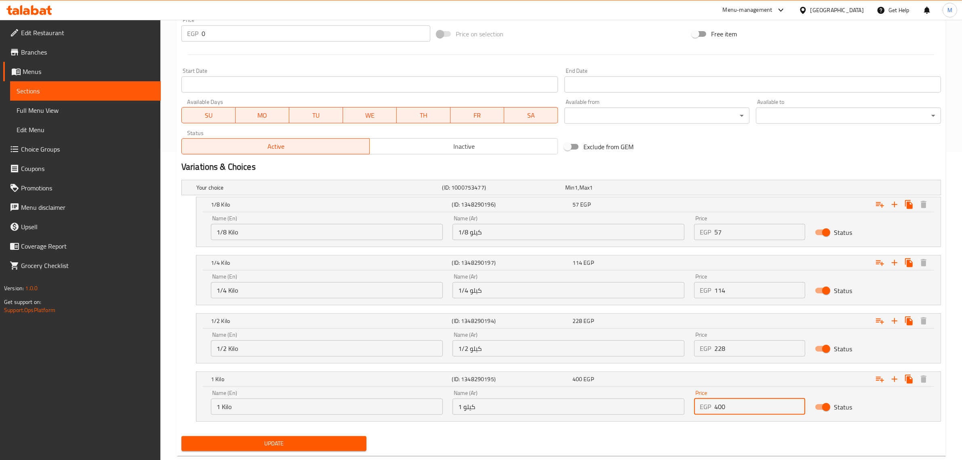
drag, startPoint x: 735, startPoint y: 409, endPoint x: 708, endPoint y: 417, distance: 27.9
click at [708, 417] on div "Price EGP 400 Price" at bounding box center [749, 402] width 121 height 34
type input "456"
click at [706, 421] on div "Name (En) 1 Kilo Name (En) Name (Ar) 1 كيلو Name (Ar) Price EGP 456 Price Status" at bounding box center [568, 404] width 744 height 34
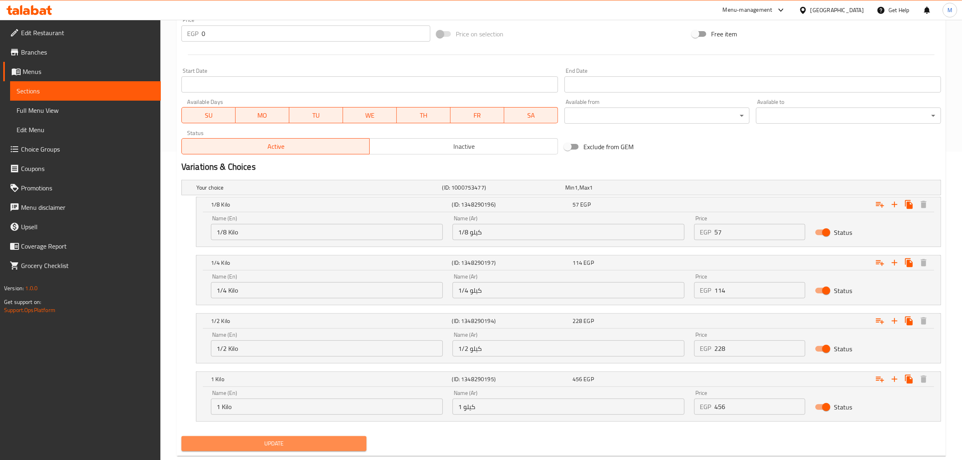
click at [309, 442] on span "Update" at bounding box center [274, 443] width 172 height 10
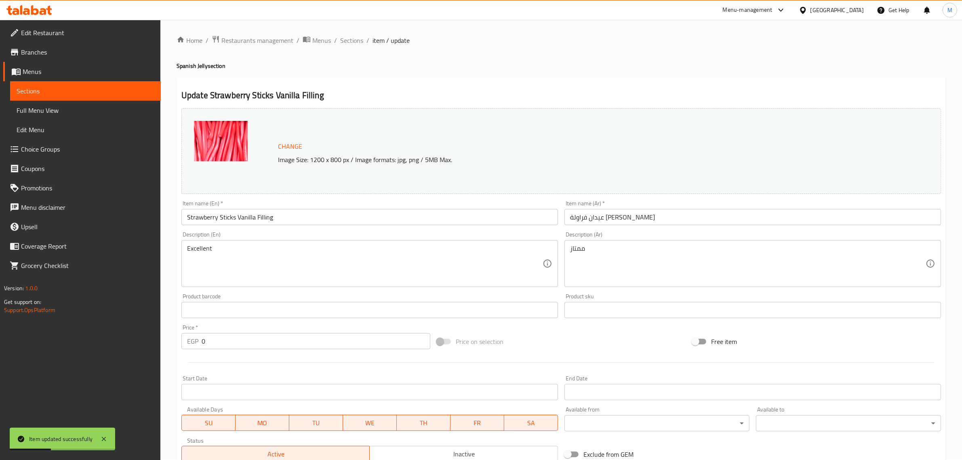
scroll to position [0, 0]
click at [352, 42] on span "Sections" at bounding box center [351, 41] width 23 height 10
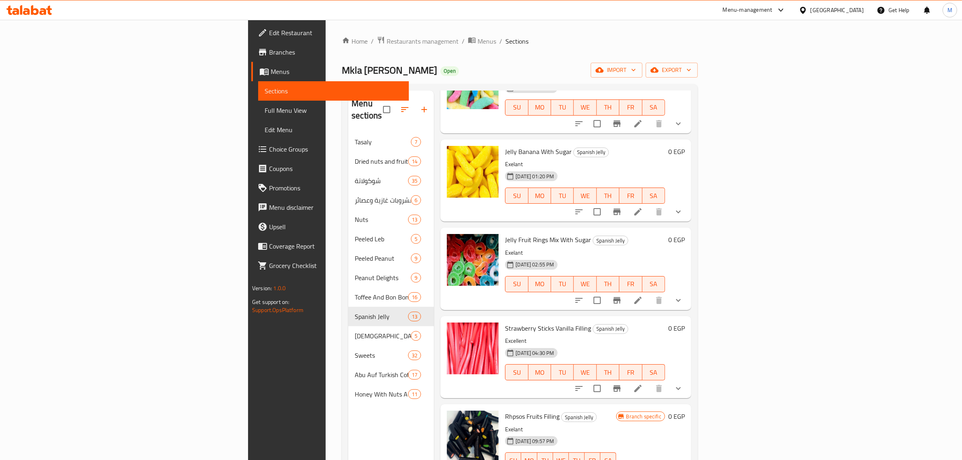
scroll to position [114, 0]
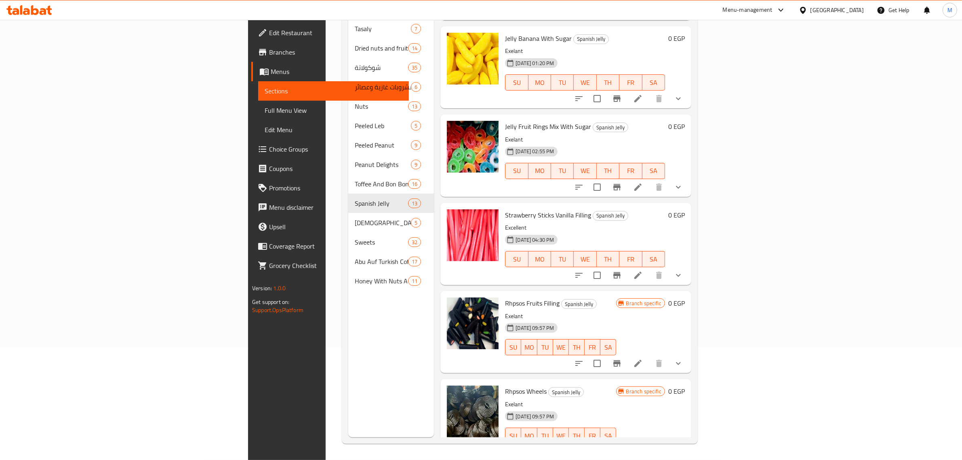
click at [505, 297] on span "Rhpsos Fruits Filling" at bounding box center [532, 303] width 55 height 12
copy h6 "Rhpsos Fruits Filling"
click at [621, 360] on icon "Branch-specific-item" at bounding box center [616, 363] width 7 height 6
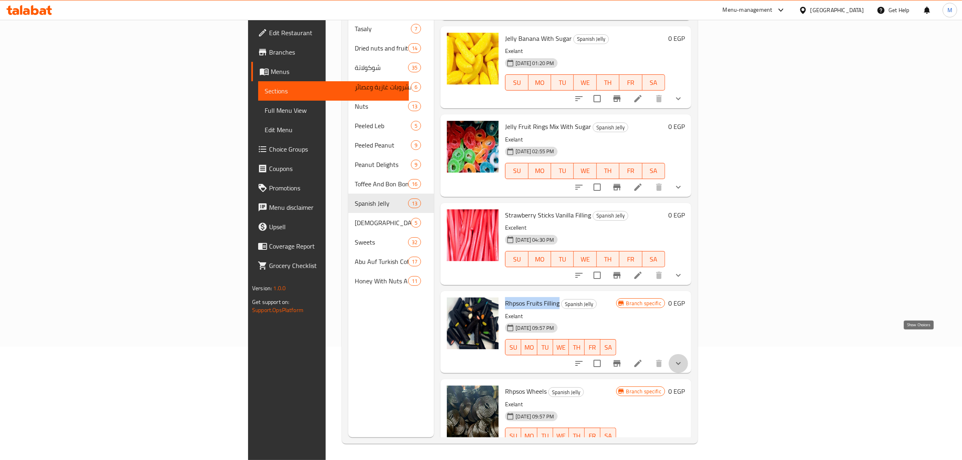
click at [683, 358] on icon "show more" at bounding box center [679, 363] width 10 height 10
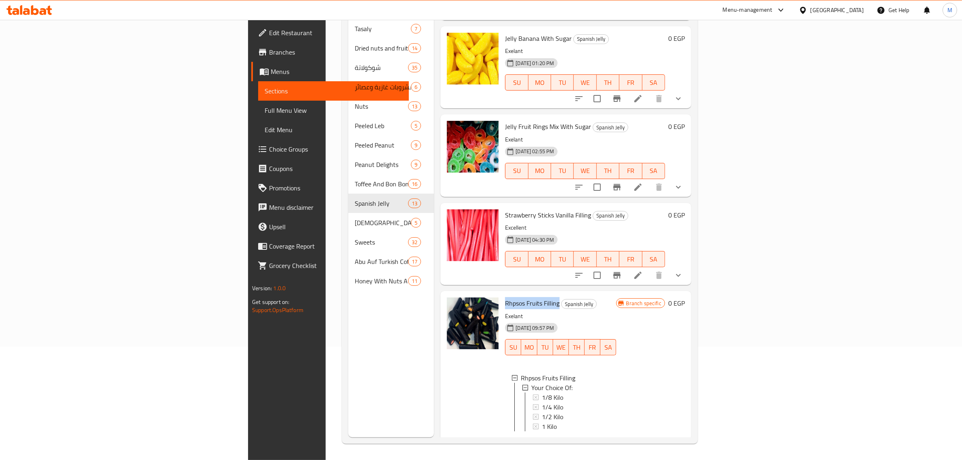
scroll to position [1, 0]
click at [542, 392] on span "1/8 Kilo" at bounding box center [552, 397] width 21 height 10
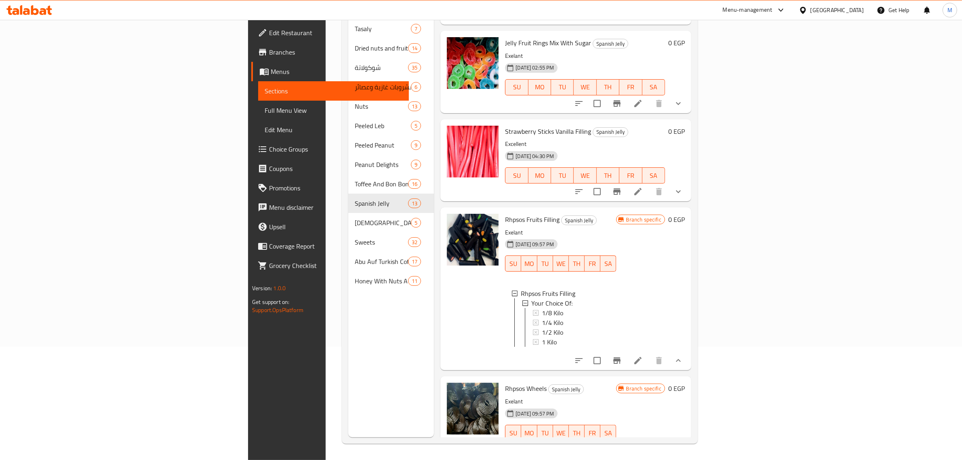
scroll to position [795, 0]
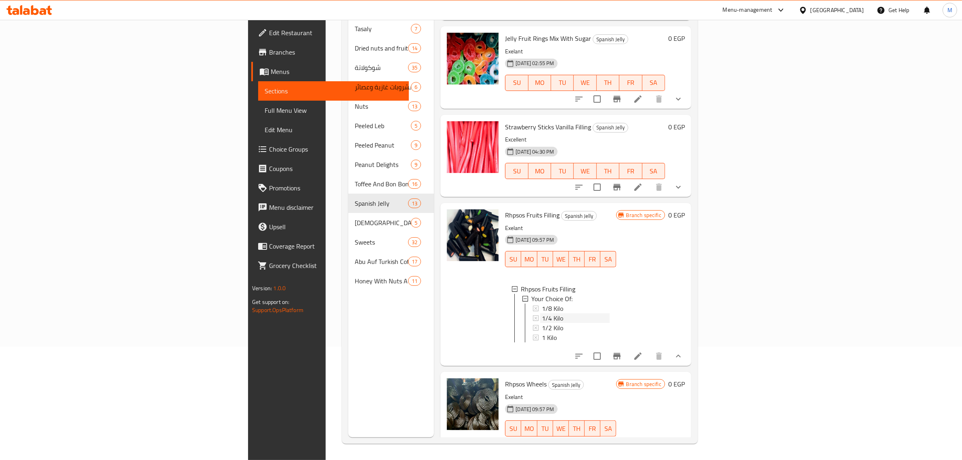
click at [542, 313] on div "1/4 Kilo" at bounding box center [575, 318] width 67 height 10
click at [542, 323] on div "1/2 Kilo" at bounding box center [575, 328] width 67 height 10
click at [542, 333] on div "1 Kilo" at bounding box center [575, 338] width 67 height 10
click at [643, 351] on icon at bounding box center [638, 356] width 10 height 10
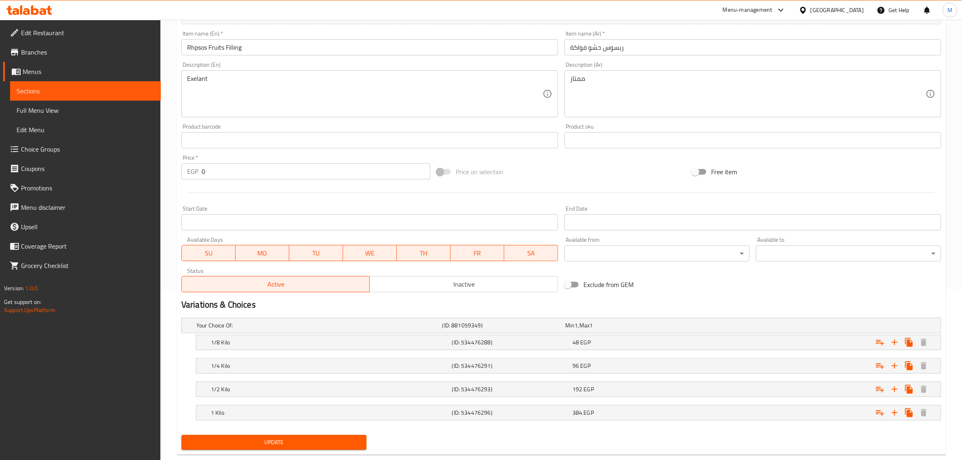
scroll to position [188, 0]
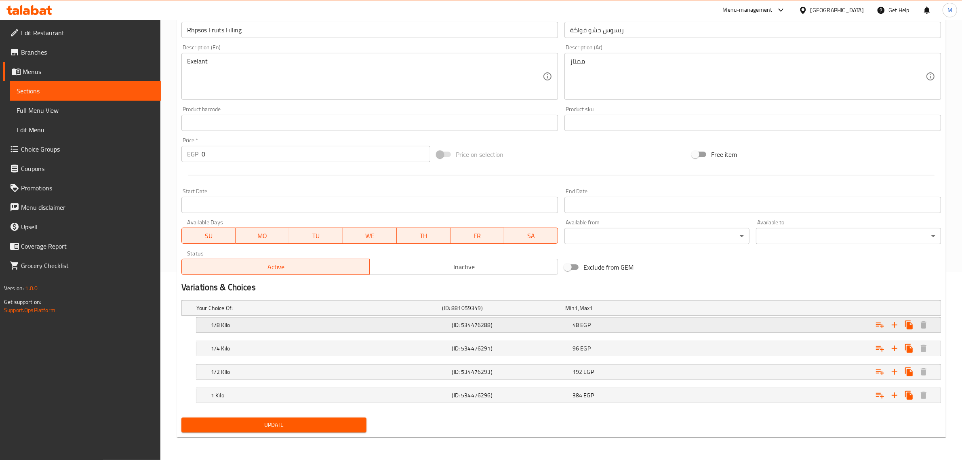
click at [657, 327] on div "48 EGP" at bounding box center [631, 325] width 117 height 8
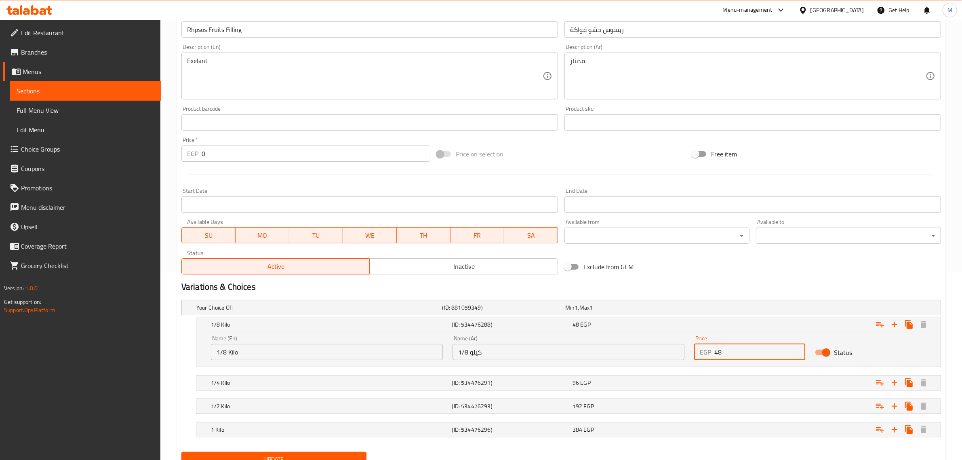
drag, startPoint x: 727, startPoint y: 351, endPoint x: 686, endPoint y: 354, distance: 40.5
click at [686, 354] on div "Name (En) 1/8 Kilo Name (En) Name (Ar) 1/8 كيلو Name (Ar) Price EGP 48 Price St…" at bounding box center [568, 348] width 725 height 34
type input "57"
click at [726, 381] on div "Expand" at bounding box center [811, 383] width 241 height 18
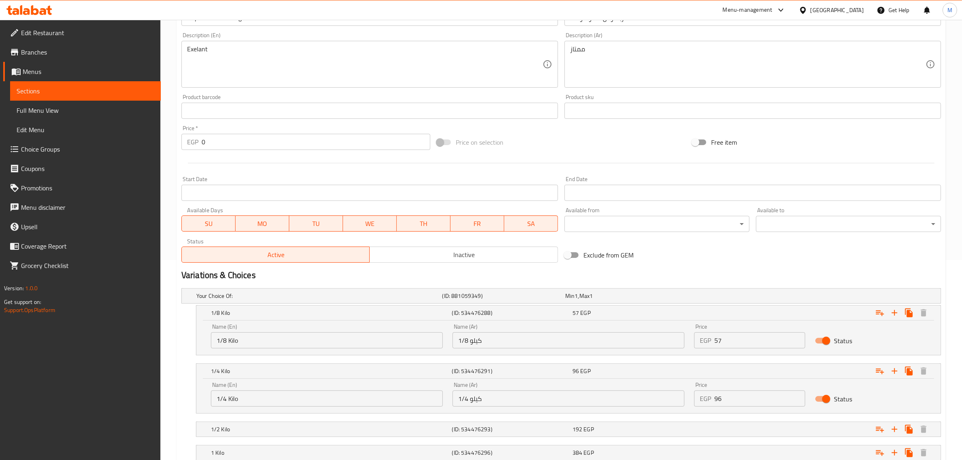
scroll to position [239, 0]
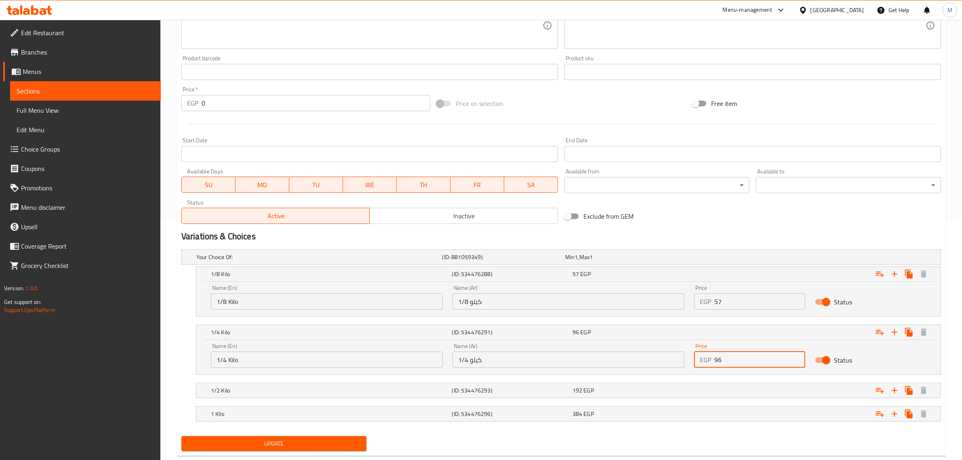
drag, startPoint x: 726, startPoint y: 358, endPoint x: 687, endPoint y: 360, distance: 39.2
click at [687, 360] on div "Name (En) 1/4 Kilo Name (En) Name (Ar) 1/4 كيلو Name (Ar) Price EGP 96 Price St…" at bounding box center [568, 355] width 725 height 34
type input "114"
click at [729, 385] on div "Expand" at bounding box center [811, 390] width 241 height 18
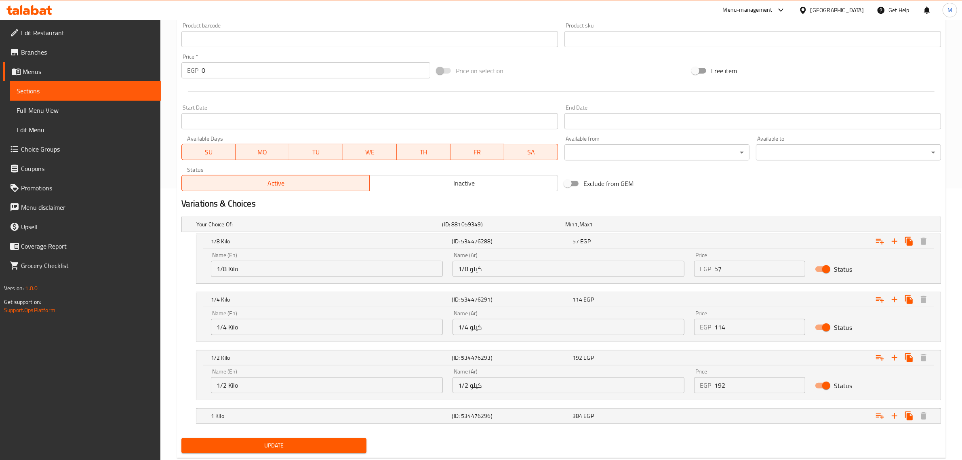
scroll to position [289, 0]
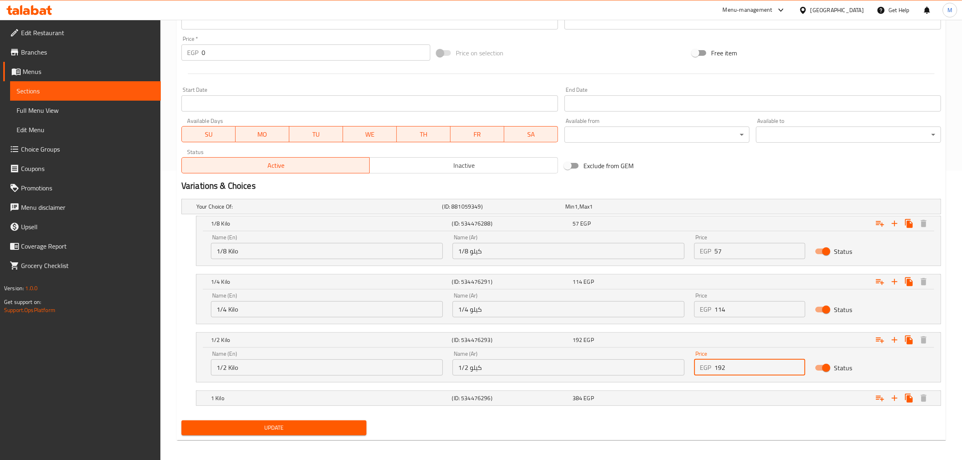
drag, startPoint x: 729, startPoint y: 372, endPoint x: 701, endPoint y: 372, distance: 27.5
click at [701, 372] on div "EGP 192 Price" at bounding box center [749, 367] width 111 height 16
type input "228"
click at [720, 398] on div "Expand" at bounding box center [811, 398] width 241 height 18
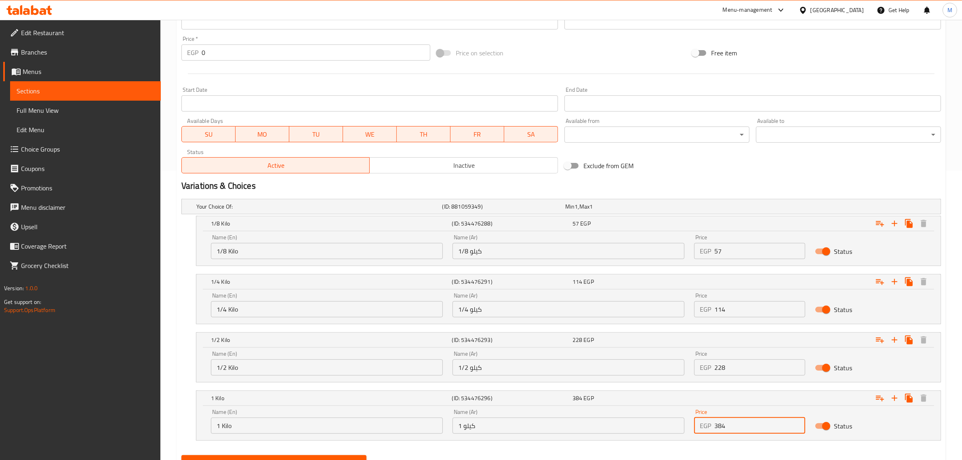
drag, startPoint x: 731, startPoint y: 427, endPoint x: 712, endPoint y: 427, distance: 19.4
click at [712, 427] on div "EGP 384 Price" at bounding box center [749, 425] width 111 height 16
type input "456"
click at [712, 181] on h2 "Variations & Choices" at bounding box center [561, 186] width 760 height 12
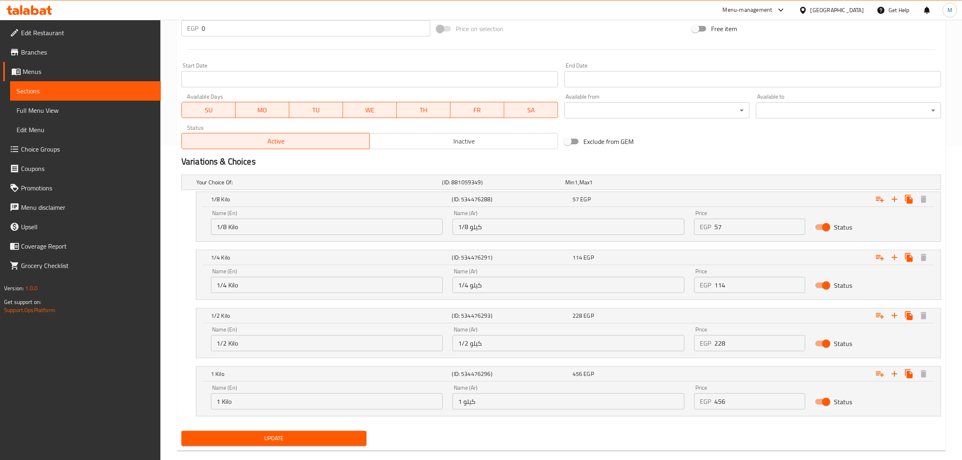
scroll to position [327, 0]
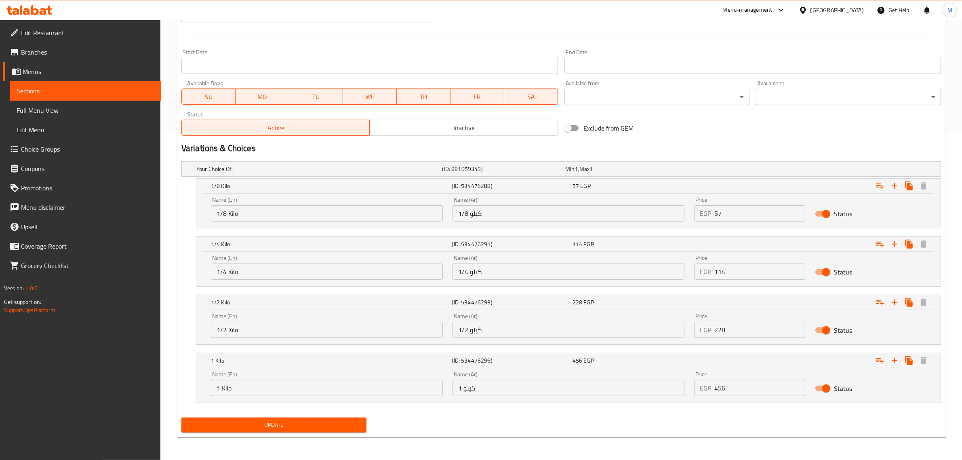
click at [333, 426] on span "Update" at bounding box center [274, 425] width 172 height 10
click at [441, 411] on div "Your Choice Of: (ID: 881059349) Min 1 , Max 1 Name (En) Your Choice Of: Name (E…" at bounding box center [561, 286] width 766 height 256
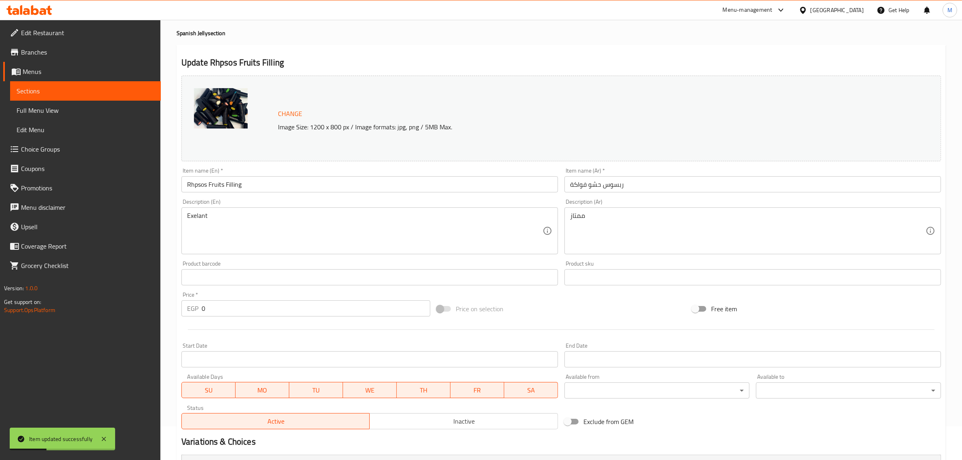
scroll to position [0, 0]
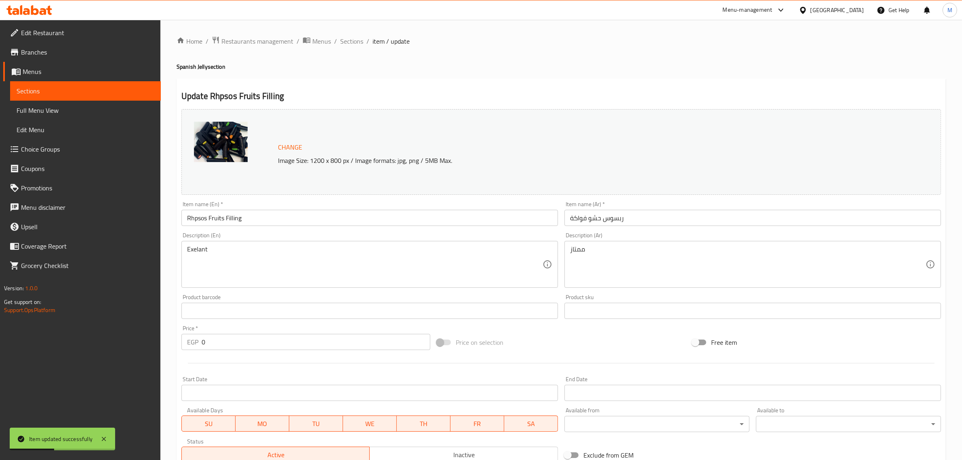
click at [356, 72] on div "Home / Restaurants management / Menus / Sections / item / update Spanish Jelly …" at bounding box center [561, 403] width 769 height 735
click at [347, 36] on span "Sections" at bounding box center [351, 41] width 23 height 10
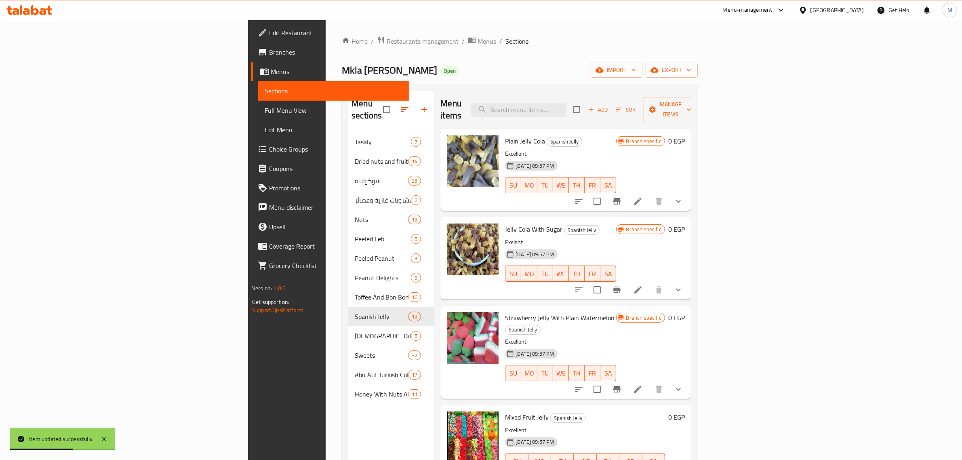
click at [616, 223] on h6 "Jelly Cola With Sugar Spanish Jelly" at bounding box center [560, 228] width 111 height 11
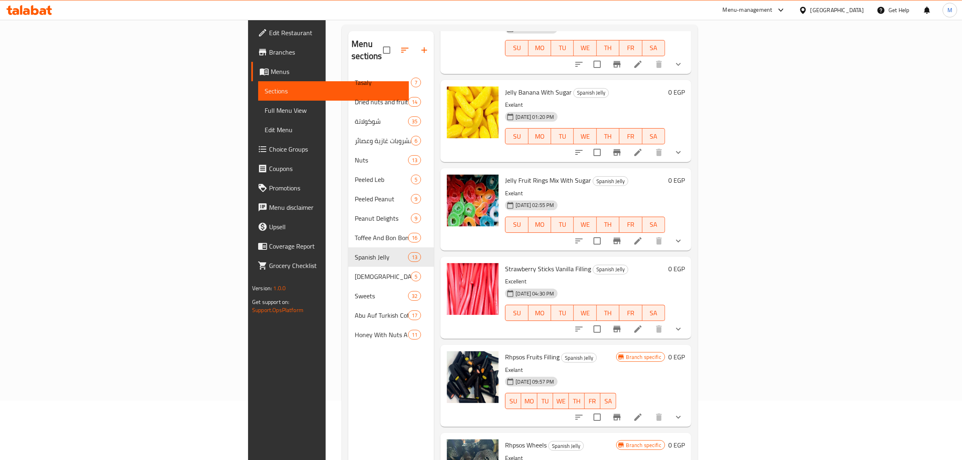
scroll to position [114, 0]
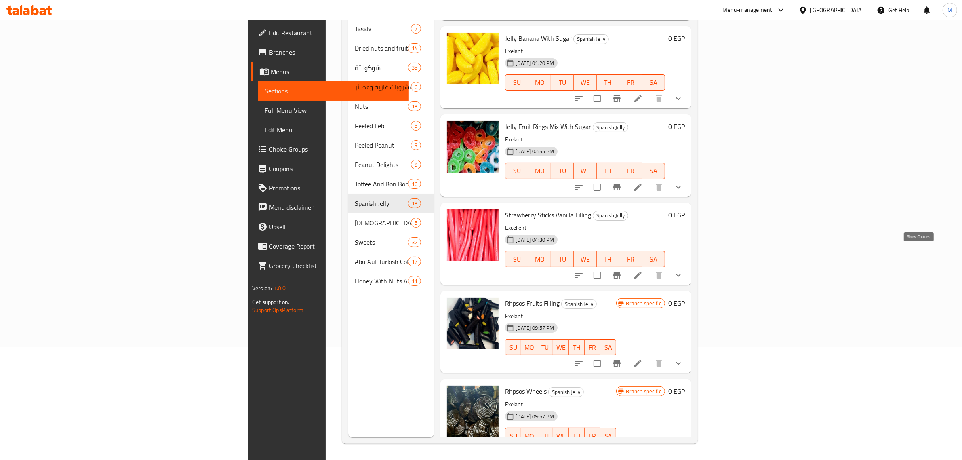
click at [683, 270] on icon "show more" at bounding box center [679, 275] width 10 height 10
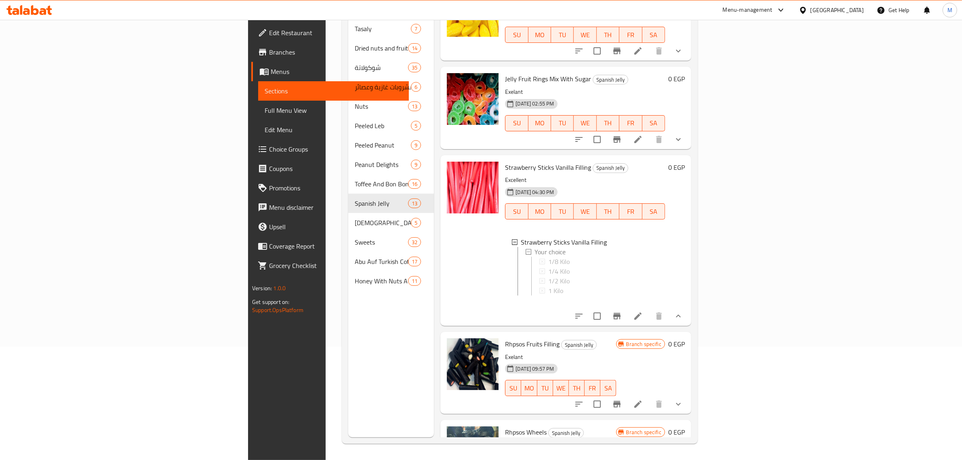
scroll to position [795, 0]
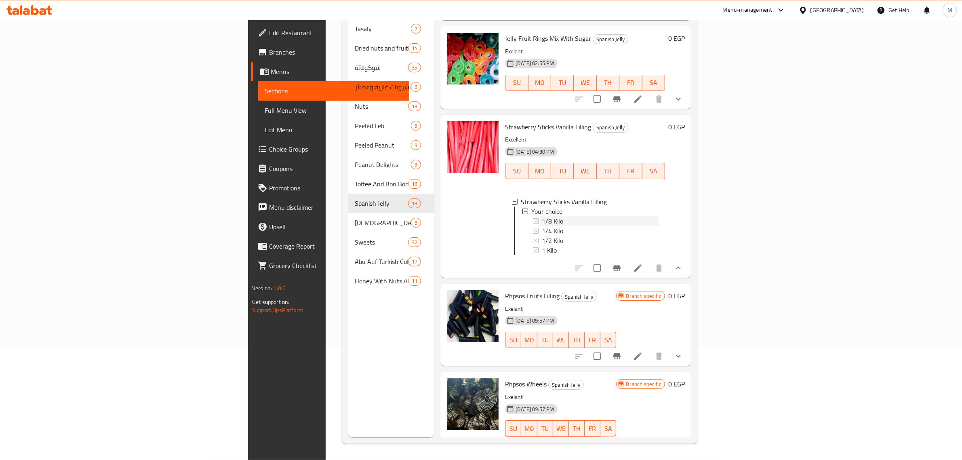
click at [542, 216] on span "1/8 Kilo" at bounding box center [552, 221] width 21 height 10
click at [542, 226] on span "1/4 Kilo" at bounding box center [552, 231] width 21 height 10
click at [542, 236] on div "1/2 Kilo" at bounding box center [600, 241] width 117 height 10
click at [542, 245] on span "1 Kilo" at bounding box center [549, 250] width 15 height 10
click at [505, 378] on span "Rhpsos Wheels" at bounding box center [526, 384] width 42 height 12
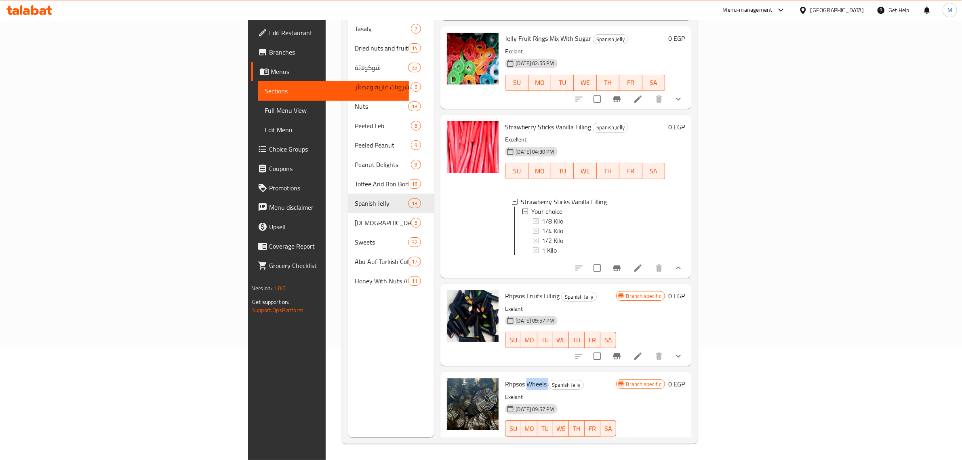
click at [505, 378] on span "Rhpsos Wheels" at bounding box center [526, 384] width 42 height 12
copy h6 "Rhpsos Wheels"
click at [643, 440] on icon at bounding box center [638, 445] width 10 height 10
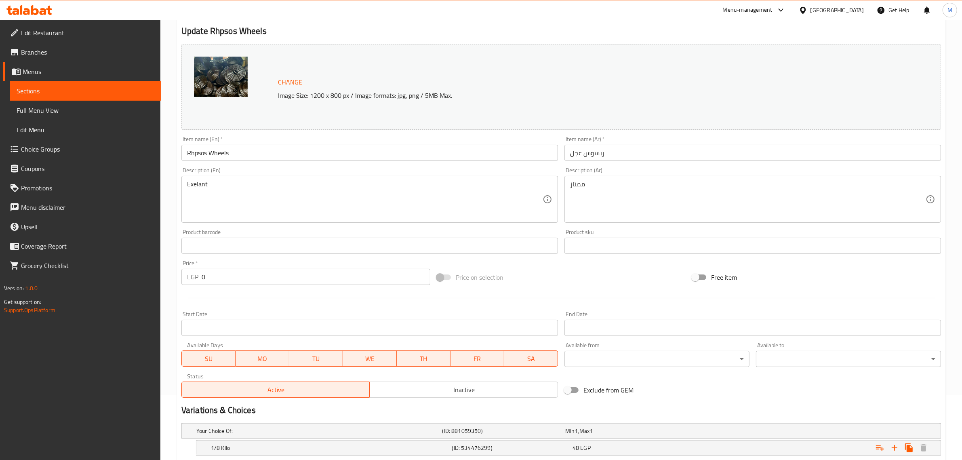
scroll to position [188, 0]
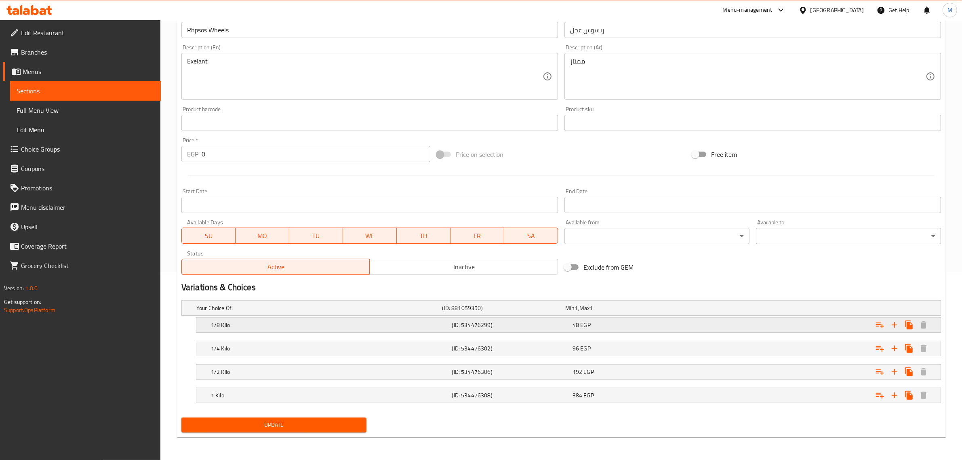
click at [652, 324] on div "48 EGP" at bounding box center [631, 325] width 117 height 8
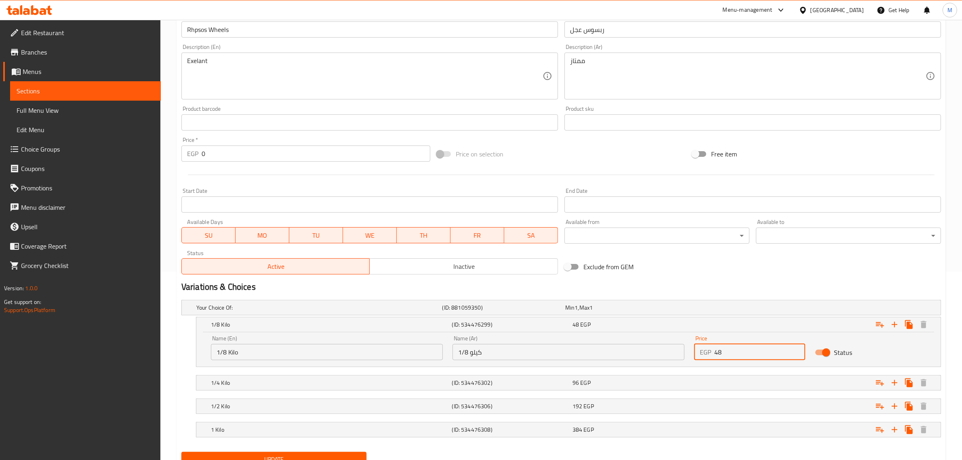
drag, startPoint x: 727, startPoint y: 356, endPoint x: 705, endPoint y: 354, distance: 21.5
click at [705, 354] on div "EGP 48 Price" at bounding box center [749, 352] width 111 height 16
type input "57"
click at [737, 380] on div "Expand" at bounding box center [811, 383] width 241 height 18
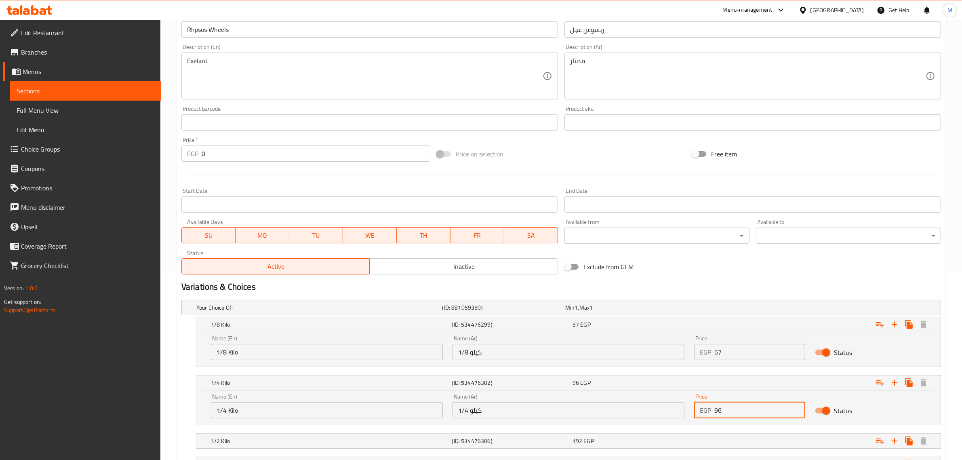
drag, startPoint x: 744, startPoint y: 407, endPoint x: 704, endPoint y: 415, distance: 41.1
click at [704, 415] on div "EGP 96 Price" at bounding box center [749, 410] width 111 height 16
type input "114"
click at [747, 292] on h2 "Variations & Choices" at bounding box center [561, 287] width 760 height 12
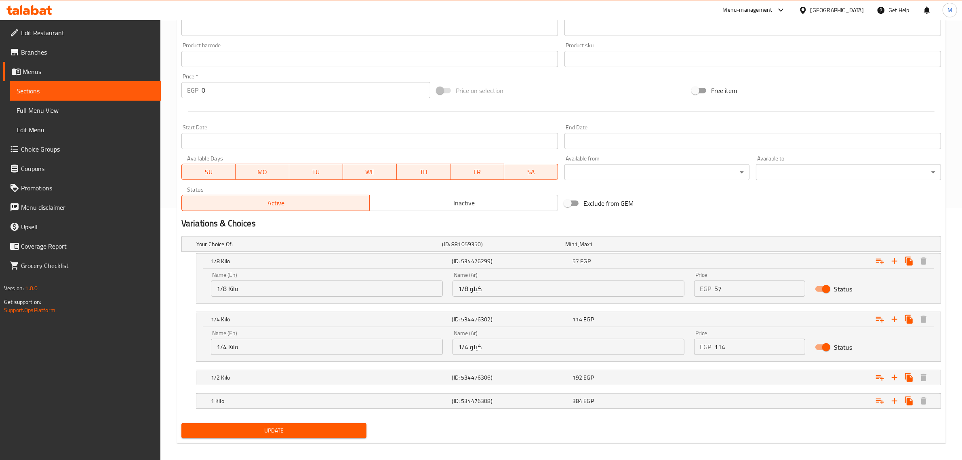
scroll to position [258, 0]
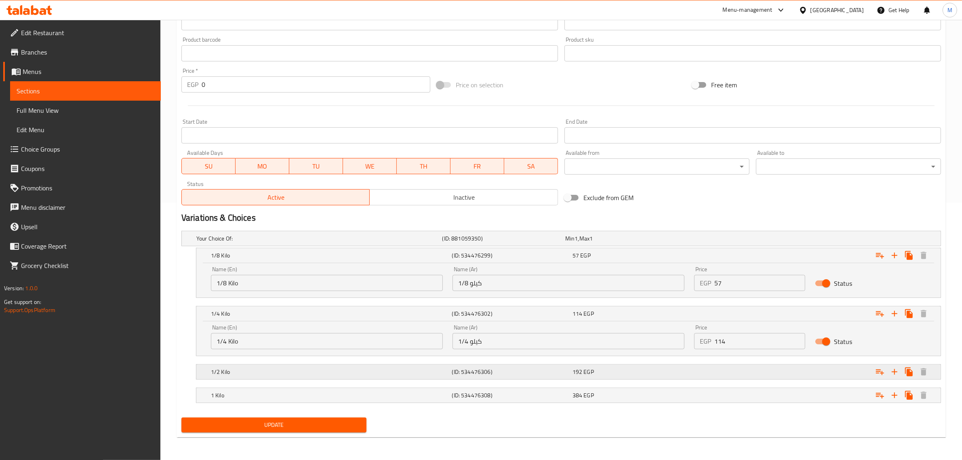
click at [729, 374] on div "Expand" at bounding box center [811, 372] width 241 height 18
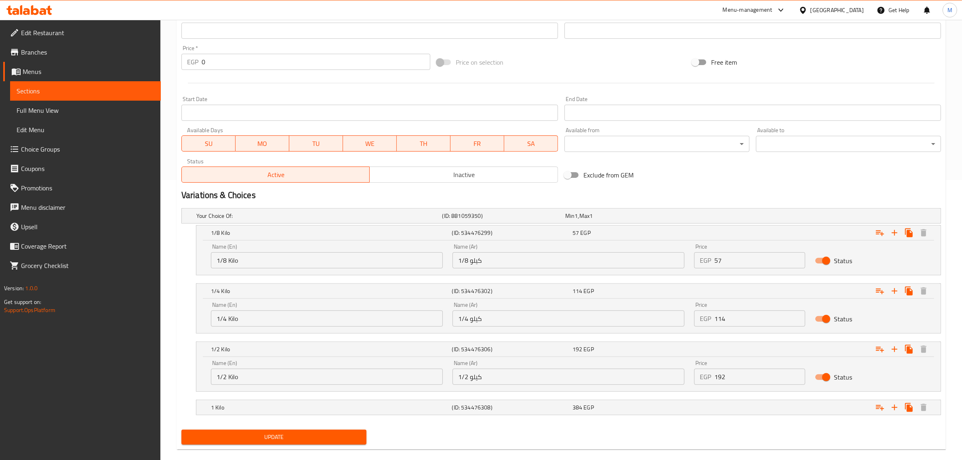
scroll to position [292, 0]
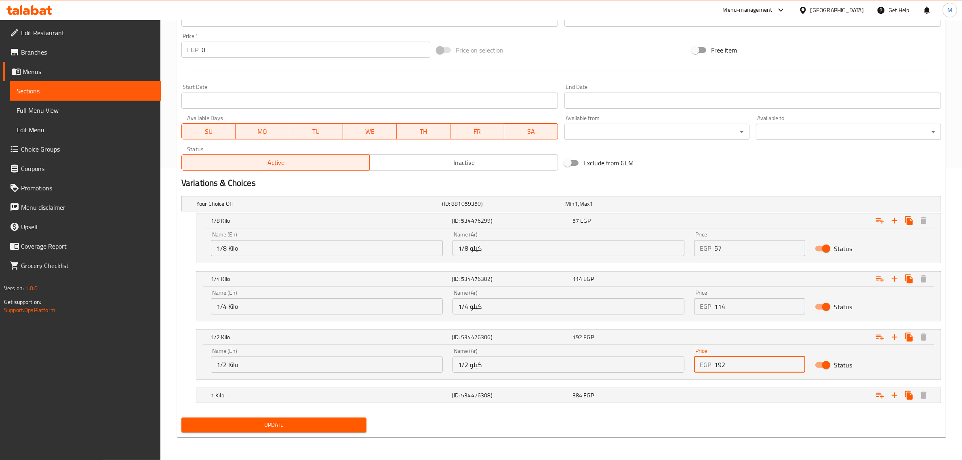
drag, startPoint x: 726, startPoint y: 364, endPoint x: 704, endPoint y: 371, distance: 22.8
click at [704, 371] on div "EGP 192 Price" at bounding box center [749, 364] width 111 height 16
drag, startPoint x: 727, startPoint y: 367, endPoint x: 696, endPoint y: 368, distance: 30.3
click at [696, 368] on div "EGP 192 Price" at bounding box center [749, 364] width 111 height 16
click at [731, 367] on input "192" at bounding box center [759, 364] width 91 height 16
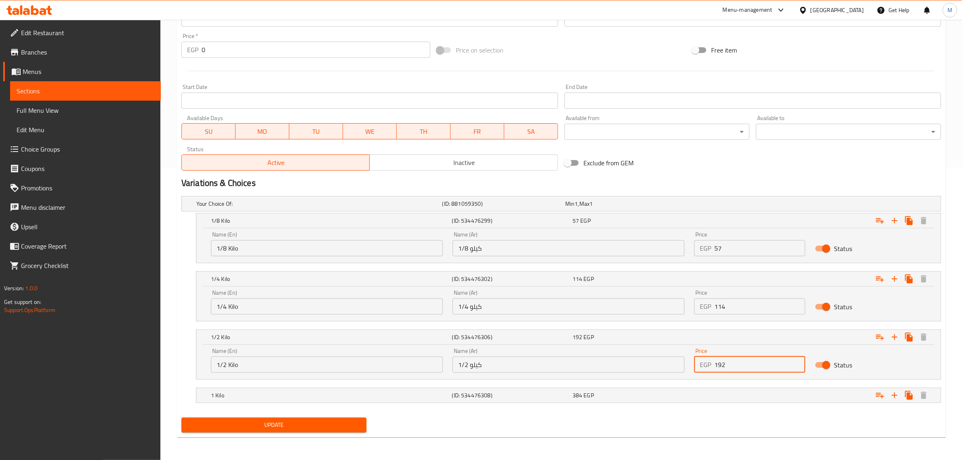
click at [731, 367] on input "192" at bounding box center [759, 364] width 91 height 16
type input "228"
click at [751, 392] on div "Expand" at bounding box center [811, 395] width 241 height 18
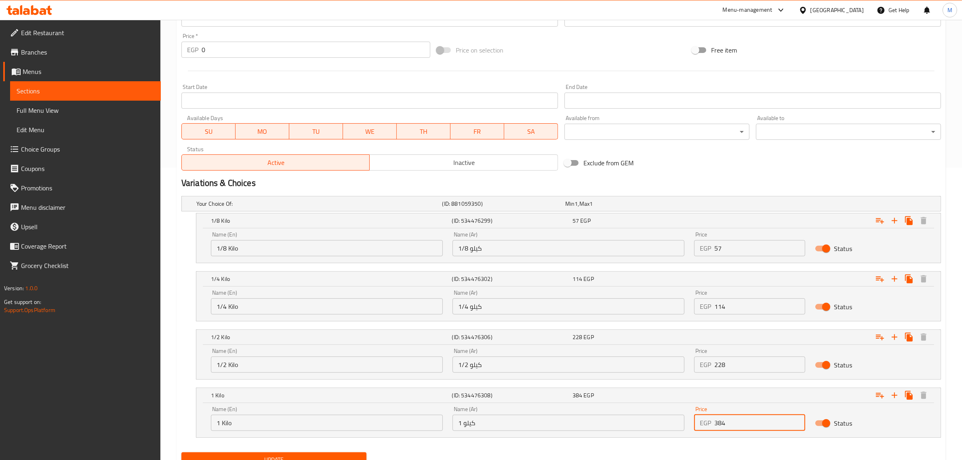
drag, startPoint x: 734, startPoint y: 423, endPoint x: 680, endPoint y: 426, distance: 53.8
click at [679, 428] on div "Name (En) 1 Kilo Name (En) Name (Ar) 1 كيلو Name (Ar) Price EGP 384 Price Status" at bounding box center [568, 418] width 725 height 34
type input "456"
click at [183, 371] on div "1/2 Kilo (ID: 534476306) 228 EGP Name (En) 1/2 Kilo Name (En) Name (Ar) 1/2 كيل…" at bounding box center [561, 354] width 760 height 50
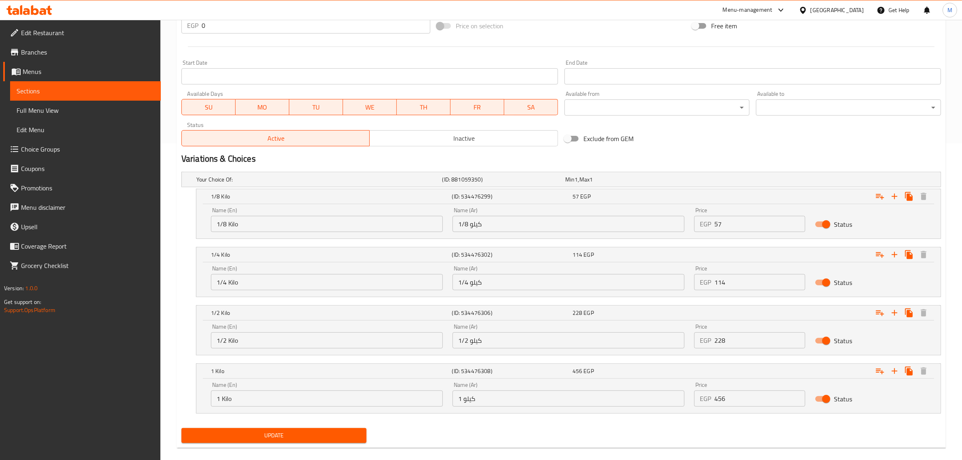
scroll to position [327, 0]
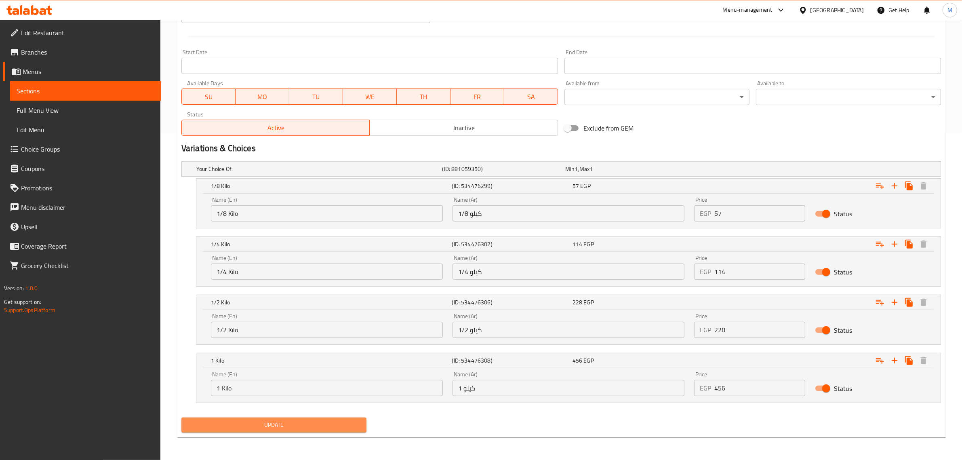
click at [271, 423] on span "Update" at bounding box center [274, 425] width 172 height 10
click at [276, 425] on span "Update" at bounding box center [274, 425] width 172 height 10
click at [430, 413] on div "Your Choice Of: (ID: 881059350) Min 1 , Max 1 Name (En) Your Choice Of: Name (E…" at bounding box center [561, 286] width 766 height 256
click at [349, 419] on button "Update" at bounding box center [273, 424] width 185 height 15
click at [421, 413] on div "Your Choice Of: (ID: 881059350) Min 1 , Max 1 Name (En) Your Choice Of: Name (E…" at bounding box center [561, 286] width 766 height 256
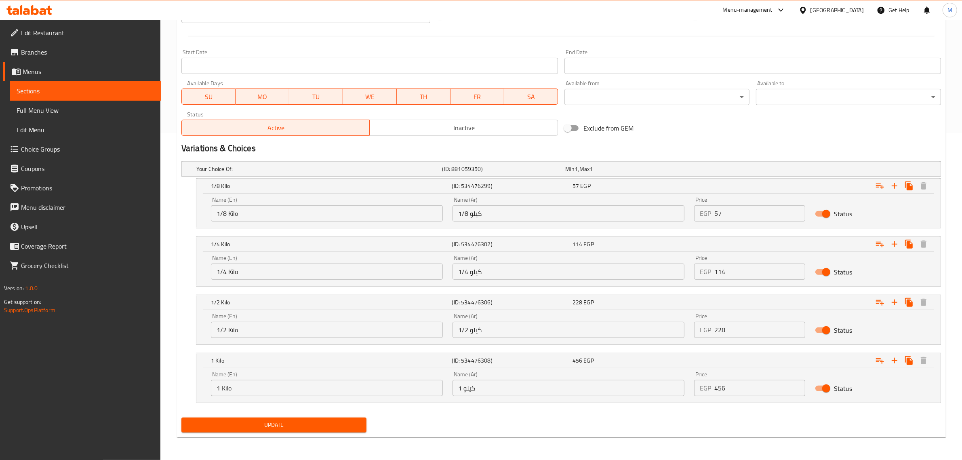
click at [421, 413] on div "Your Choice Of: (ID: 881059350) Min 1 , Max 1 Name (En) Your Choice Of: Name (E…" at bounding box center [561, 286] width 766 height 256
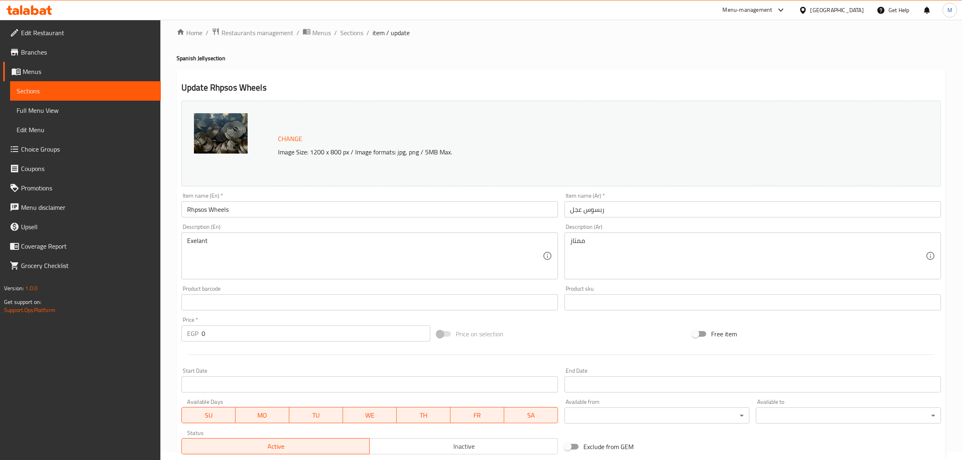
scroll to position [0, 0]
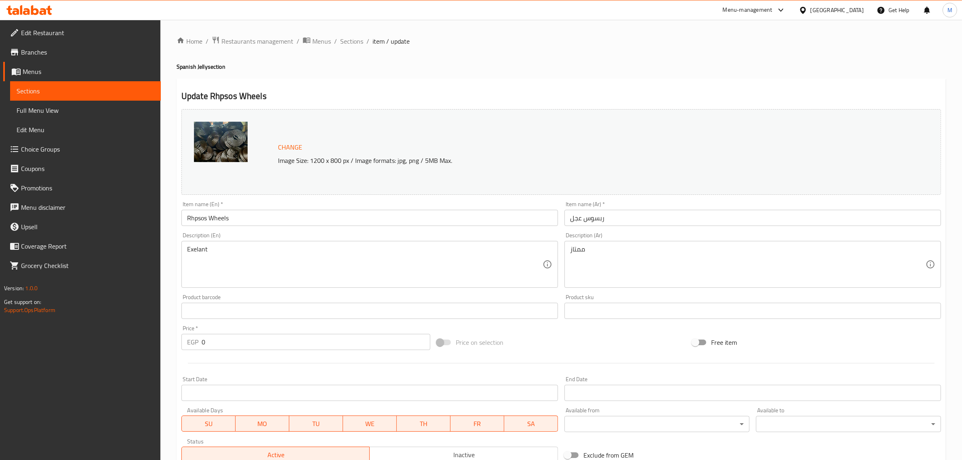
click at [376, 67] on h4 "Spanish Jelly section" at bounding box center [561, 67] width 769 height 8
click at [358, 40] on span "Sections" at bounding box center [351, 41] width 23 height 10
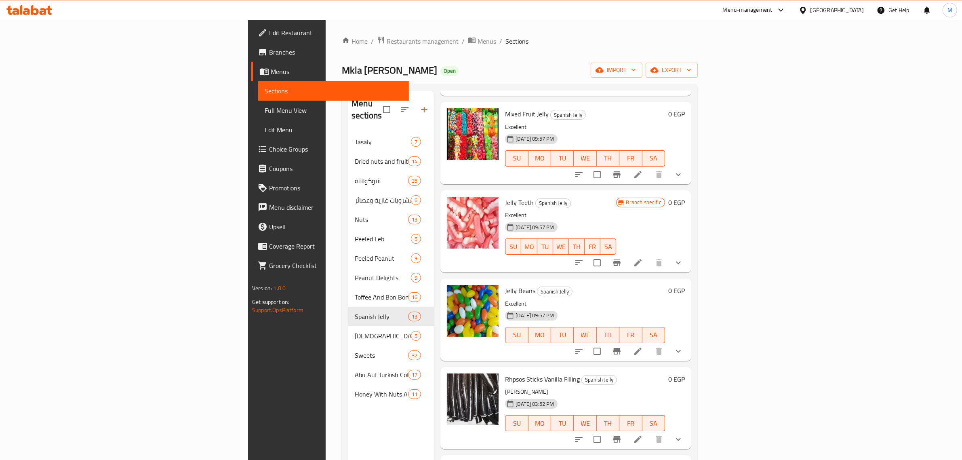
scroll to position [114, 0]
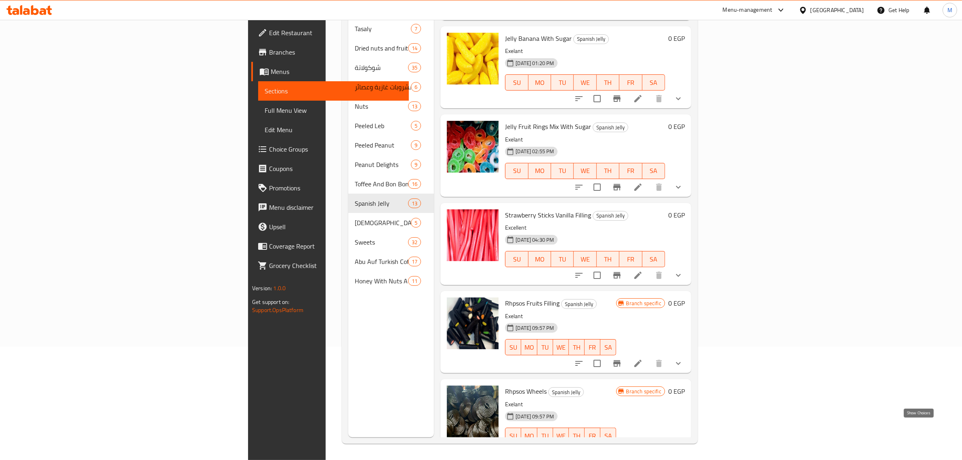
click at [683, 447] on icon "show more" at bounding box center [679, 452] width 10 height 10
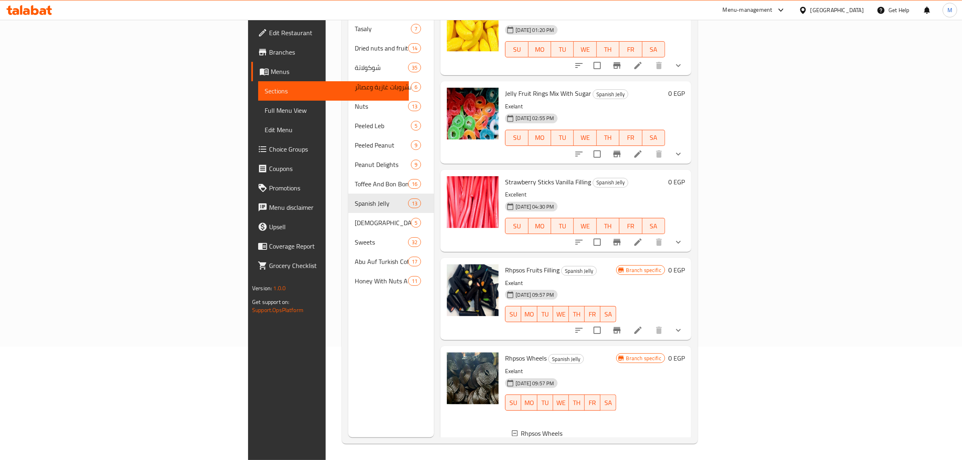
scroll to position [795, 0]
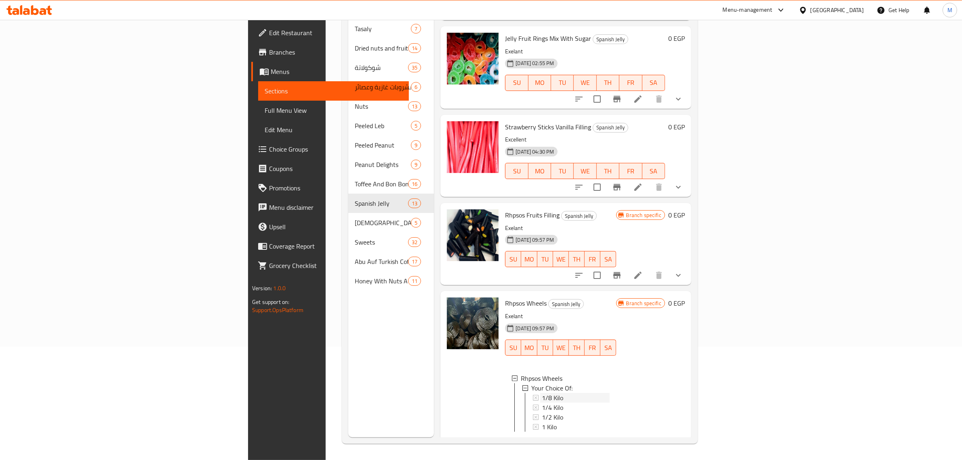
click at [542, 393] on div "1/8 Kilo" at bounding box center [575, 398] width 67 height 10
click at [542, 402] on div "1/4 Kilo" at bounding box center [575, 407] width 67 height 10
click at [542, 412] on div "1/2 Kilo" at bounding box center [575, 417] width 67 height 10
click at [542, 422] on div "1 Kilo" at bounding box center [575, 427] width 67 height 10
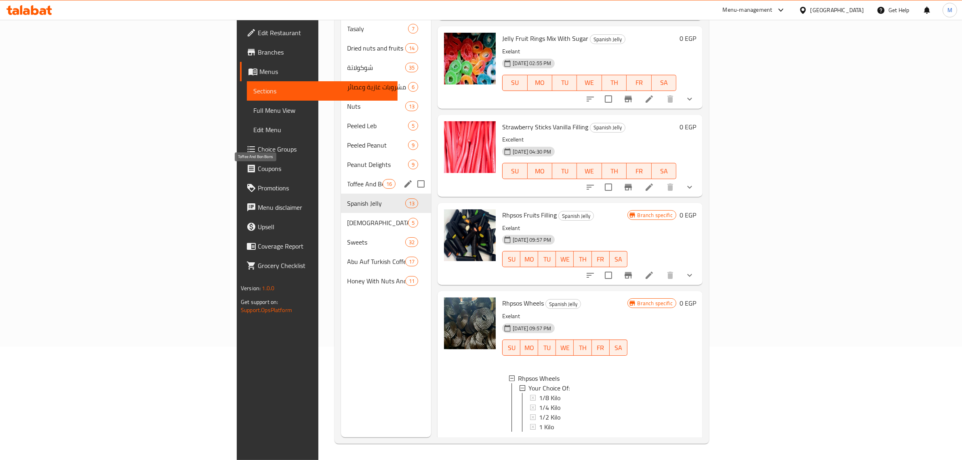
click at [348, 179] on span "Toffee And Bon Bons" at bounding box center [366, 184] width 36 height 10
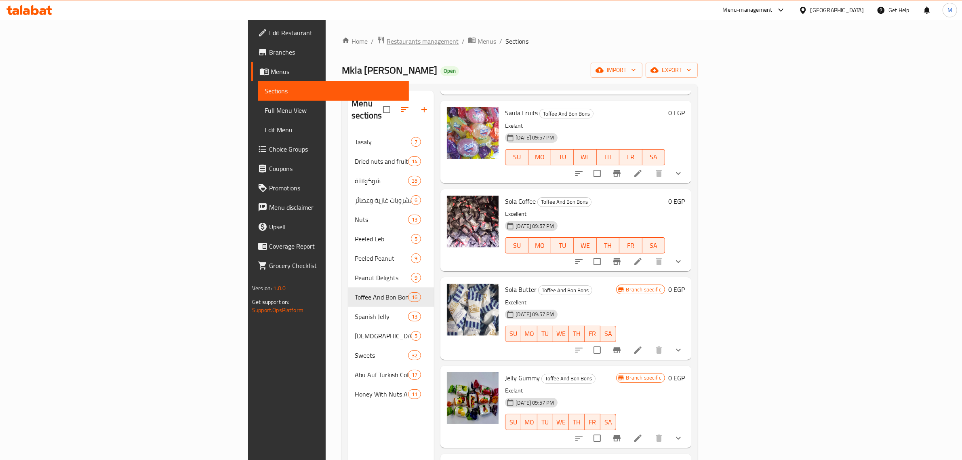
click at [387, 45] on span "Restaurants management" at bounding box center [423, 41] width 72 height 10
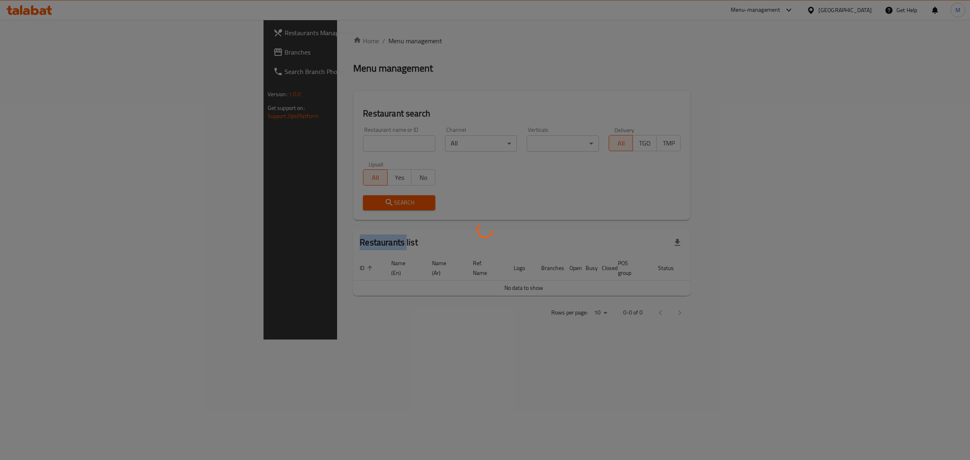
click at [265, 45] on div at bounding box center [485, 230] width 970 height 460
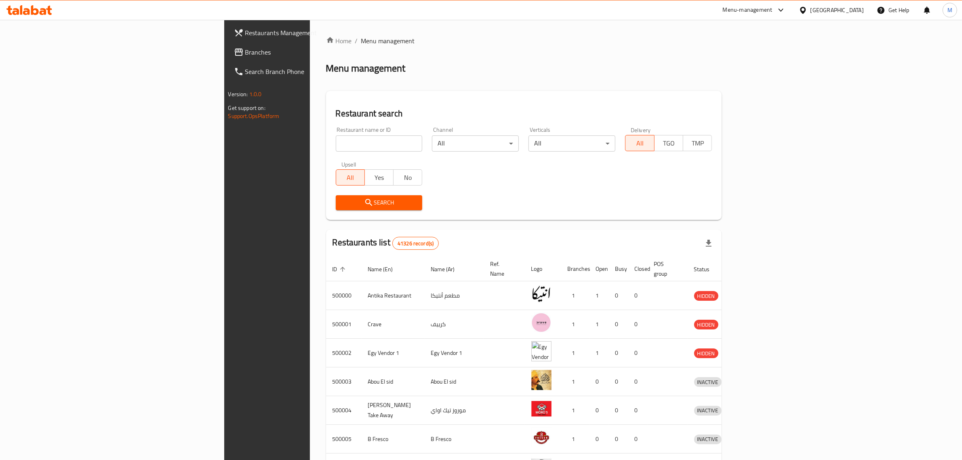
click at [336, 136] on input "search" at bounding box center [379, 143] width 87 height 16
paste input "660457"
type input "660457"
click button "Search" at bounding box center [379, 202] width 87 height 15
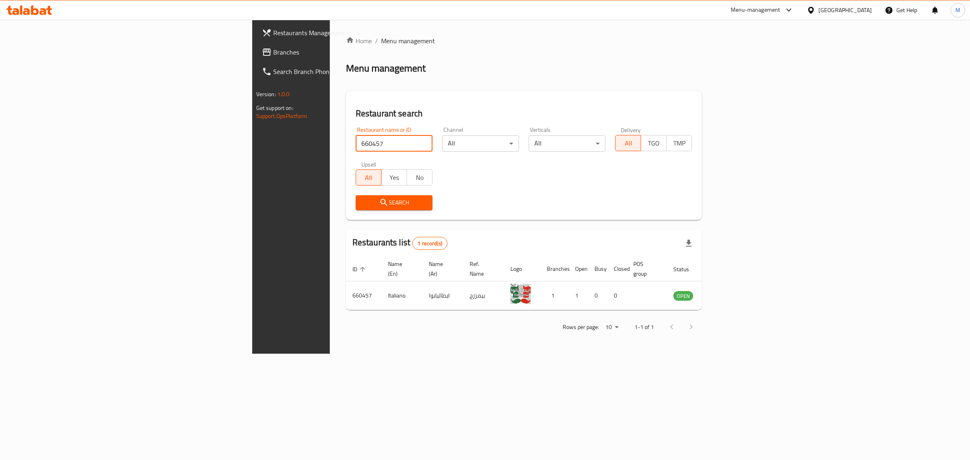
click at [794, 9] on icon at bounding box center [789, 10] width 10 height 10
click at [758, 134] on div "Restaurant-Management" at bounding box center [750, 127] width 76 height 19
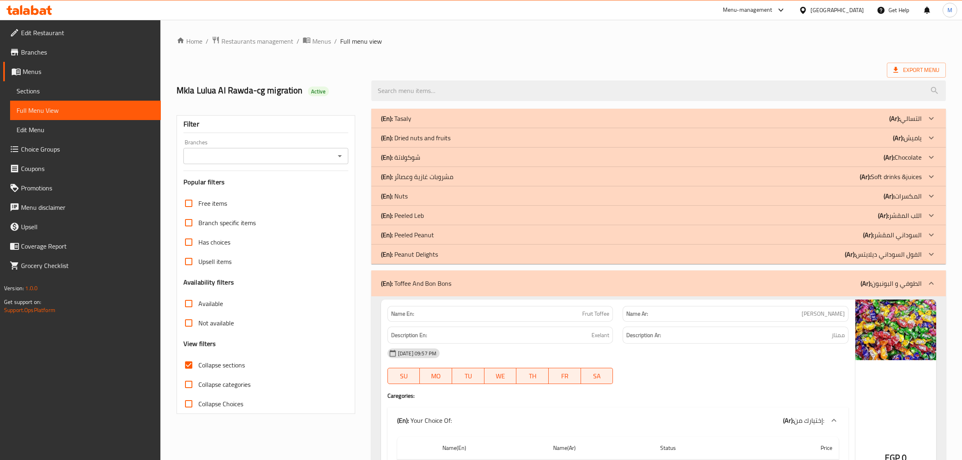
scroll to position [4796, 0]
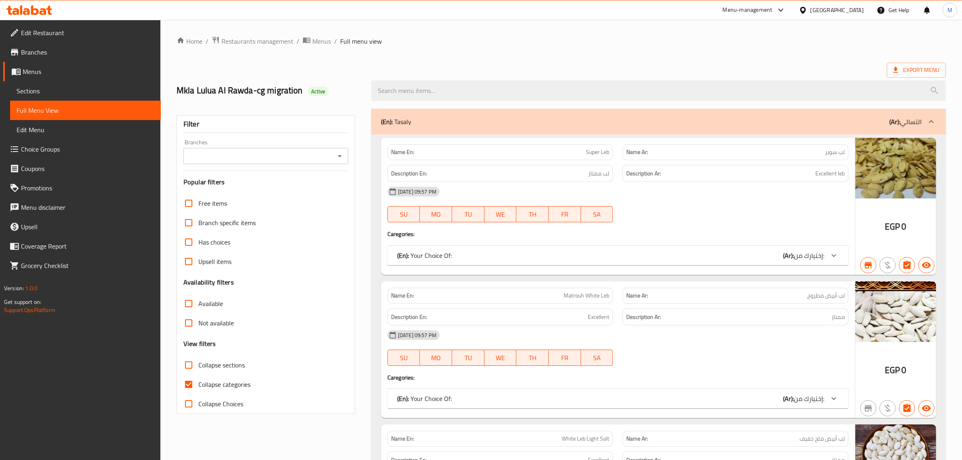
click at [339, 156] on icon "Open" at bounding box center [340, 156] width 4 height 2
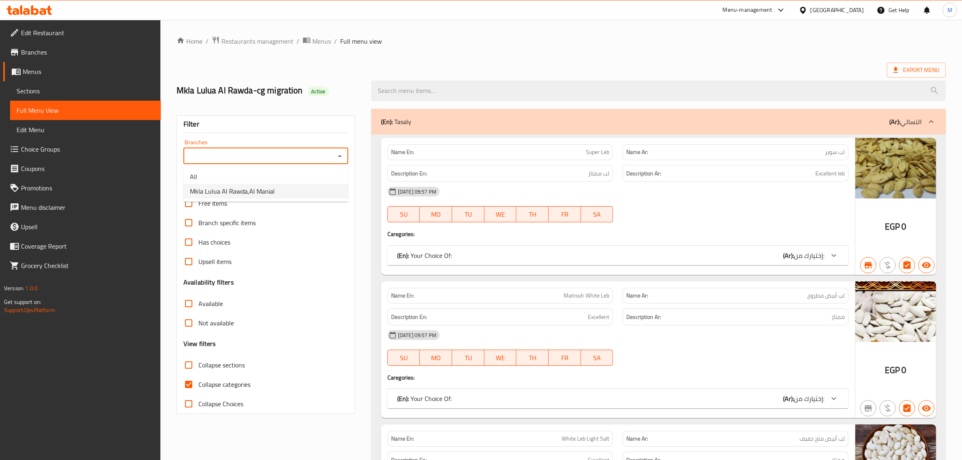
click at [276, 195] on li "Mkla Lulua Al Rawda,Al Manial" at bounding box center [265, 191] width 165 height 15
type input "Mkla Lulua Al Rawda,Al Manial"
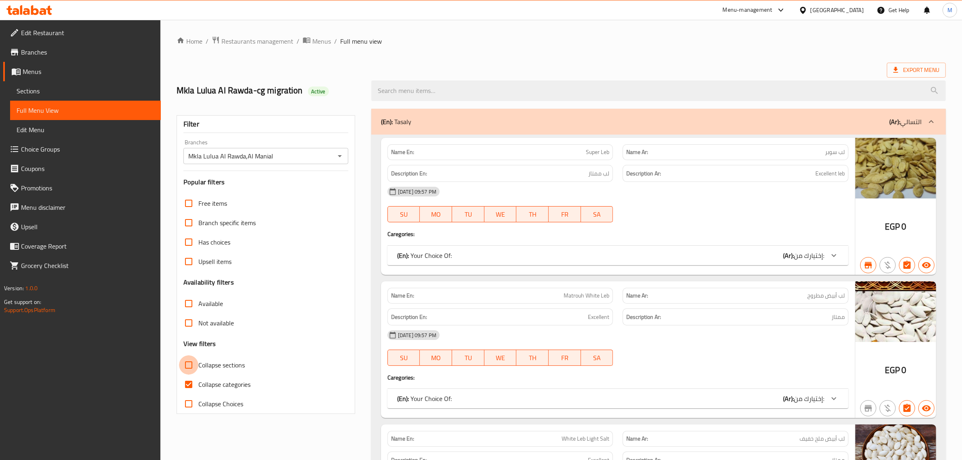
click at [190, 368] on input "Collapse sections" at bounding box center [188, 364] width 19 height 19
checkbox input "true"
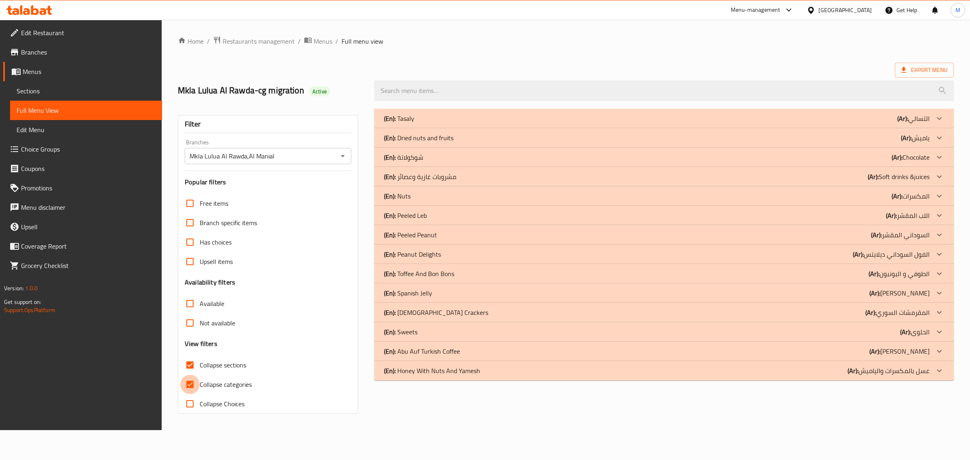
click at [189, 381] on input "Collapse categories" at bounding box center [189, 384] width 19 height 19
checkbox input "false"
click at [937, 293] on icon at bounding box center [939, 293] width 10 height 10
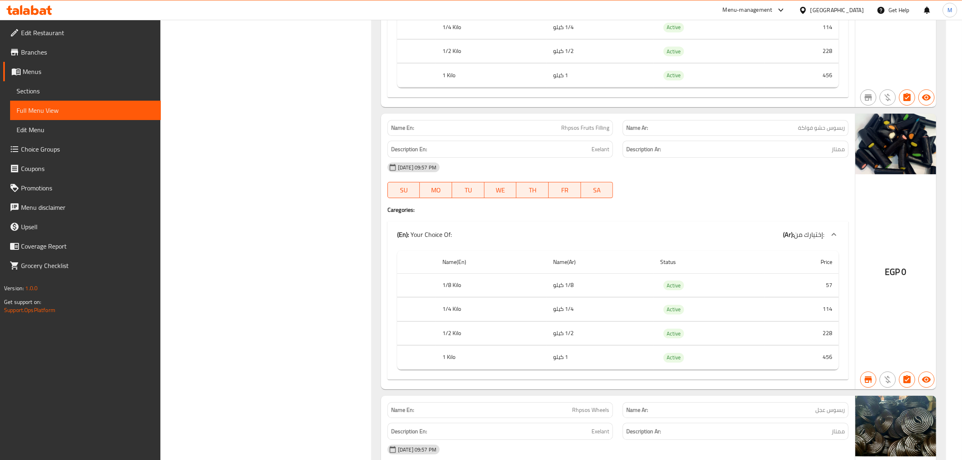
scroll to position [3256, 0]
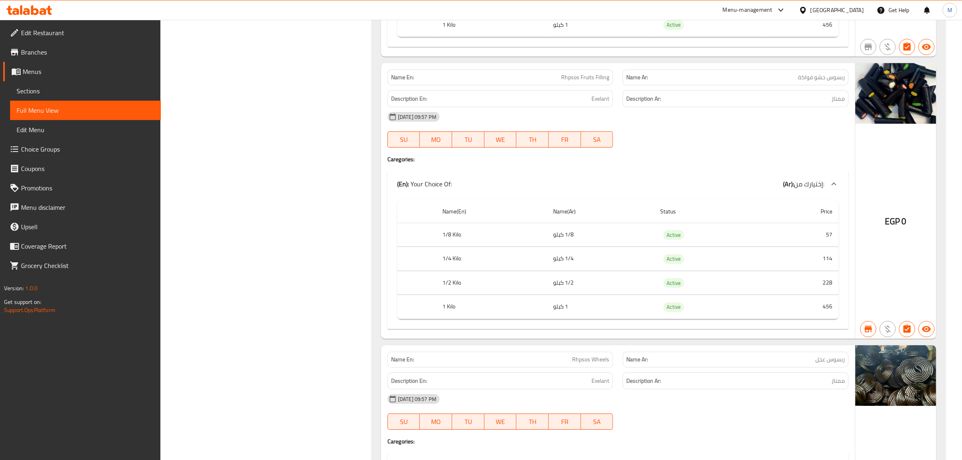
click at [562, 37] on td "1 كيلو" at bounding box center [600, 25] width 107 height 24
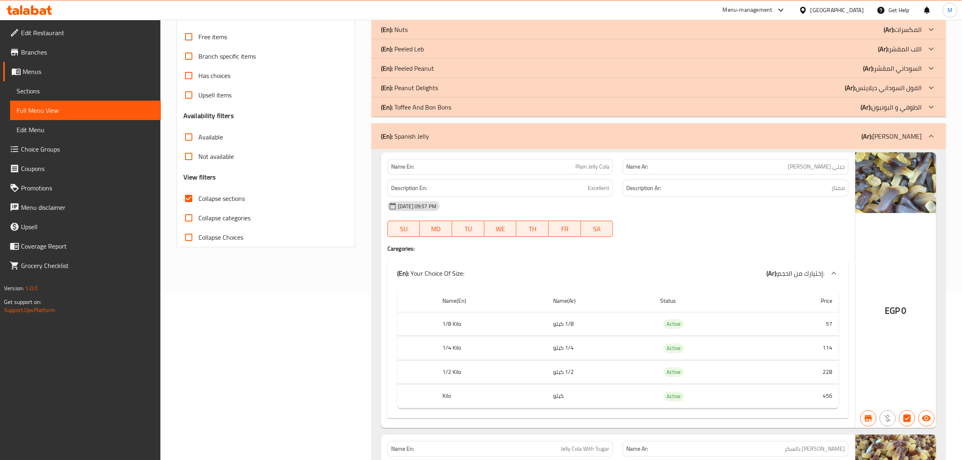
scroll to position [33, 0]
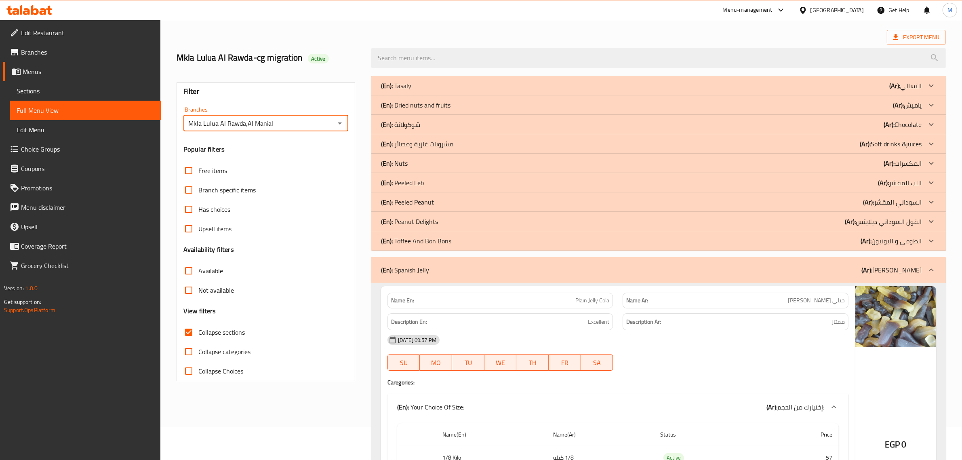
drag, startPoint x: 271, startPoint y: 128, endPoint x: 182, endPoint y: 128, distance: 88.9
click at [182, 128] on div "Filter Branches Mkla Lulua Al Rawda,Al Manial Branches Popular filters Free ite…" at bounding box center [266, 231] width 179 height 299
click at [448, 34] on div "Export Menu" at bounding box center [561, 37] width 769 height 15
click at [897, 42] on span "Export Menu" at bounding box center [916, 37] width 46 height 10
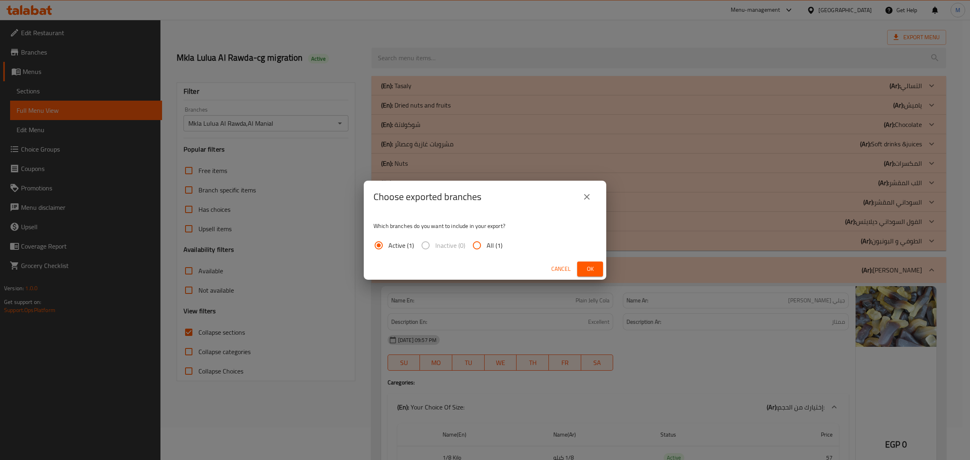
click at [595, 267] on span "Ok" at bounding box center [589, 269] width 13 height 10
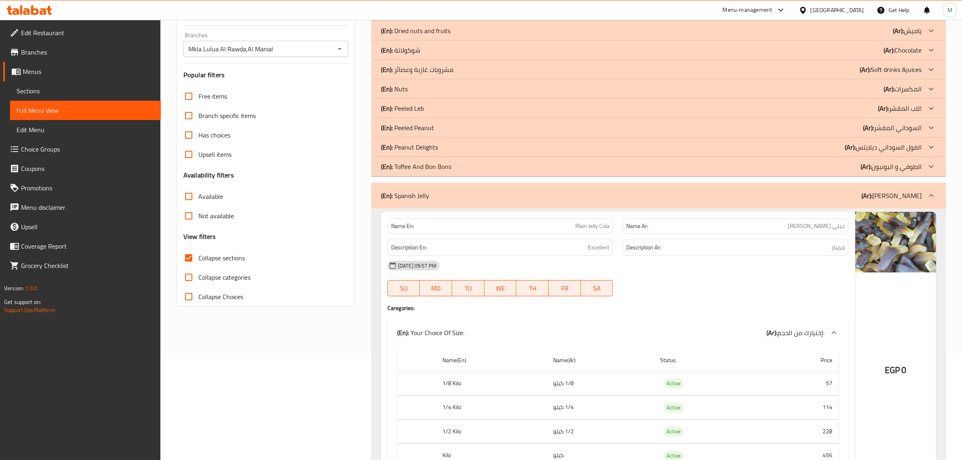
scroll to position [83, 0]
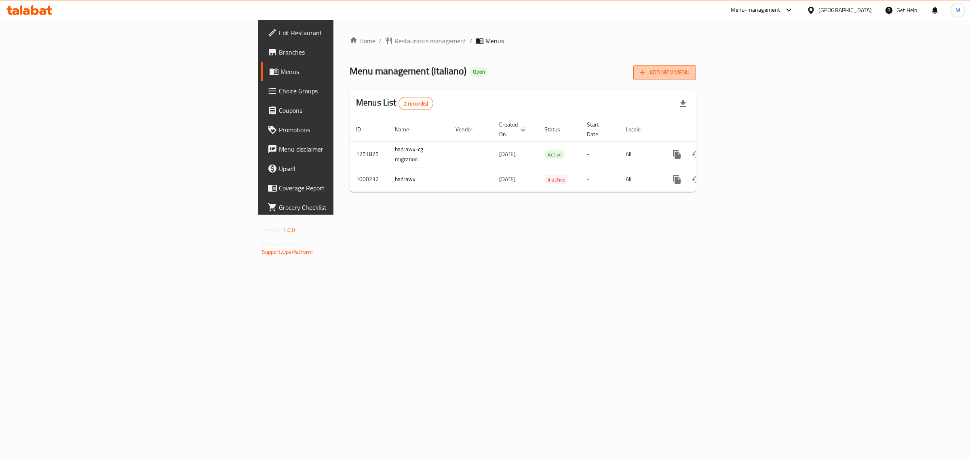
click at [689, 77] on span "Add New Menu" at bounding box center [665, 72] width 50 height 10
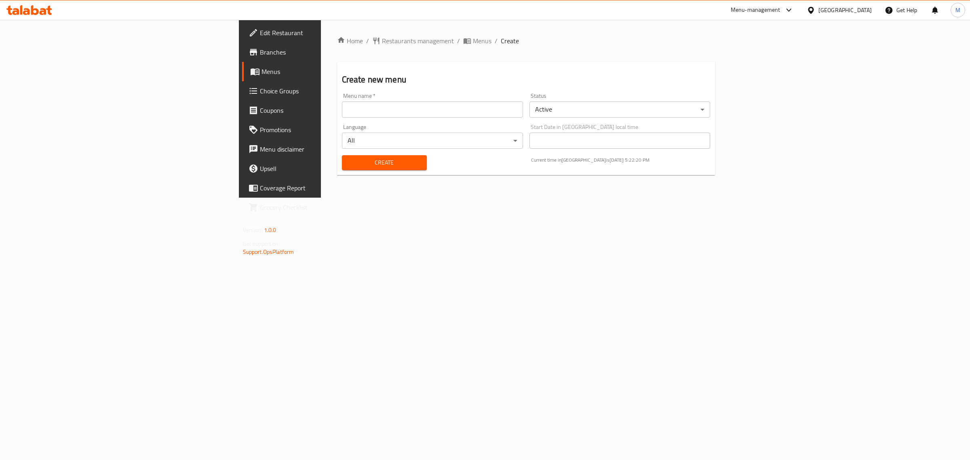
click at [589, 110] on body "​ Menu-management [GEOGRAPHIC_DATA] Get Help M Edit Restaurant Branches Menus C…" at bounding box center [485, 240] width 970 height 440
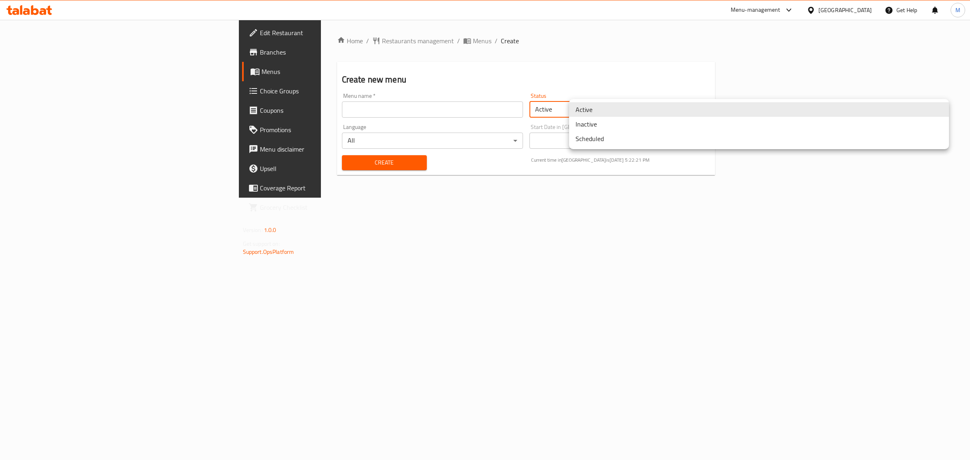
click at [593, 139] on li "Scheduled" at bounding box center [759, 138] width 380 height 15
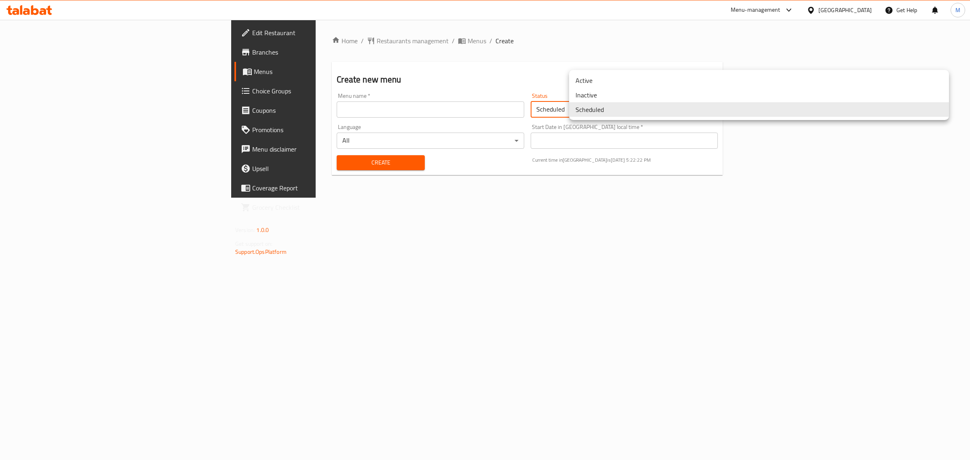
click at [598, 106] on body "​ Menu-management [GEOGRAPHIC_DATA] Get Help M Edit Restaurant Branches Menus C…" at bounding box center [485, 240] width 970 height 440
click at [598, 97] on li "Inactive" at bounding box center [759, 95] width 380 height 15
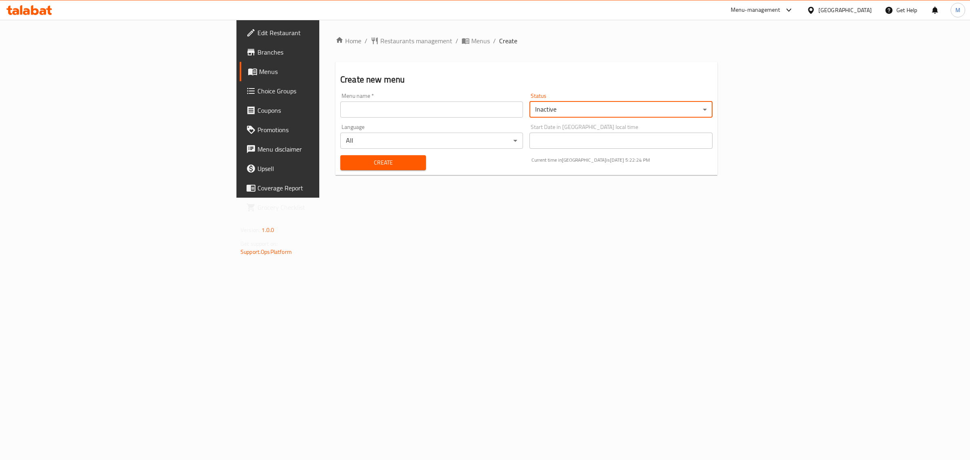
click at [512, 111] on input "text" at bounding box center [431, 109] width 183 height 16
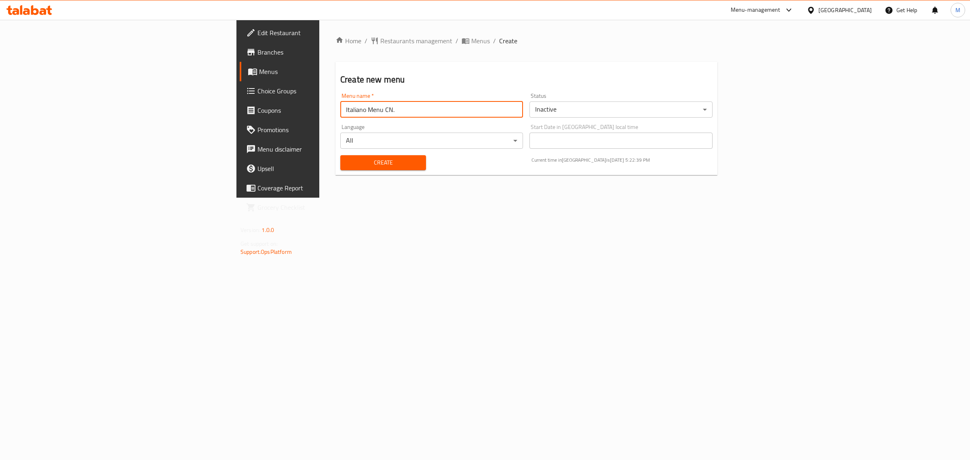
paste input "342473141"
type input "Italiano Menu CN. 342473141"
click at [383, 198] on div "Home / Restaurants management / Menus / Create Create new menu Menu name   * It…" at bounding box center [526, 109] width 414 height 178
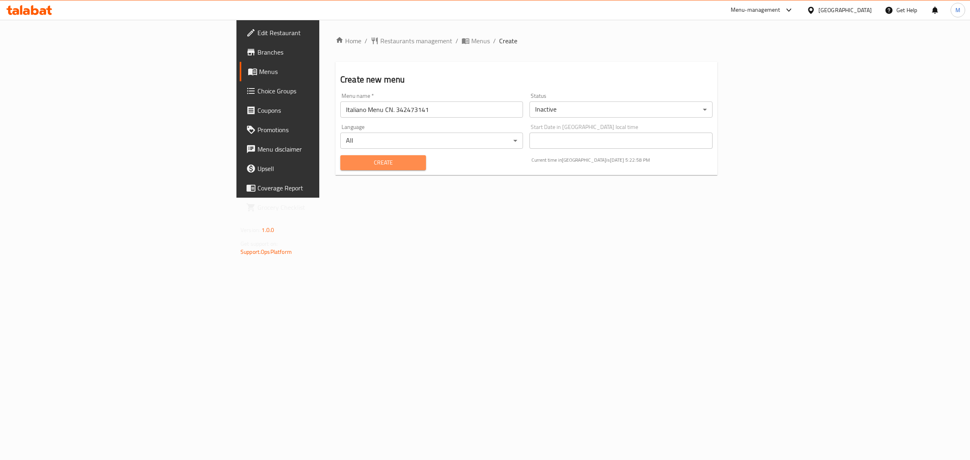
click at [347, 161] on span "Create" at bounding box center [383, 163] width 73 height 10
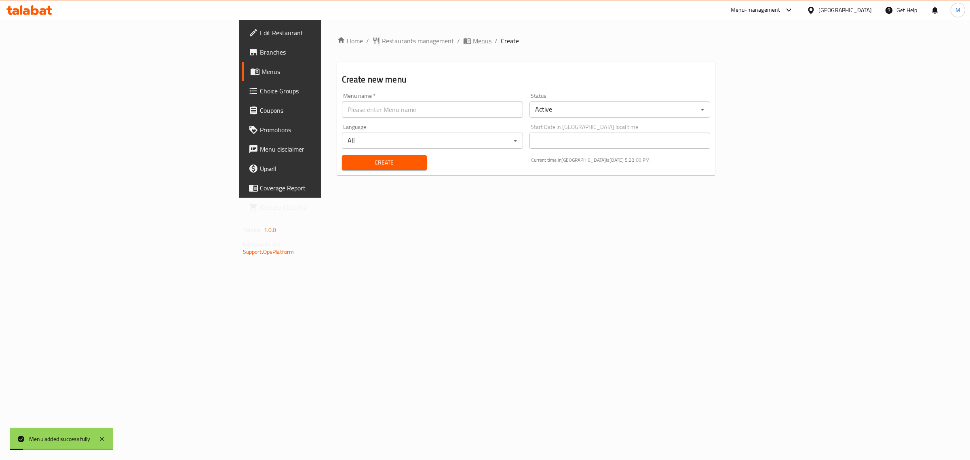
click at [473, 41] on span "Menus" at bounding box center [482, 41] width 19 height 10
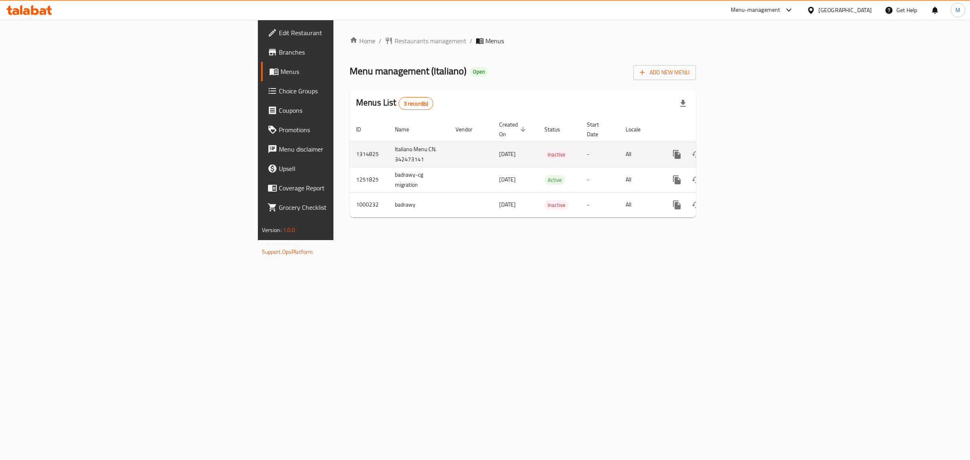
click at [350, 142] on td "1314825" at bounding box center [369, 153] width 39 height 25
copy td "1314825"
drag, startPoint x: 261, startPoint y: 71, endPoint x: 291, endPoint y: 73, distance: 29.5
click at [350, 73] on span "Menu management ( Italiano )" at bounding box center [408, 71] width 117 height 18
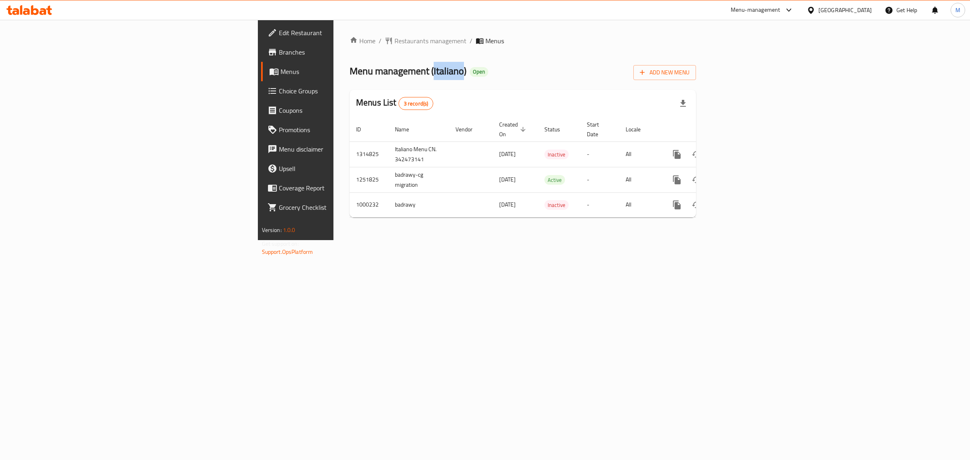
copy span "Italiano"
